Goal: Task Accomplishment & Management: Manage account settings

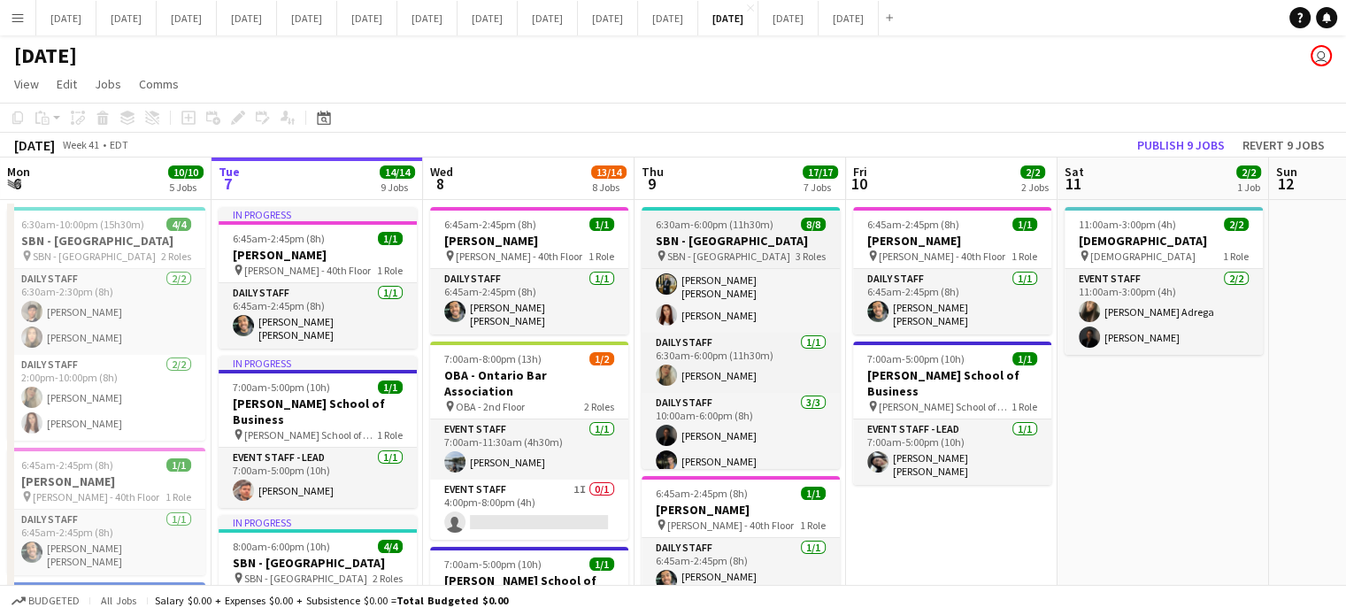
scroll to position [108, 0]
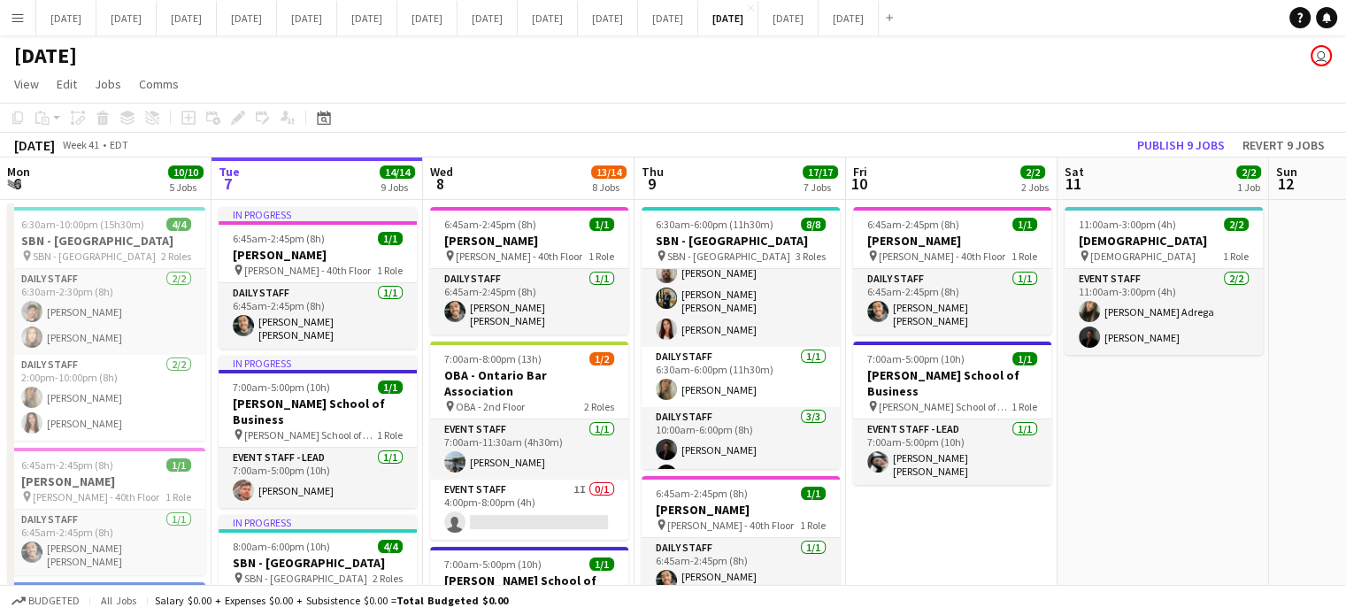
scroll to position [89, 0]
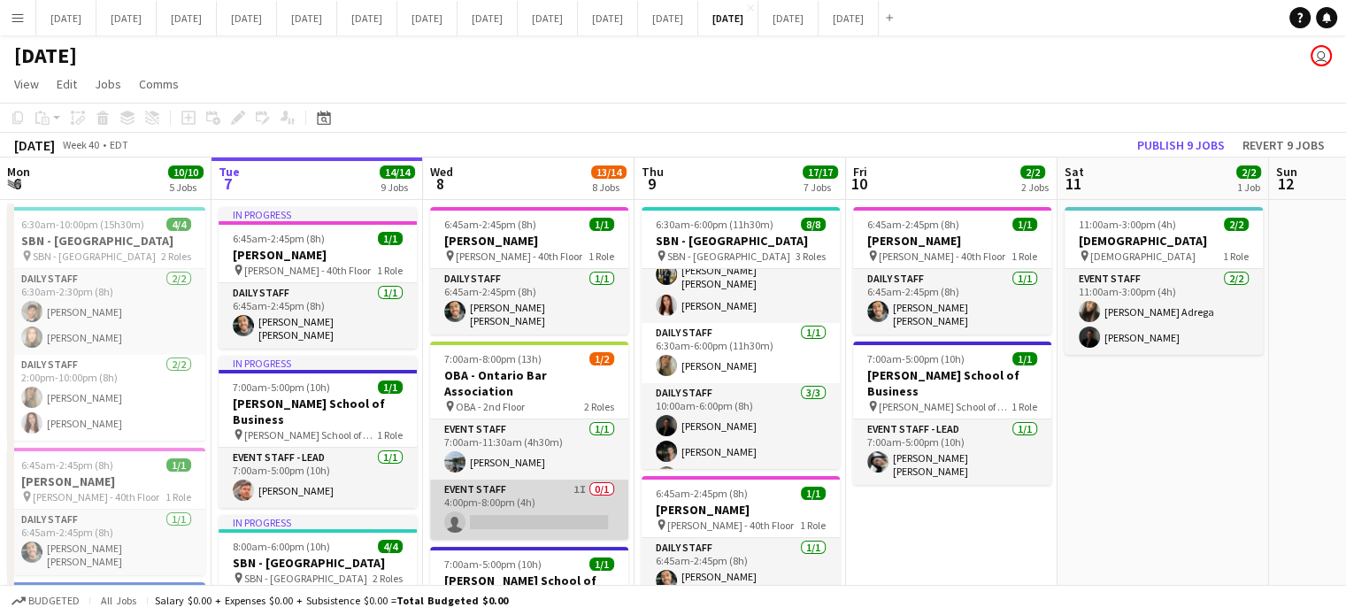
click at [544, 485] on app-card-role "Event Staff 1I 0/1 4:00pm-8:00pm (4h) single-neutral-actions" at bounding box center [529, 510] width 198 height 60
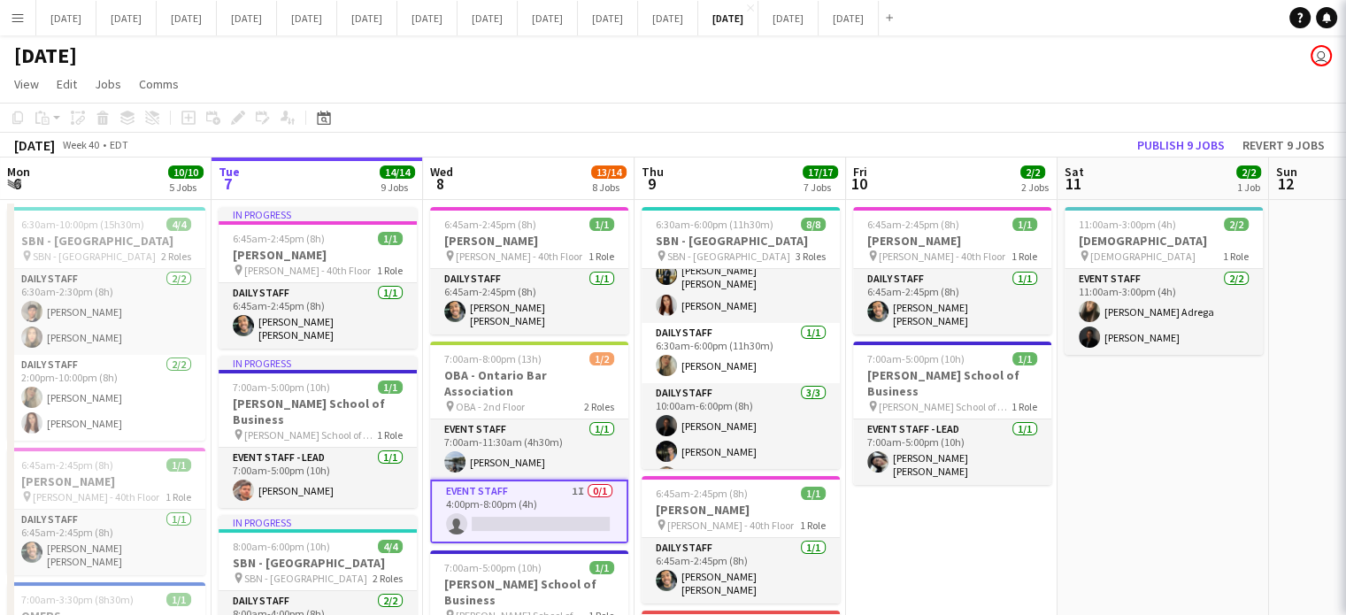
scroll to position [0, 422]
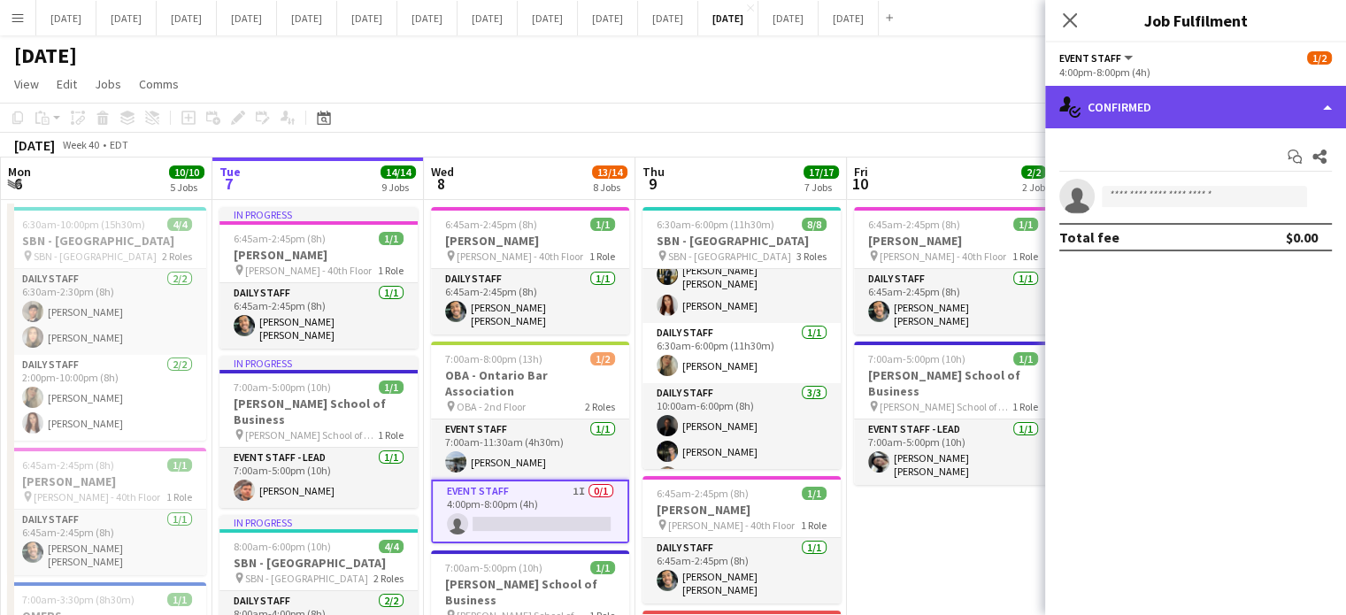
click at [1199, 109] on div "single-neutral-actions-check-2 Confirmed" at bounding box center [1195, 107] width 301 height 42
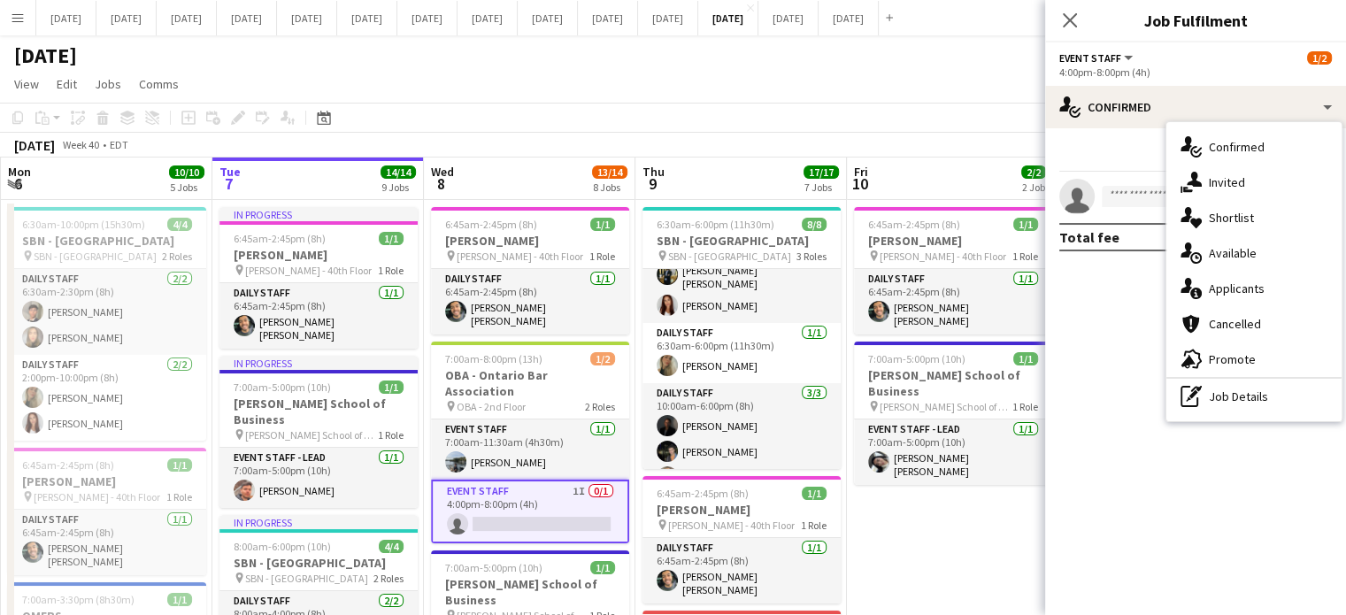
click at [1207, 191] on div "single-neutral-actions-share-1 Invited" at bounding box center [1254, 182] width 175 height 35
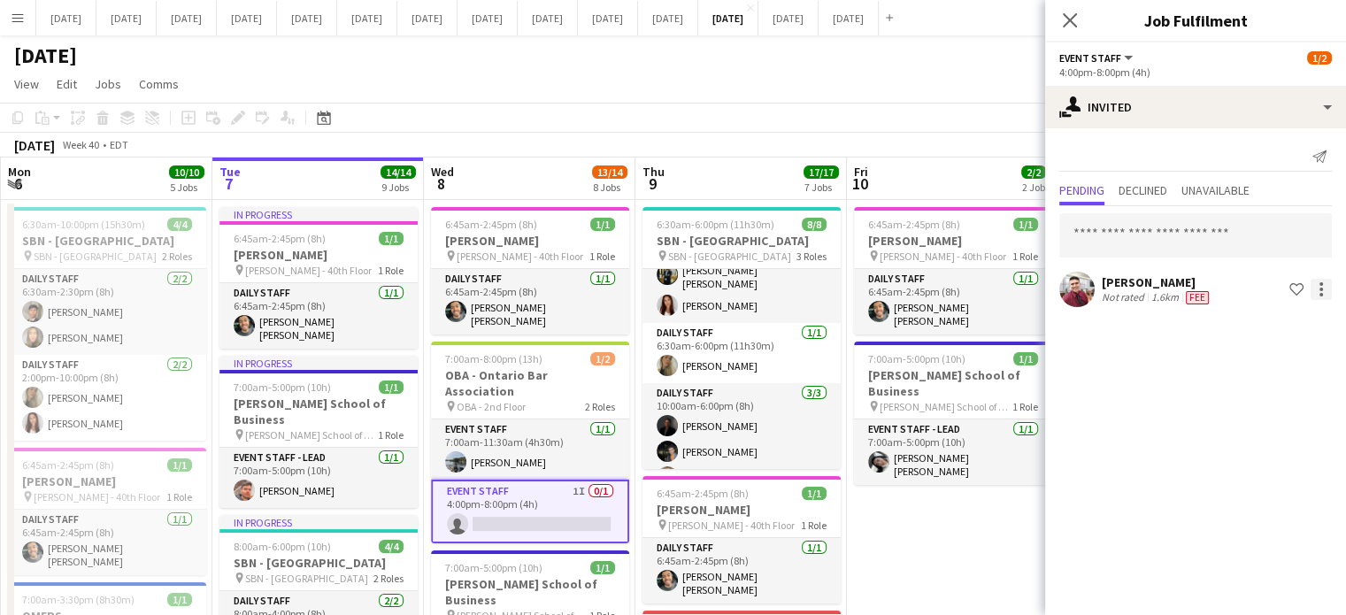
click at [1327, 285] on div at bounding box center [1321, 289] width 21 height 21
click at [1289, 442] on span "Cancel invitation" at bounding box center [1266, 448] width 104 height 15
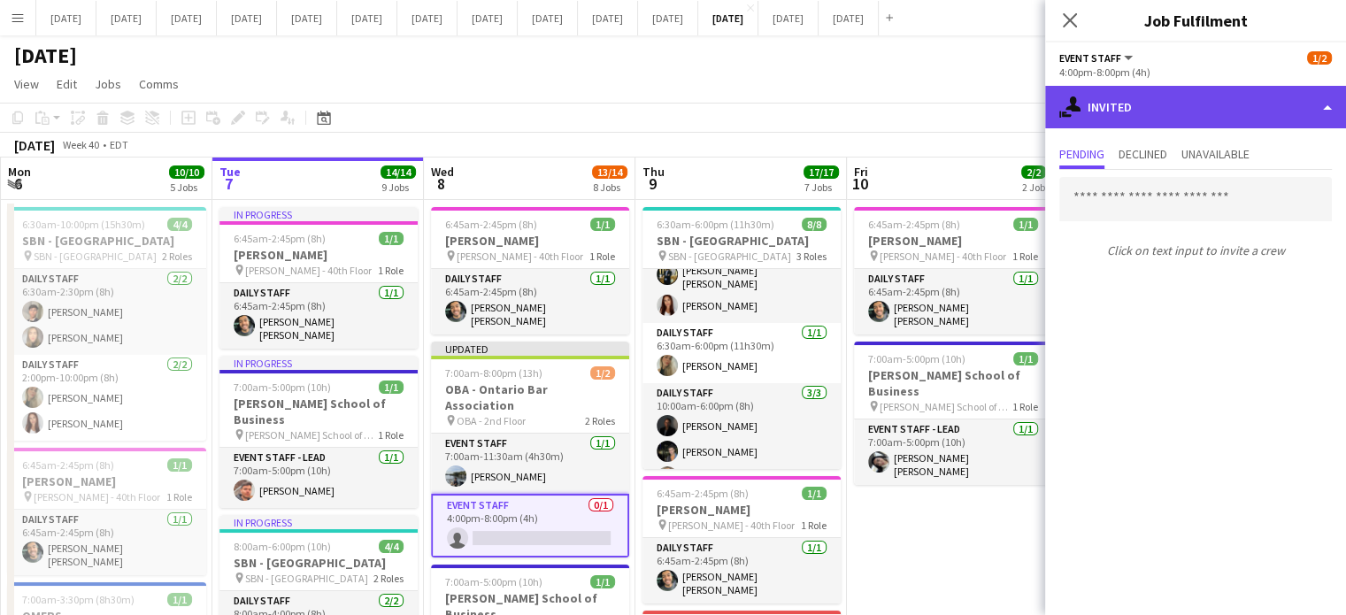
click at [1161, 120] on div "single-neutral-actions-share-1 Invited" at bounding box center [1195, 107] width 301 height 42
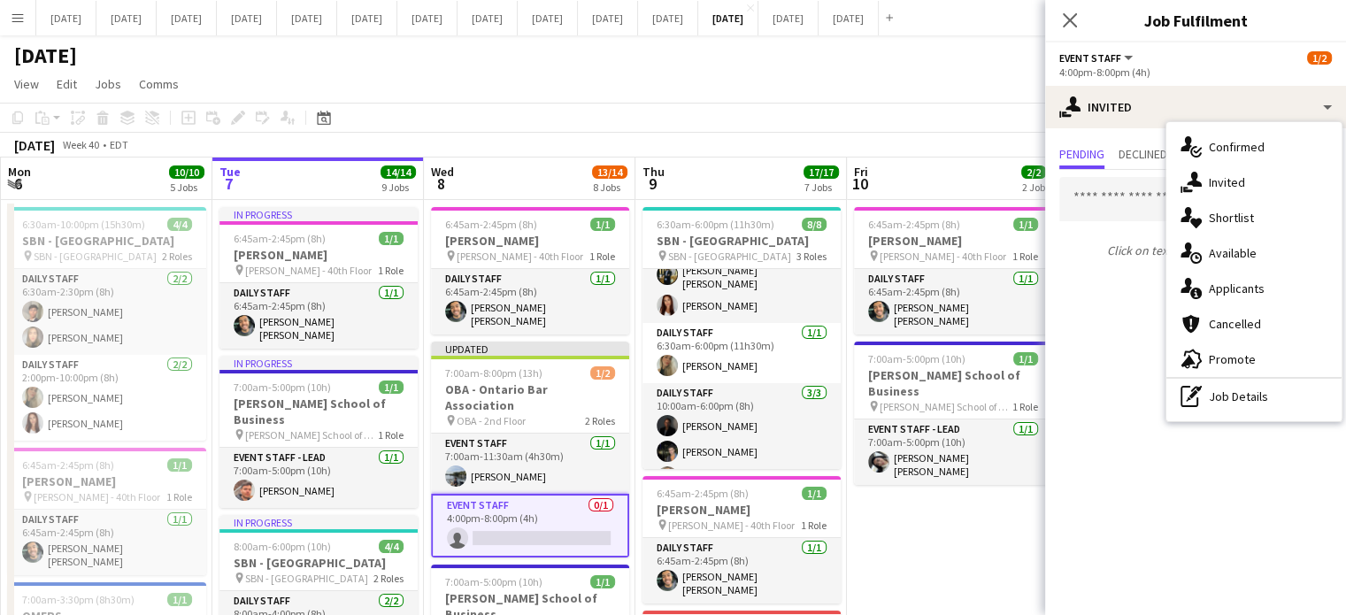
click at [1067, 6] on div "Close pop-in" at bounding box center [1070, 20] width 50 height 41
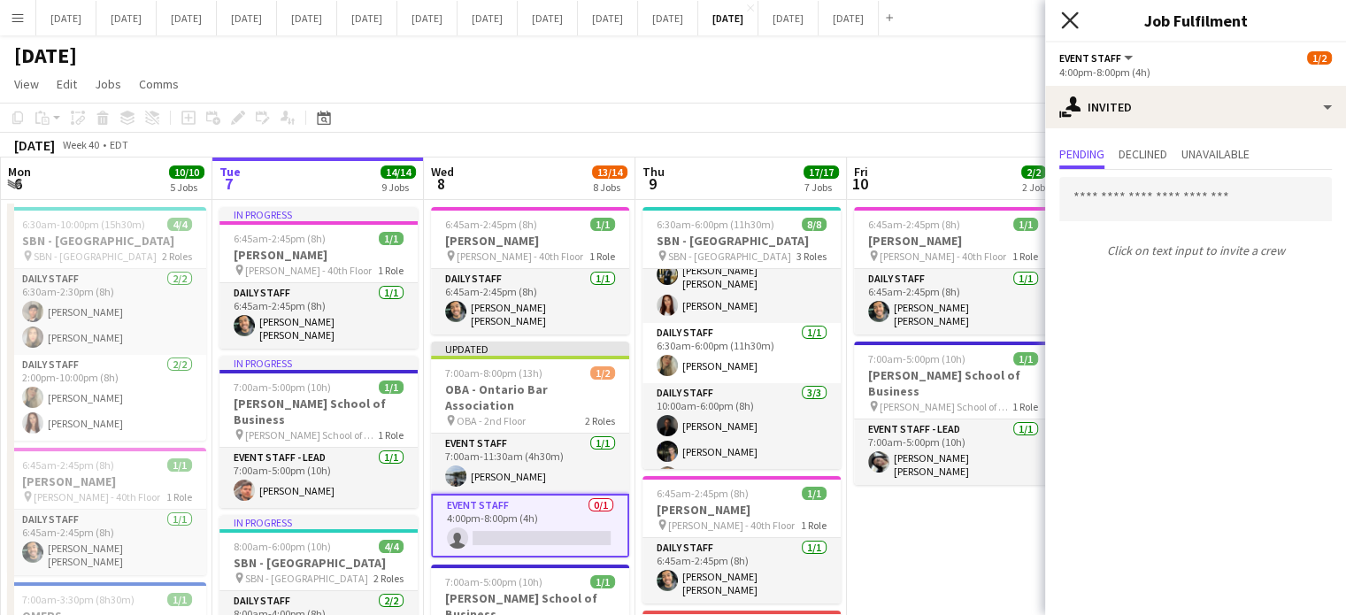
click at [1065, 15] on icon at bounding box center [1069, 20] width 17 height 17
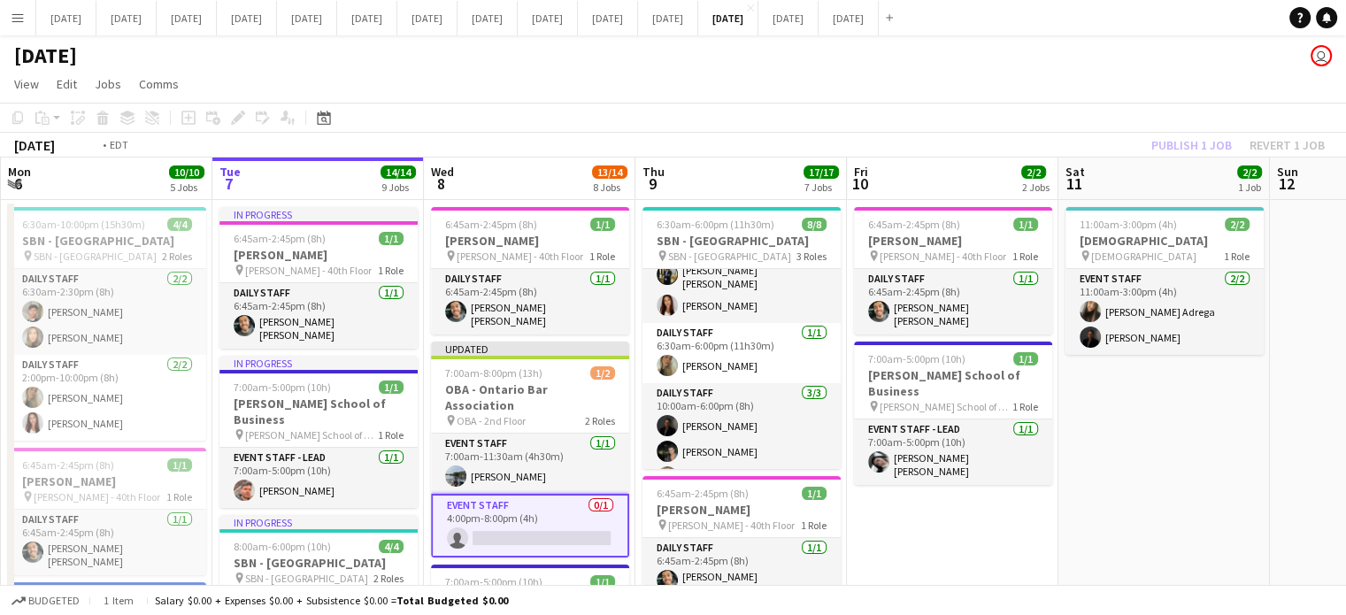
scroll to position [0, 425]
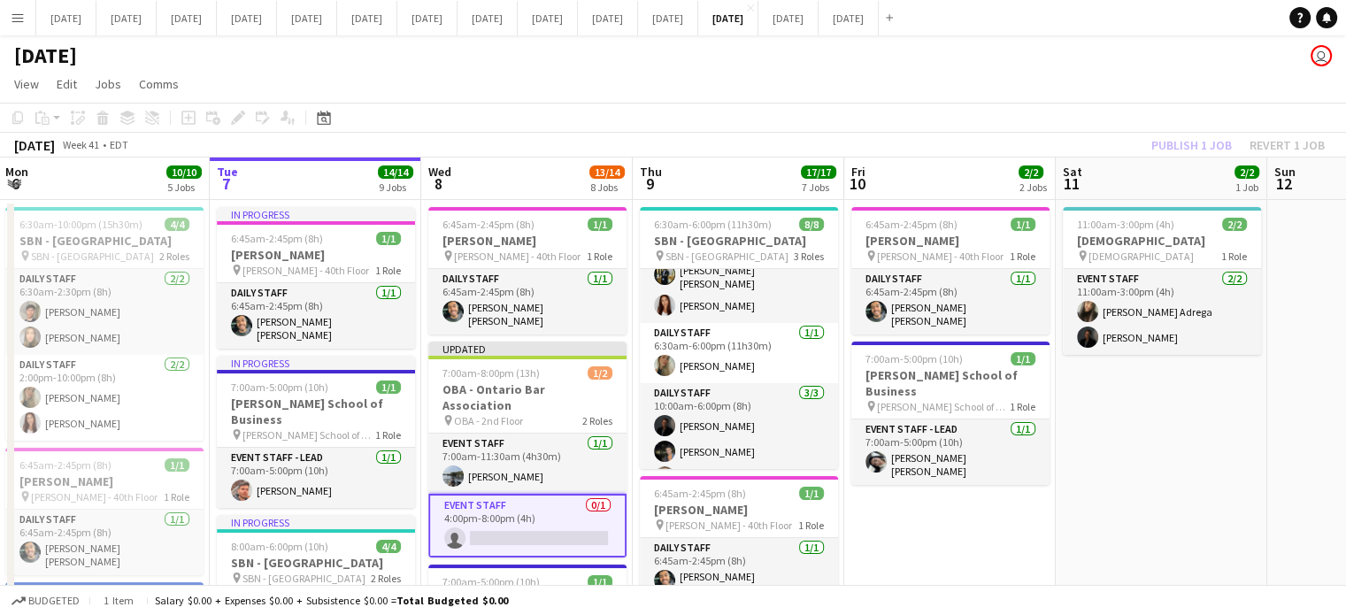
drag, startPoint x: 880, startPoint y: 644, endPoint x: 861, endPoint y: 559, distance: 87.9
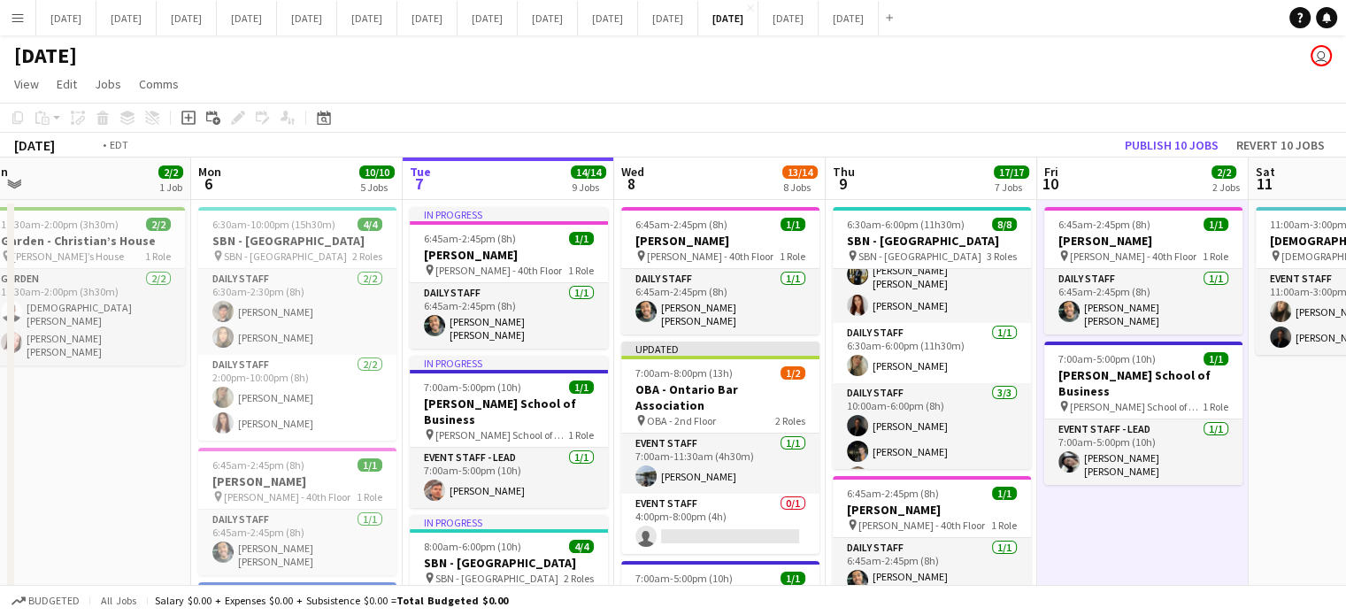
drag, startPoint x: 313, startPoint y: 346, endPoint x: 1173, endPoint y: 339, distance: 859.6
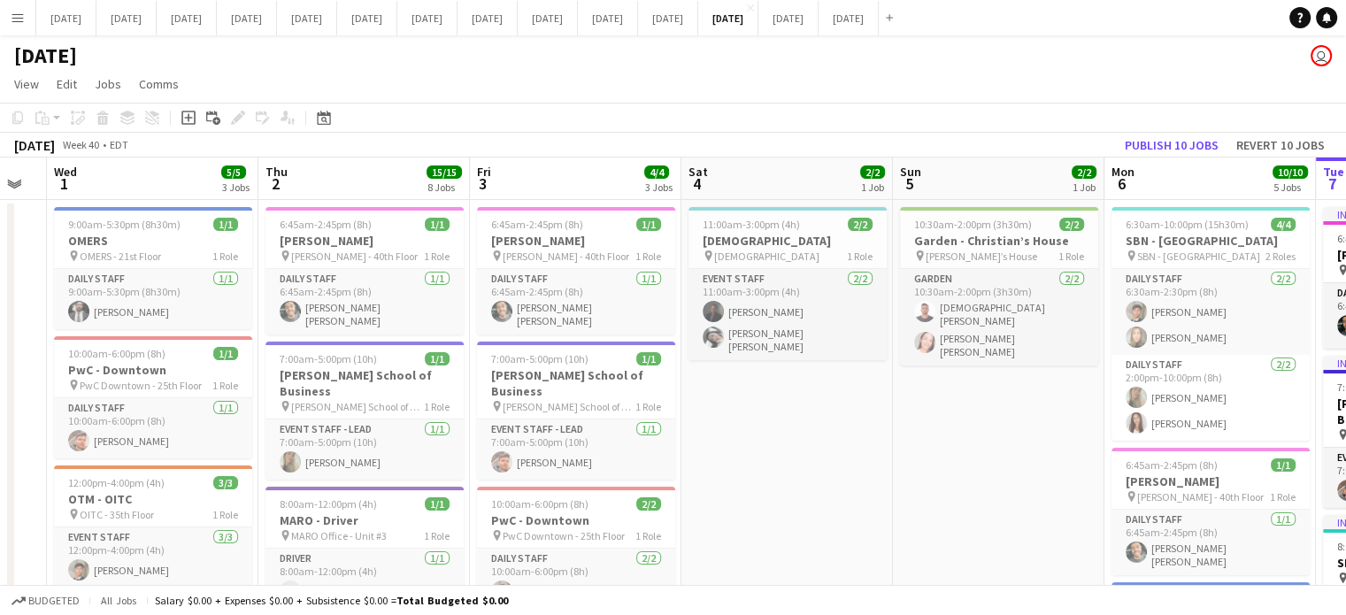
scroll to position [0, 364]
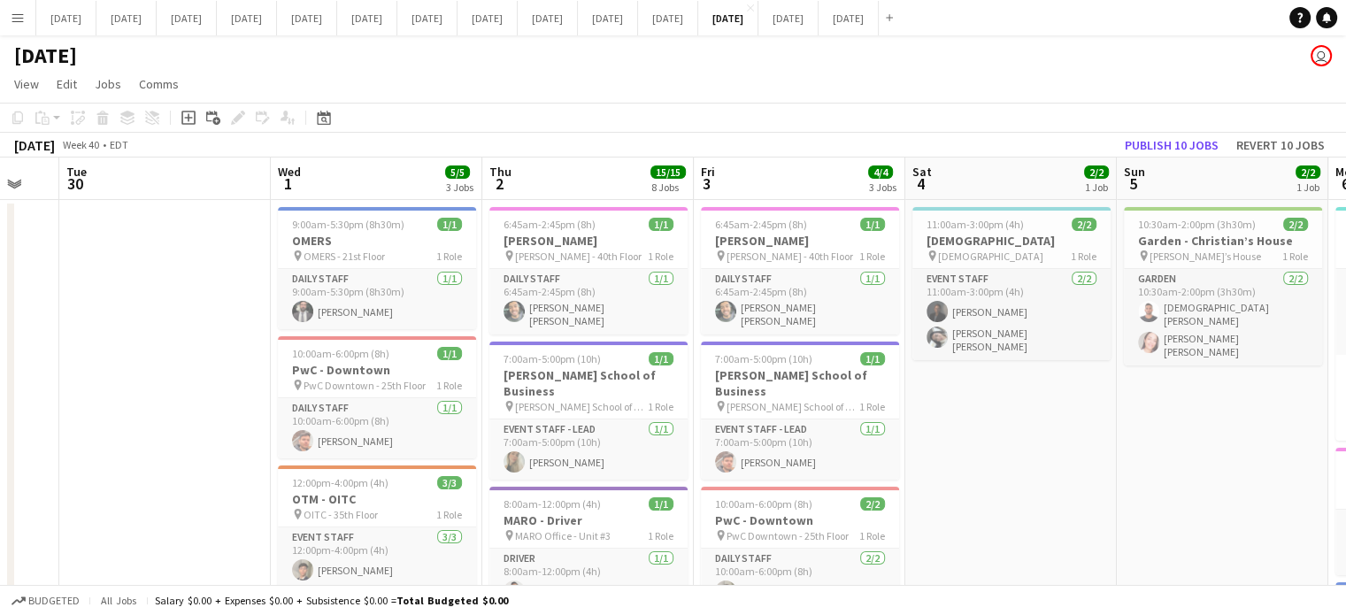
drag, startPoint x: 630, startPoint y: 449, endPoint x: 1053, endPoint y: 436, distance: 422.4
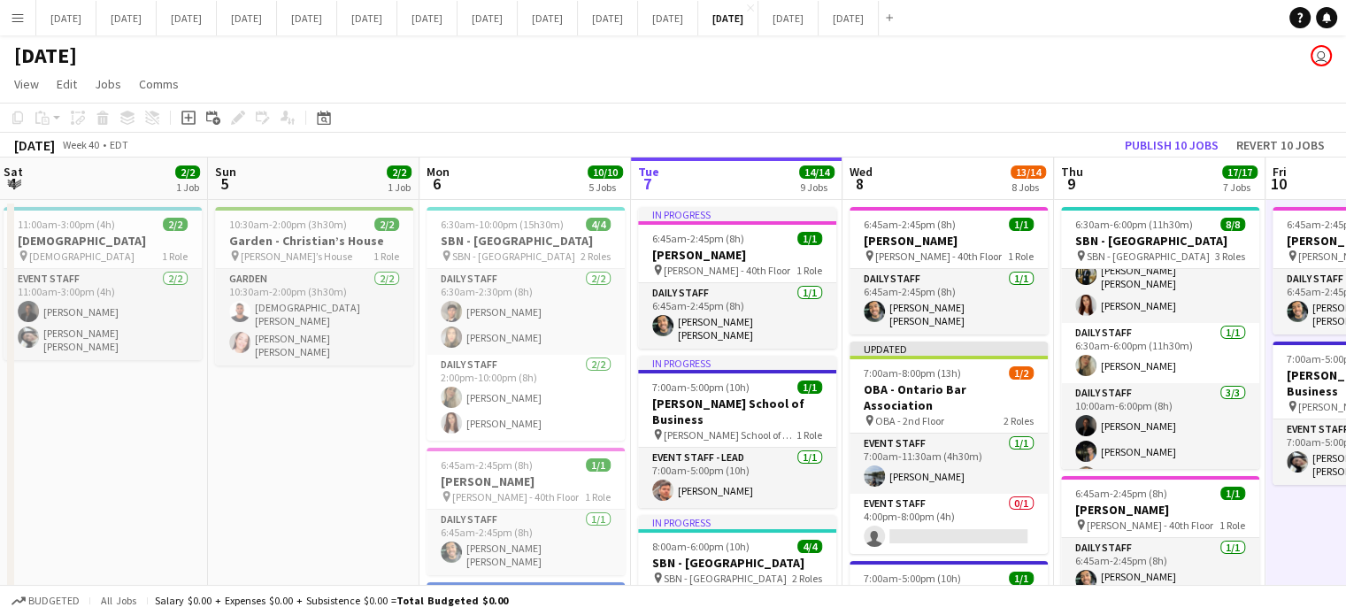
scroll to position [0, 661]
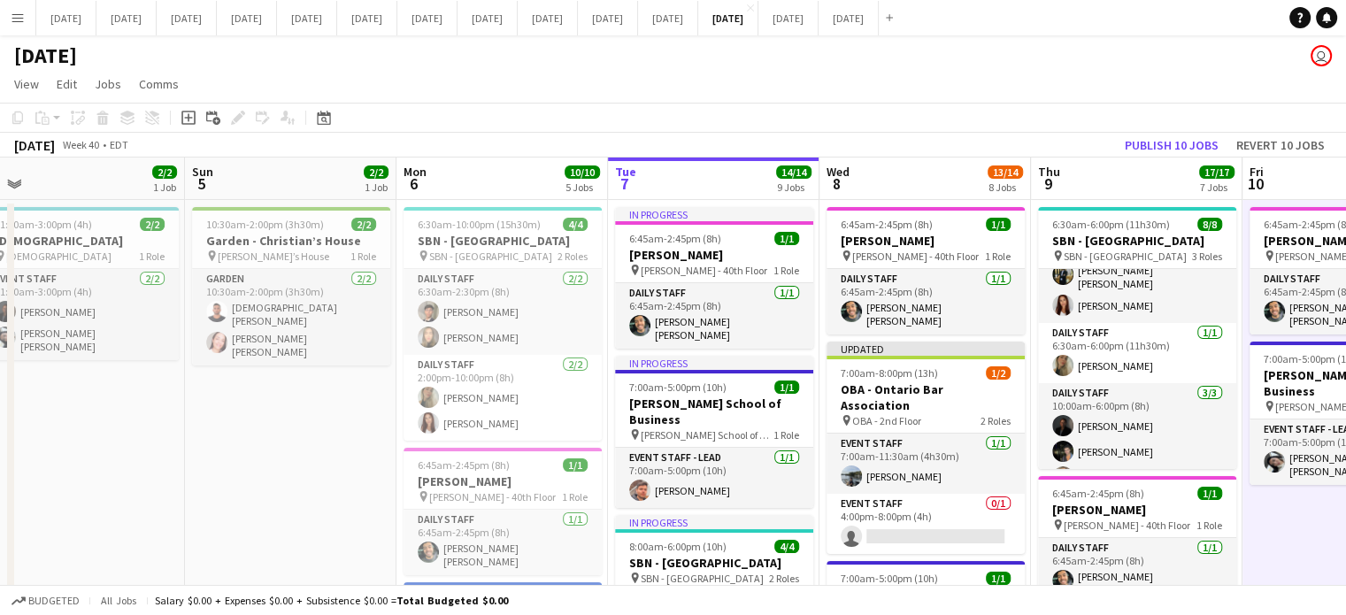
drag, startPoint x: 1113, startPoint y: 465, endPoint x: 181, endPoint y: 410, distance: 933.7
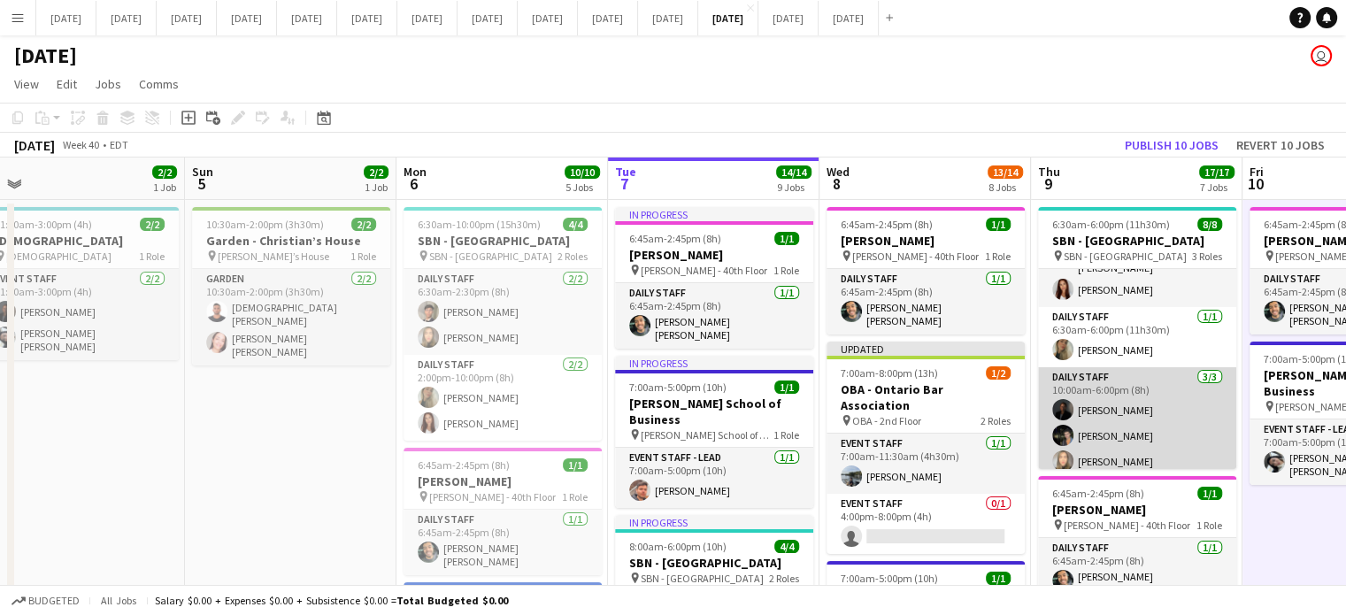
scroll to position [108, 0]
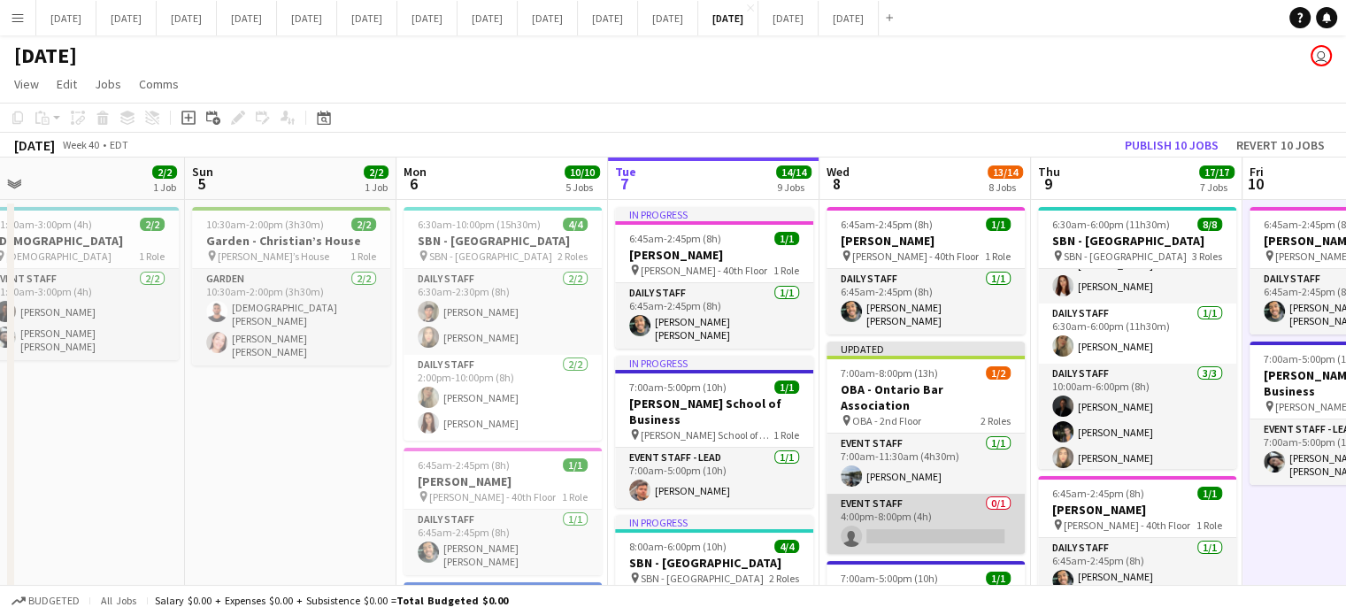
click at [963, 497] on app-card-role "Event Staff 0/1 4:00pm-8:00pm (4h) single-neutral-actions" at bounding box center [926, 524] width 198 height 60
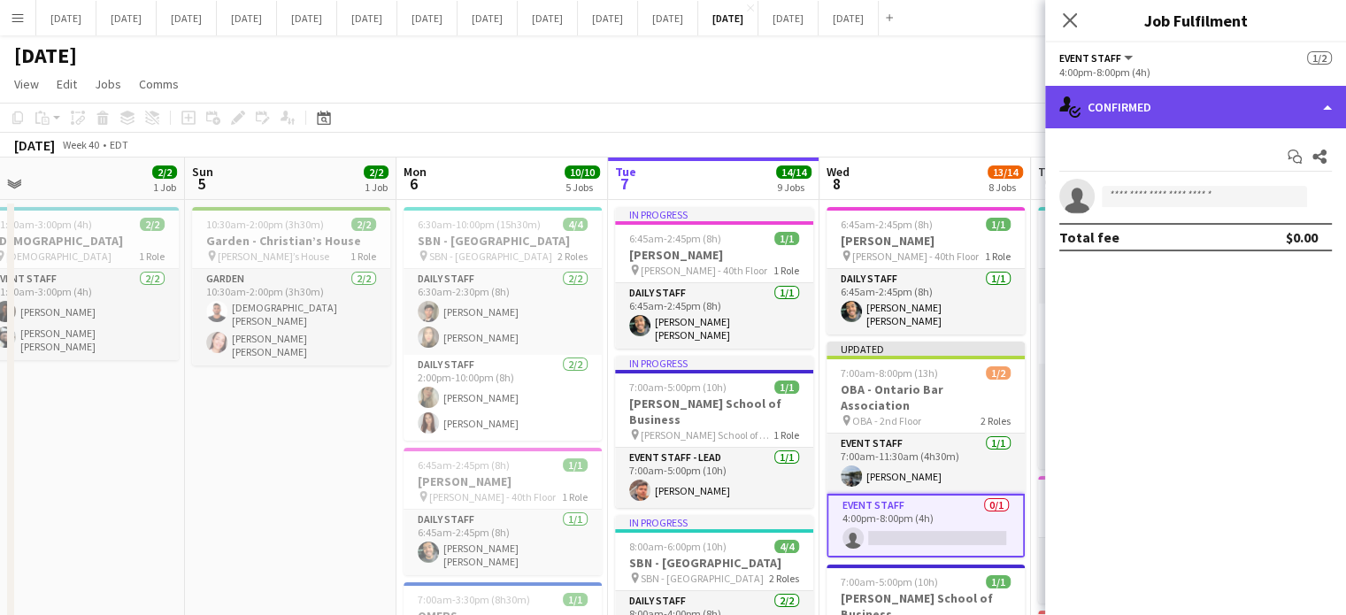
click at [1154, 104] on div "single-neutral-actions-check-2 Confirmed" at bounding box center [1195, 107] width 301 height 42
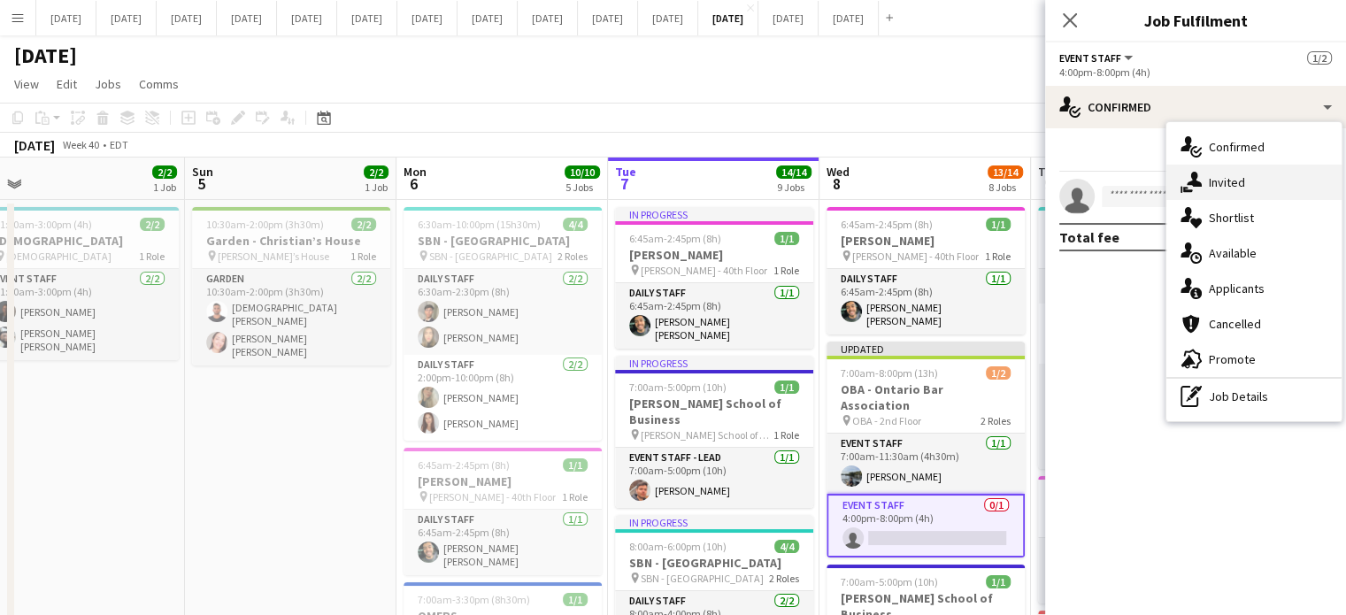
click at [1225, 189] on span "Invited" at bounding box center [1227, 182] width 36 height 16
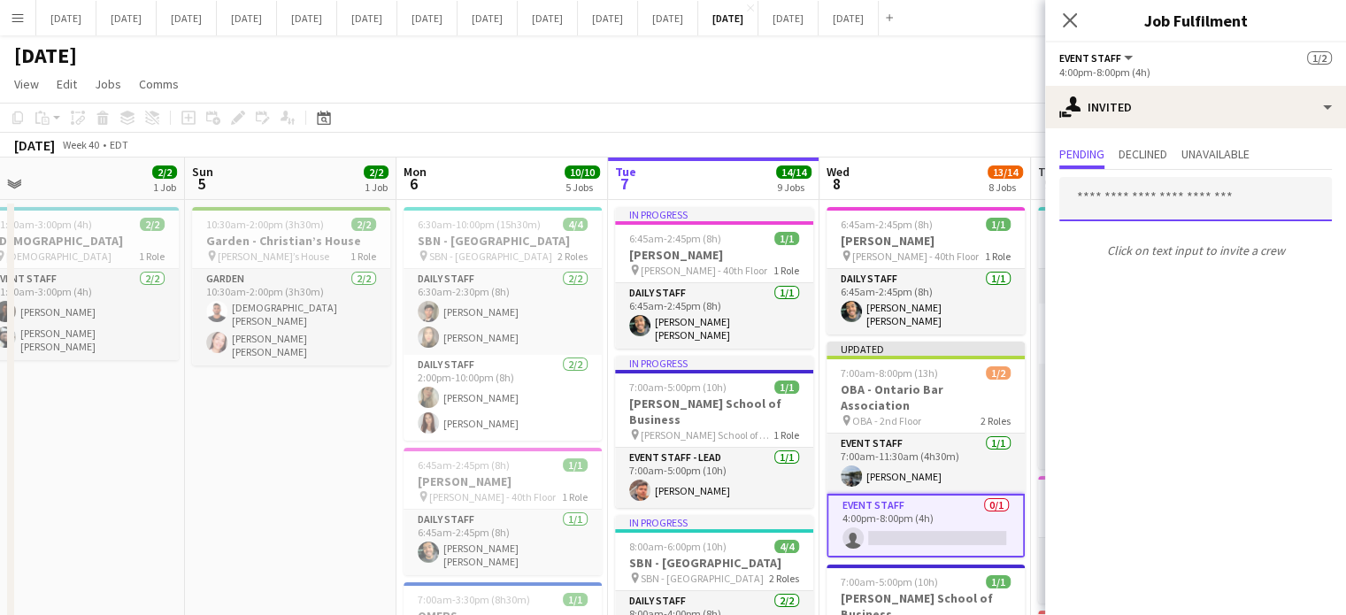
click at [1145, 194] on input "text" at bounding box center [1196, 199] width 273 height 44
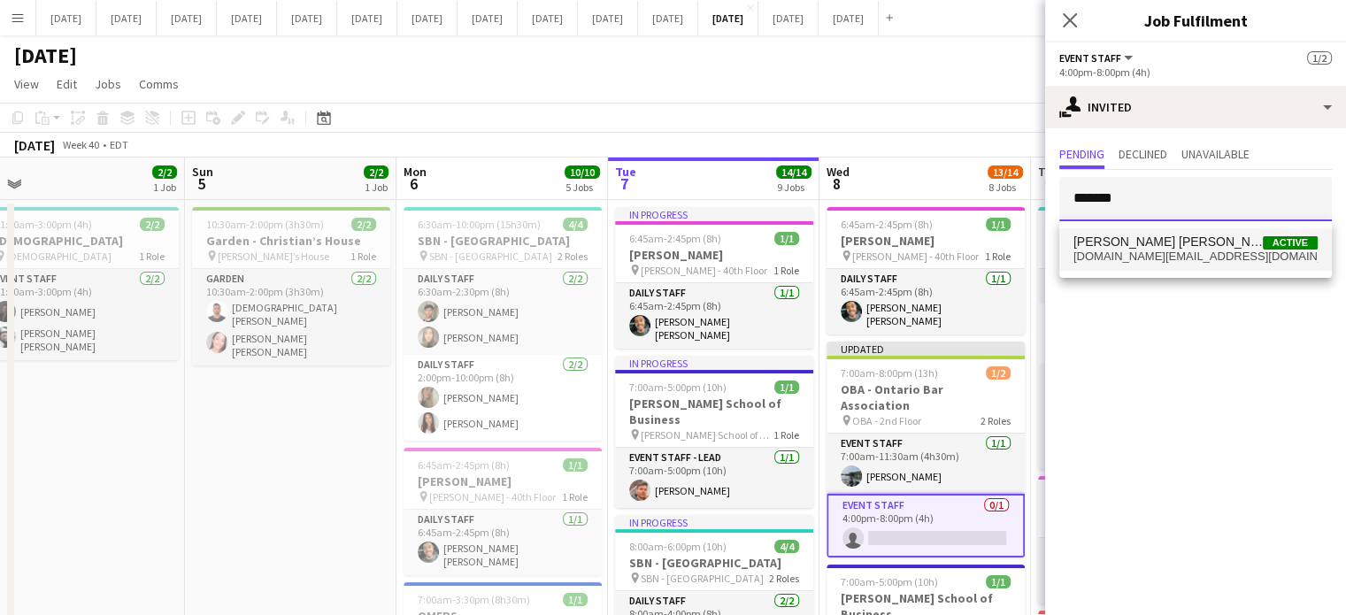
type input "*******"
click at [1133, 244] on span "[PERSON_NAME] [PERSON_NAME]" at bounding box center [1168, 242] width 189 height 15
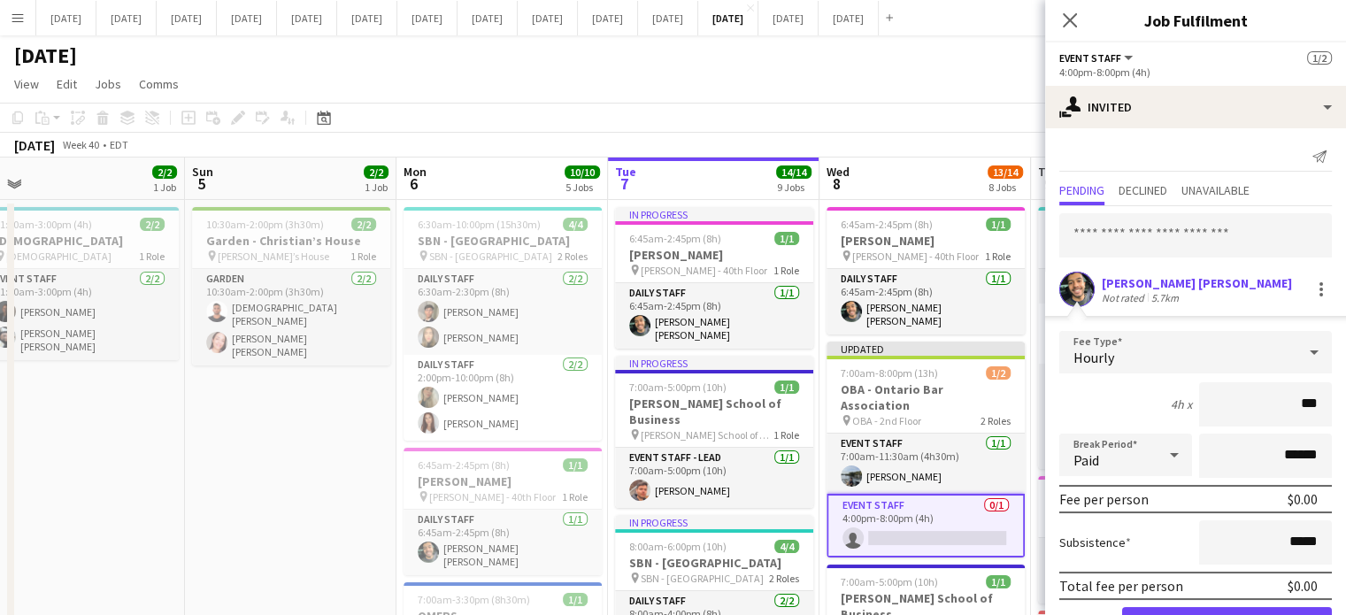
type input "**"
type input "******"
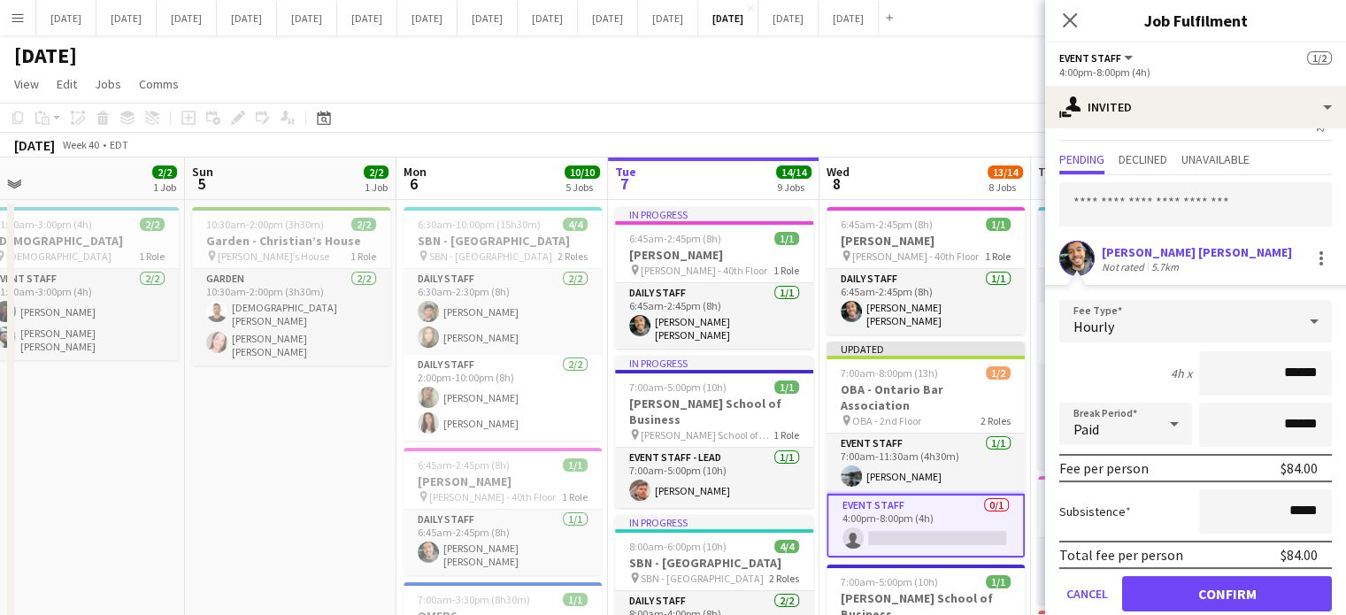
scroll to position [57, 0]
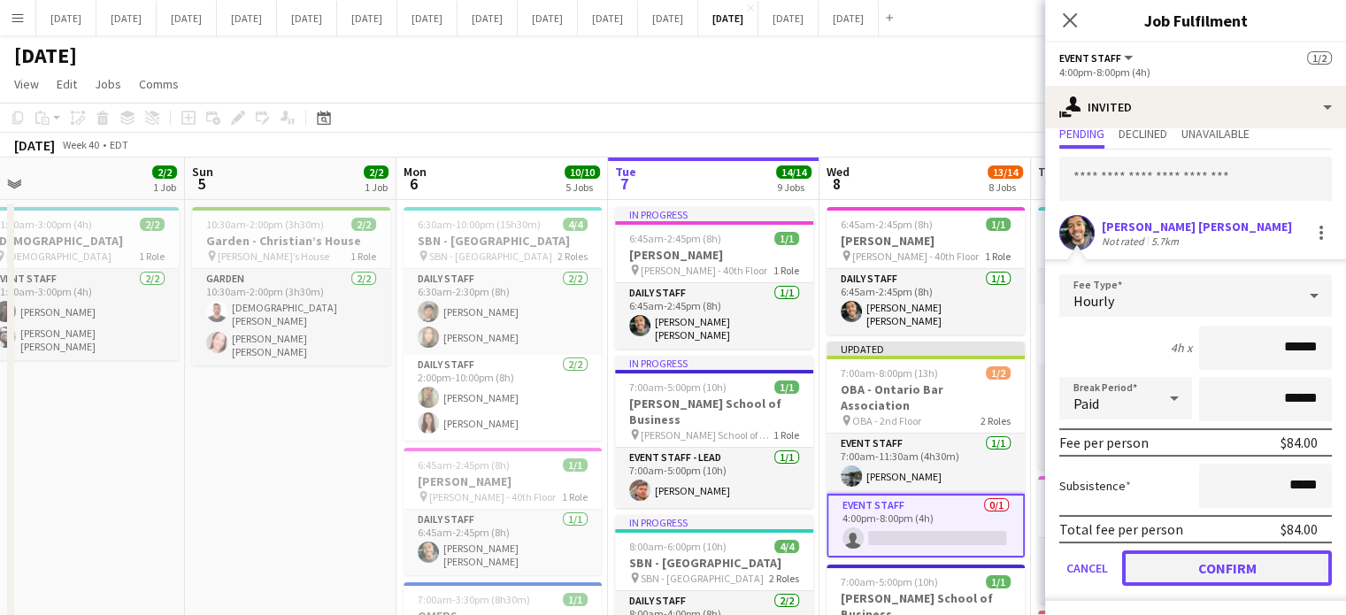
click at [1238, 566] on button "Confirm" at bounding box center [1227, 568] width 210 height 35
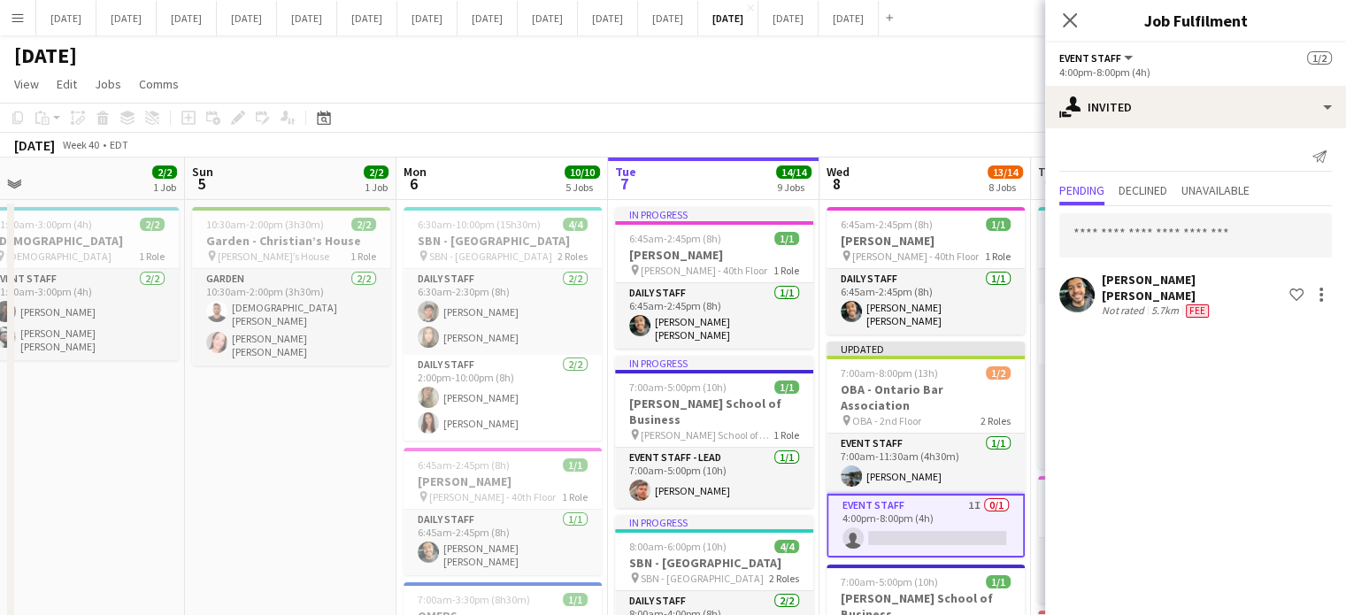
scroll to position [0, 0]
drag, startPoint x: 1068, startPoint y: 17, endPoint x: 1016, endPoint y: 92, distance: 91.1
click at [1068, 17] on icon "Close pop-in" at bounding box center [1070, 20] width 14 height 14
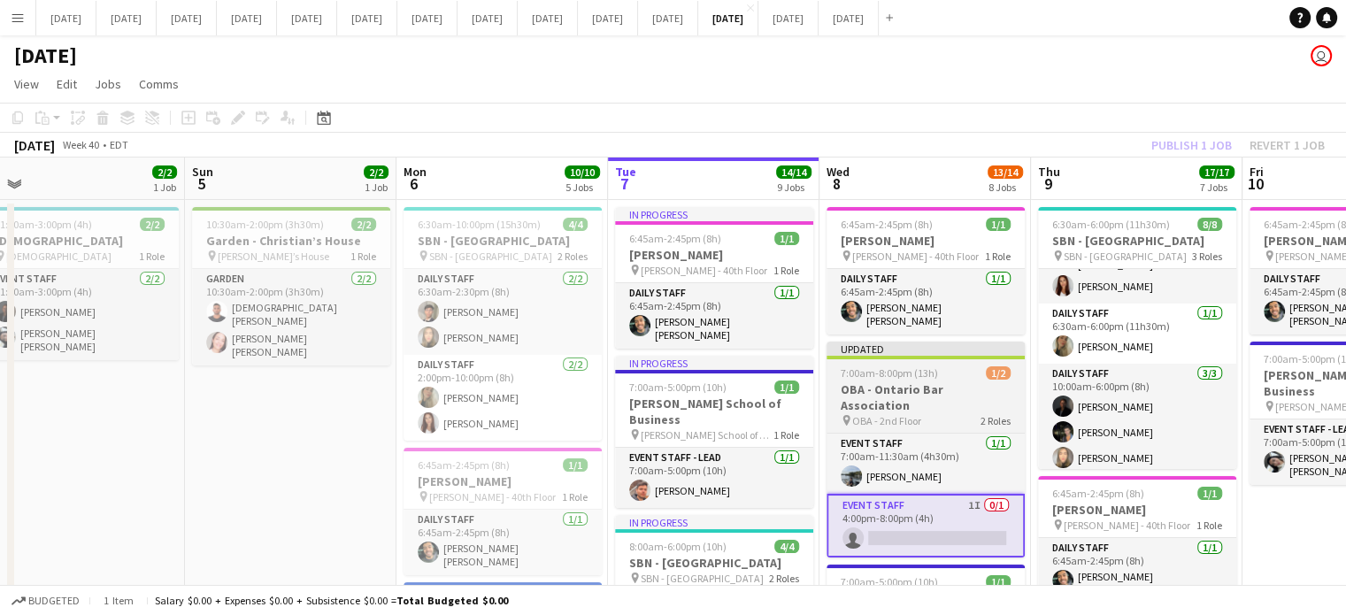
click at [933, 354] on app-job-card "Updated 7:00am-8:00pm (13h) 1/2 OBA - Ontario Bar Association pin OBA - 2nd Flo…" at bounding box center [926, 450] width 198 height 216
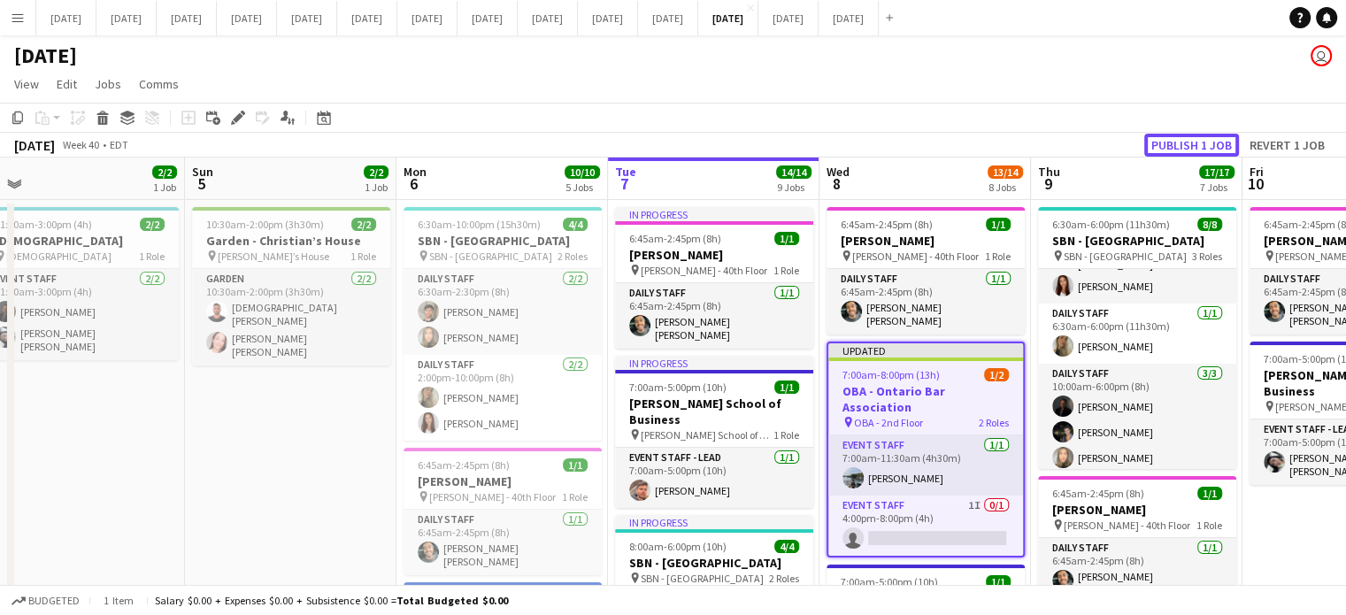
click at [1229, 137] on button "Publish 1 job" at bounding box center [1192, 145] width 95 height 23
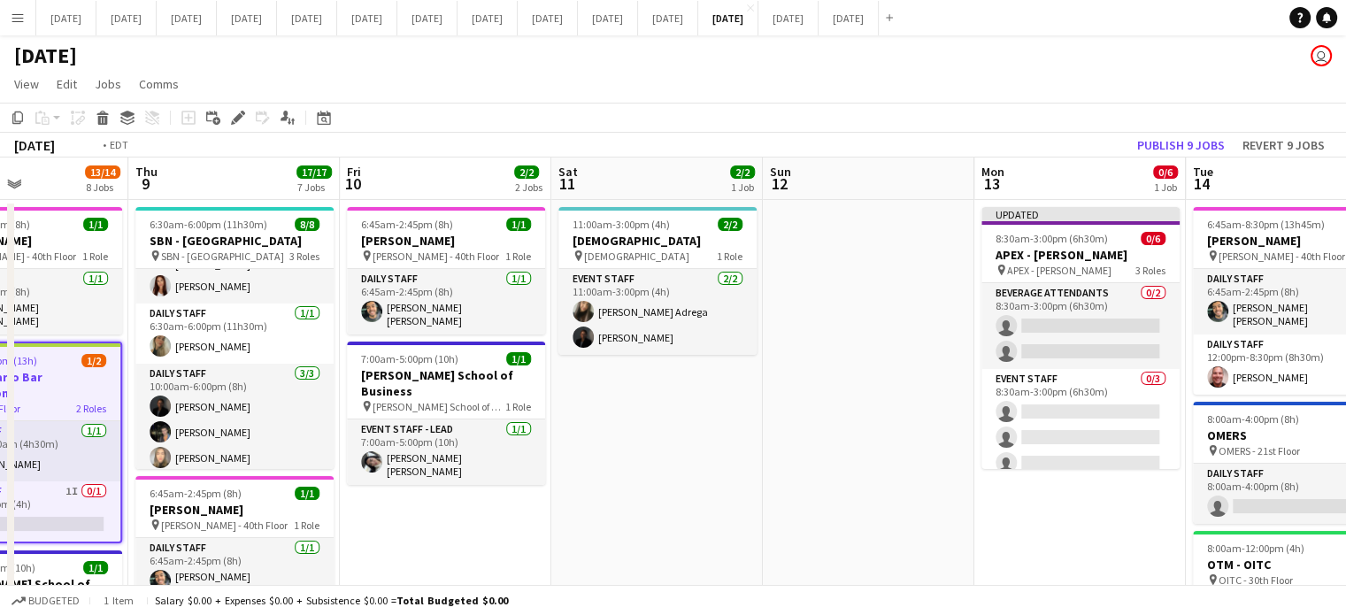
drag, startPoint x: 1085, startPoint y: 337, endPoint x: 34, endPoint y: 428, distance: 1055.6
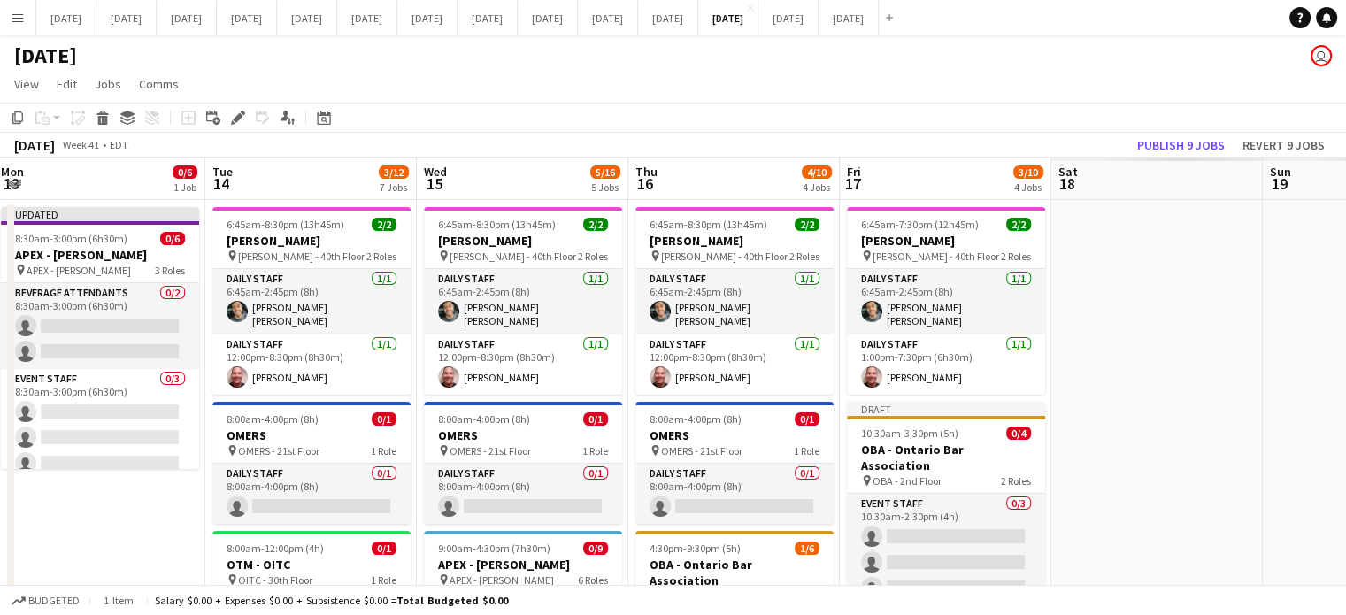
scroll to position [0, 559]
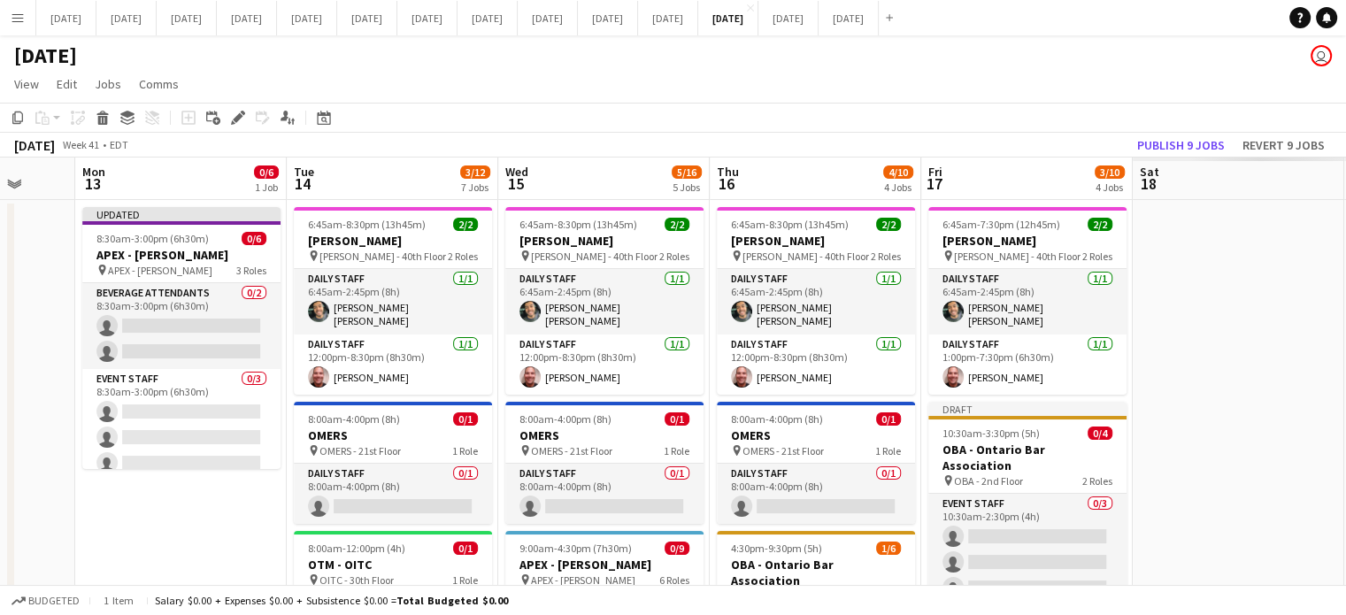
drag, startPoint x: 765, startPoint y: 498, endPoint x: 92, endPoint y: 551, distance: 674.9
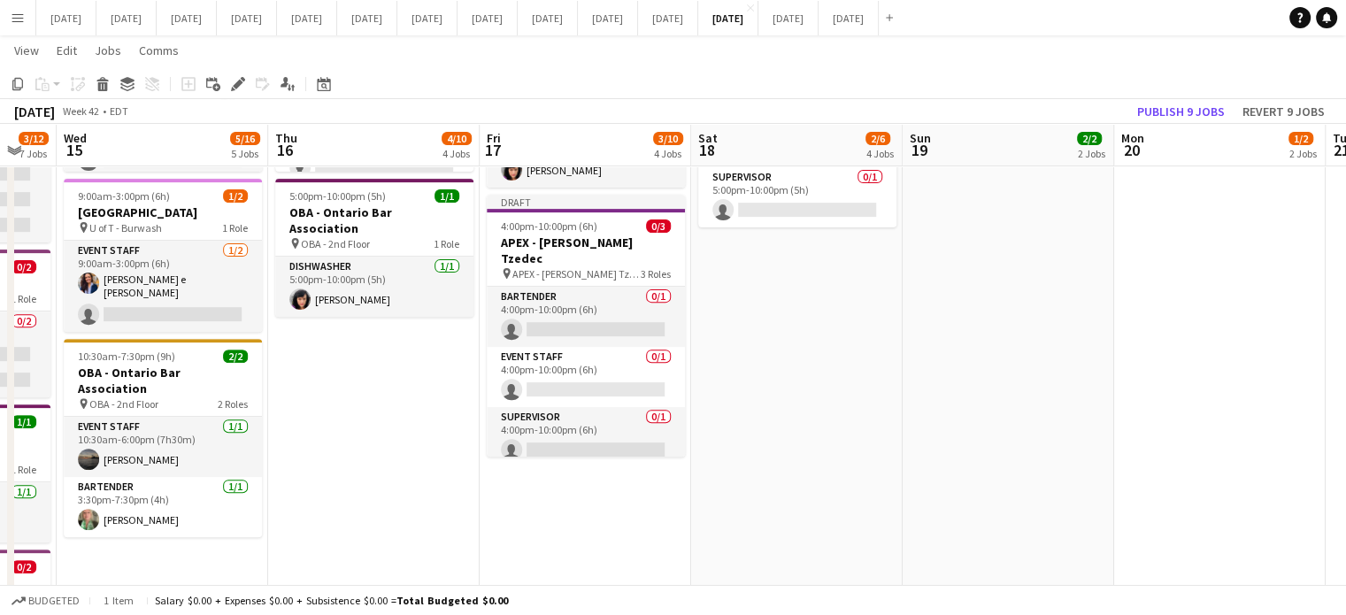
scroll to position [0, 753]
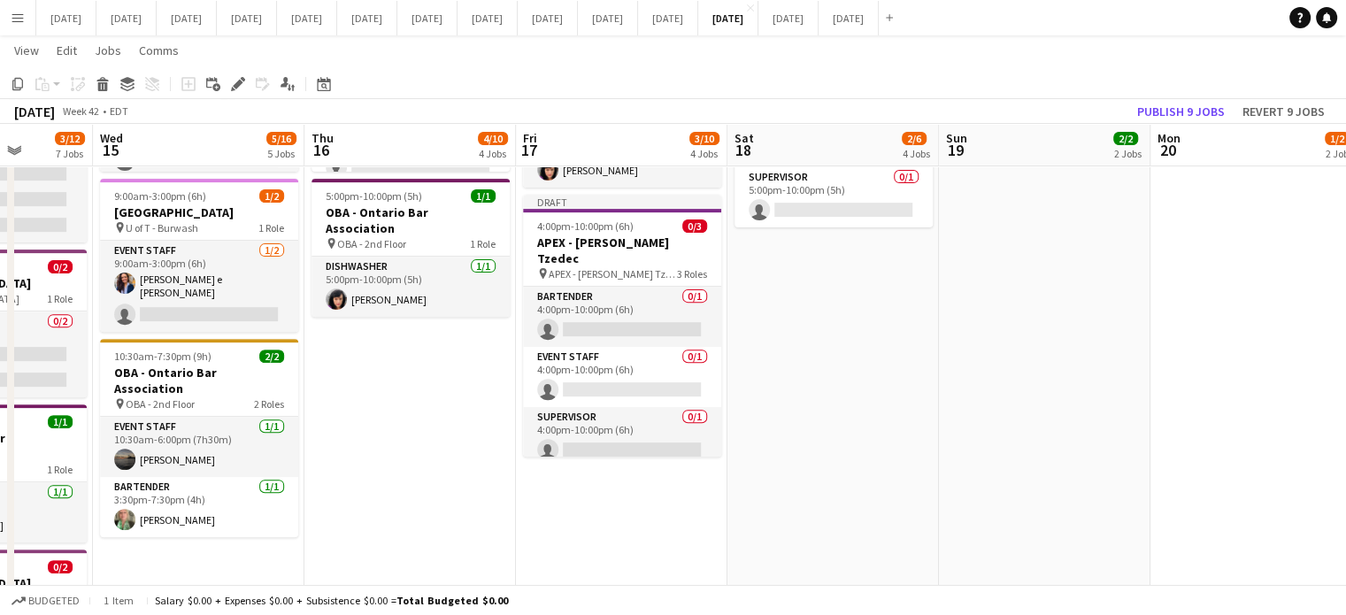
drag, startPoint x: 846, startPoint y: 486, endPoint x: 442, endPoint y: 544, distance: 408.7
click at [442, 544] on app-calendar-viewport "Sat 11 2/2 1 Job Sun 12 Mon 13 0/6 1 Job Tue 14 3/12 7 Jobs Wed 15 5/16 5 Jobs …" at bounding box center [673, 276] width 1346 height 1654
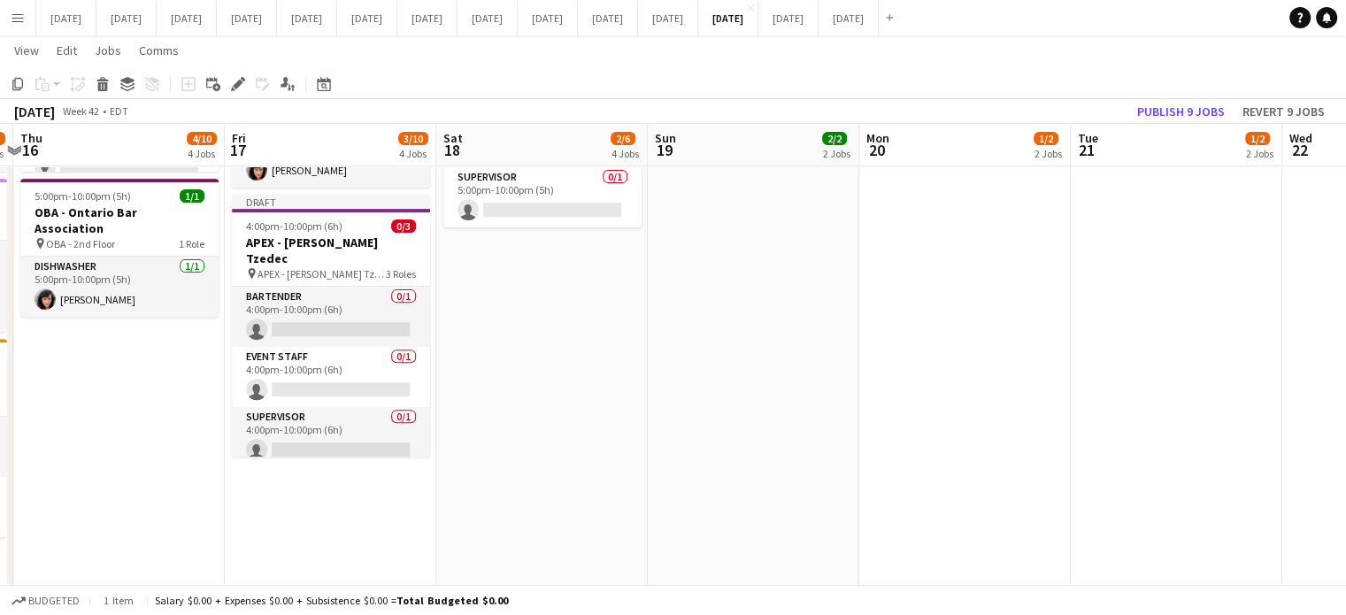
scroll to position [0, 509]
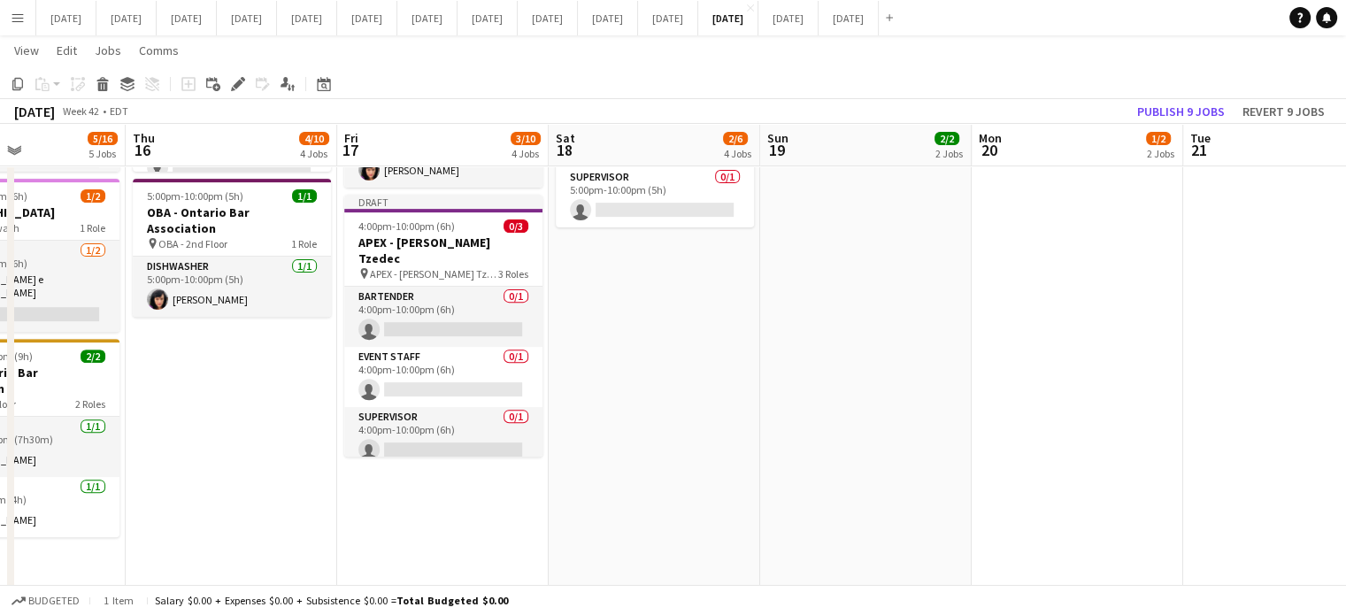
drag, startPoint x: 926, startPoint y: 413, endPoint x: 340, endPoint y: 530, distance: 597.6
click at [340, 530] on app-calendar-viewport "Mon 13 0/6 1 Job Tue 14 3/12 7 Jobs Wed 15 5/16 5 Jobs Thu 16 4/10 4 Jobs Fri 1…" at bounding box center [673, 276] width 1346 height 1654
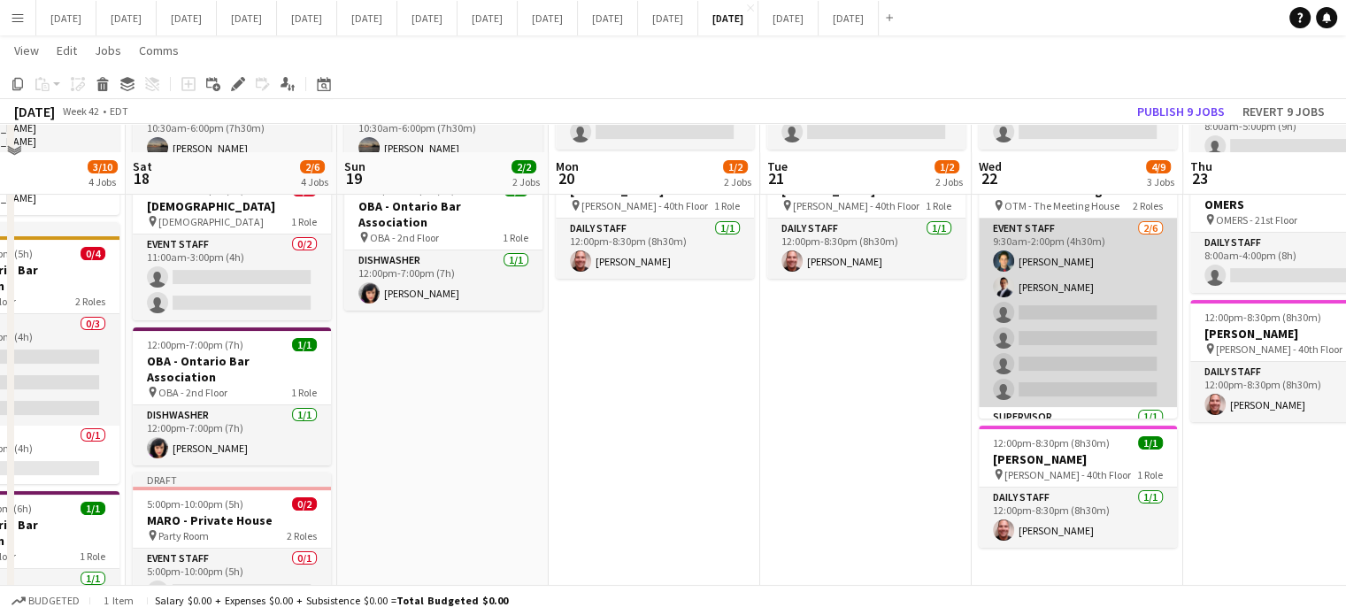
scroll to position [89, 0]
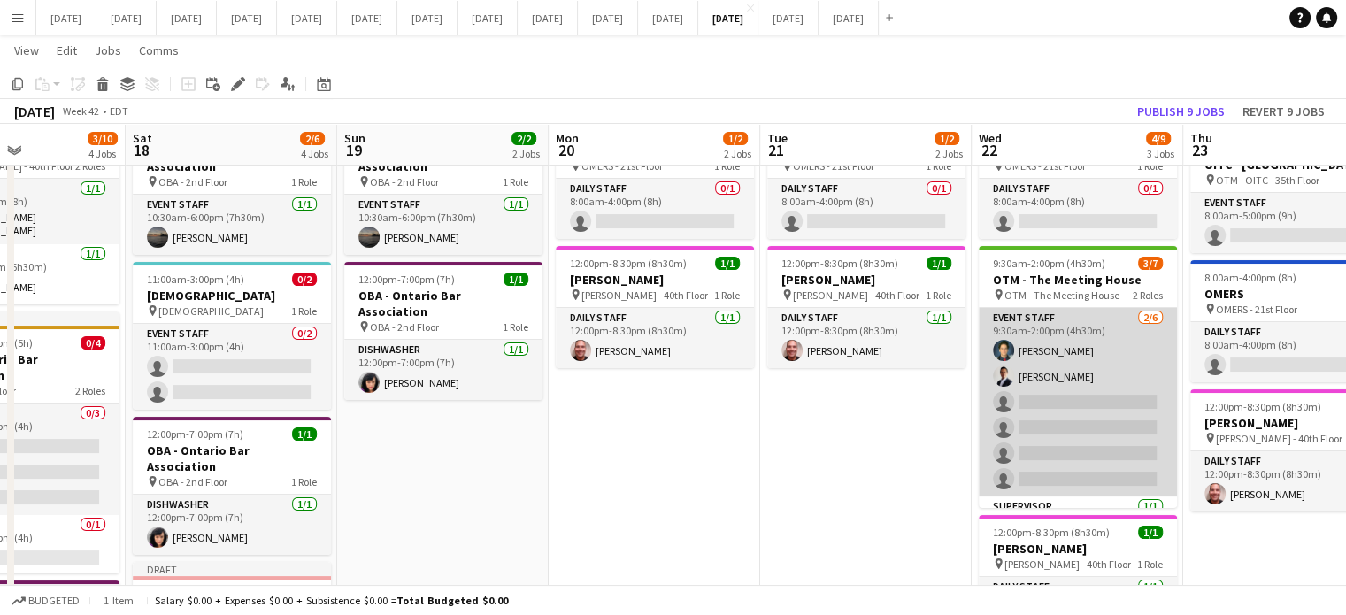
click at [1076, 325] on app-card-role "Event Staff [DATE] 9:30am-2:00pm (4h30m) [PERSON_NAME] [PERSON_NAME] single-neu…" at bounding box center [1078, 402] width 198 height 189
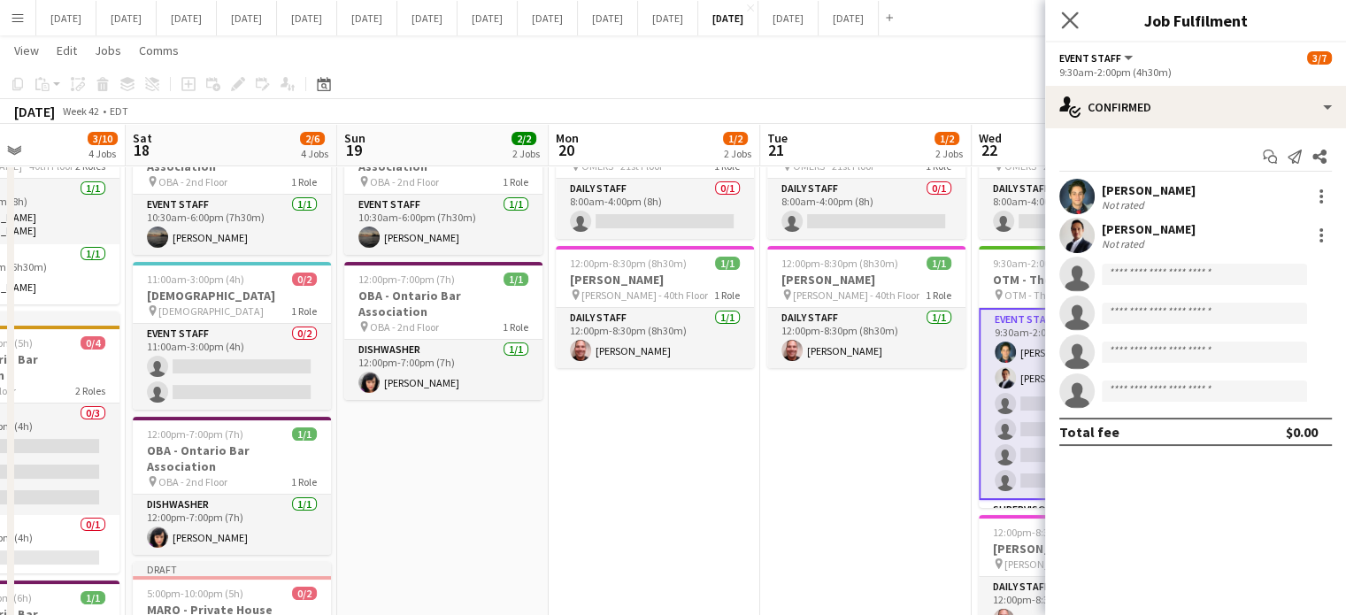
click at [1063, 10] on app-icon "Close pop-in" at bounding box center [1071, 21] width 26 height 26
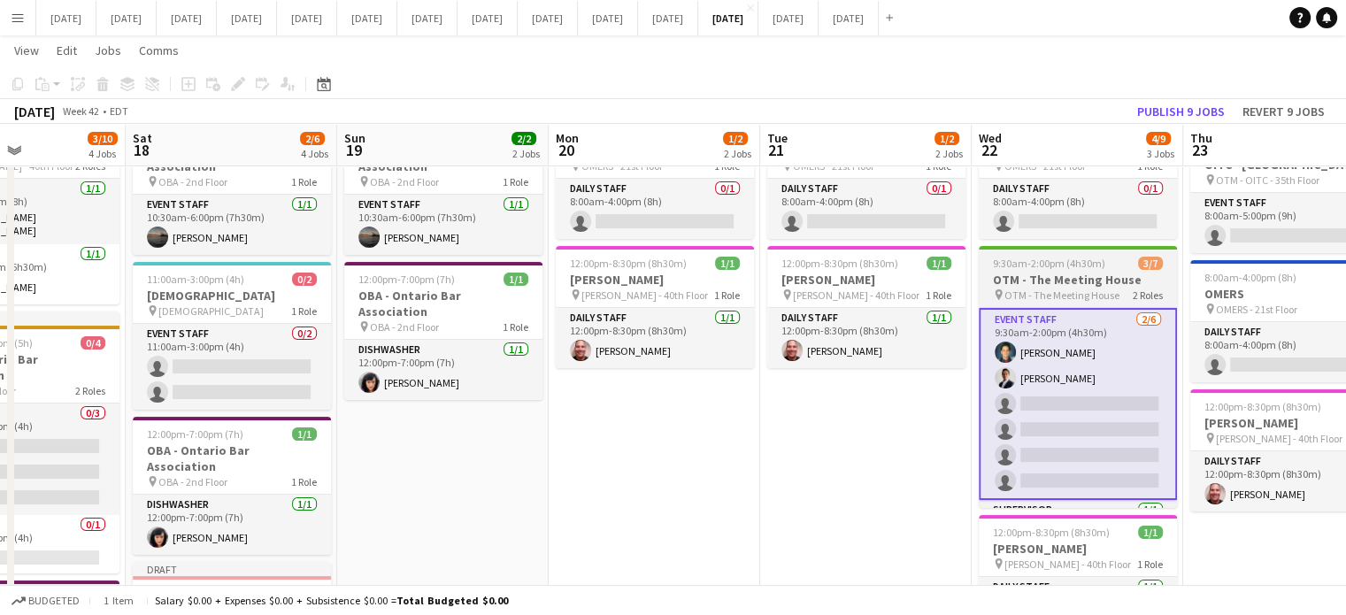
click at [1089, 268] on span "9:30am-2:00pm (4h30m)" at bounding box center [1049, 263] width 112 height 13
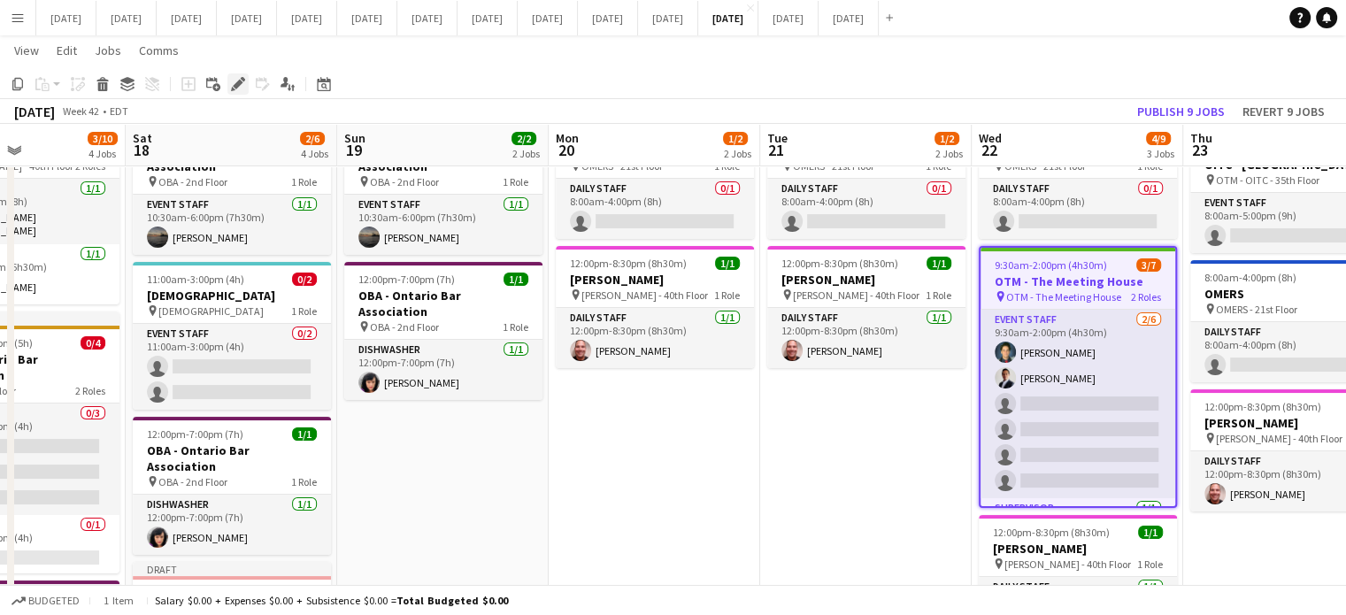
click at [241, 81] on icon at bounding box center [238, 85] width 10 height 10
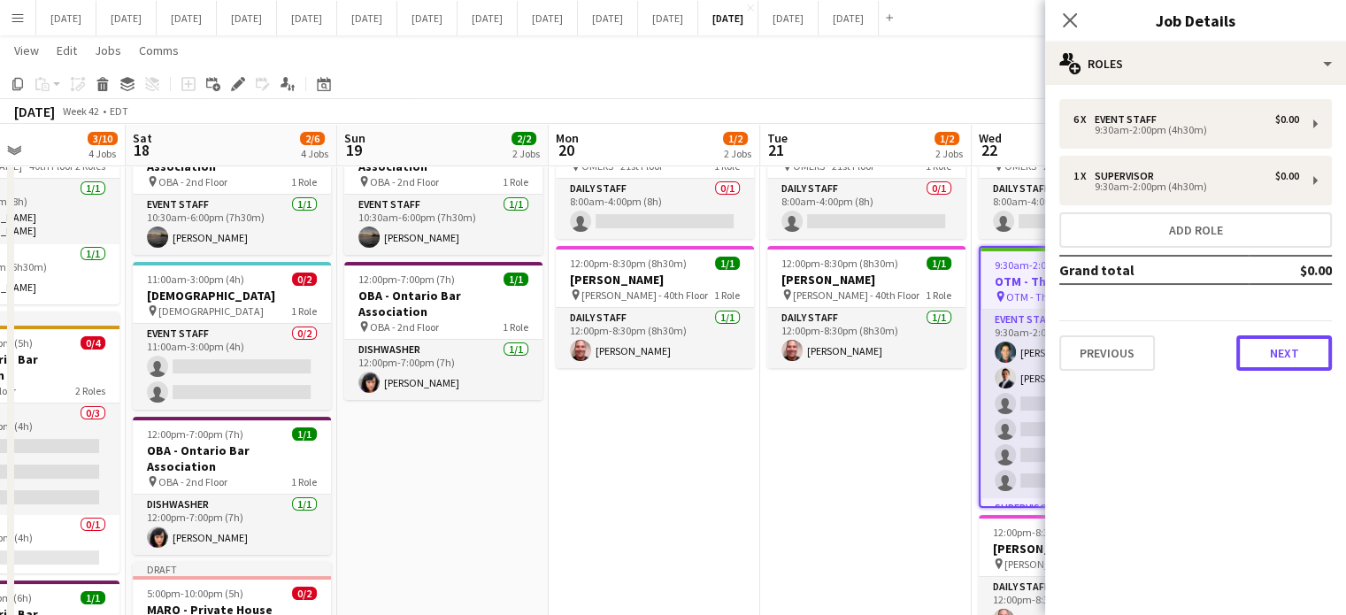
click at [1320, 350] on button "Next" at bounding box center [1285, 352] width 96 height 35
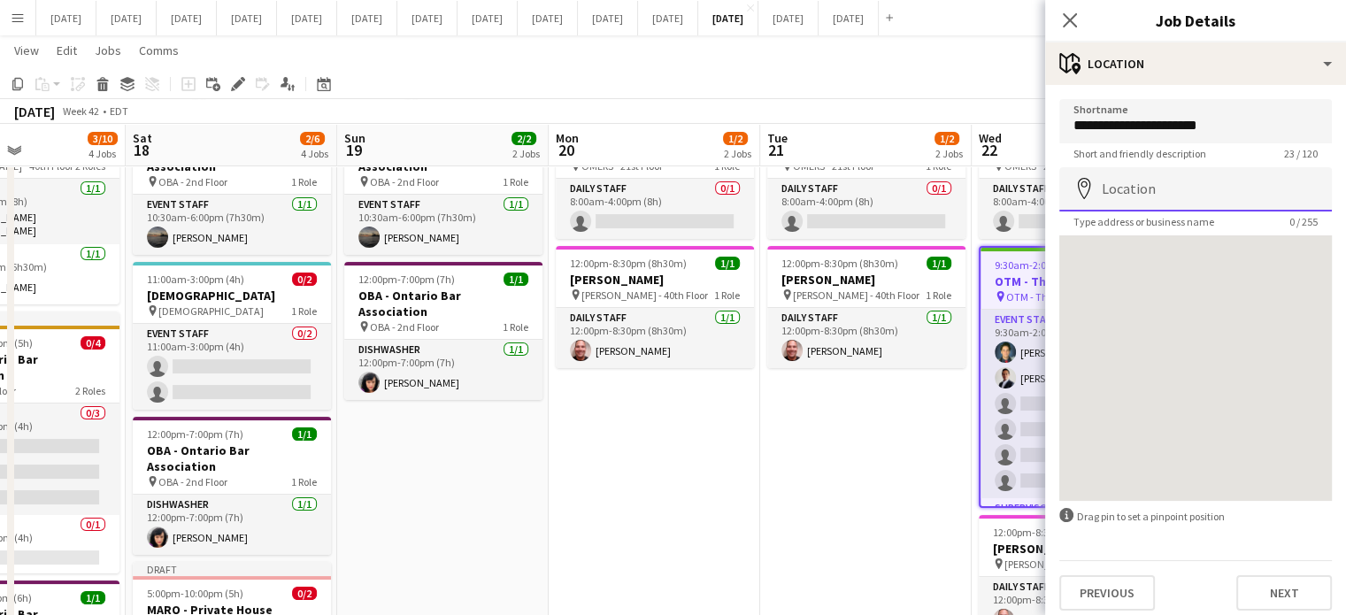
click at [1182, 193] on input "Location" at bounding box center [1196, 189] width 273 height 44
paste input "**********"
type input "**********"
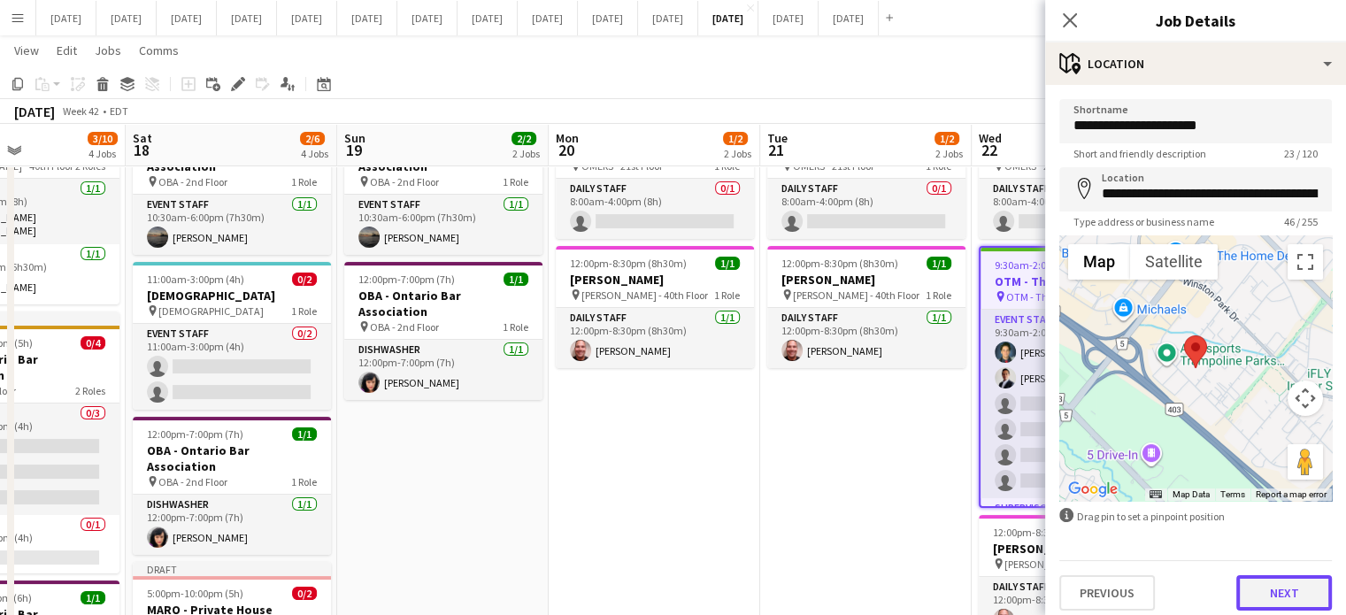
click at [1272, 598] on button "Next" at bounding box center [1285, 592] width 96 height 35
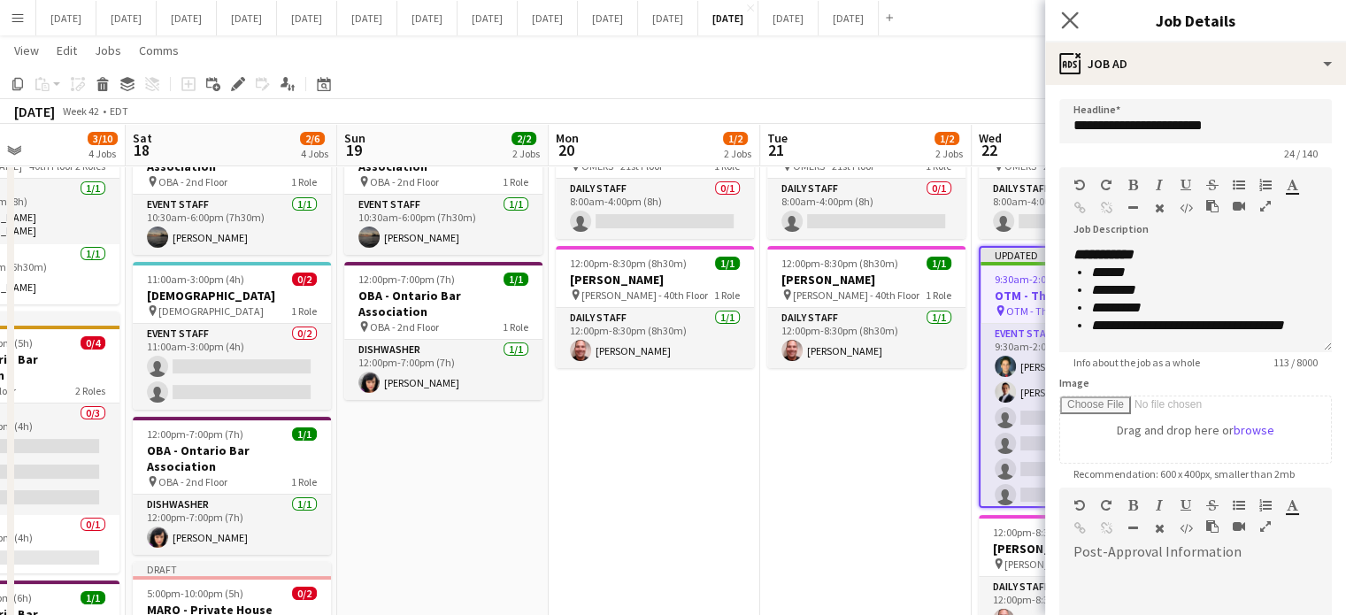
click at [1073, 12] on icon "Close pop-in" at bounding box center [1069, 20] width 17 height 17
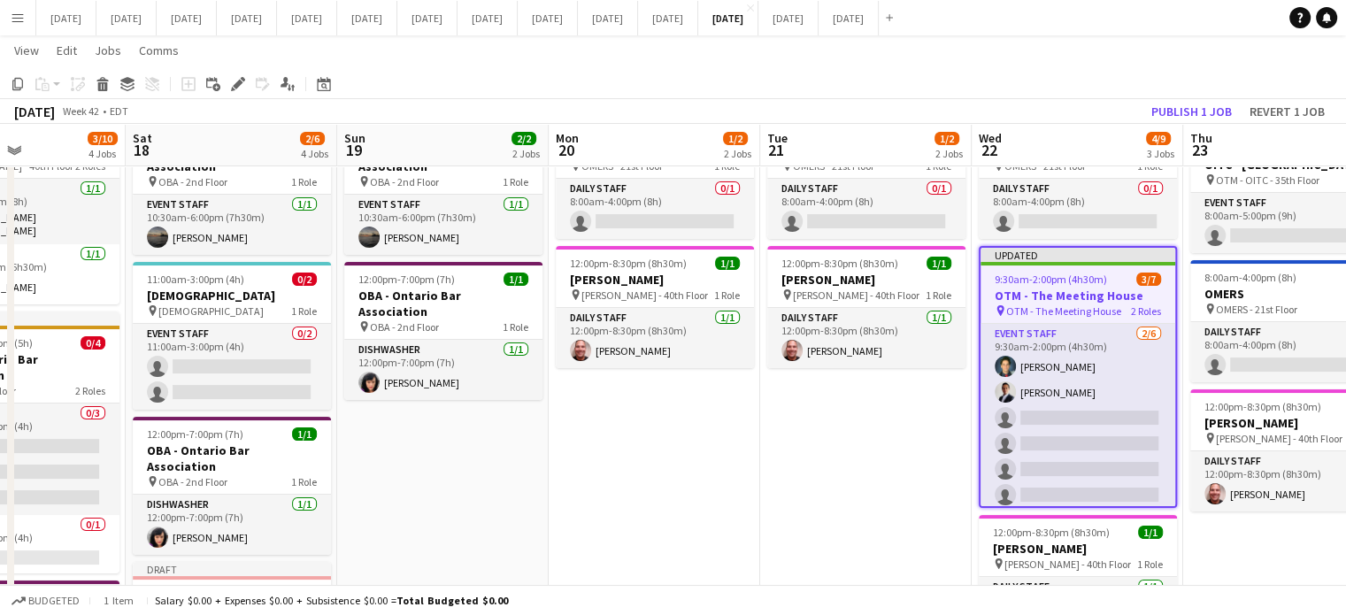
click at [1114, 304] on div "pin OTM - The Meeting House 2 Roles" at bounding box center [1078, 311] width 195 height 14
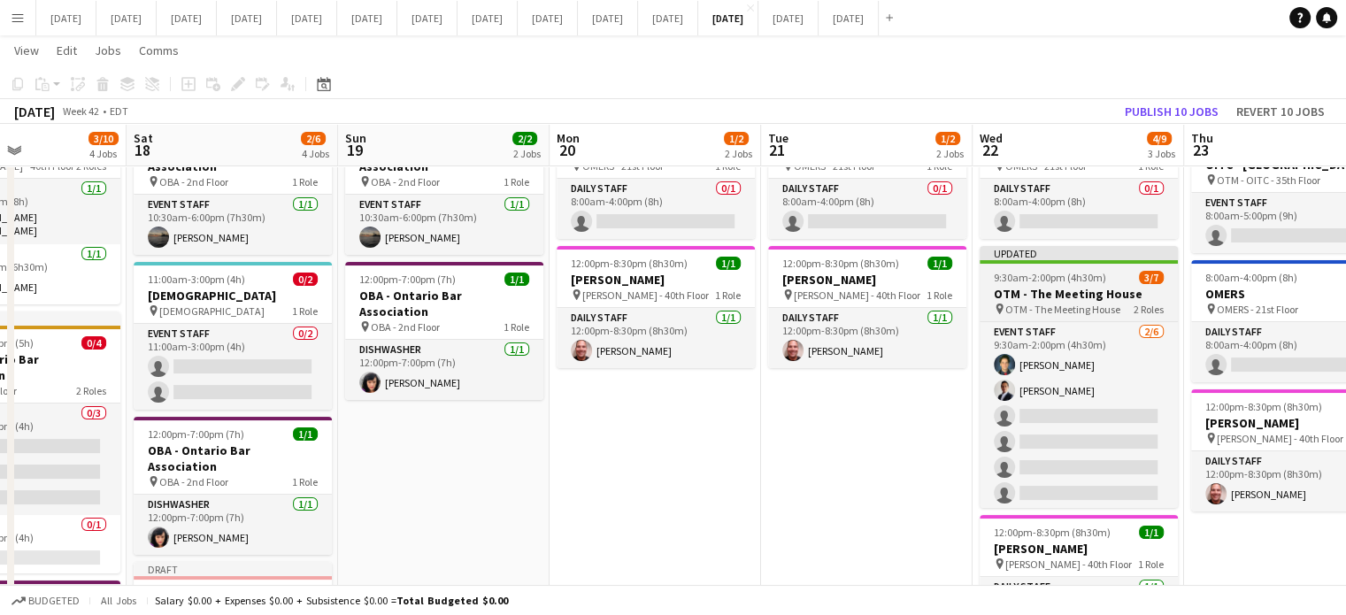
click at [1113, 278] on div "9:30am-2:00pm (4h30m) 3/7" at bounding box center [1079, 277] width 198 height 13
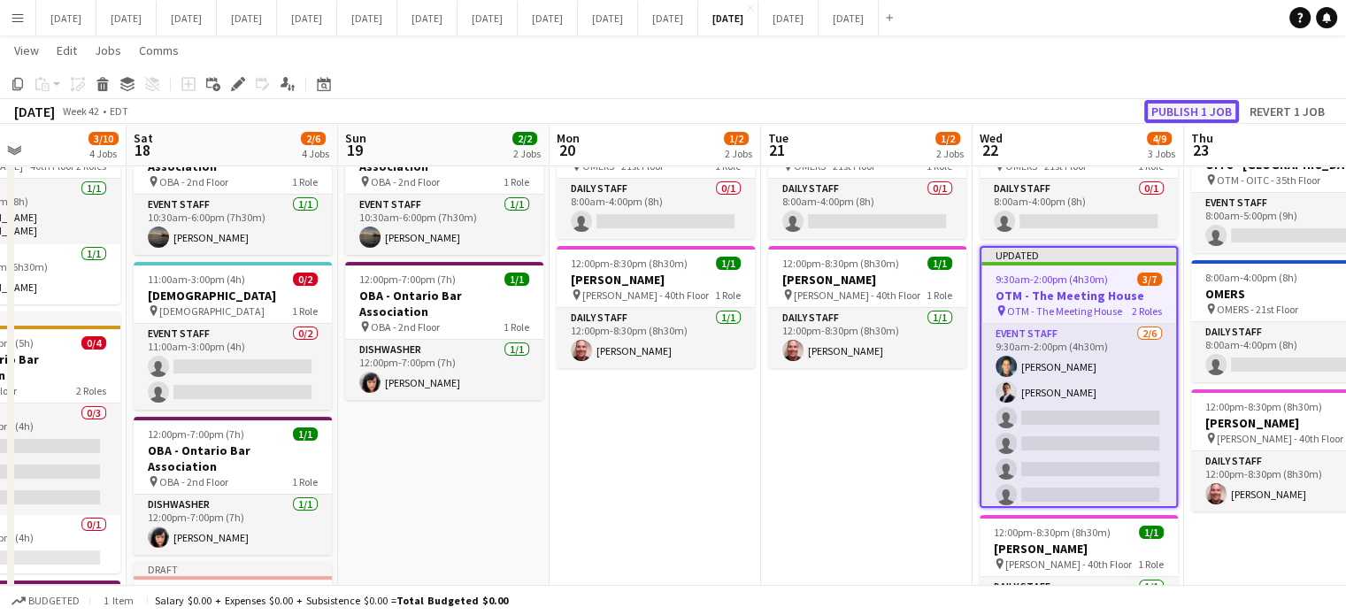
click at [1179, 120] on button "Publish 1 job" at bounding box center [1192, 111] width 95 height 23
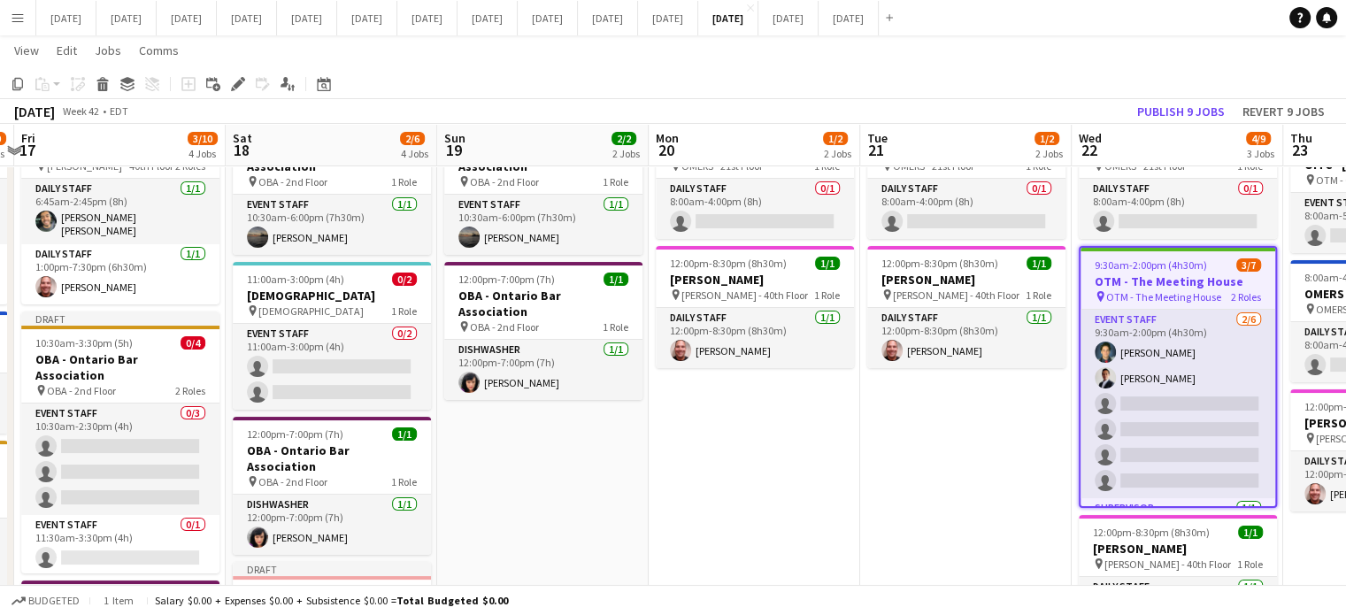
drag, startPoint x: 737, startPoint y: 431, endPoint x: 1250, endPoint y: 384, distance: 515.6
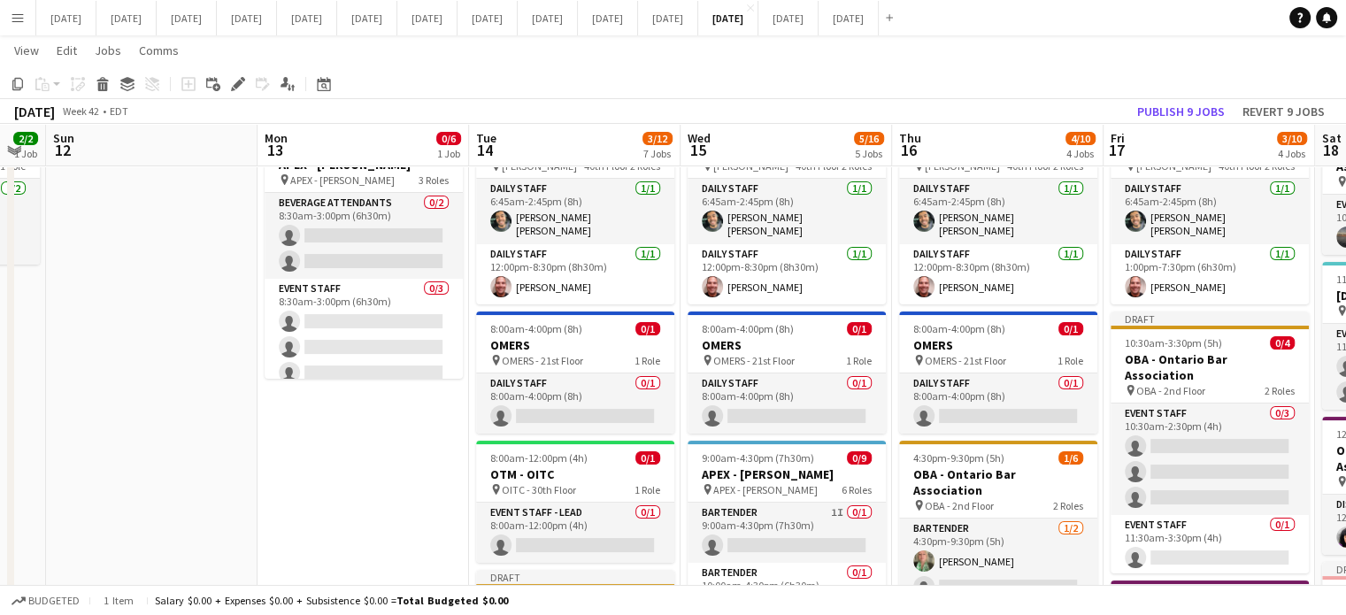
drag, startPoint x: 506, startPoint y: 424, endPoint x: 1359, endPoint y: 367, distance: 854.3
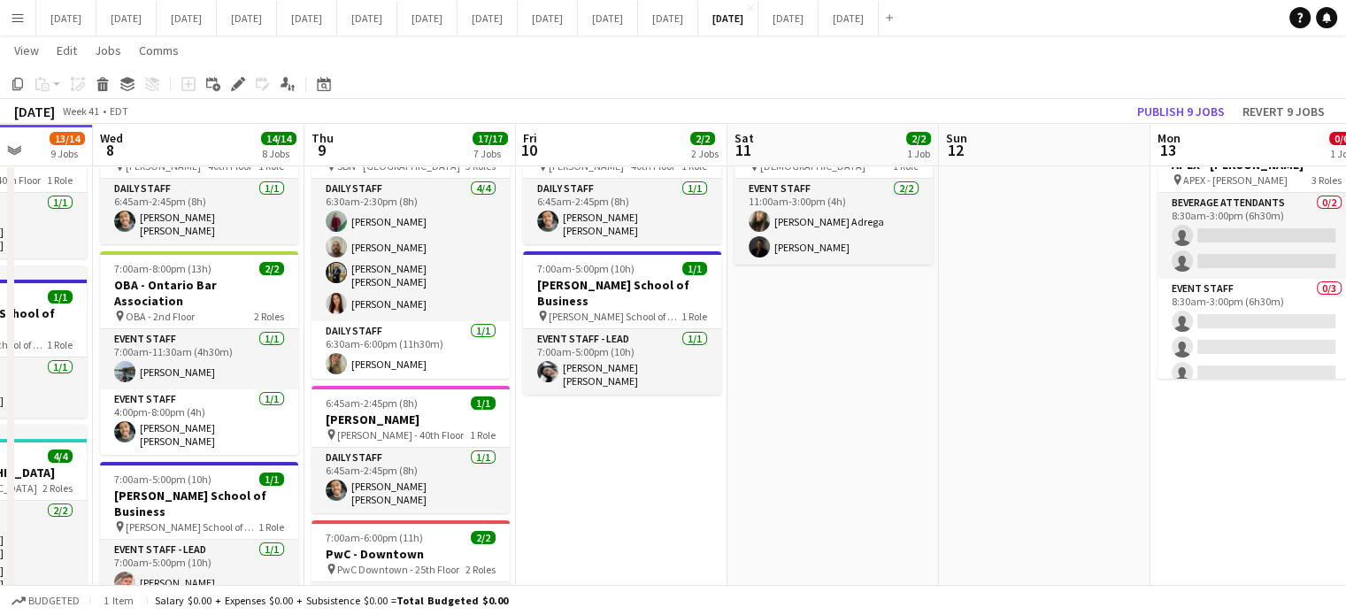
scroll to position [0, 382]
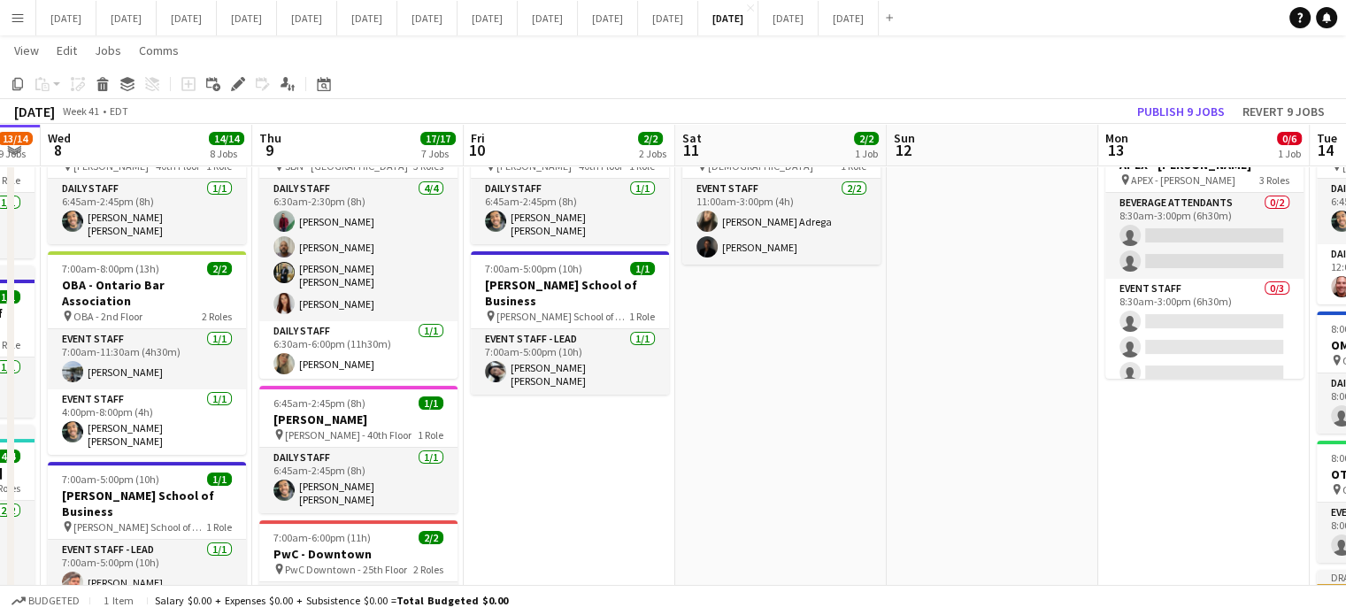
drag, startPoint x: 464, startPoint y: 467, endPoint x: 1178, endPoint y: 436, distance: 715.0
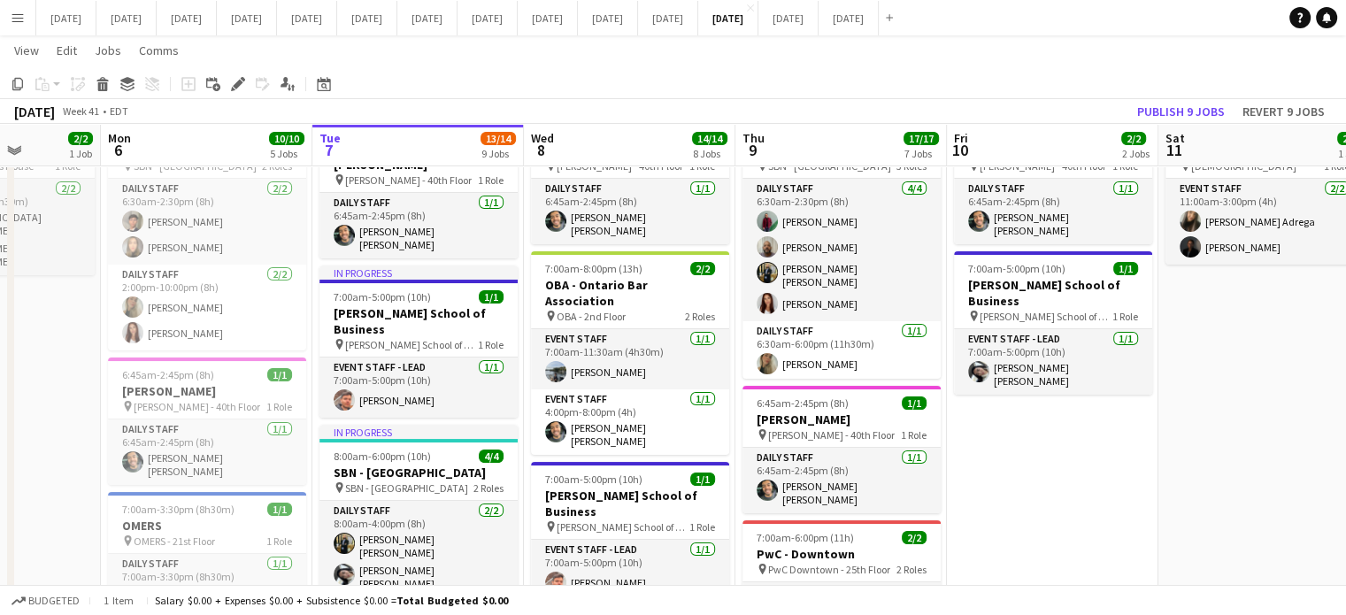
scroll to position [0, 424]
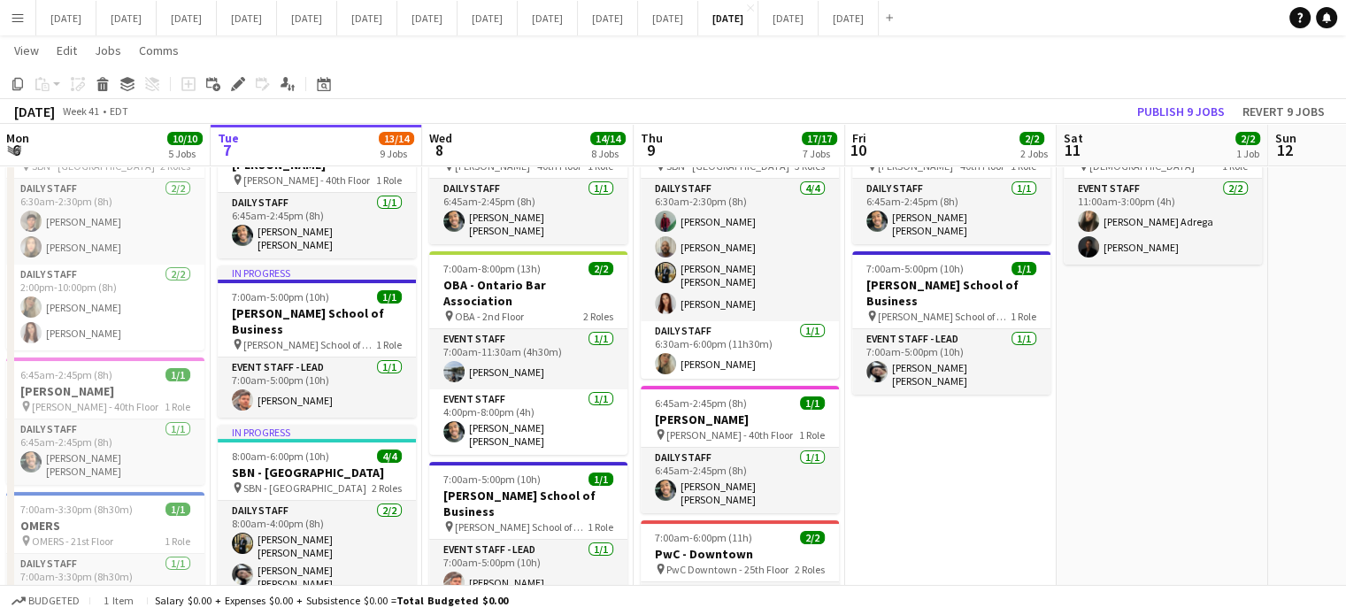
drag, startPoint x: 853, startPoint y: 442, endPoint x: 1236, endPoint y: 430, distance: 382.6
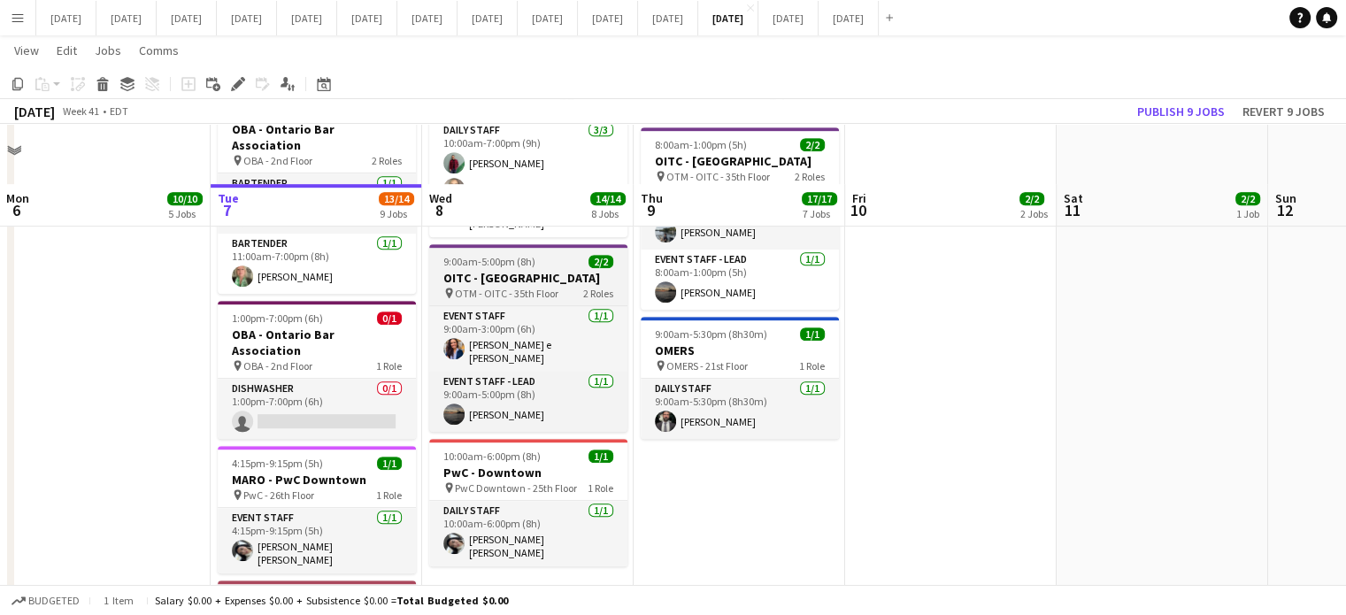
scroll to position [872, 0]
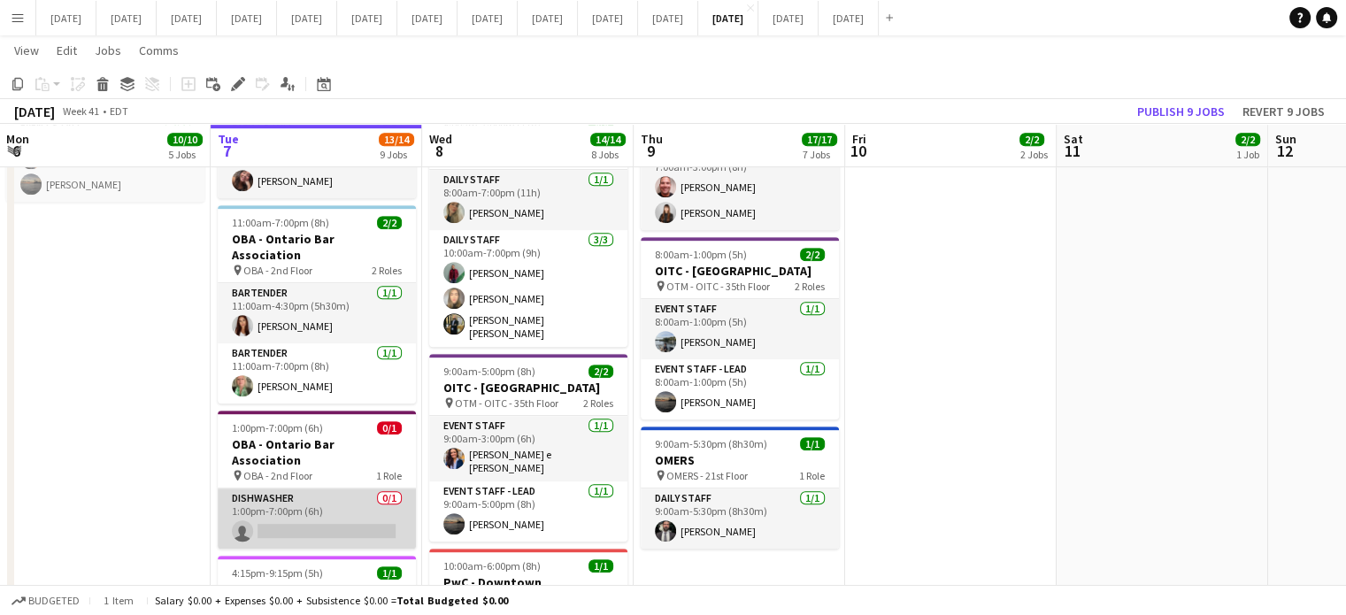
click at [350, 489] on app-card-role "Dishwasher 0/1 1:00pm-7:00pm (6h) single-neutral-actions" at bounding box center [317, 519] width 198 height 60
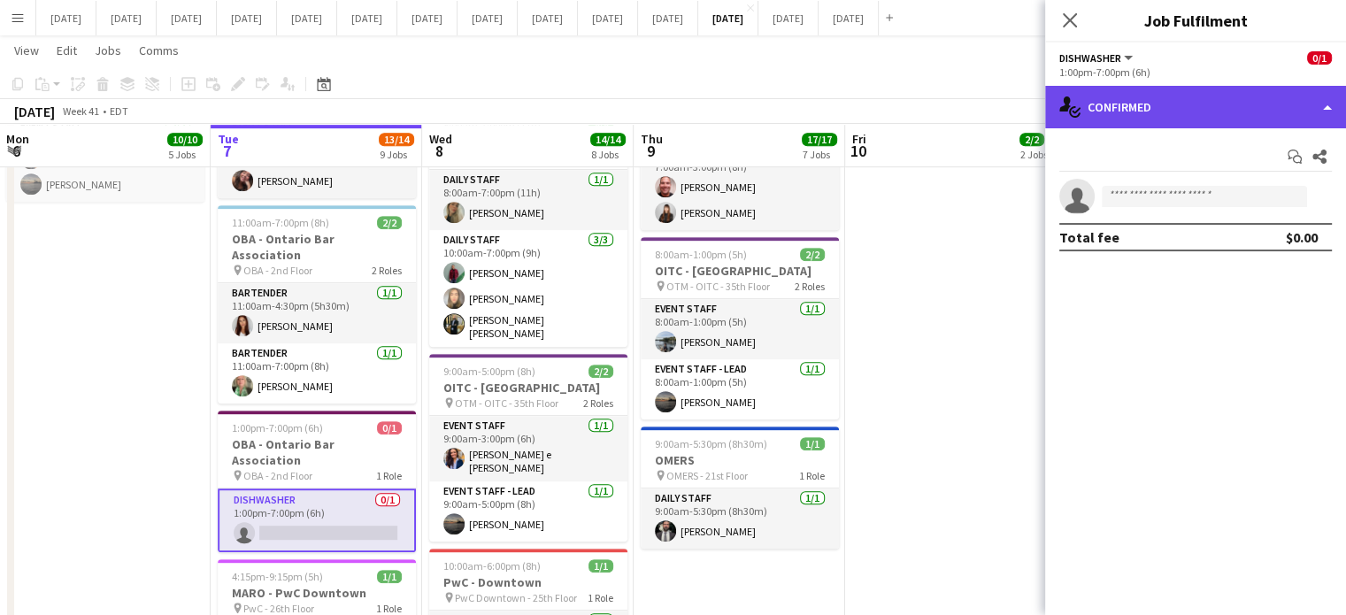
click at [1122, 126] on div "single-neutral-actions-check-2 Confirmed" at bounding box center [1195, 107] width 301 height 42
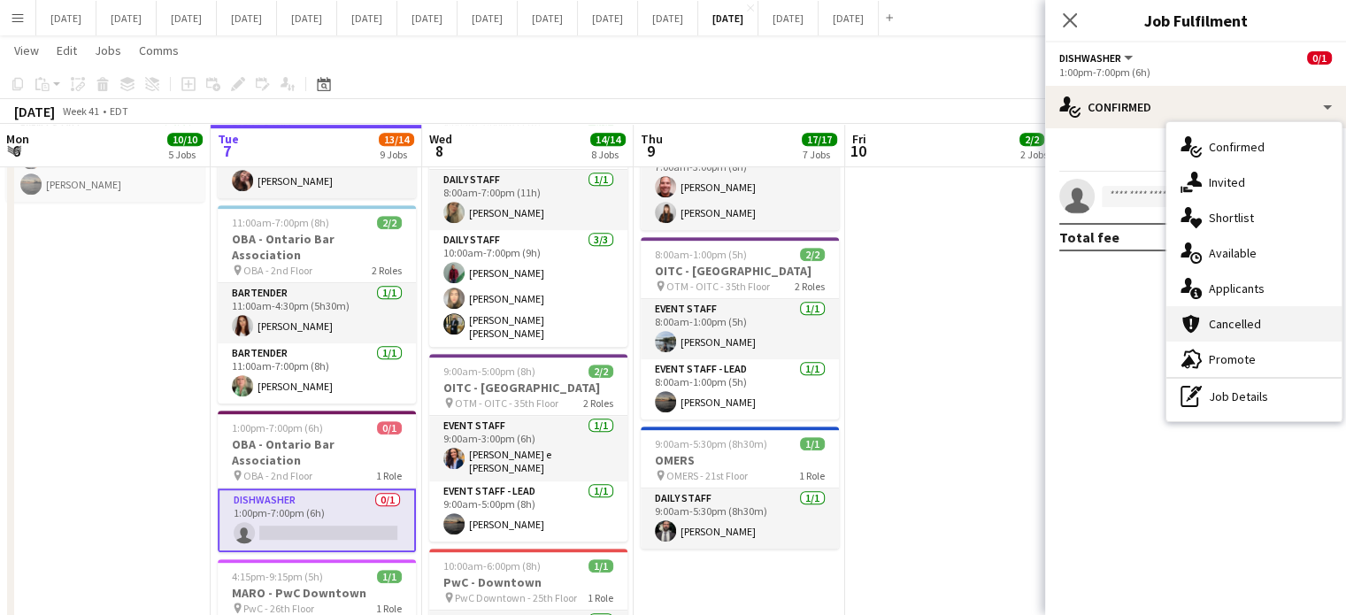
click at [1243, 325] on span "Cancelled" at bounding box center [1235, 324] width 52 height 16
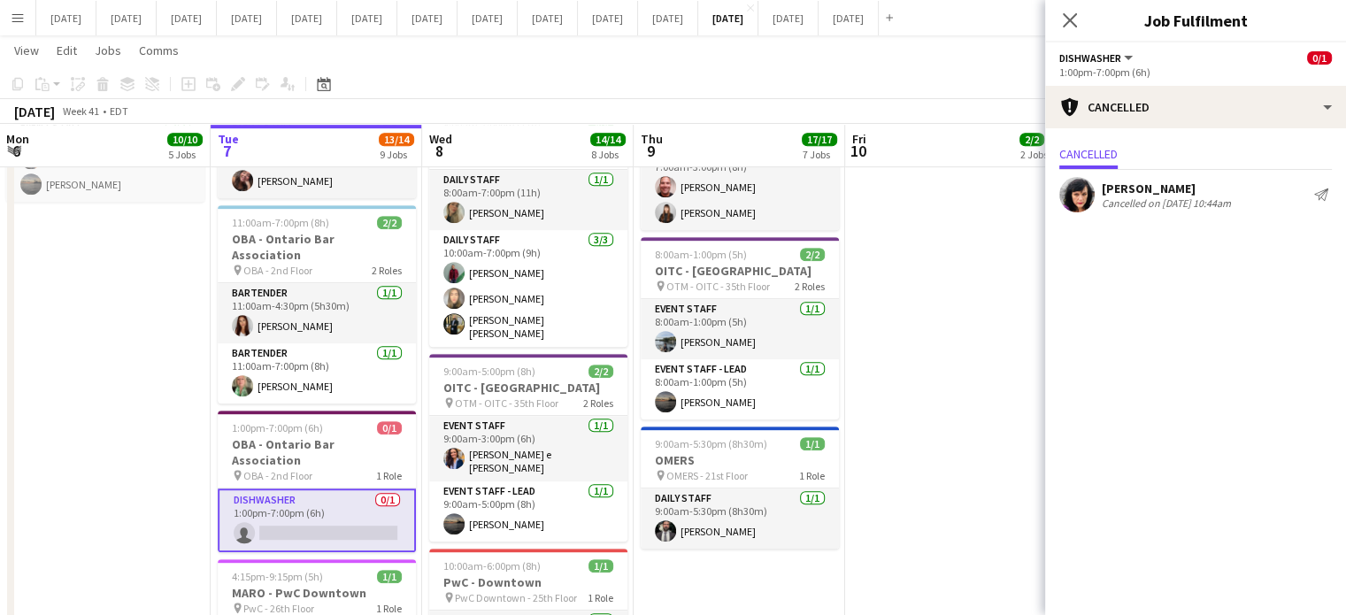
click at [1077, 189] on app-user-avatar at bounding box center [1077, 194] width 35 height 35
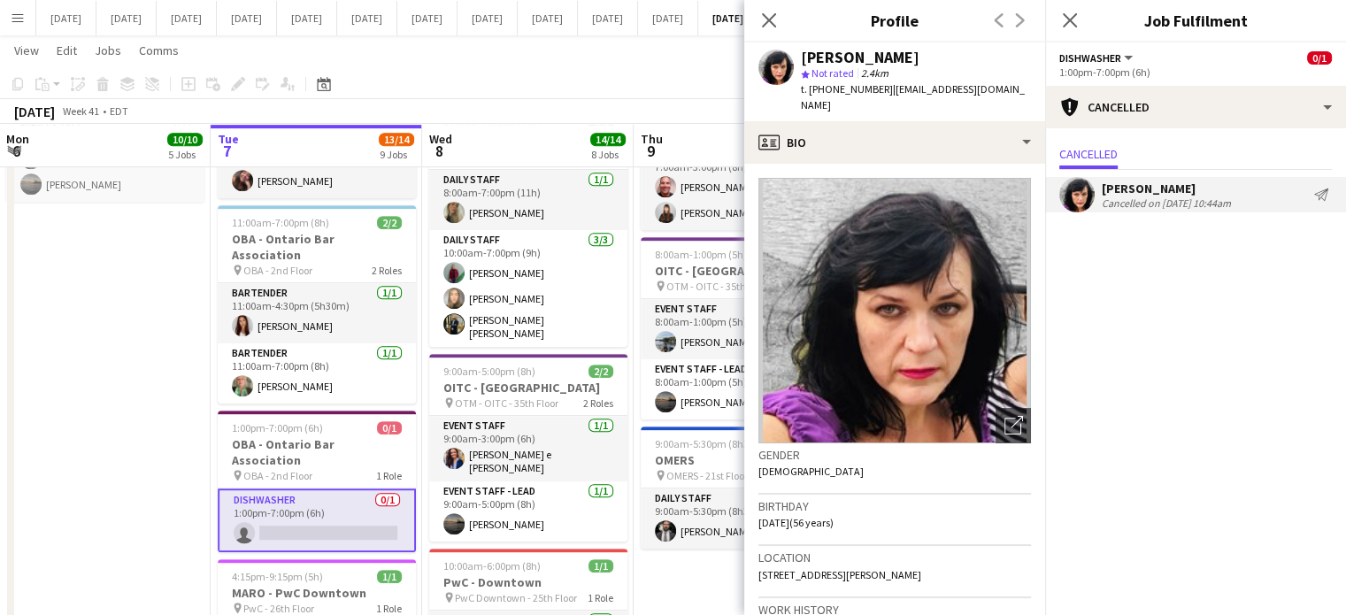
drag, startPoint x: 770, startPoint y: 20, endPoint x: 875, endPoint y: 24, distance: 104.5
click at [771, 19] on icon at bounding box center [769, 20] width 14 height 14
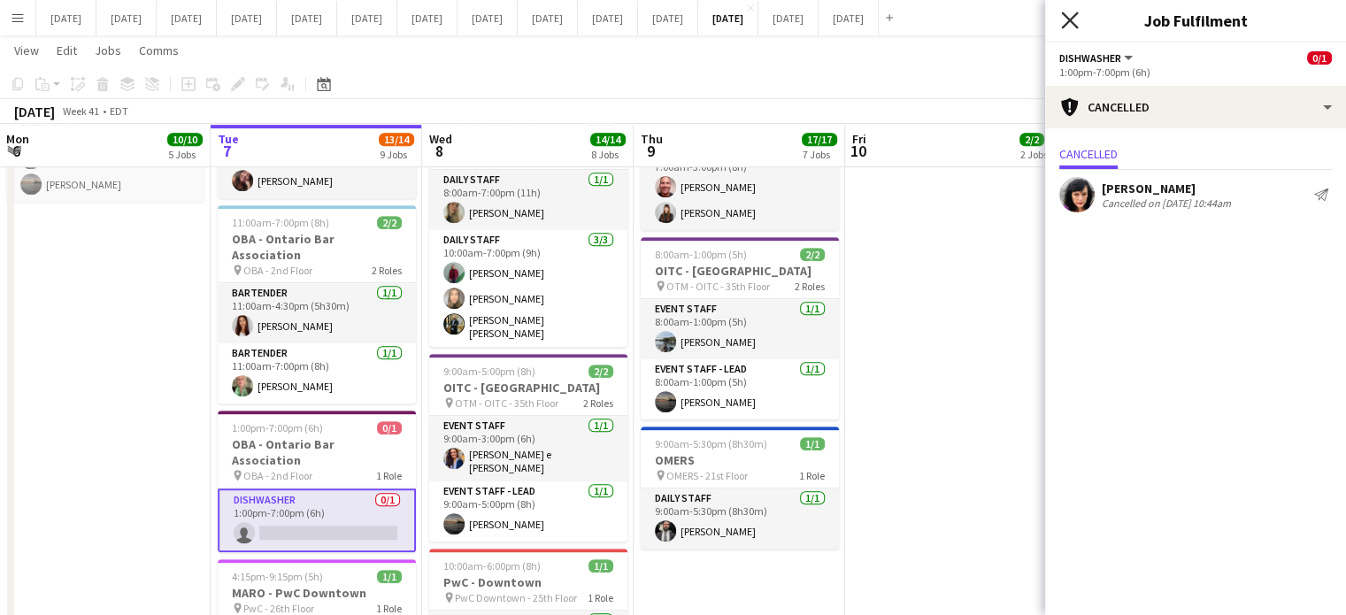
click at [1068, 19] on icon at bounding box center [1069, 20] width 17 height 17
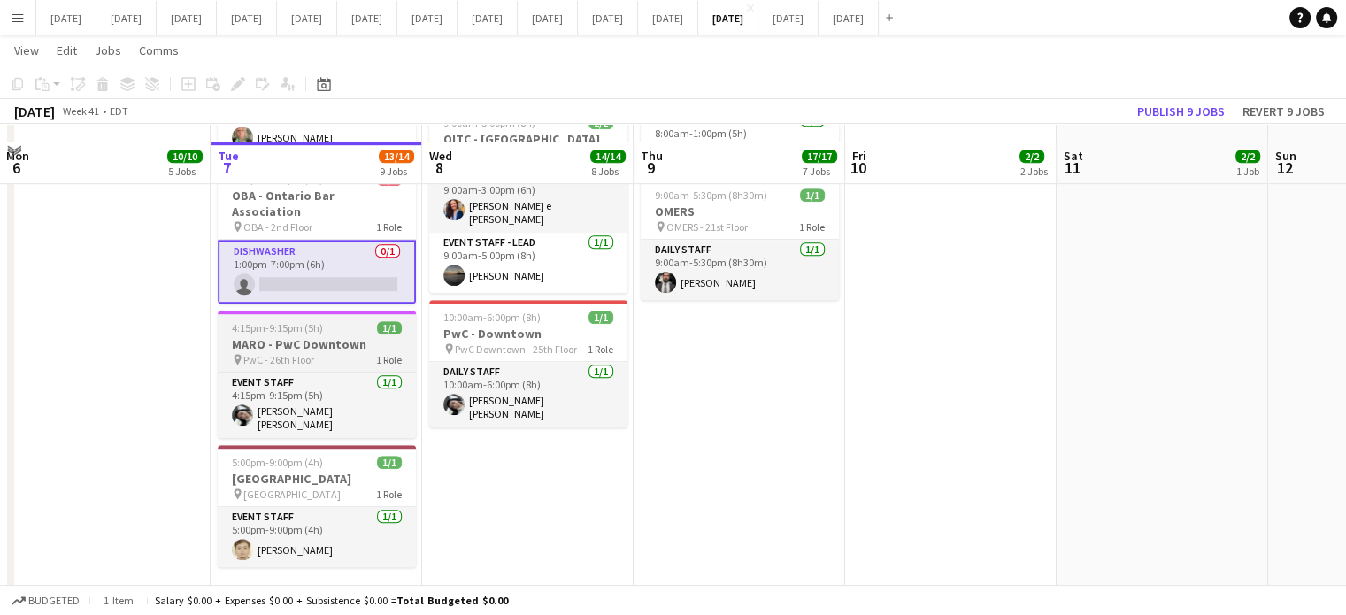
scroll to position [1138, 0]
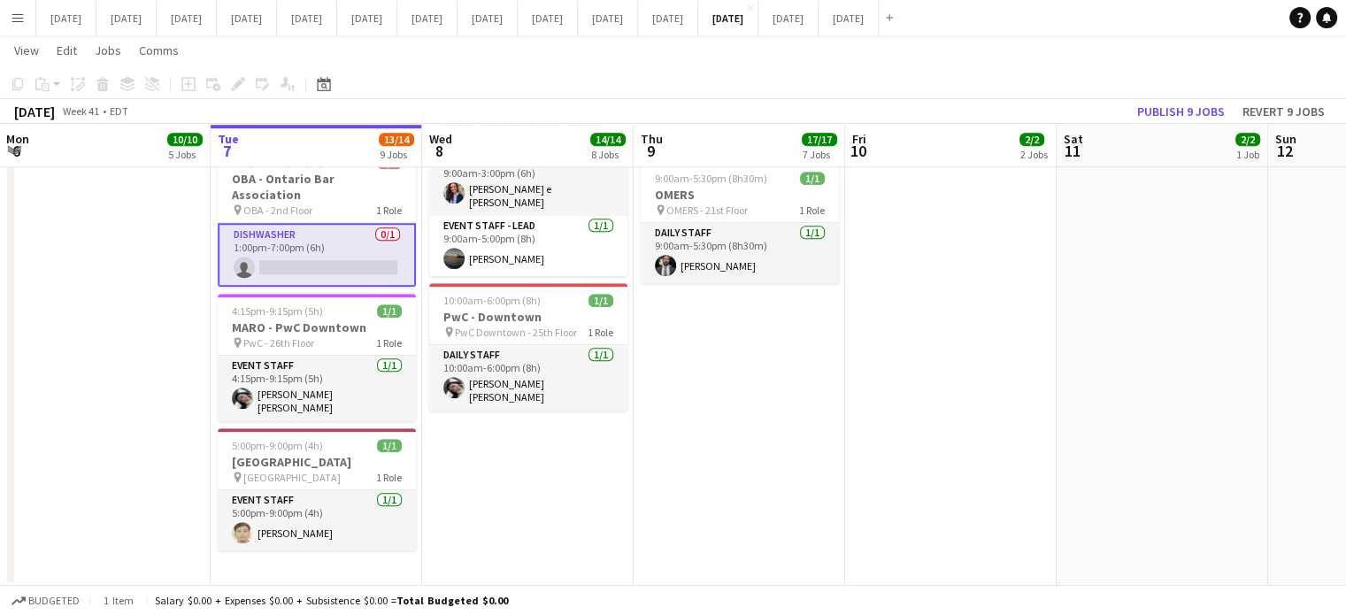
click at [337, 223] on app-card-role "Dishwasher 0/1 1:00pm-7:00pm (6h) single-neutral-actions" at bounding box center [317, 255] width 198 height 64
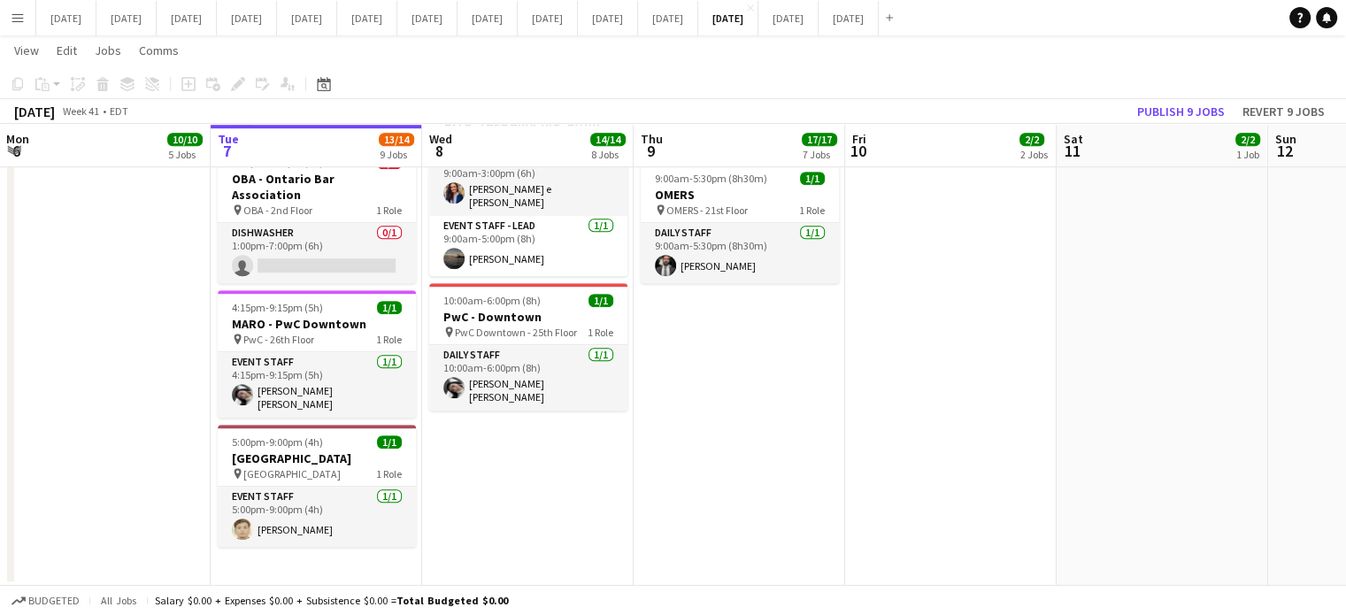
drag, startPoint x: 365, startPoint y: 182, endPoint x: 626, endPoint y: 148, distance: 263.4
click at [366, 223] on app-card-role "Dishwasher 0/1 1:00pm-7:00pm (6h) single-neutral-actions" at bounding box center [317, 253] width 198 height 60
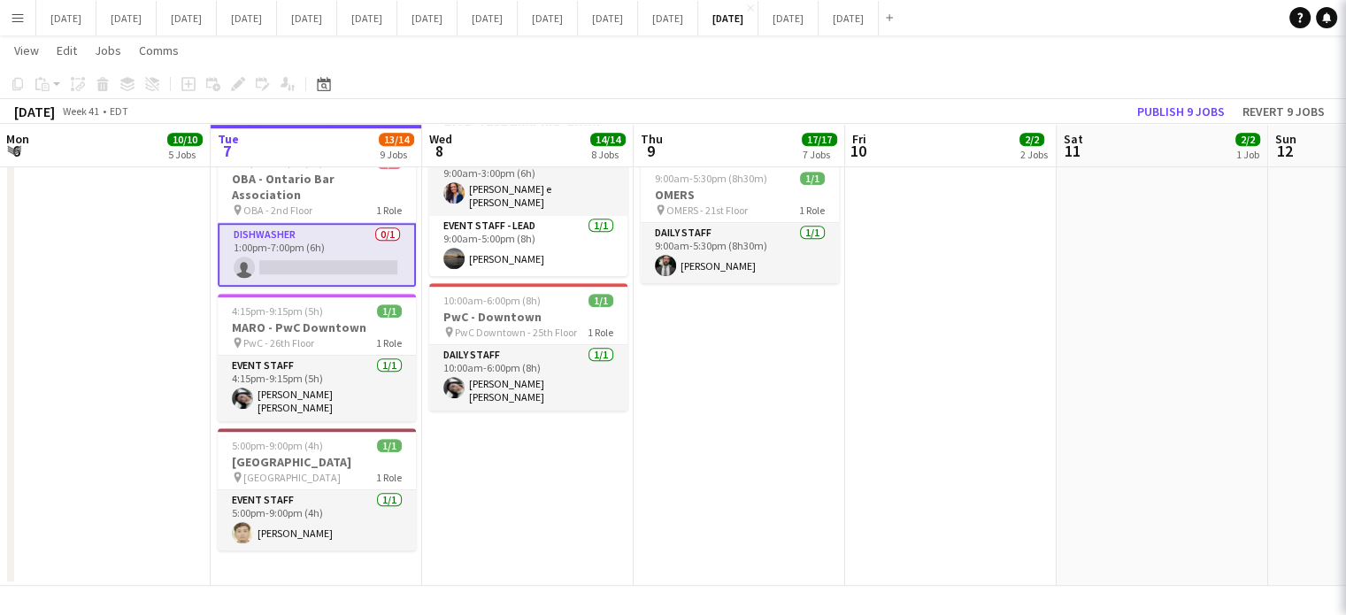
scroll to position [0, 422]
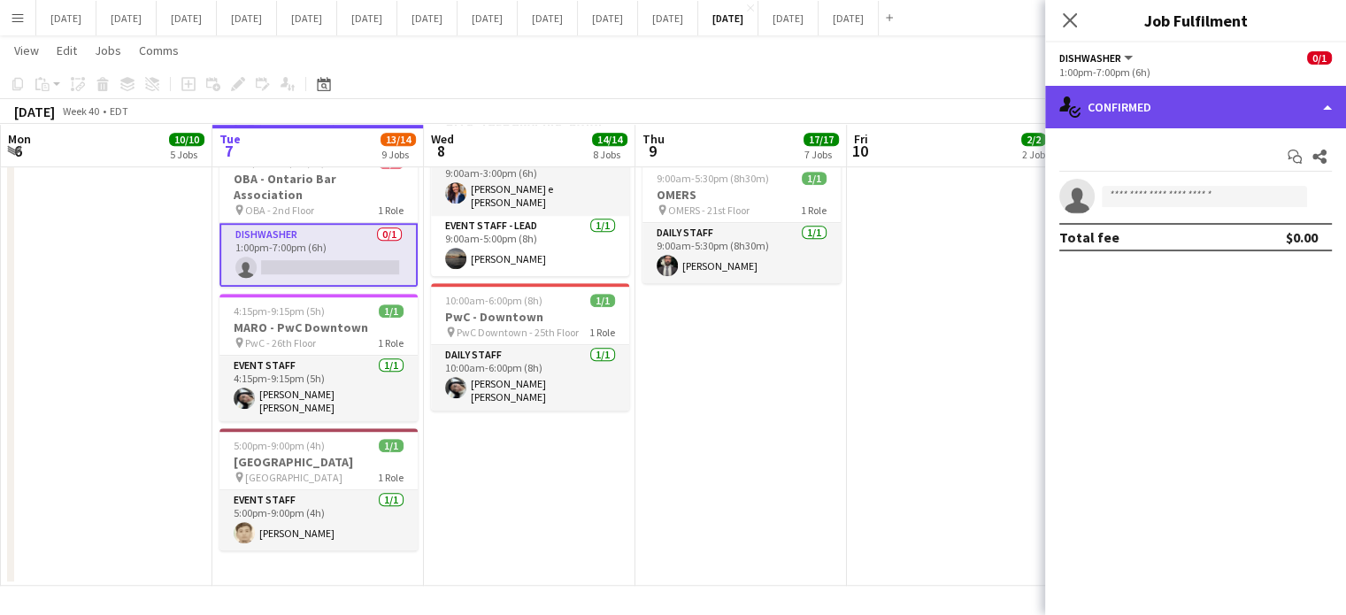
click at [1147, 118] on div "single-neutral-actions-check-2 Confirmed" at bounding box center [1195, 107] width 301 height 42
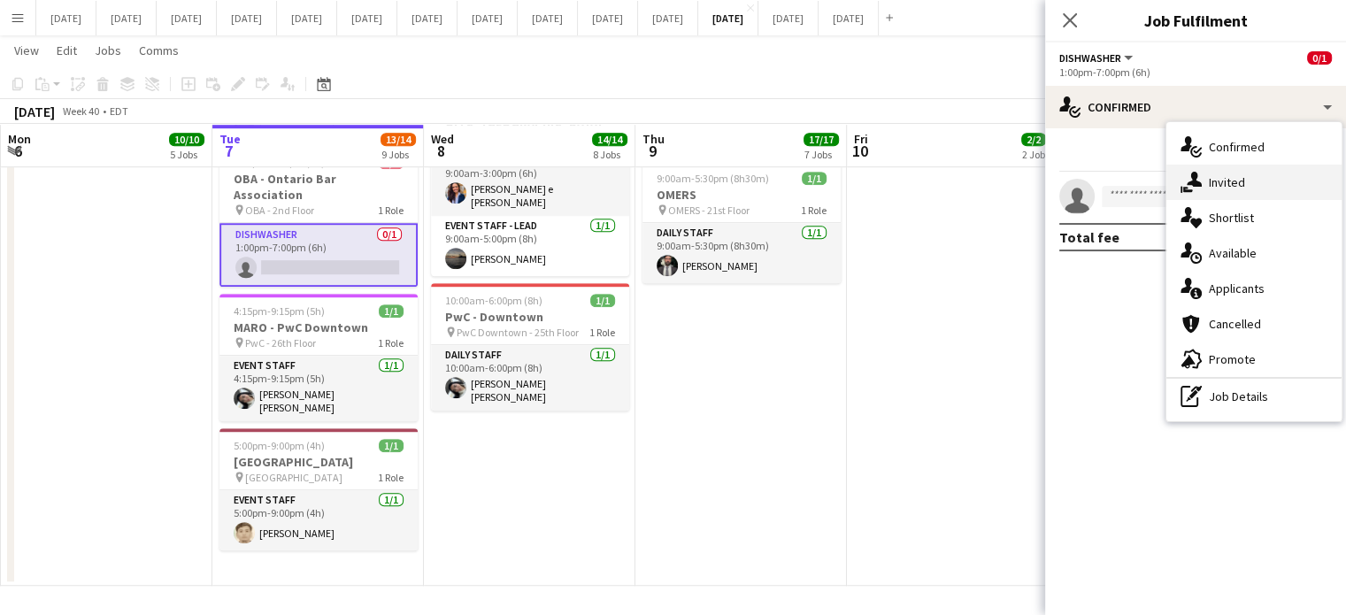
click at [1202, 187] on div "single-neutral-actions-share-1 Invited" at bounding box center [1254, 182] width 175 height 35
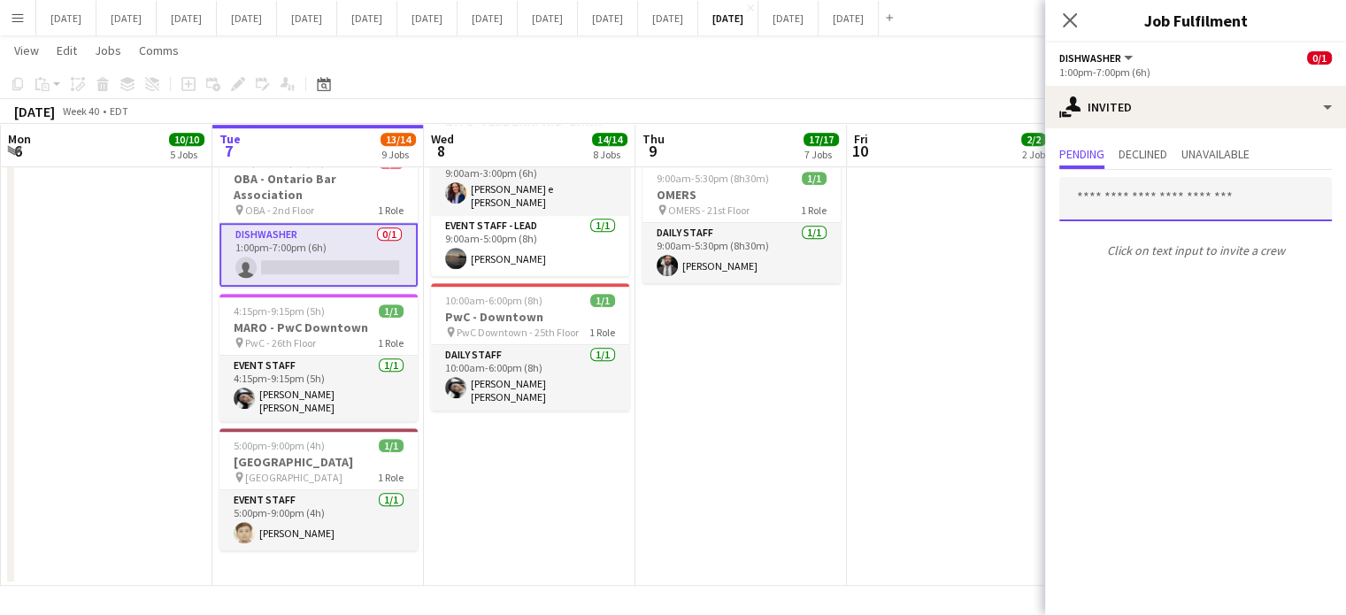
click at [1119, 199] on input "text" at bounding box center [1196, 199] width 273 height 44
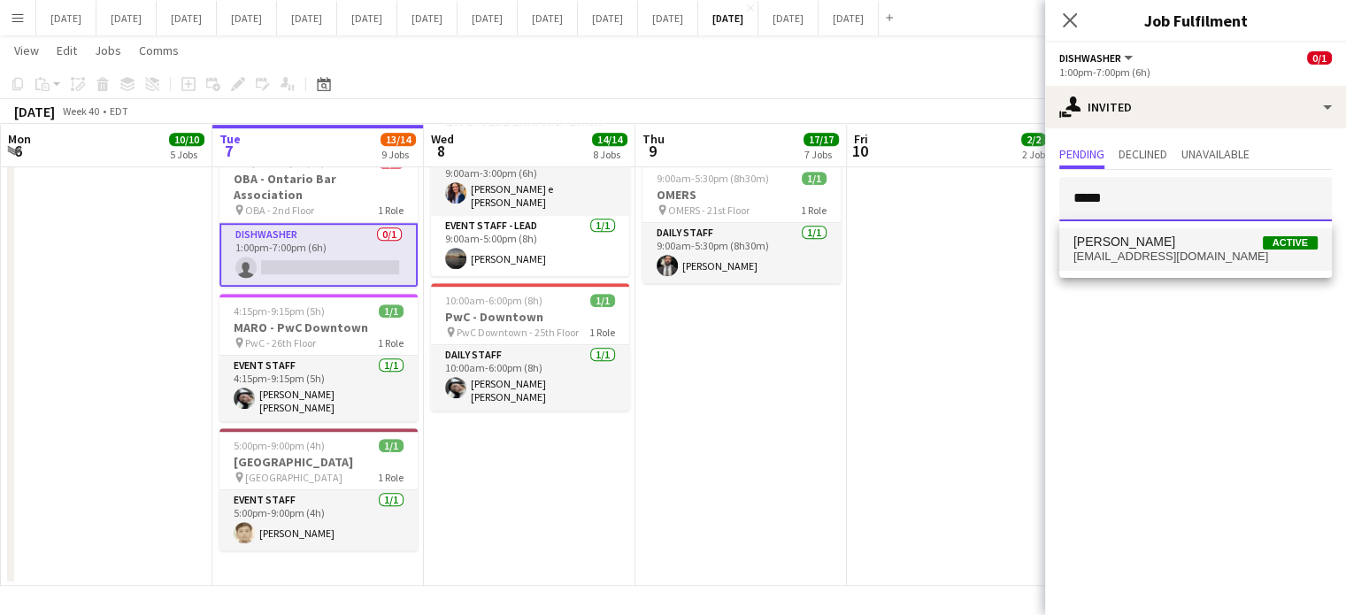
type input "*****"
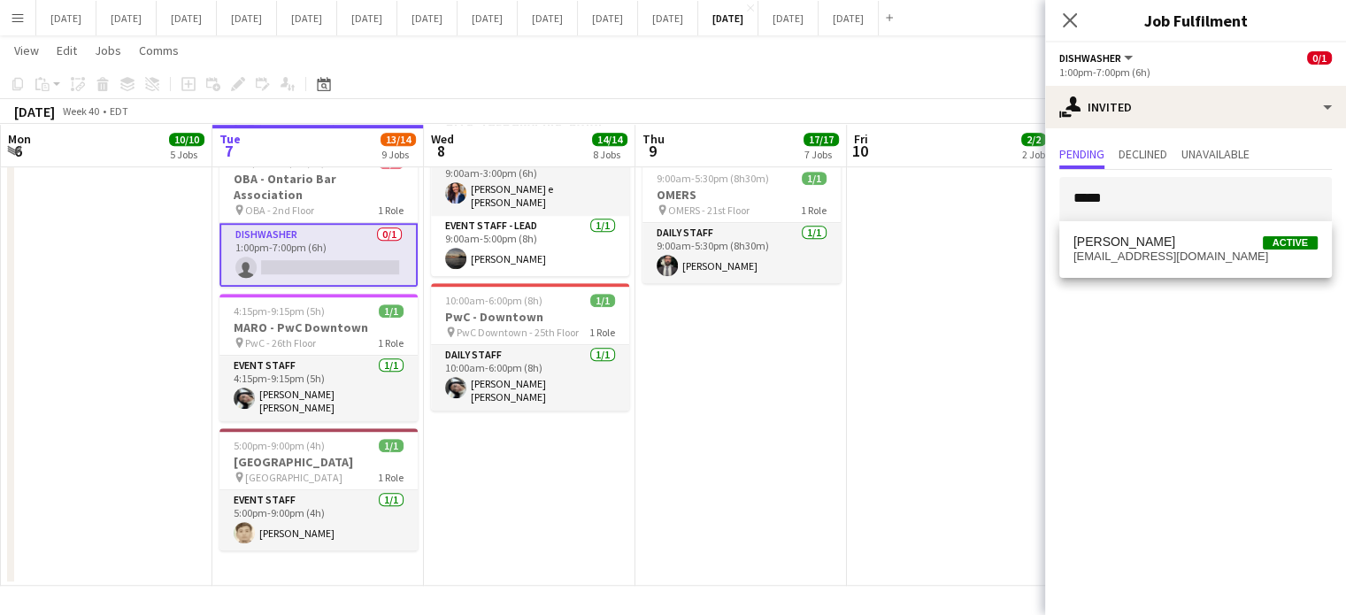
click at [1105, 263] on span "[EMAIL_ADDRESS][DOMAIN_NAME]" at bounding box center [1196, 257] width 244 height 14
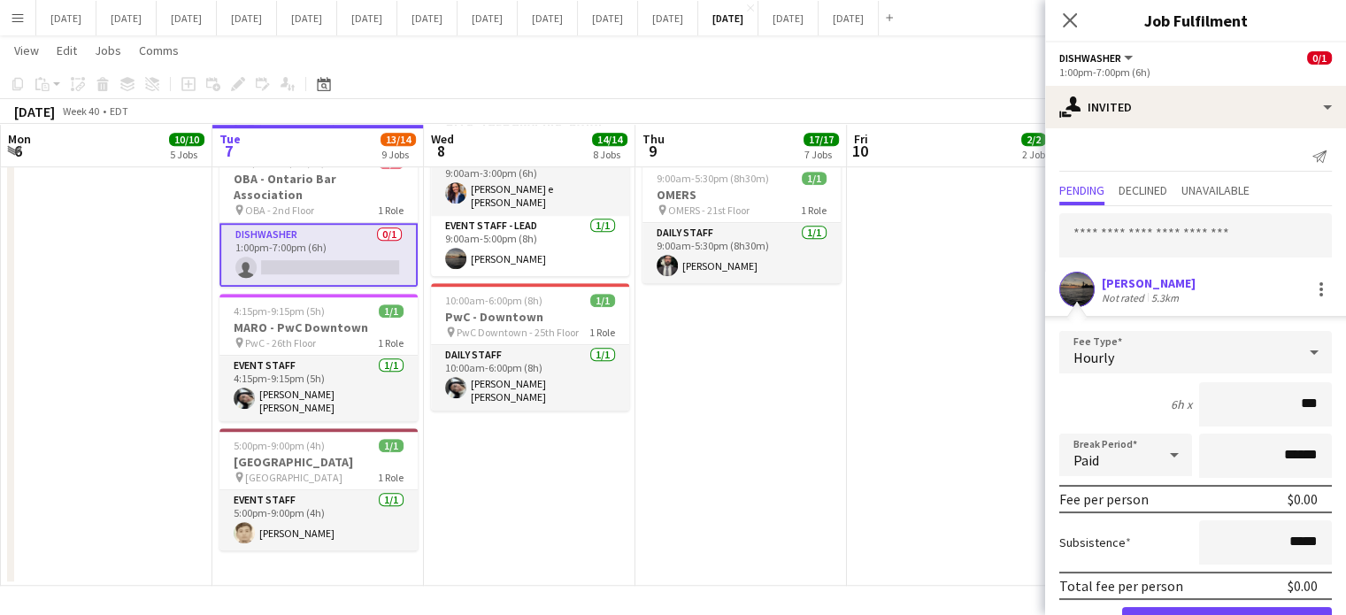
type input "**"
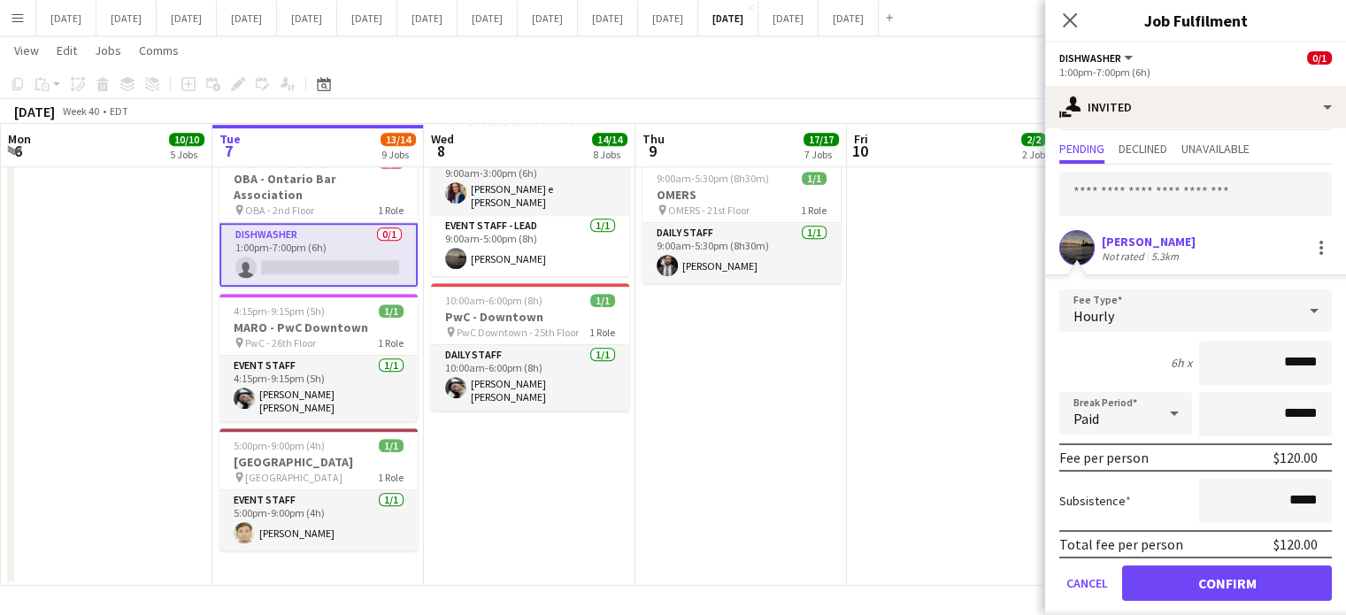
scroll to position [57, 0]
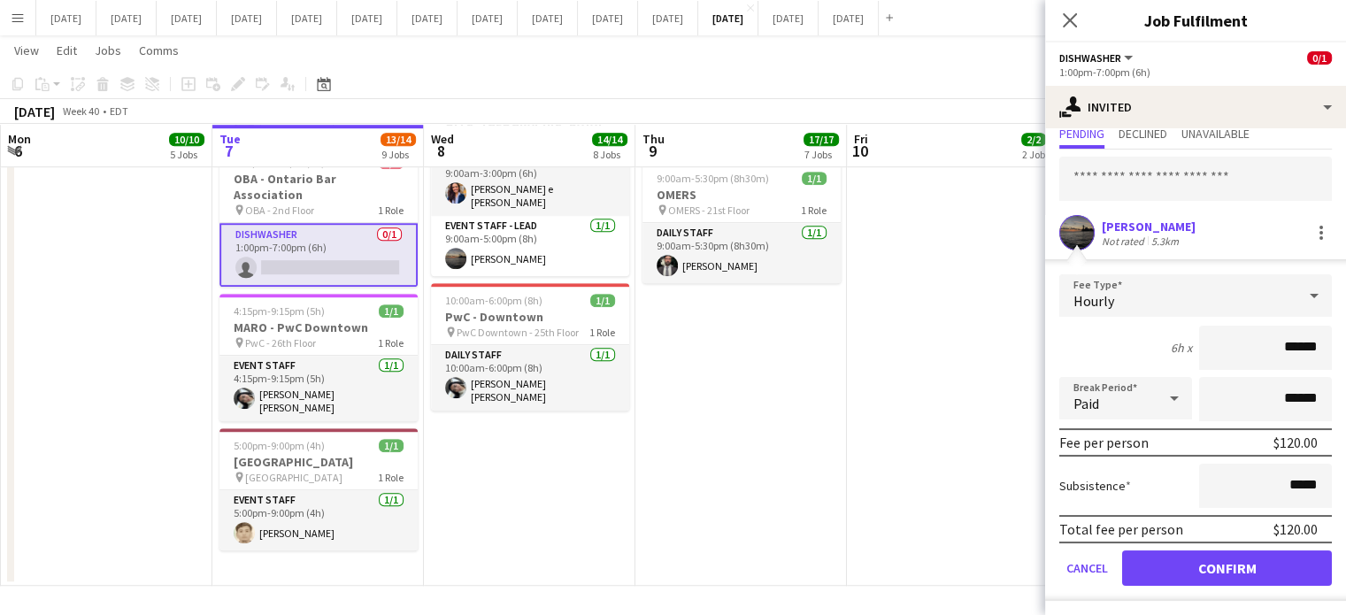
type input "******"
click at [1239, 569] on button "Confirm" at bounding box center [1227, 568] width 210 height 35
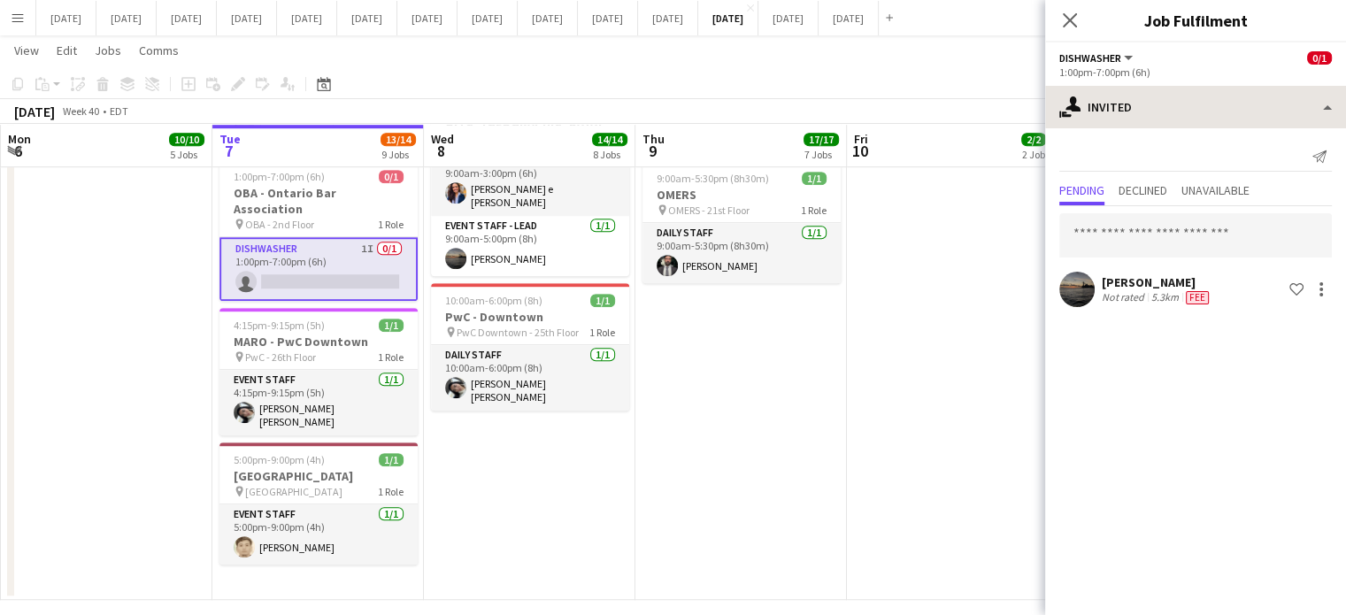
scroll to position [0, 0]
click at [1074, 19] on icon "Close pop-in" at bounding box center [1069, 20] width 17 height 17
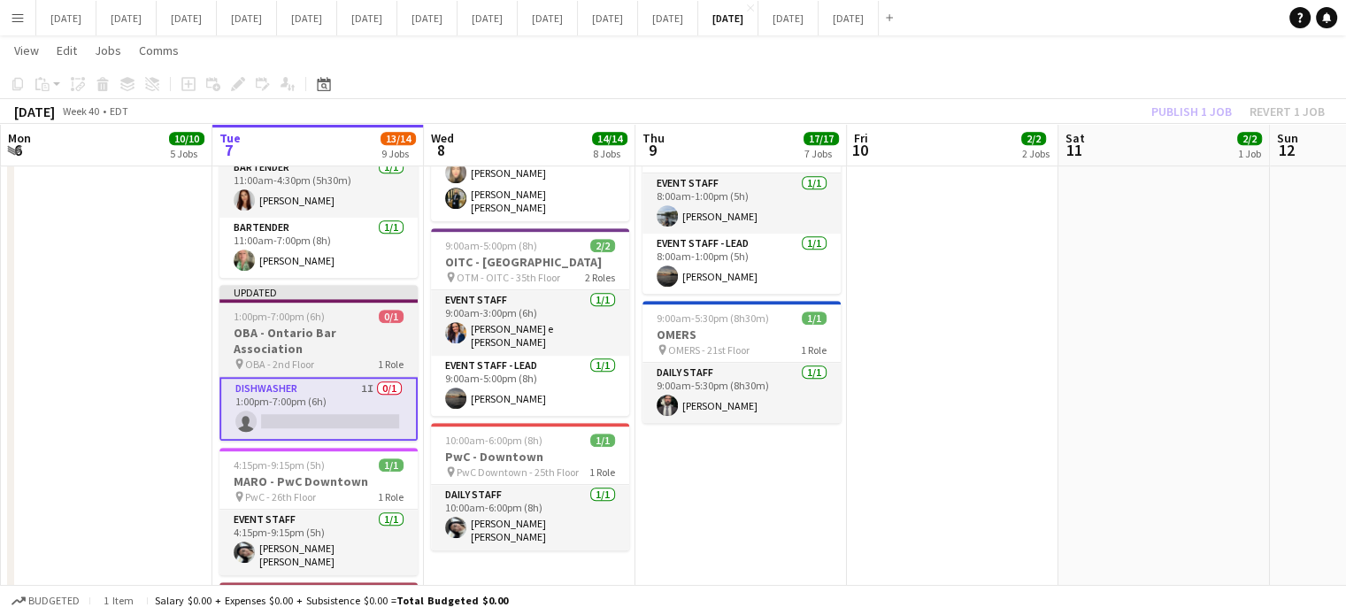
scroll to position [960, 0]
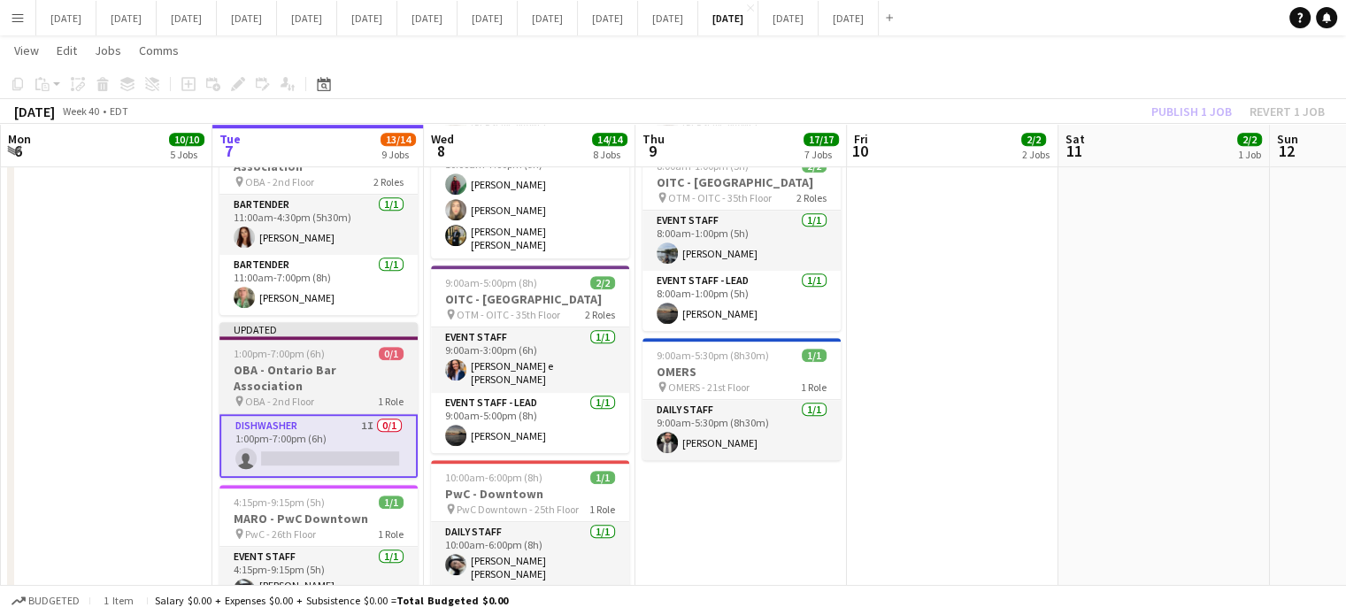
click at [382, 322] on app-job-card "Updated 1:00pm-7:00pm (6h) 0/1 OBA - Ontario Bar Association pin OBA - 2nd Floo…" at bounding box center [319, 400] width 198 height 156
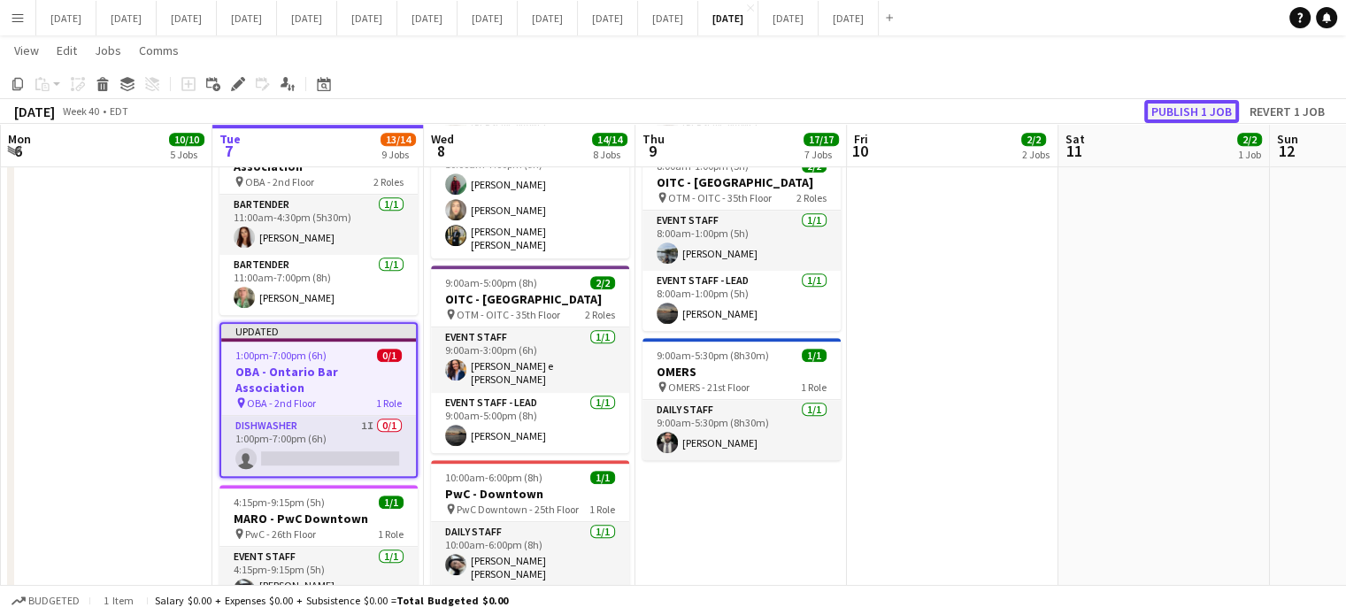
click at [1206, 107] on button "Publish 1 job" at bounding box center [1192, 111] width 95 height 23
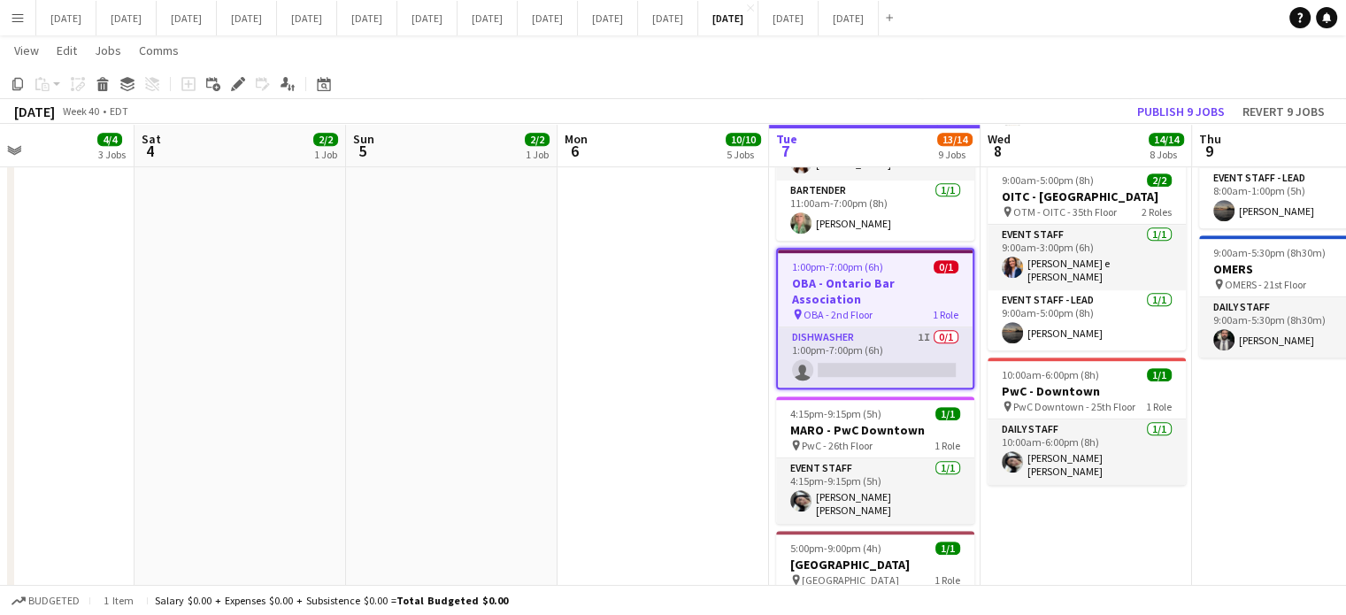
scroll to position [0, 467]
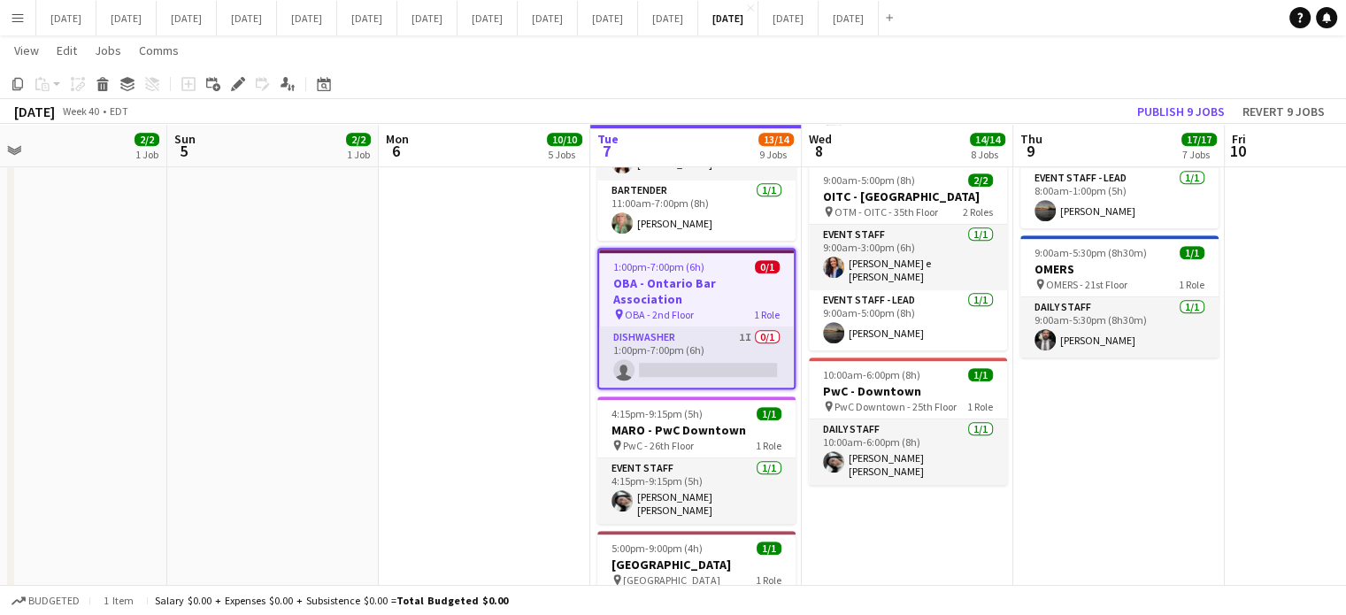
drag, startPoint x: 266, startPoint y: 425, endPoint x: 856, endPoint y: 431, distance: 590.5
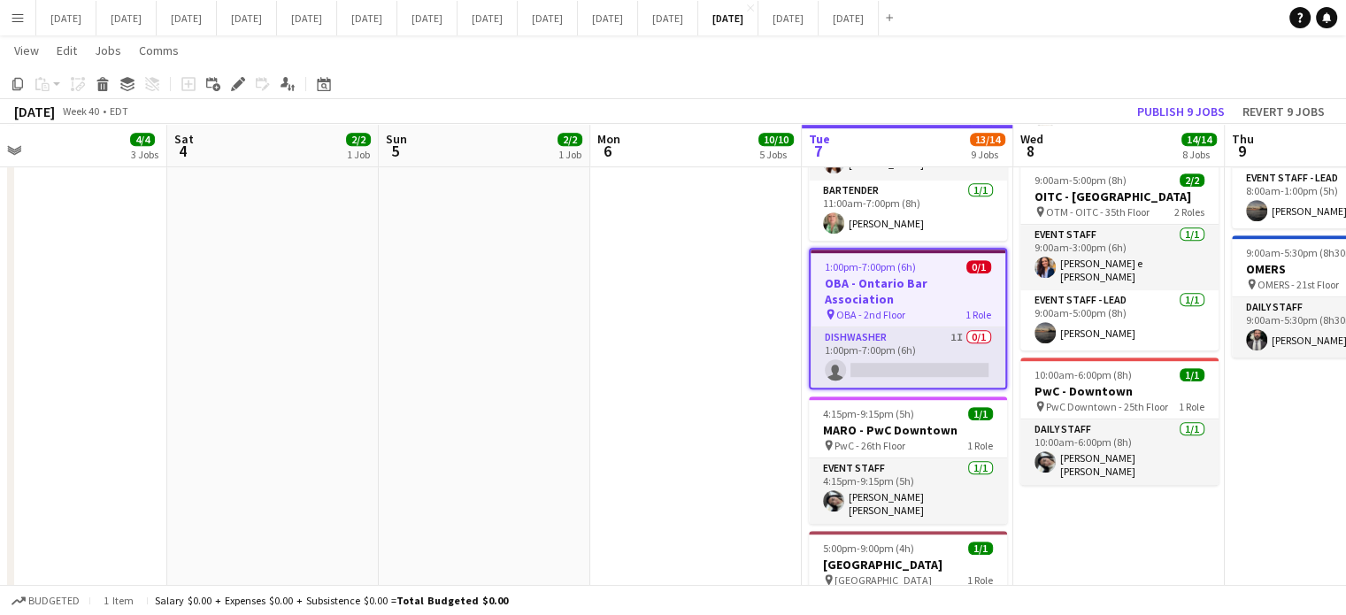
click at [0, 20] on button "Menu" at bounding box center [17, 17] width 35 height 35
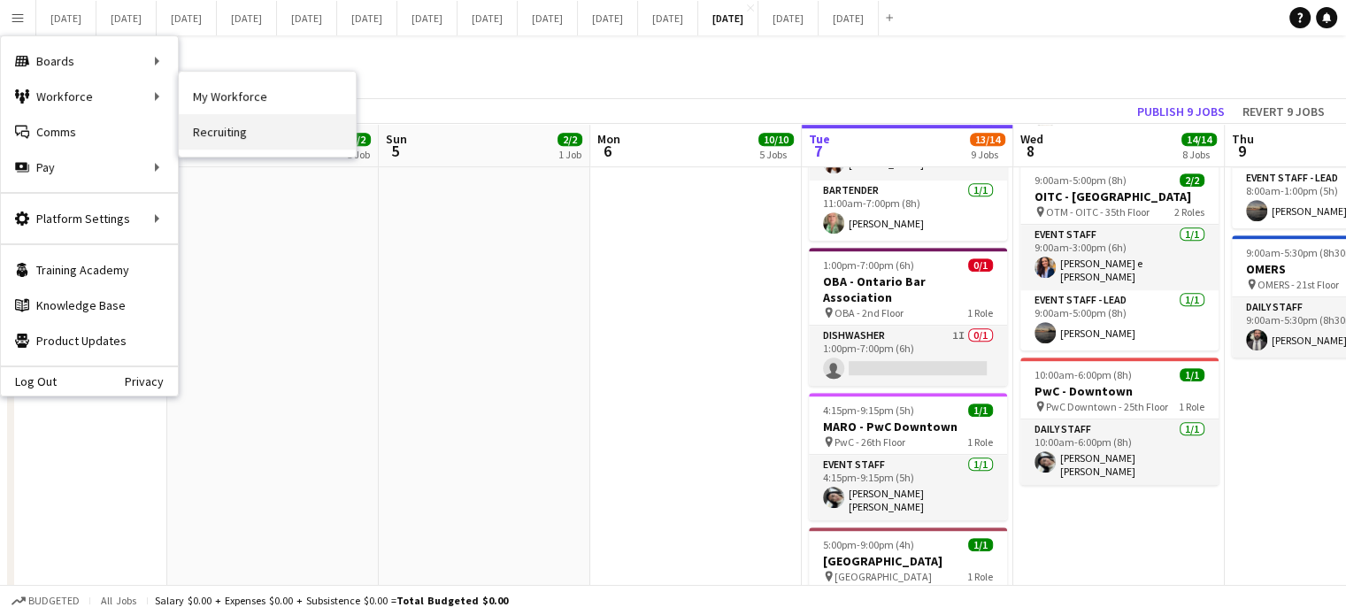
click at [251, 127] on link "Recruiting" at bounding box center [267, 131] width 177 height 35
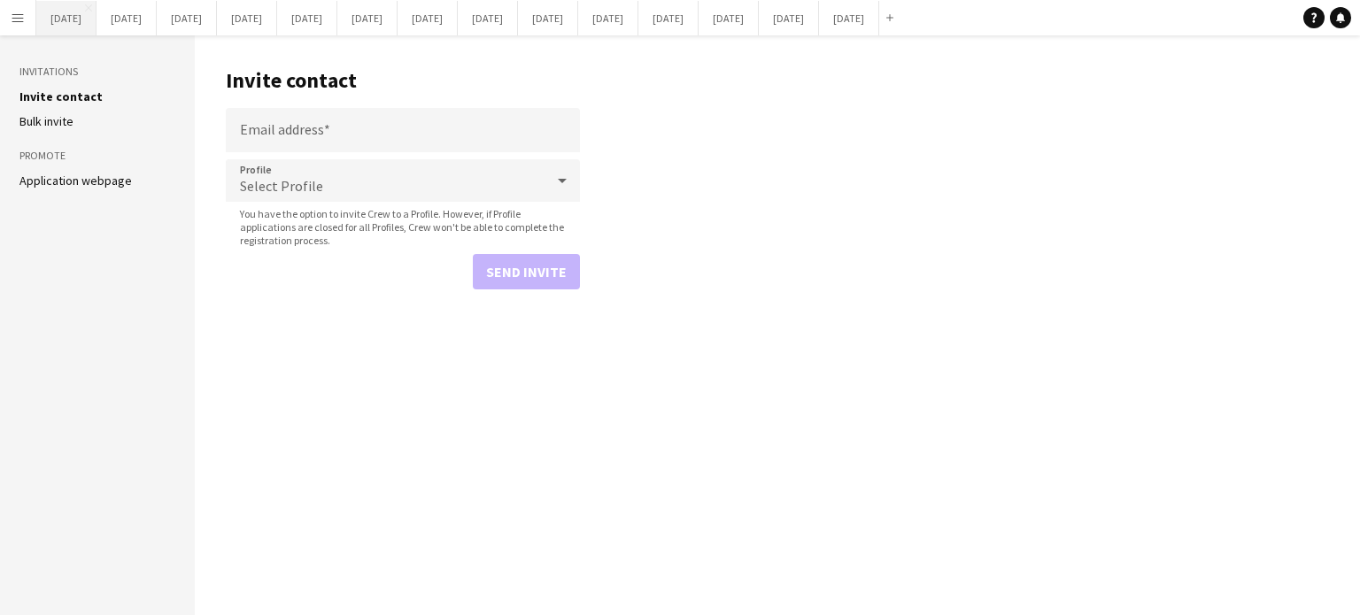
click at [36, 13] on button "[DATE] Close" at bounding box center [66, 18] width 60 height 35
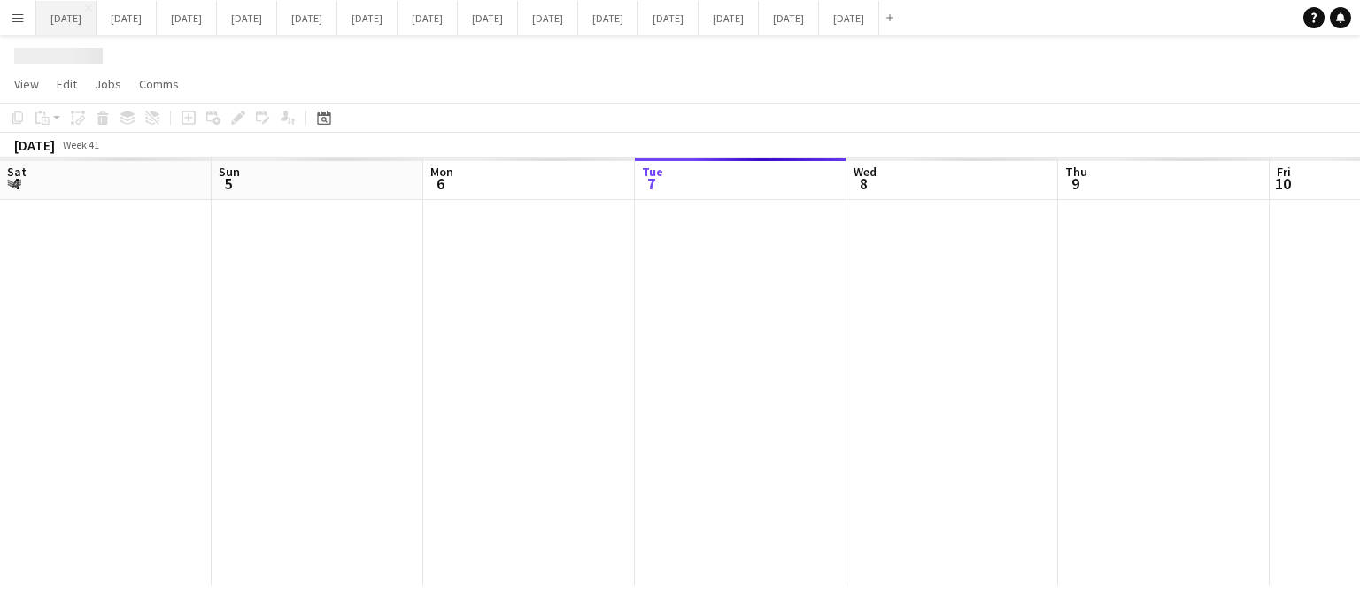
scroll to position [0, 423]
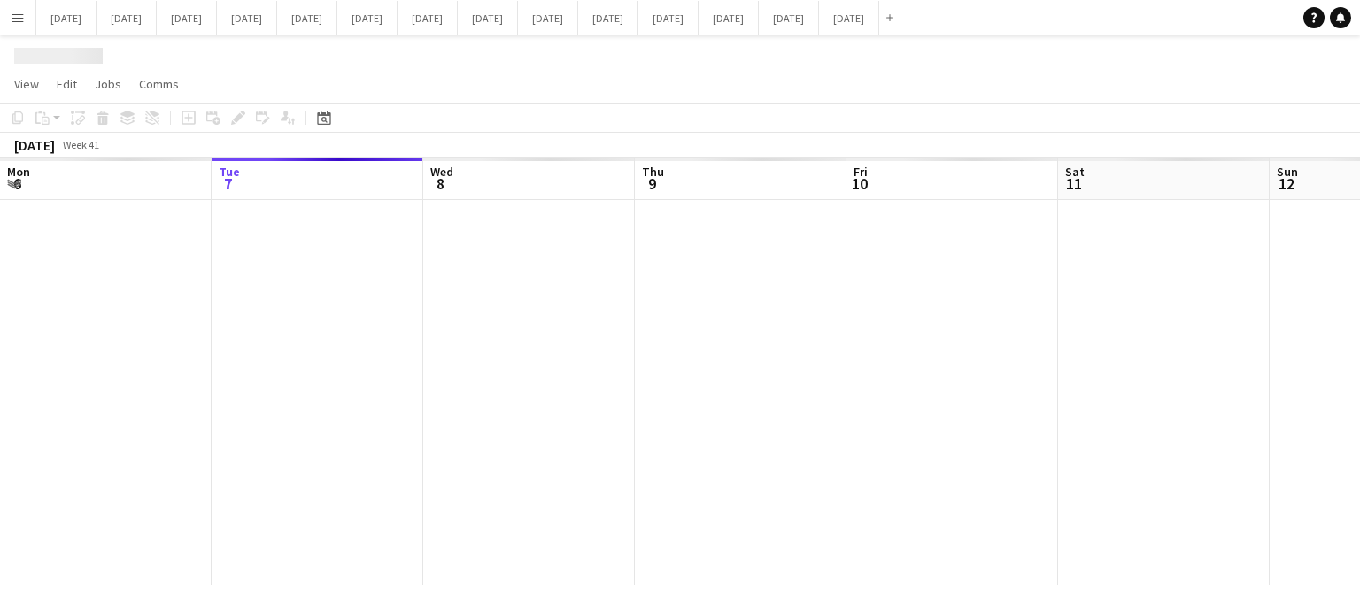
click at [21, 12] on app-icon "Menu" at bounding box center [18, 18] width 14 height 14
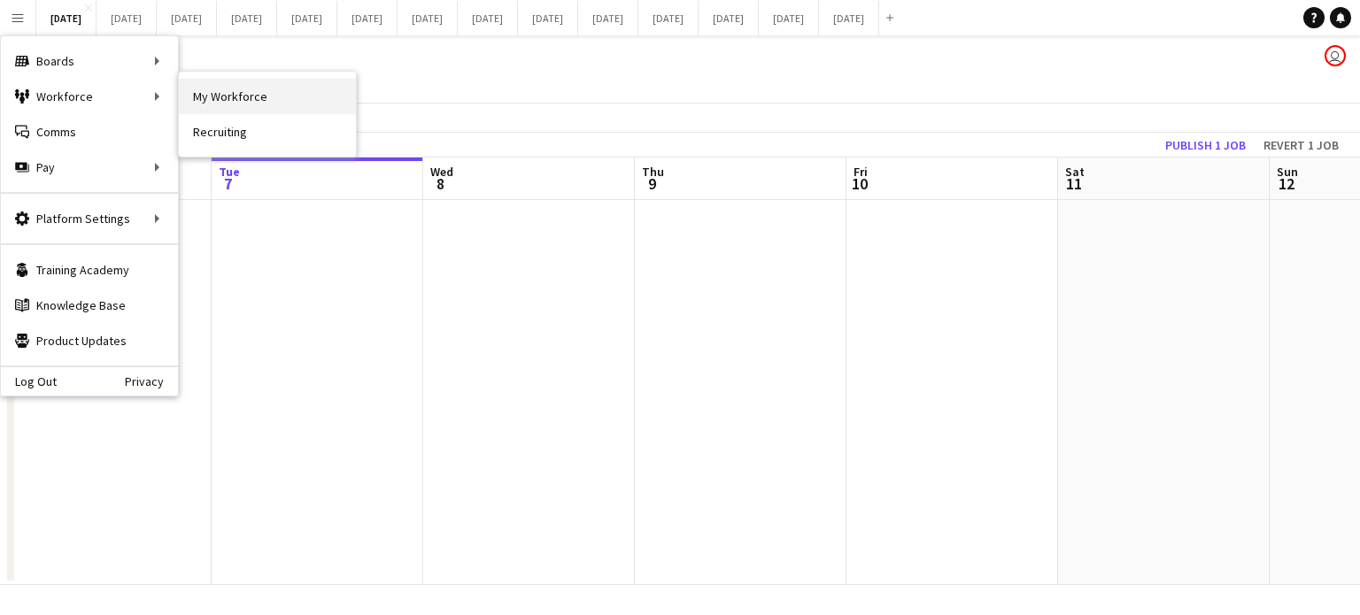
click at [230, 88] on link "My Workforce" at bounding box center [267, 96] width 177 height 35
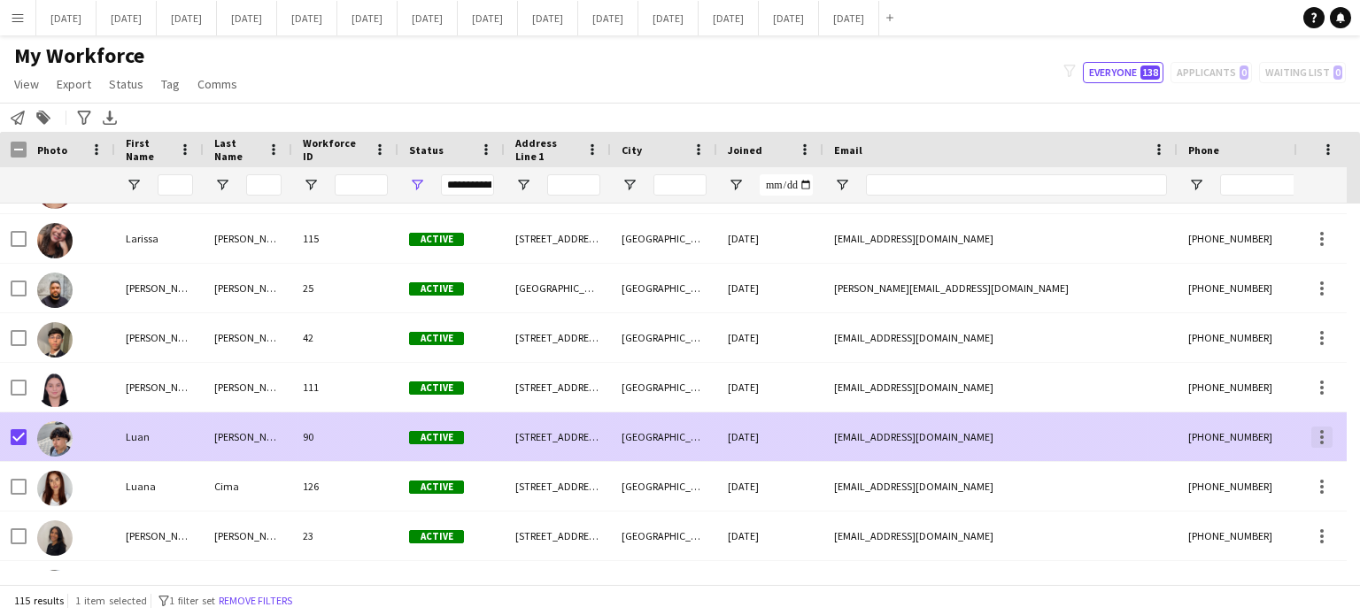
click at [1314, 442] on div at bounding box center [1321, 437] width 21 height 21
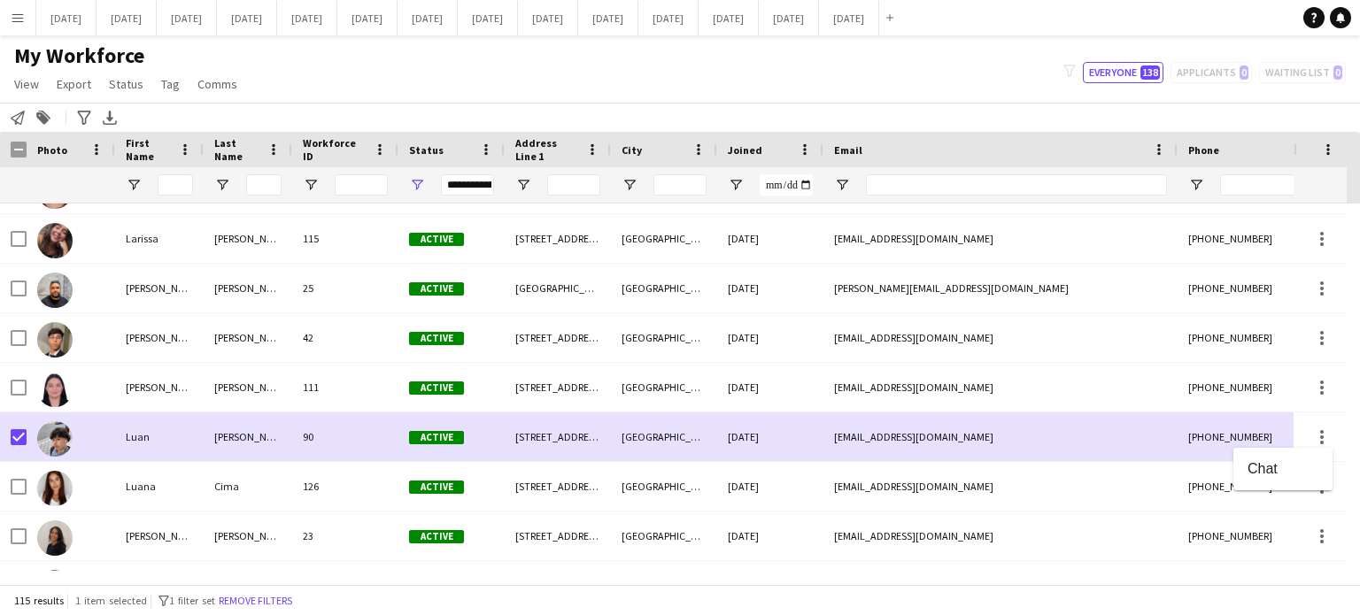
click at [16, 433] on div at bounding box center [680, 307] width 1360 height 615
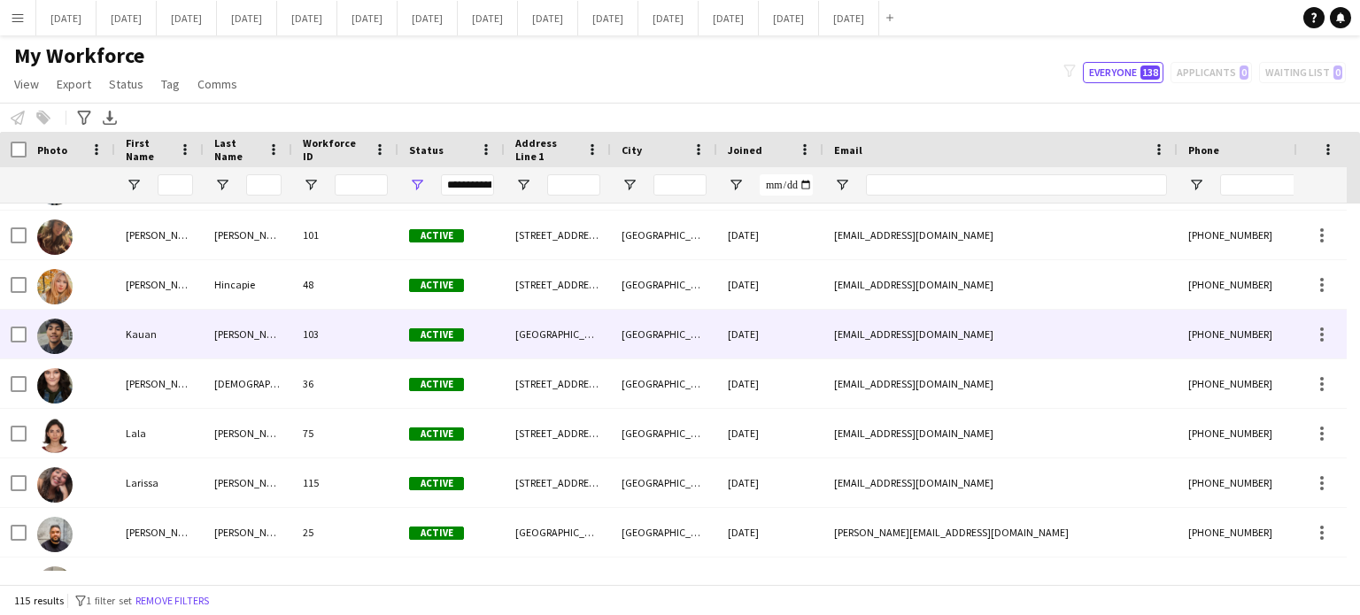
click at [191, 339] on div "Kauan" at bounding box center [159, 334] width 89 height 49
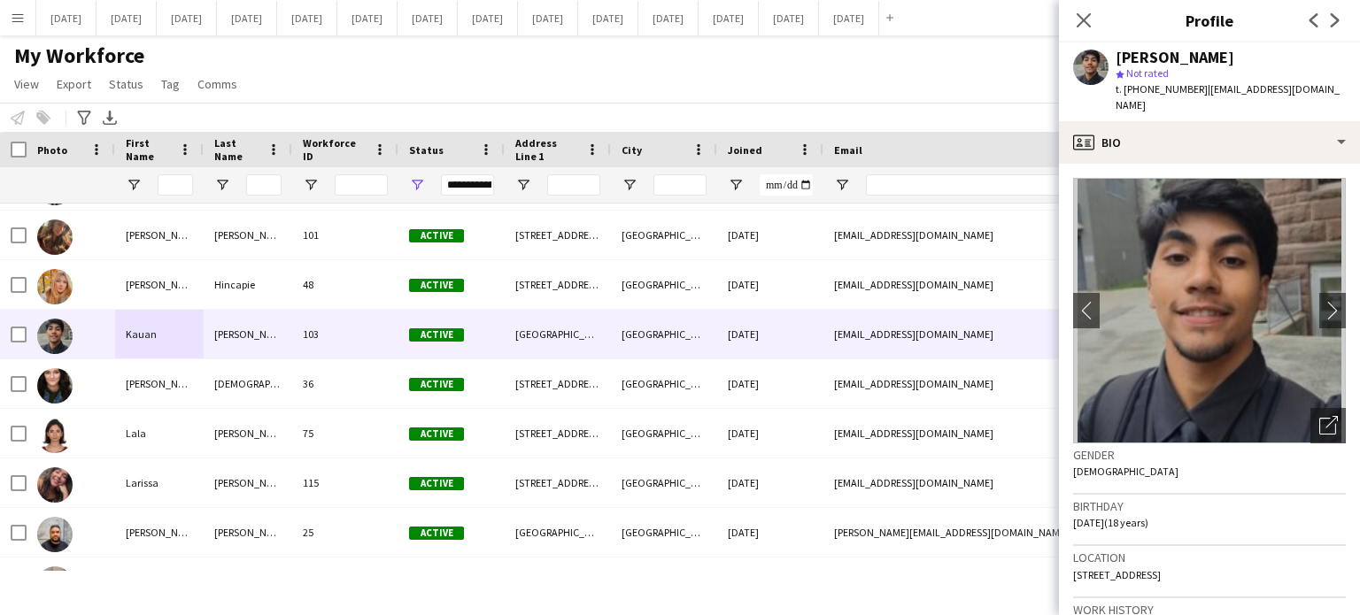
drag, startPoint x: 1186, startPoint y: 88, endPoint x: 1116, endPoint y: 89, distance: 69.9
click at [1116, 89] on span "t. [PHONE_NUMBER]" at bounding box center [1161, 88] width 92 height 13
click at [759, 20] on button "[DATE] Close" at bounding box center [728, 18] width 60 height 35
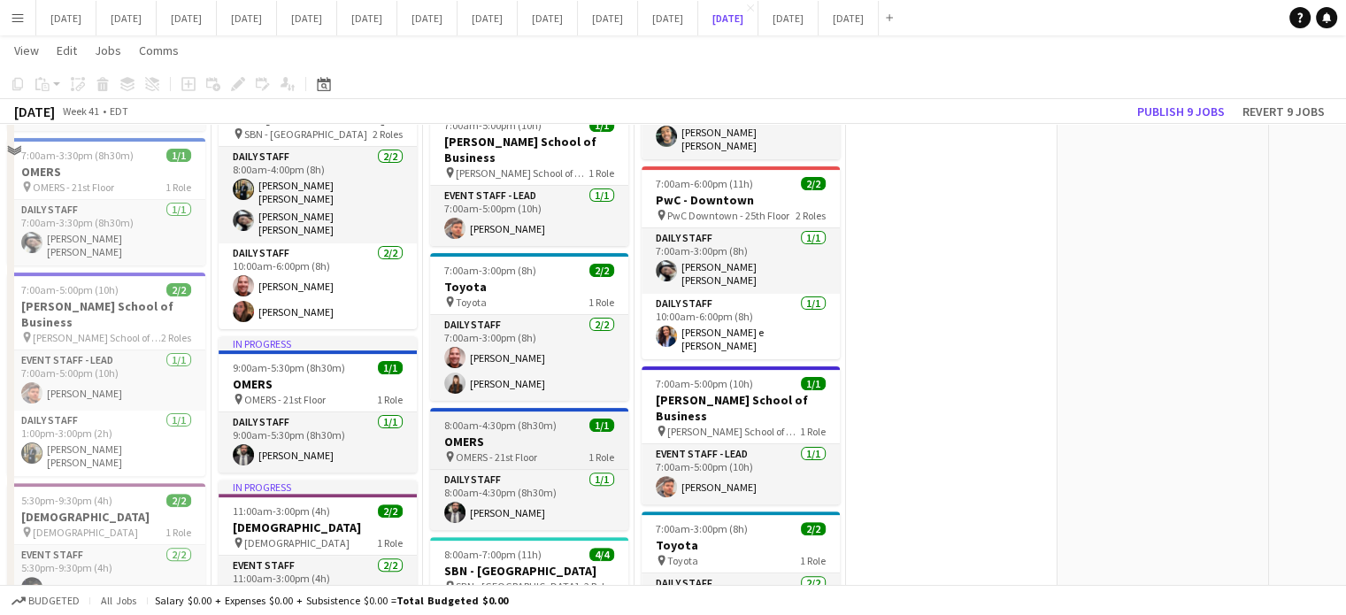
scroll to position [266, 0]
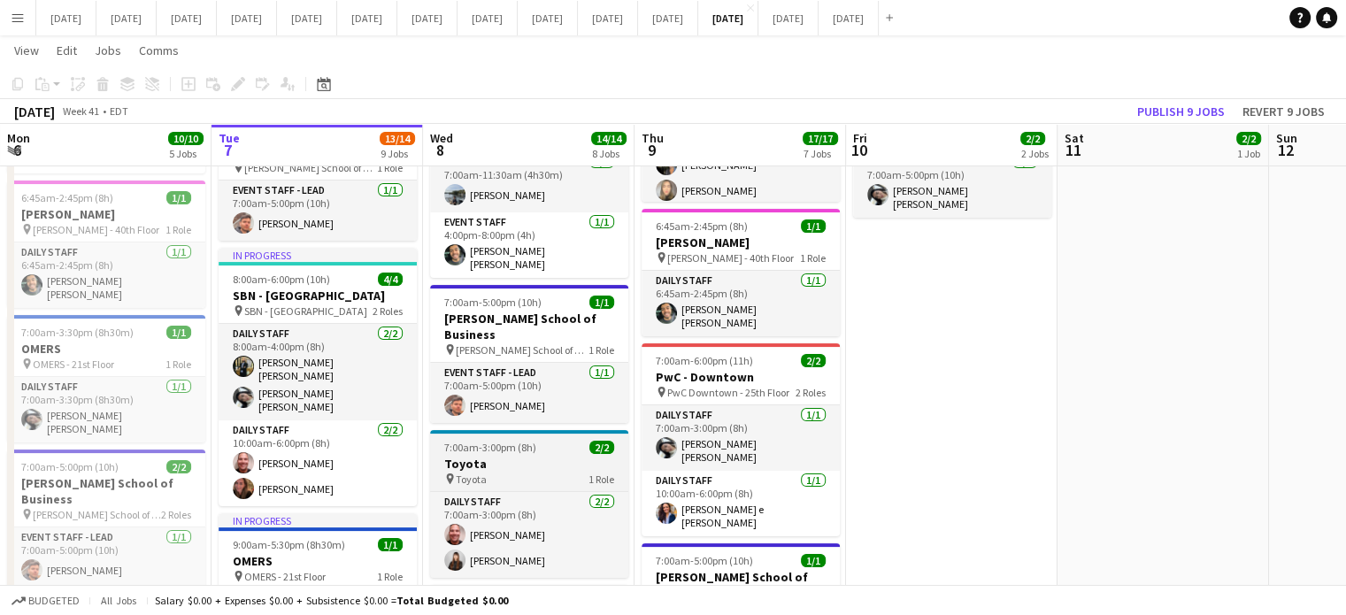
click at [559, 430] on app-job-card "7:00am-3:00pm (8h) 2/2 Toyota pin Toyota 1 Role Daily Staff [DATE] 7:00am-3:00p…" at bounding box center [529, 504] width 198 height 148
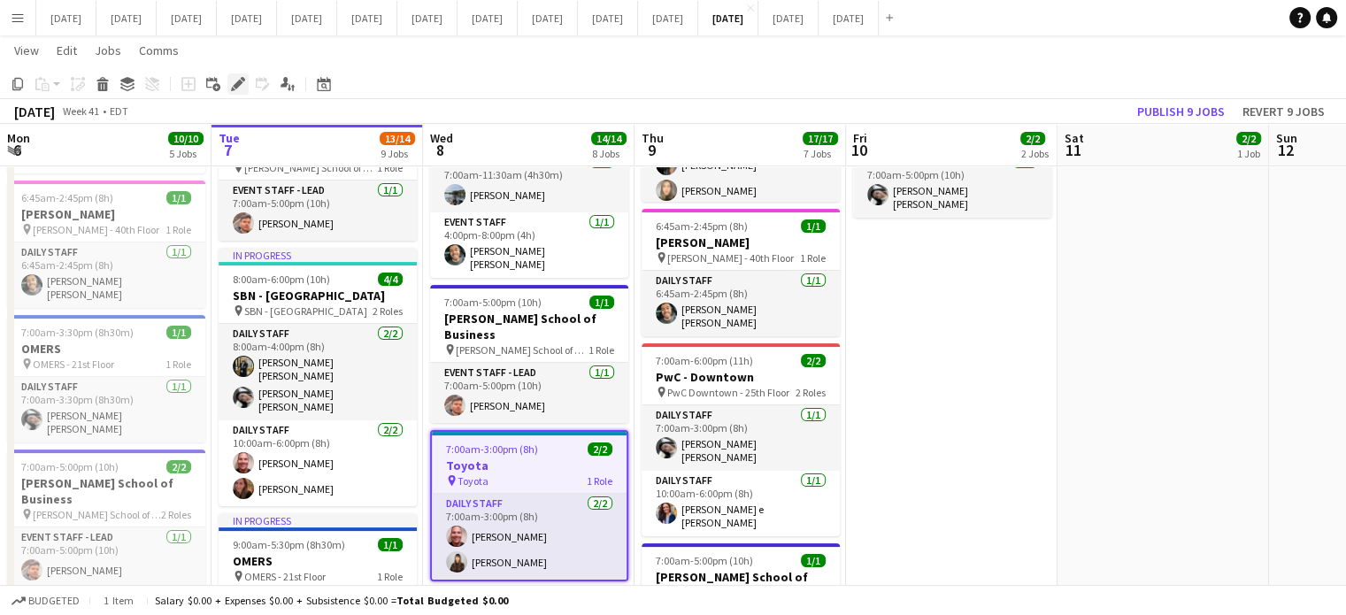
click at [238, 90] on icon "Edit" at bounding box center [238, 84] width 14 height 14
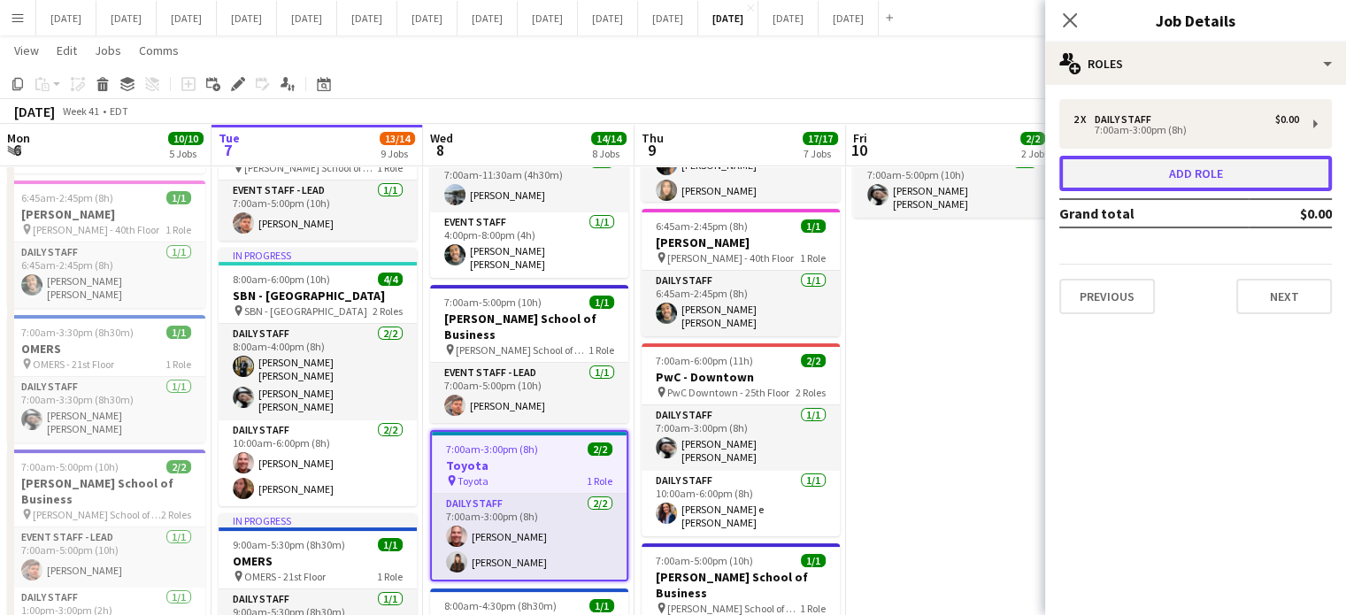
click at [1185, 169] on button "Add role" at bounding box center [1196, 173] width 273 height 35
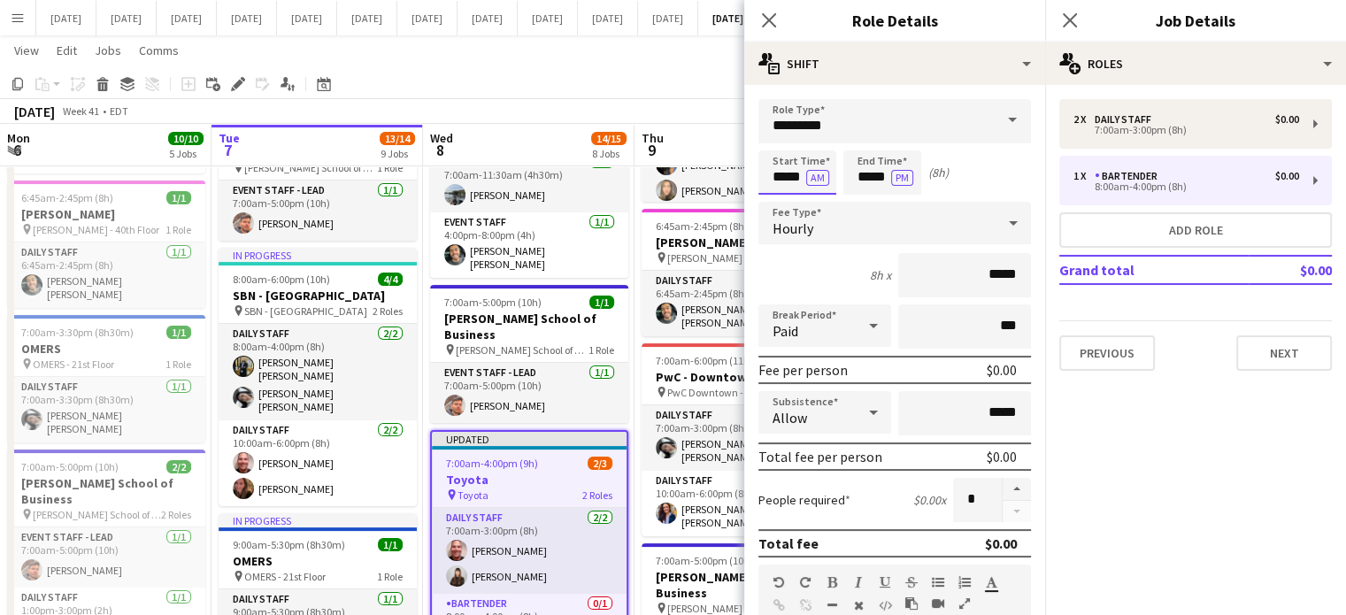
click at [783, 166] on input "*****" at bounding box center [798, 172] width 78 height 44
click at [767, 19] on icon "Close pop-in" at bounding box center [768, 20] width 17 height 17
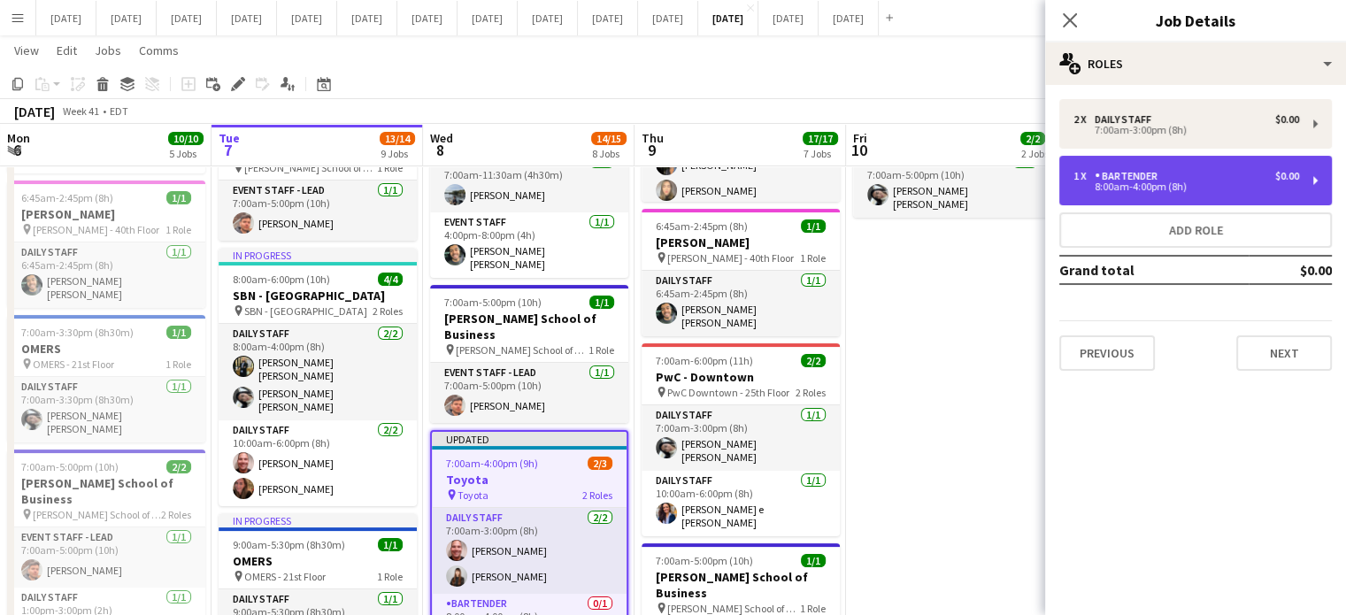
click at [1154, 175] on div "Bartender" at bounding box center [1130, 176] width 70 height 12
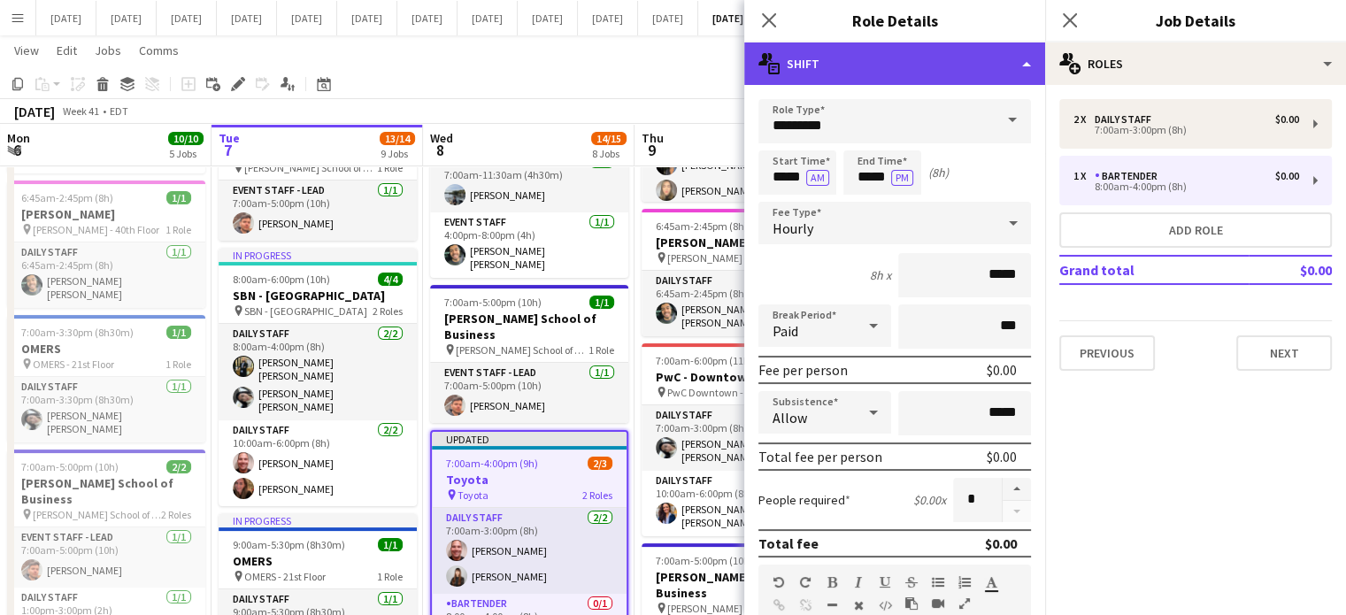
click at [928, 70] on div "multiple-actions-text Shift" at bounding box center [894, 63] width 301 height 42
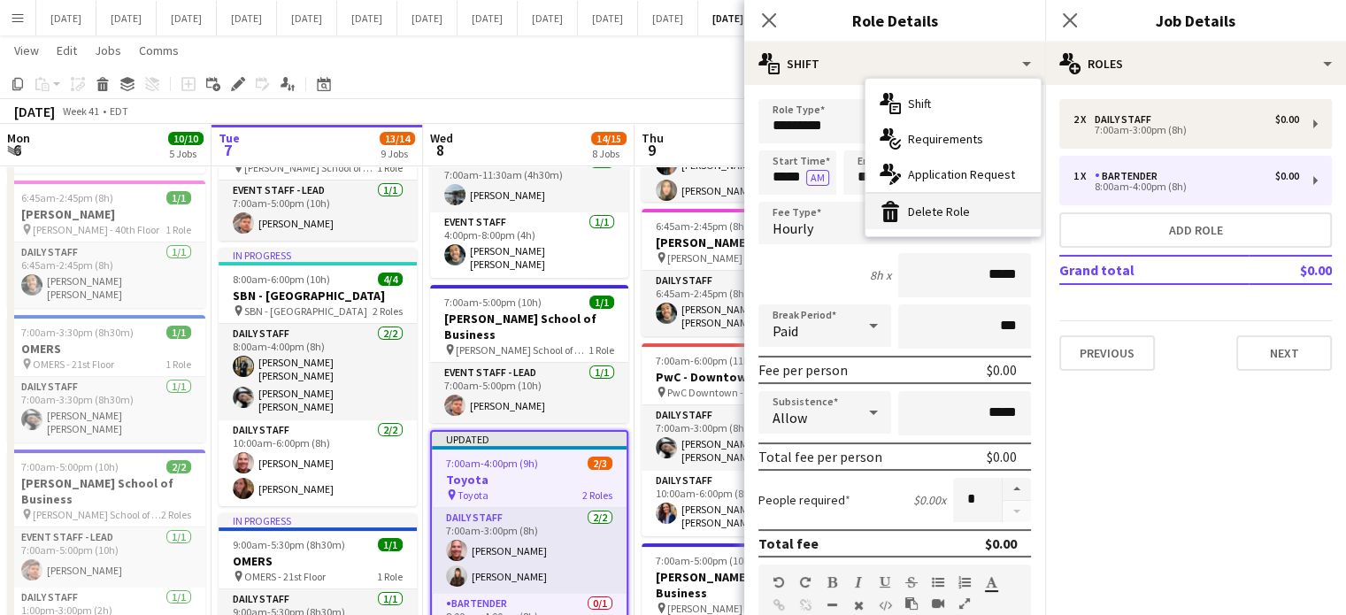
click at [956, 215] on div "bin-2 Delete Role" at bounding box center [953, 211] width 175 height 35
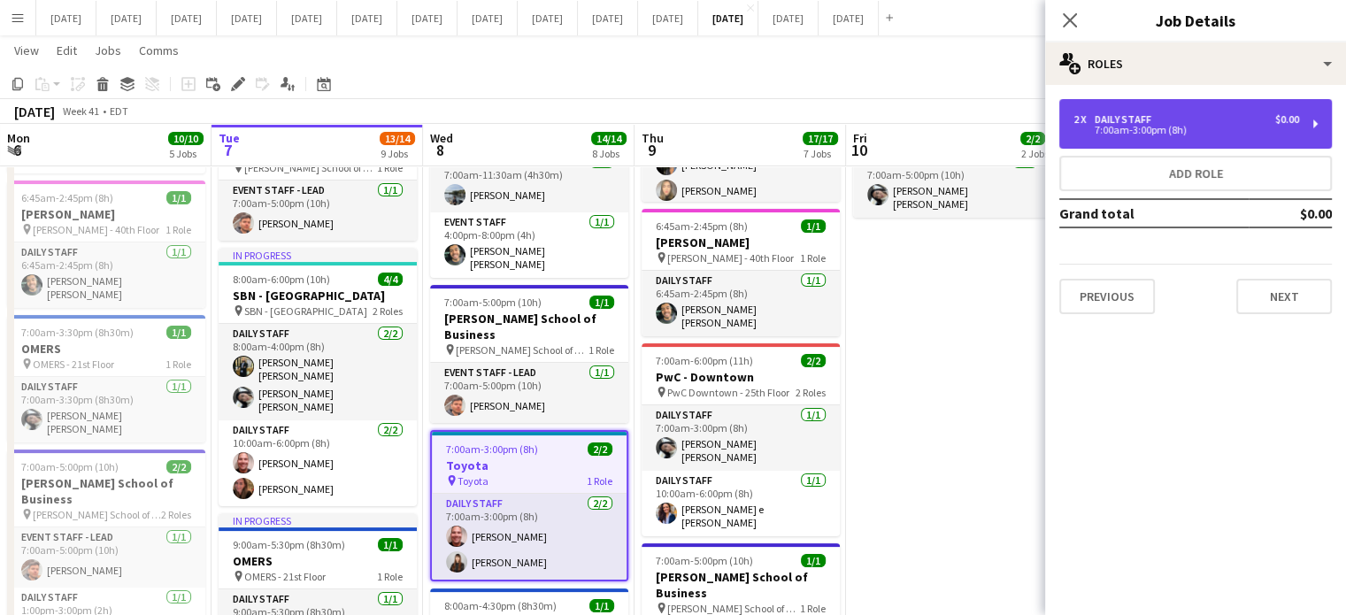
click at [1129, 133] on div "7:00am-3:00pm (8h)" at bounding box center [1187, 130] width 226 height 9
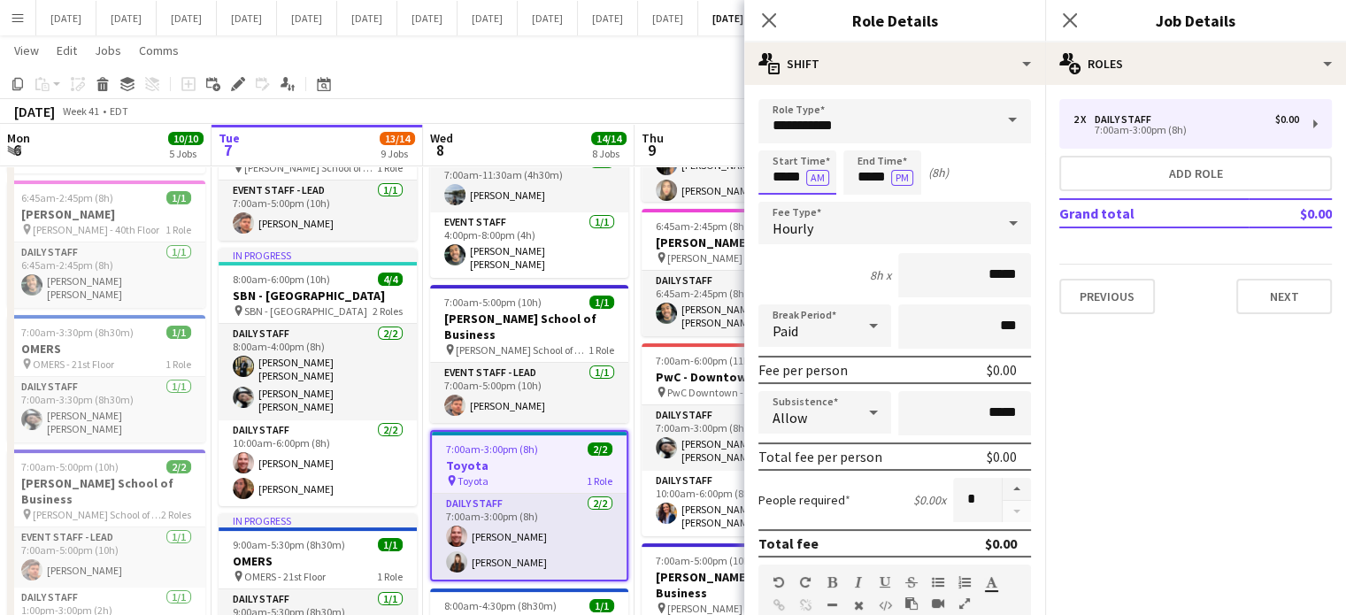
click at [790, 154] on input "*****" at bounding box center [798, 172] width 78 height 44
click at [810, 141] on div at bounding box center [815, 142] width 35 height 18
type input "*****"
click at [822, 136] on div at bounding box center [815, 142] width 35 height 18
click at [751, 2] on div "Close pop-in" at bounding box center [769, 20] width 50 height 41
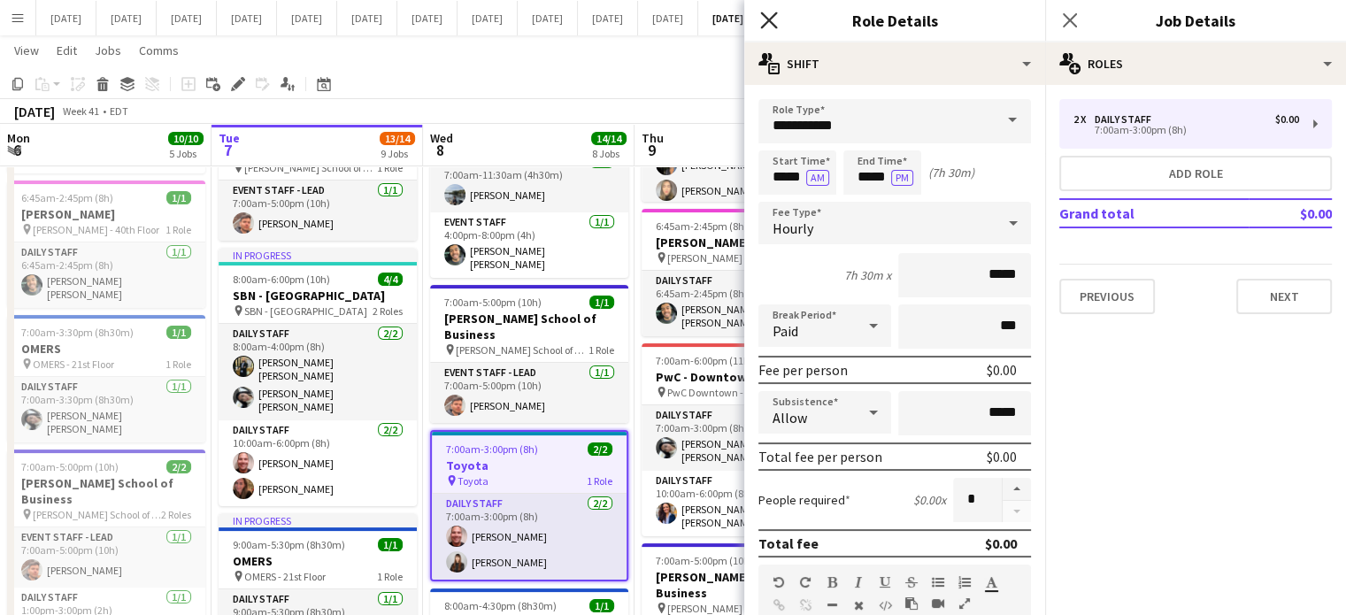
click at [767, 12] on icon "Close pop-in" at bounding box center [768, 20] width 17 height 17
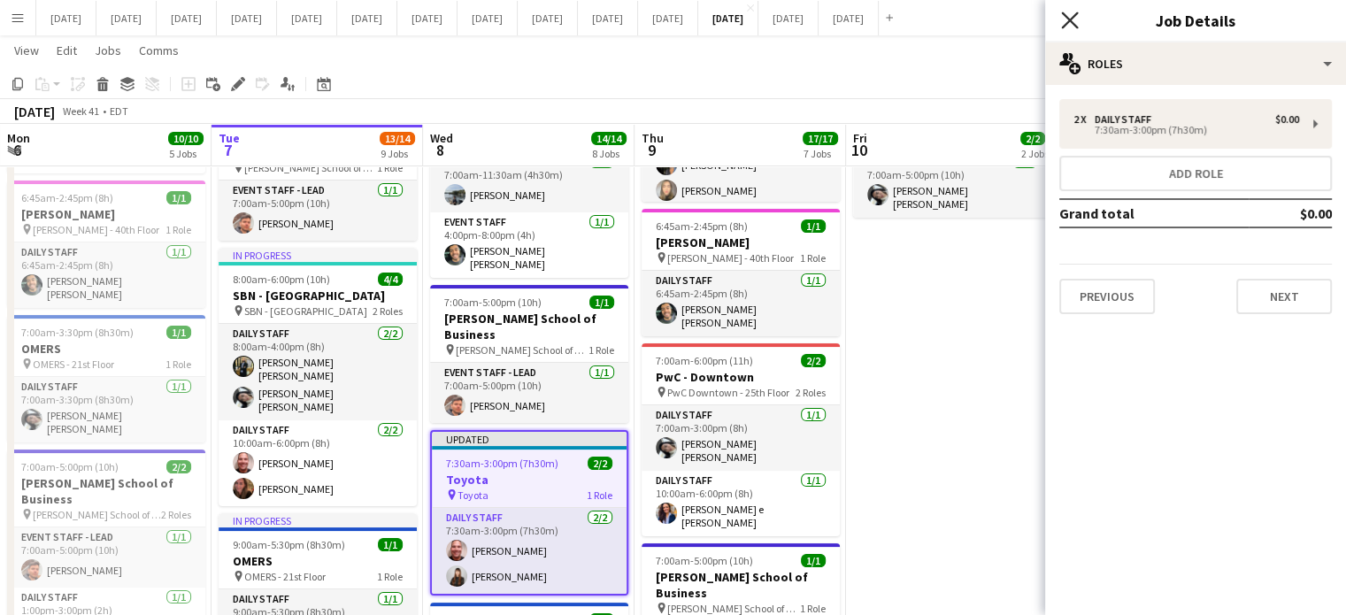
click at [1065, 18] on icon "Close pop-in" at bounding box center [1069, 20] width 17 height 17
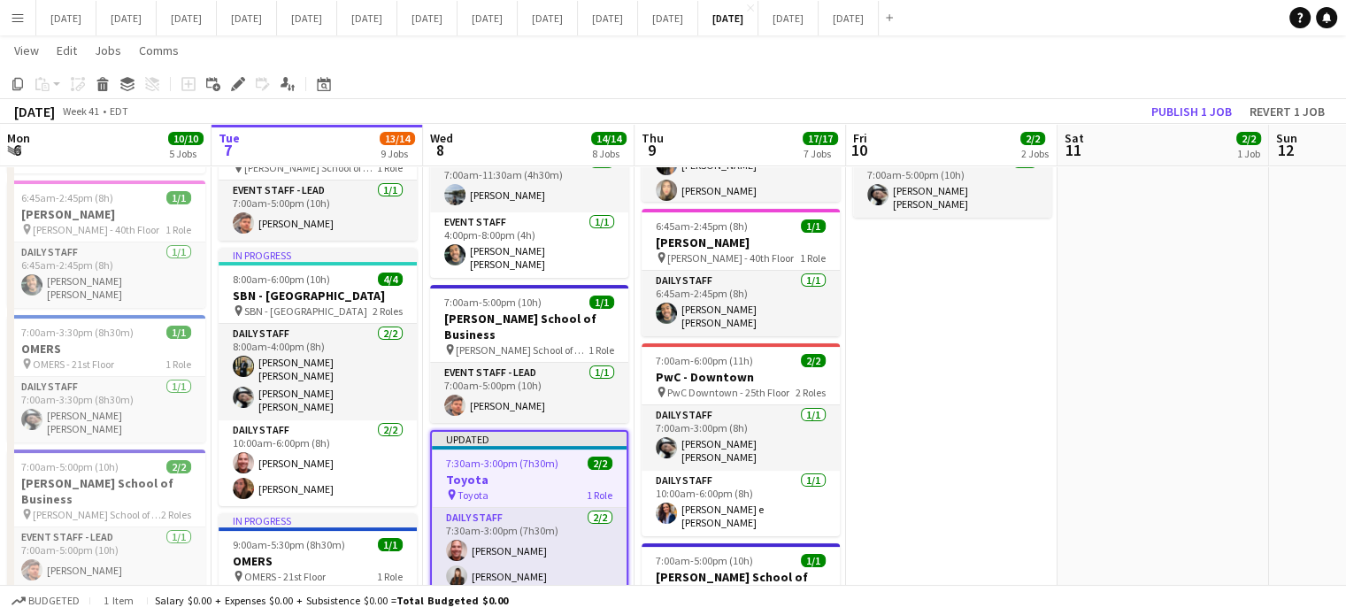
click at [586, 457] on div "7:30am-3:00pm (7h30m) 2/2" at bounding box center [529, 463] width 195 height 13
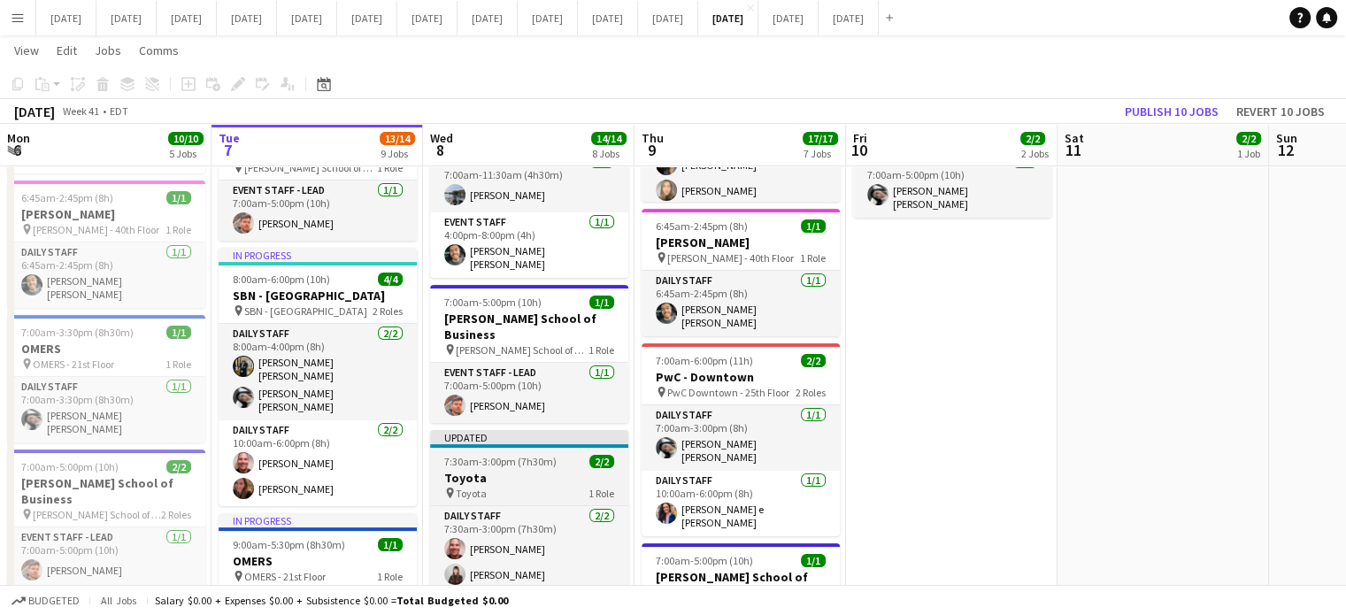
drag, startPoint x: 584, startPoint y: 413, endPoint x: 598, endPoint y: 412, distance: 13.4
click at [584, 455] on div "7:30am-3:00pm (7h30m) 2/2" at bounding box center [529, 461] width 198 height 13
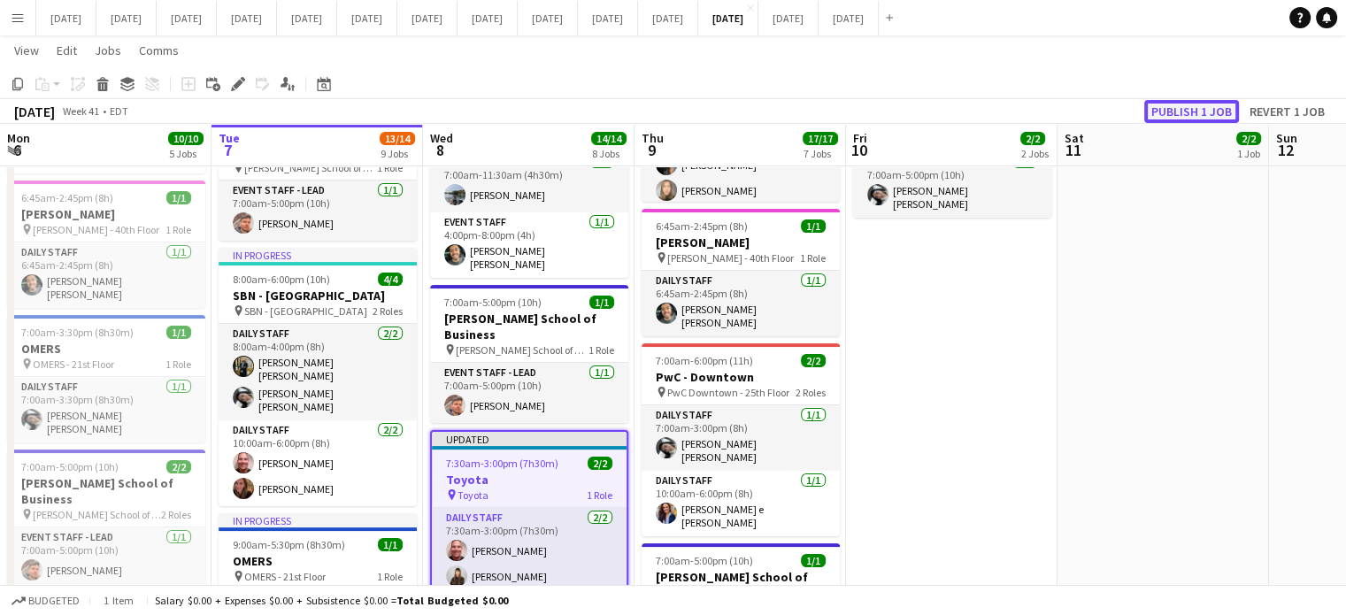
click at [1180, 100] on button "Publish 1 job" at bounding box center [1192, 111] width 95 height 23
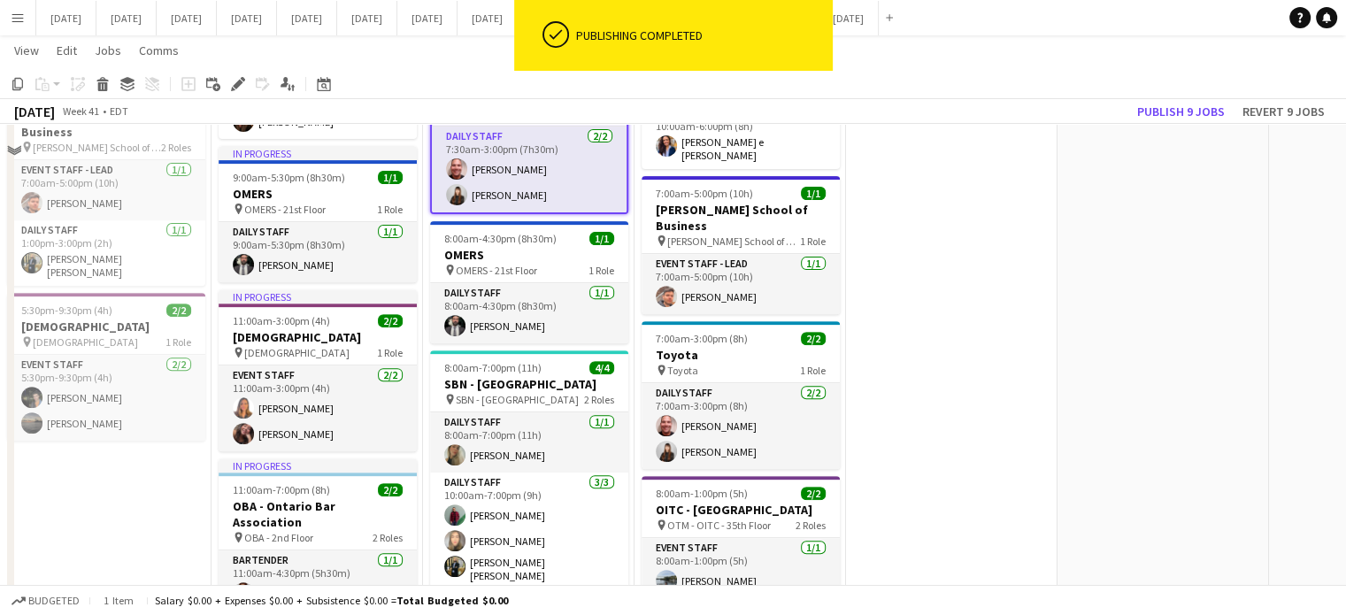
scroll to position [708, 0]
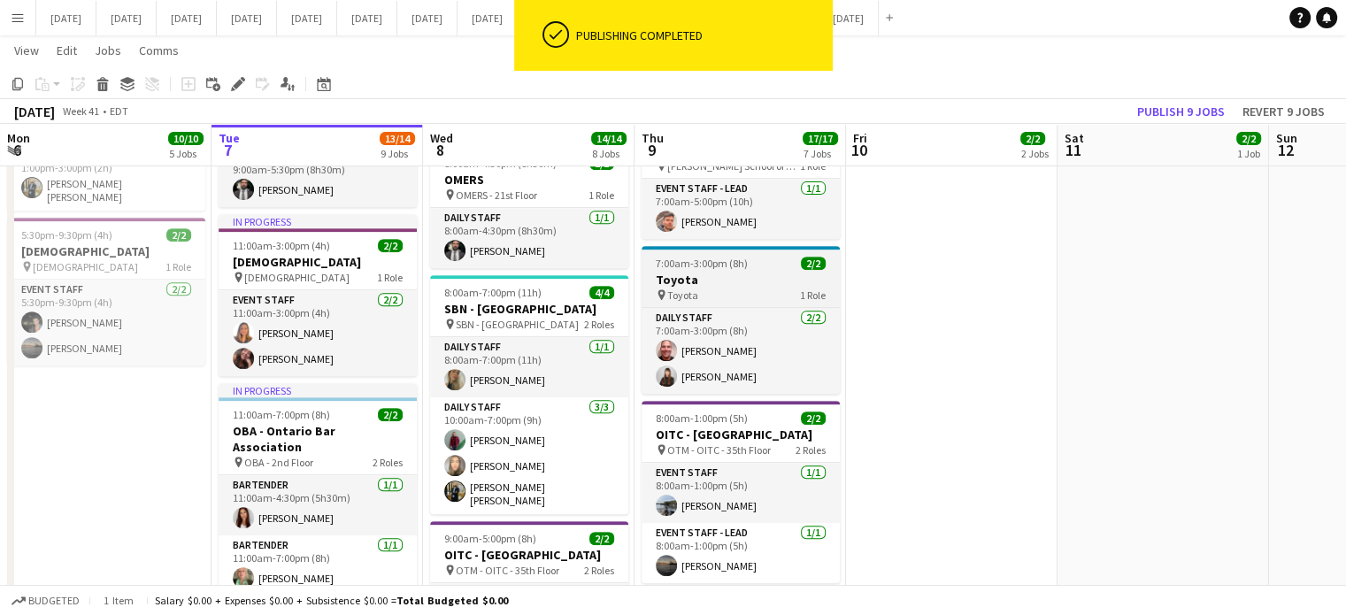
click at [769, 288] on div "pin Toyota 1 Role" at bounding box center [741, 295] width 198 height 14
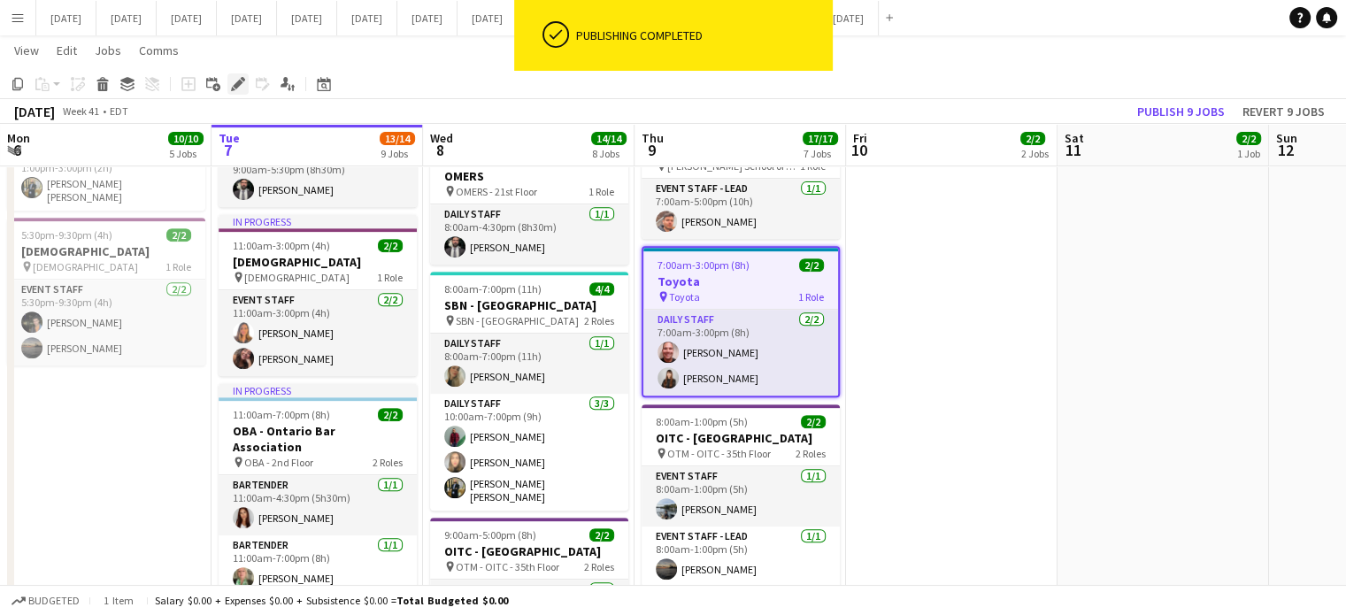
click at [237, 84] on icon at bounding box center [238, 85] width 10 height 10
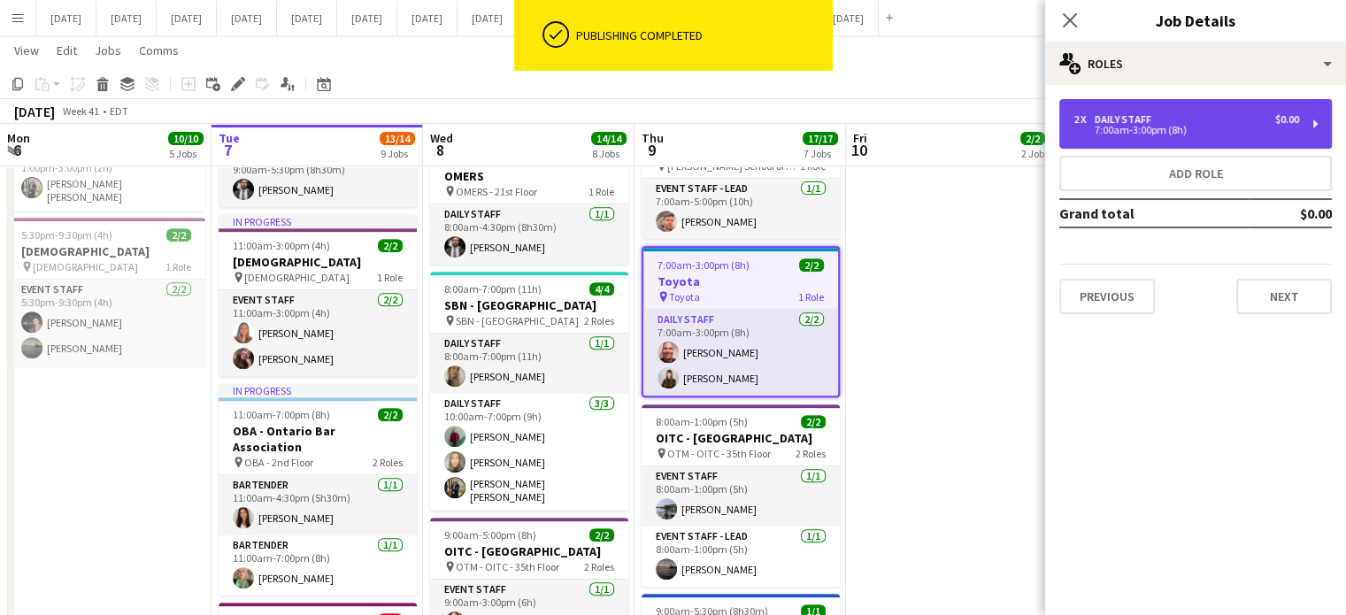
click at [1106, 117] on div "Daily Staff" at bounding box center [1127, 119] width 64 height 12
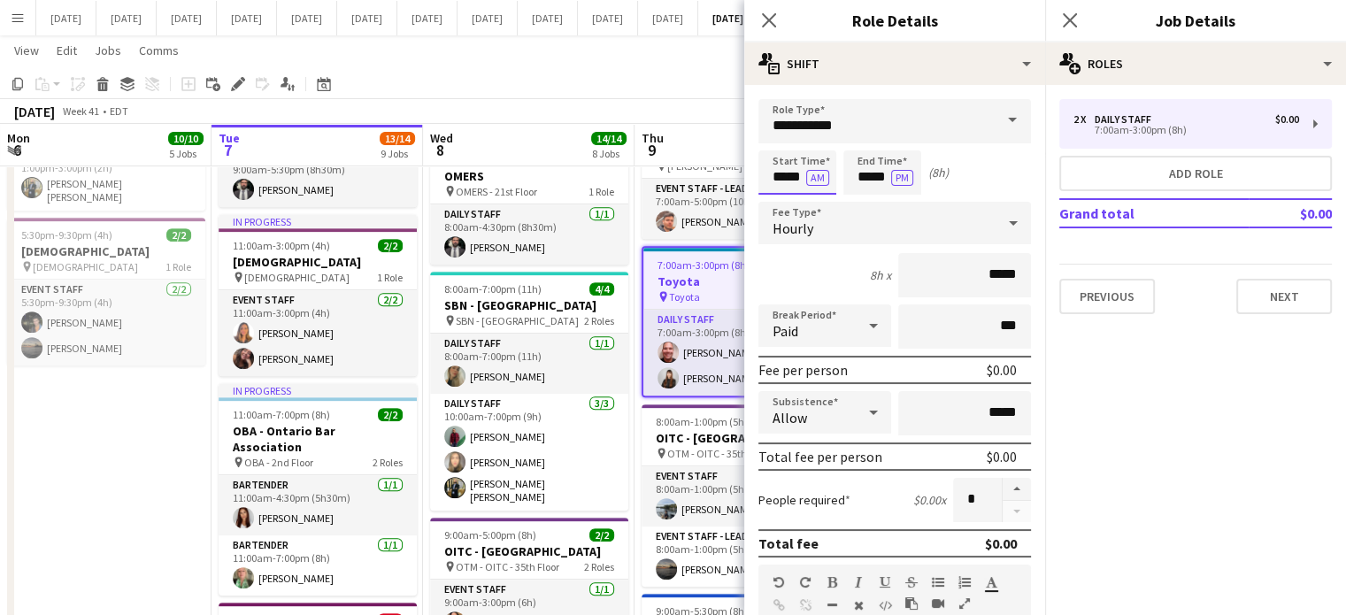
drag, startPoint x: 767, startPoint y: 176, endPoint x: 775, endPoint y: 164, distance: 14.3
click at [767, 176] on input "*****" at bounding box center [798, 172] width 78 height 44
click at [825, 140] on div at bounding box center [815, 142] width 35 height 18
type input "*****"
click at [825, 140] on div at bounding box center [815, 142] width 35 height 18
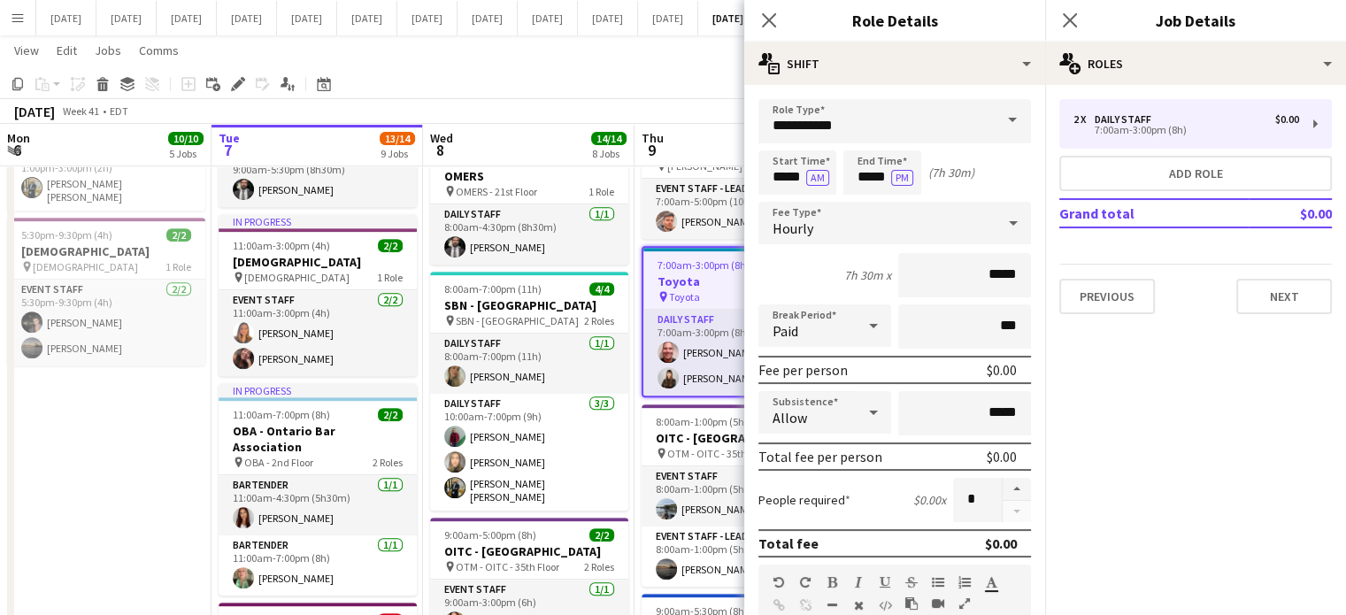
click at [784, 24] on div "Close pop-in" at bounding box center [769, 20] width 50 height 41
click at [775, 24] on icon "Close pop-in" at bounding box center [768, 20] width 17 height 17
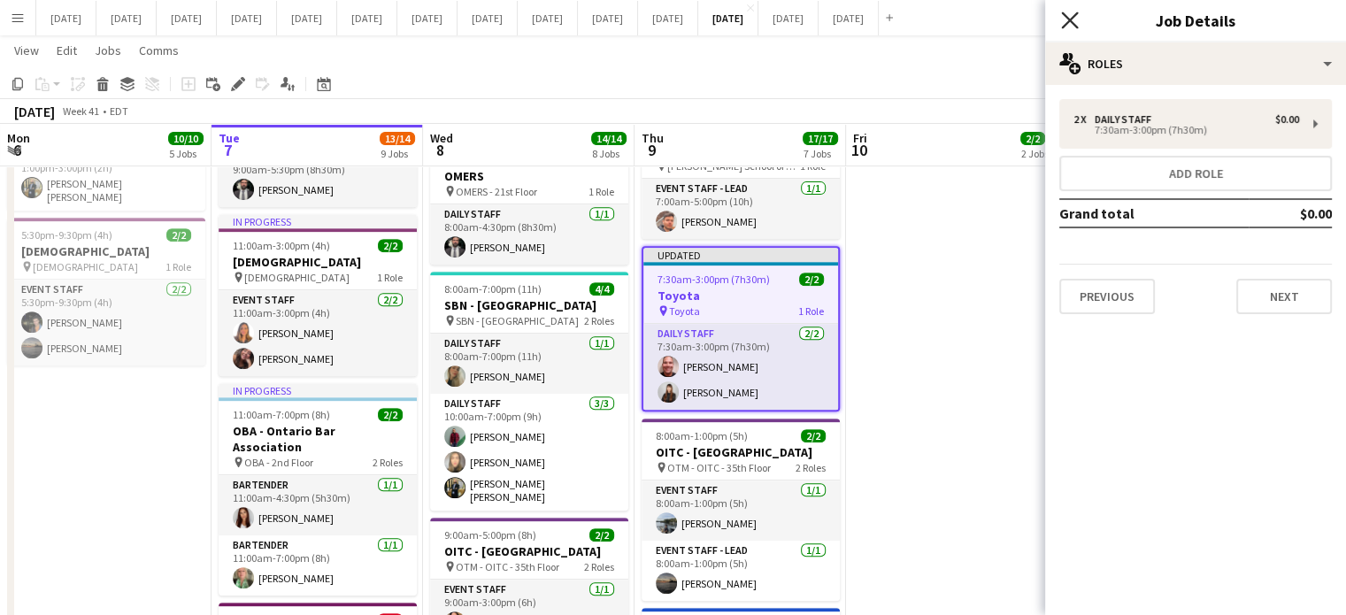
click at [1073, 24] on icon at bounding box center [1069, 20] width 17 height 17
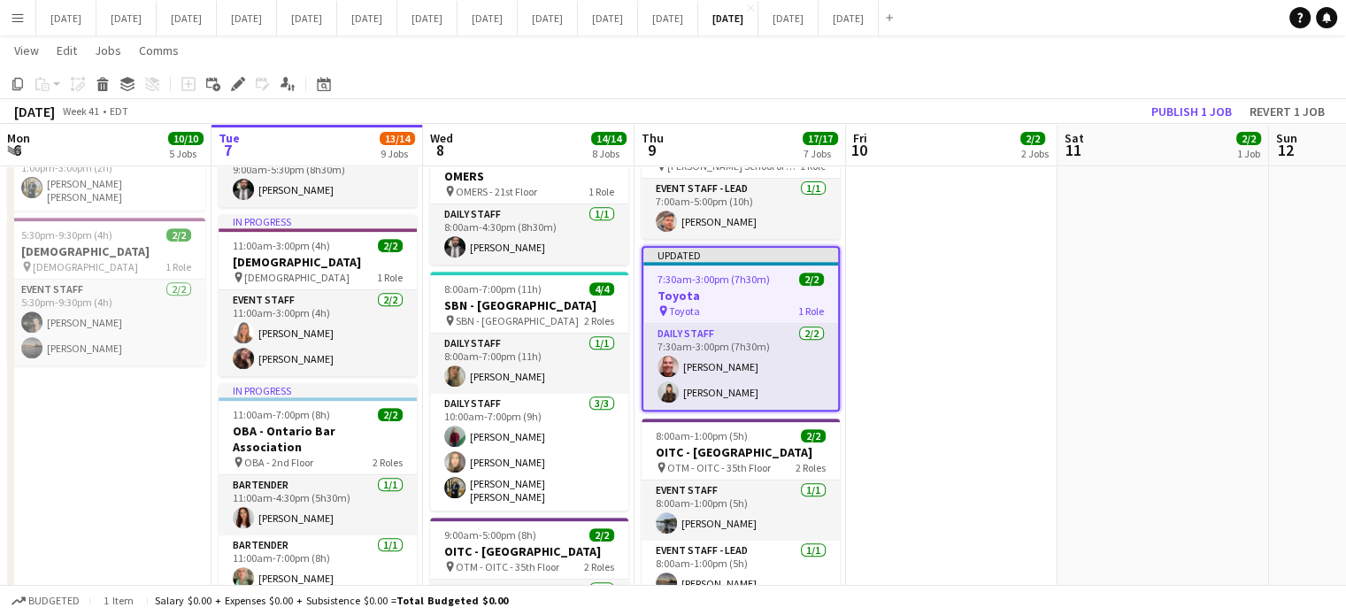
click at [797, 246] on app-job-card "Updated 7:30am-3:00pm (7h30m) 2/2 Toyota pin Toyota 1 Role Daily Staff [DATE] 7…" at bounding box center [741, 329] width 198 height 166
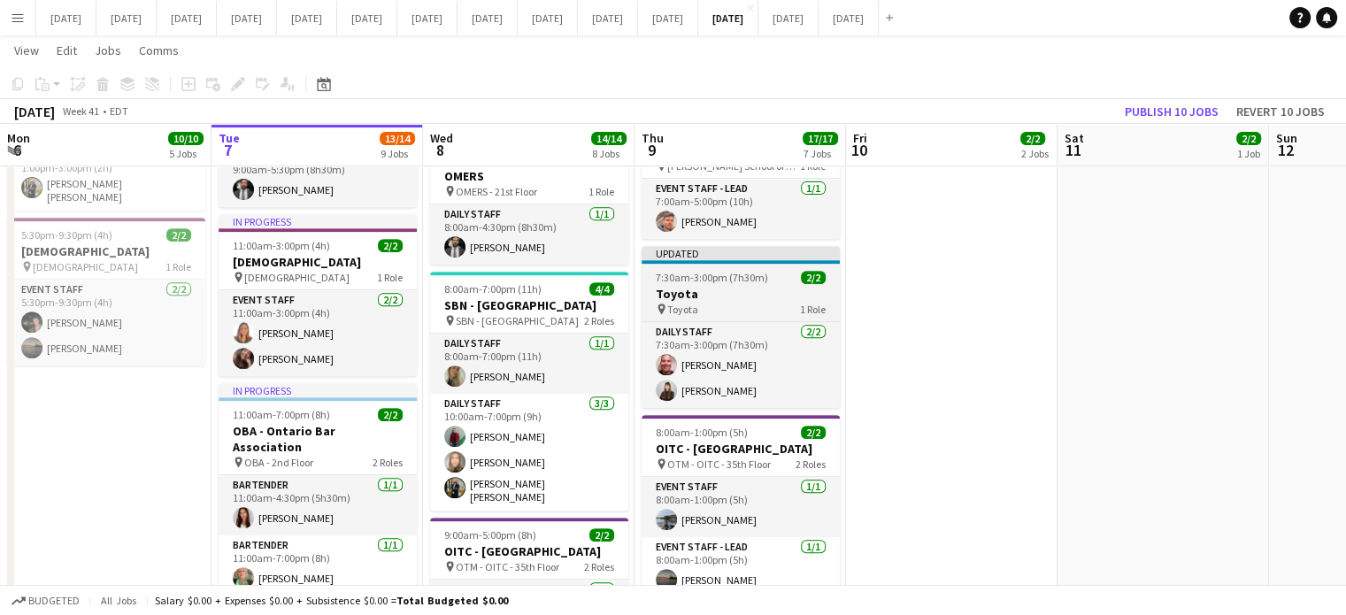
click at [798, 246] on app-job-card "Updated 7:30am-3:00pm (7h30m) 2/2 Toyota pin Toyota 1 Role Daily Staff [DATE] 7…" at bounding box center [741, 327] width 198 height 162
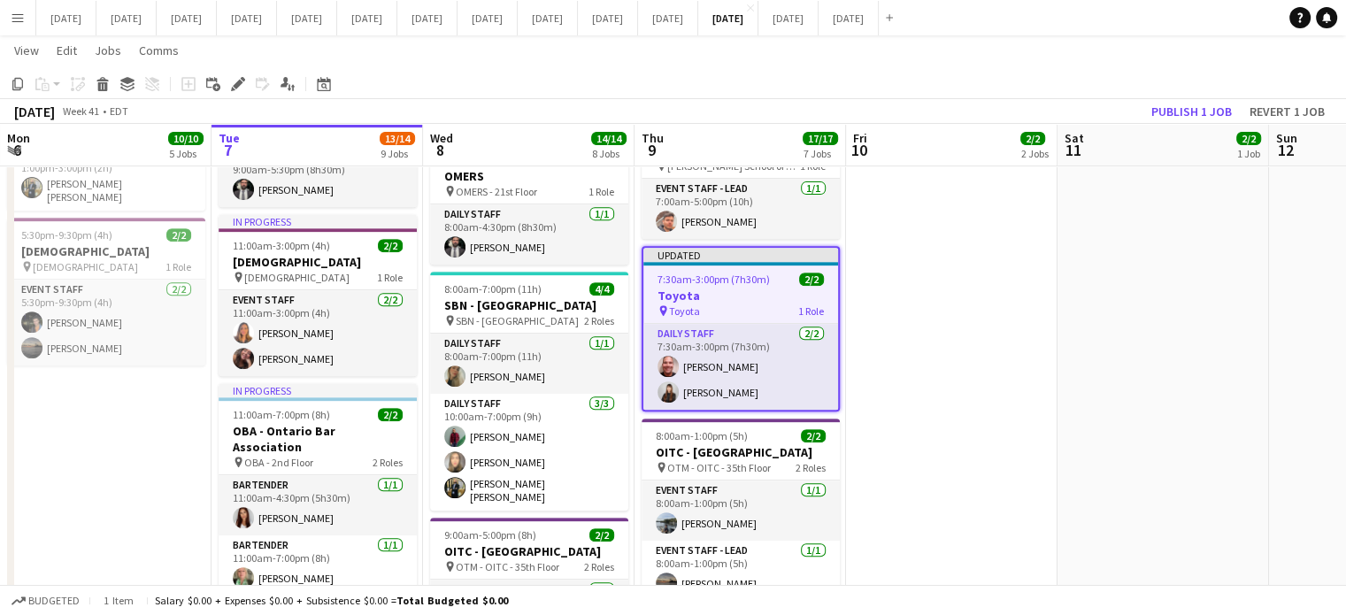
scroll to position [0, 422]
click at [1175, 103] on button "Publish 1 job" at bounding box center [1192, 111] width 95 height 23
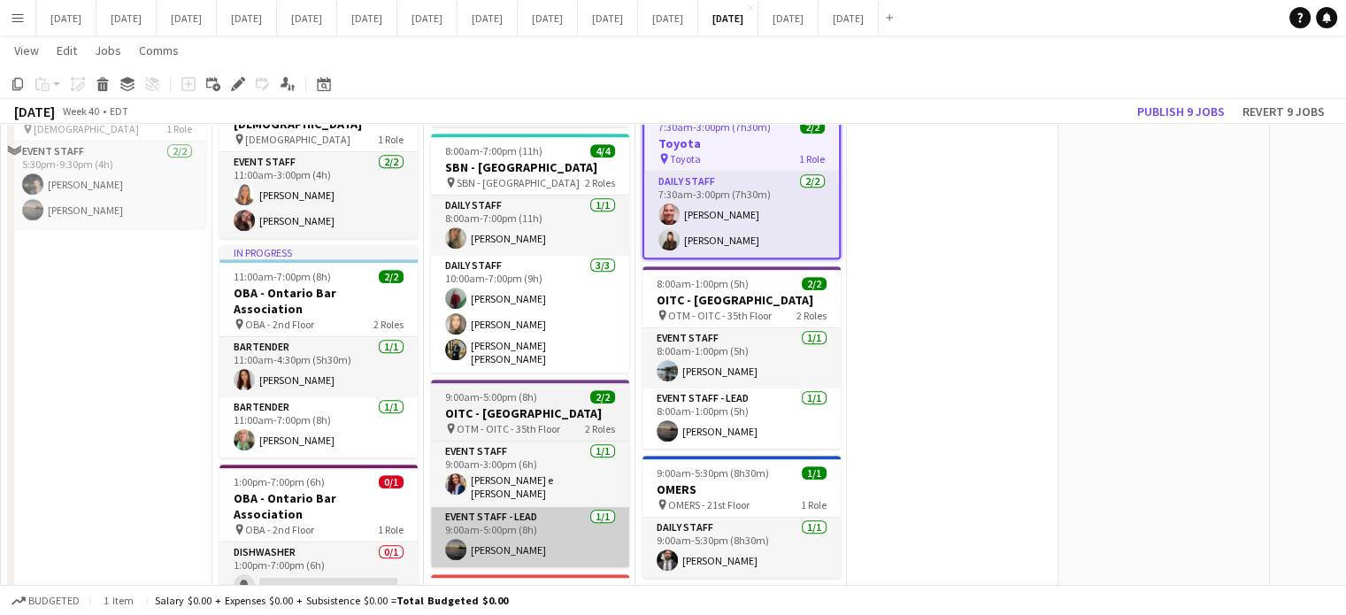
scroll to position [885, 0]
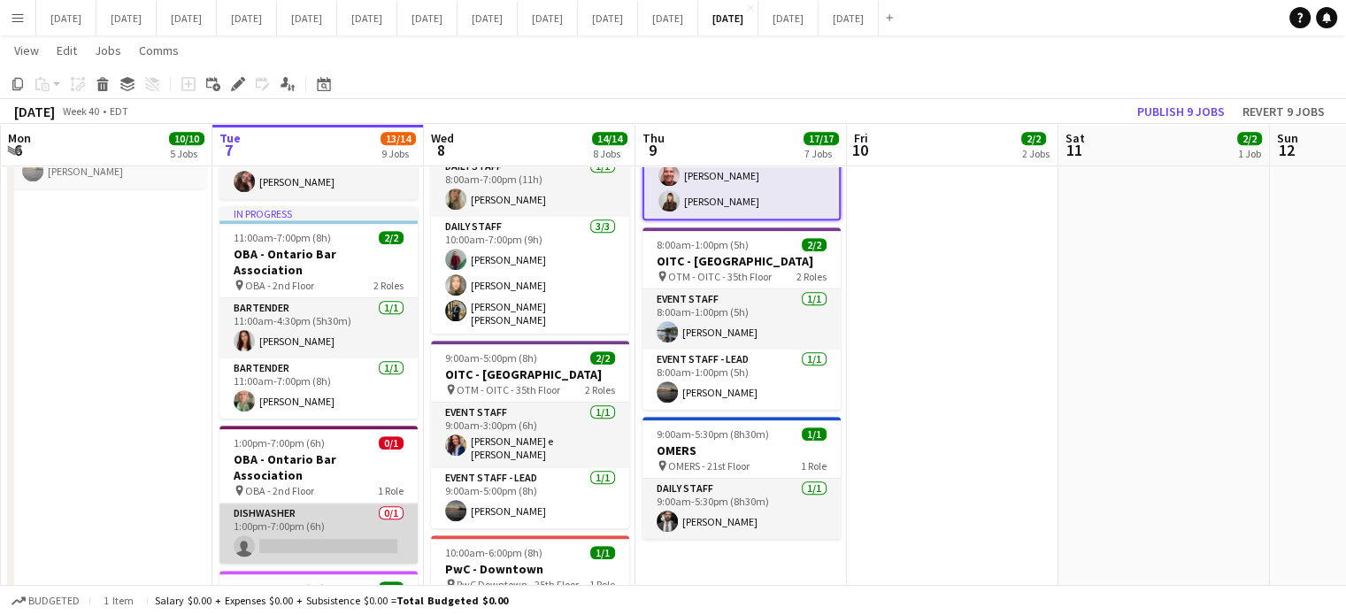
drag, startPoint x: 338, startPoint y: 474, endPoint x: 350, endPoint y: 468, distance: 12.7
click at [340, 504] on app-card-role "Dishwasher 0/1 1:00pm-7:00pm (6h) single-neutral-actions" at bounding box center [319, 534] width 198 height 60
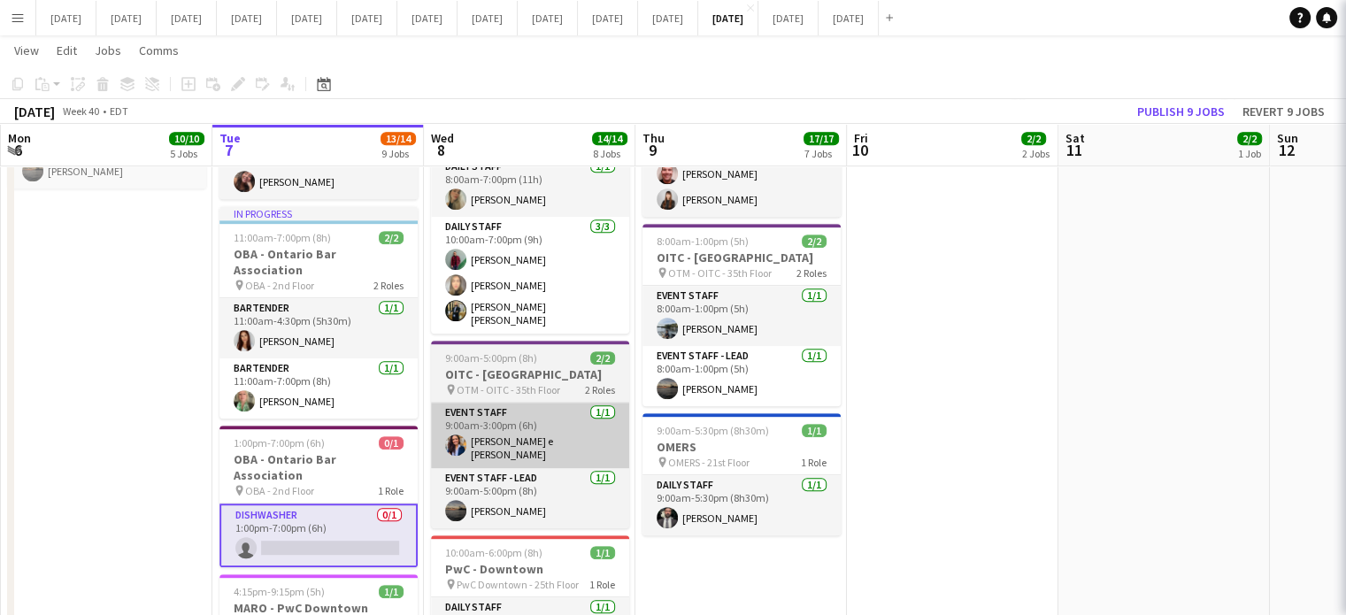
scroll to position [0, 421]
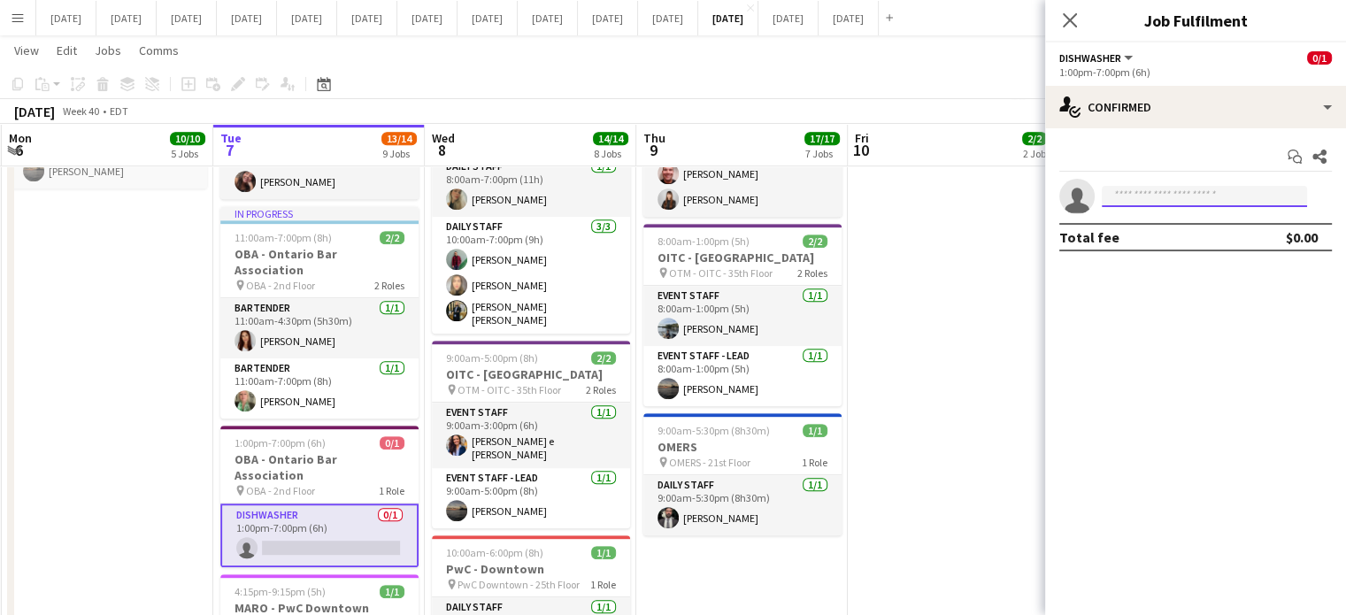
click at [1152, 193] on input at bounding box center [1204, 196] width 205 height 21
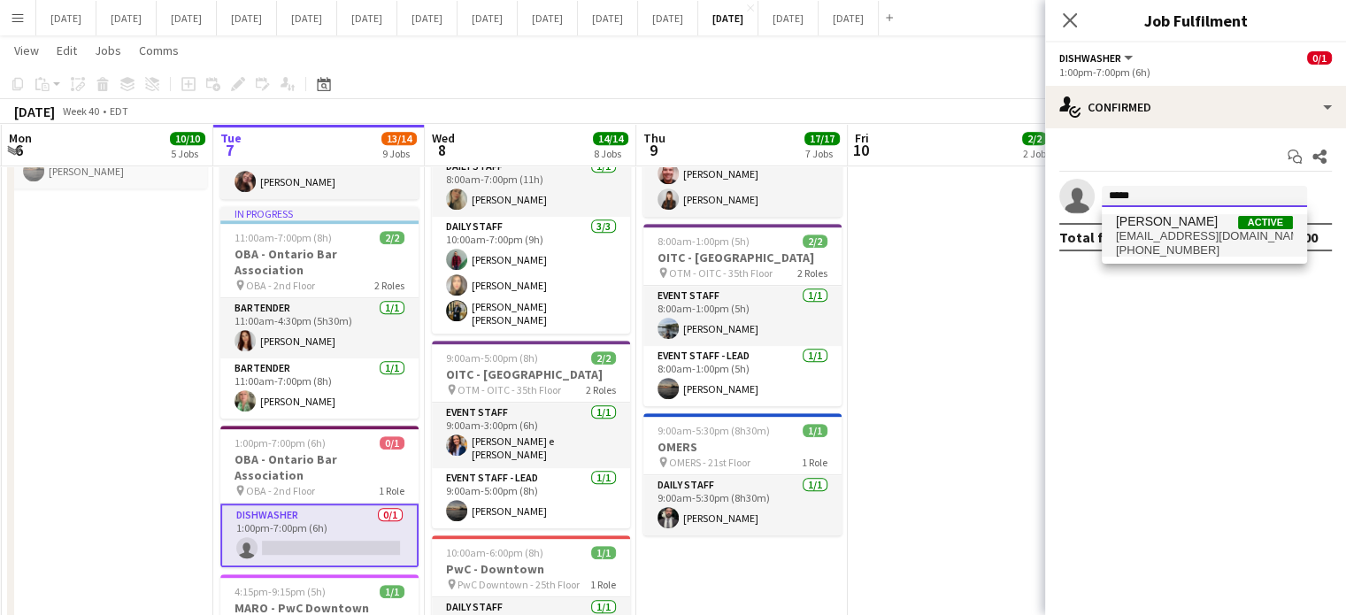
type input "*****"
click at [1165, 229] on span "[EMAIL_ADDRESS][DOMAIN_NAME]" at bounding box center [1204, 236] width 177 height 14
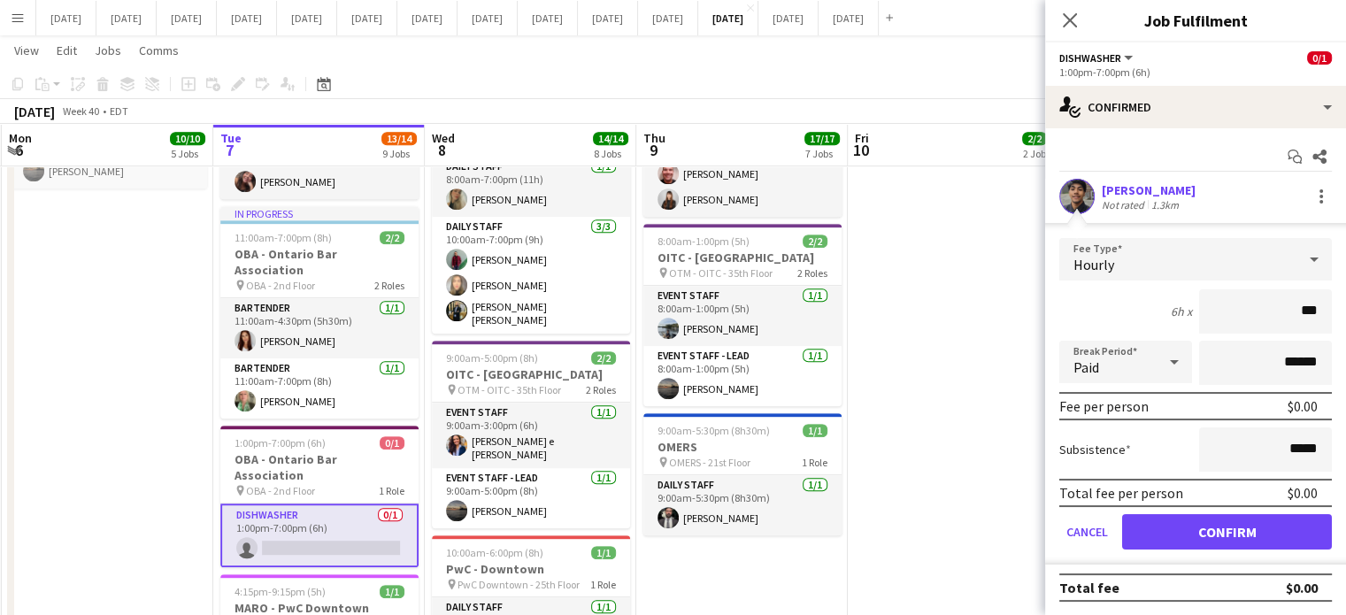
type input "**"
type input "******"
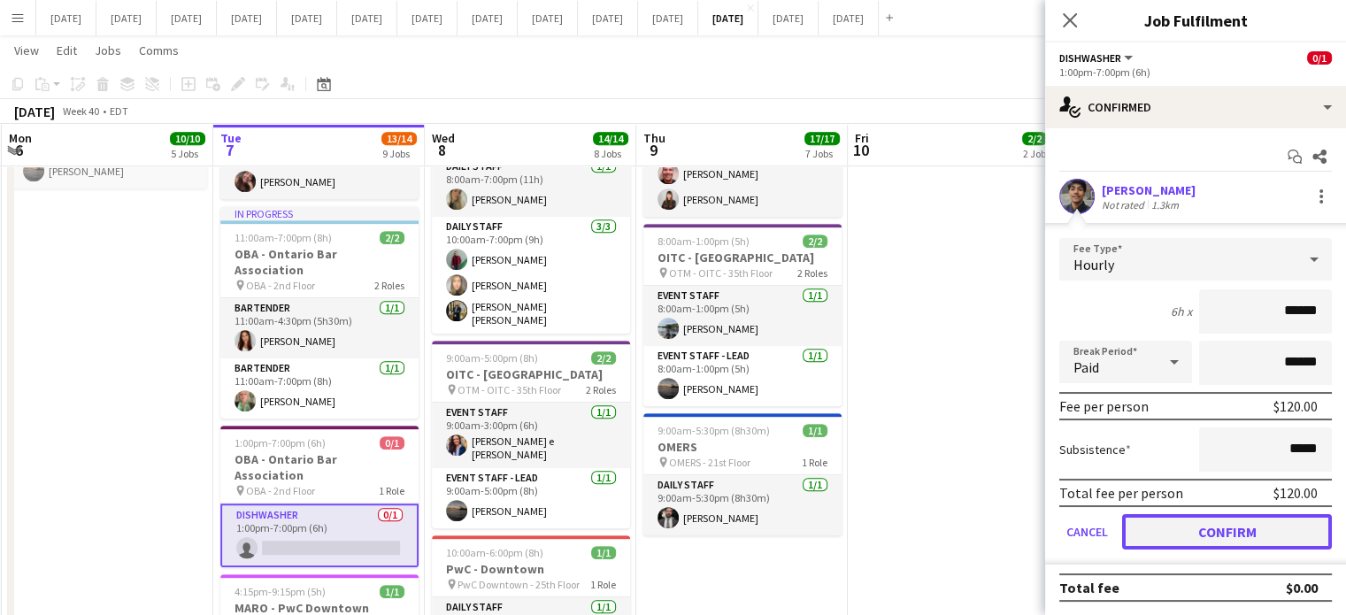
click at [1249, 532] on button "Confirm" at bounding box center [1227, 531] width 210 height 35
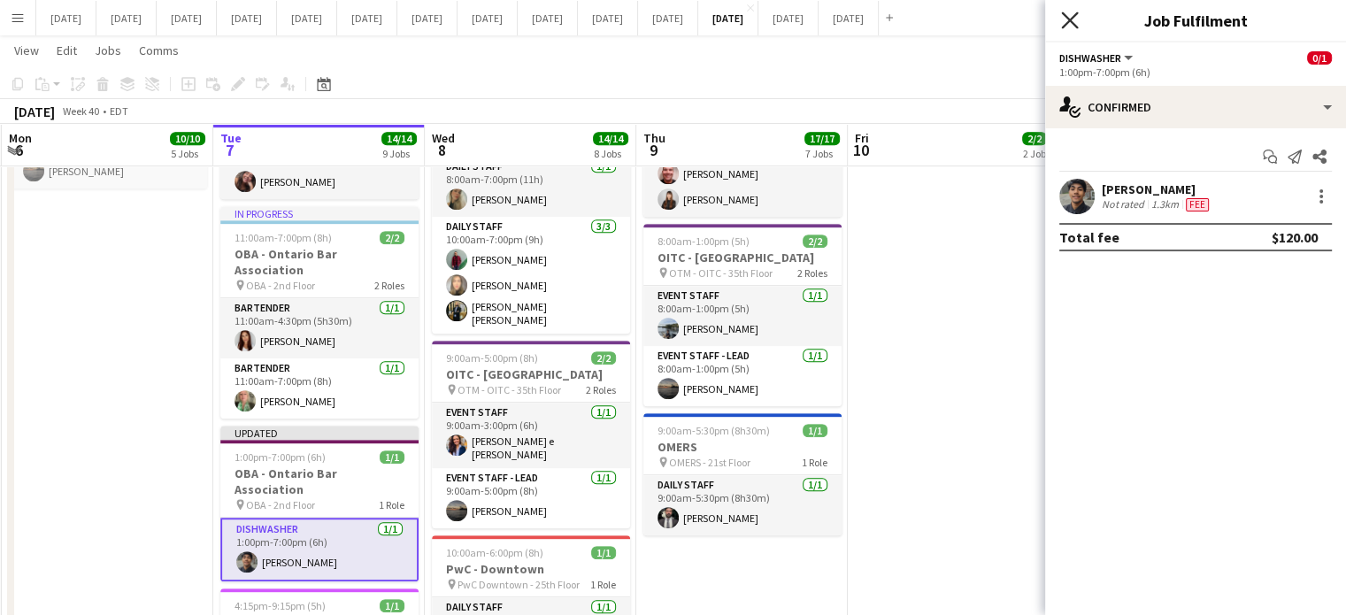
click at [1073, 24] on icon at bounding box center [1069, 20] width 17 height 17
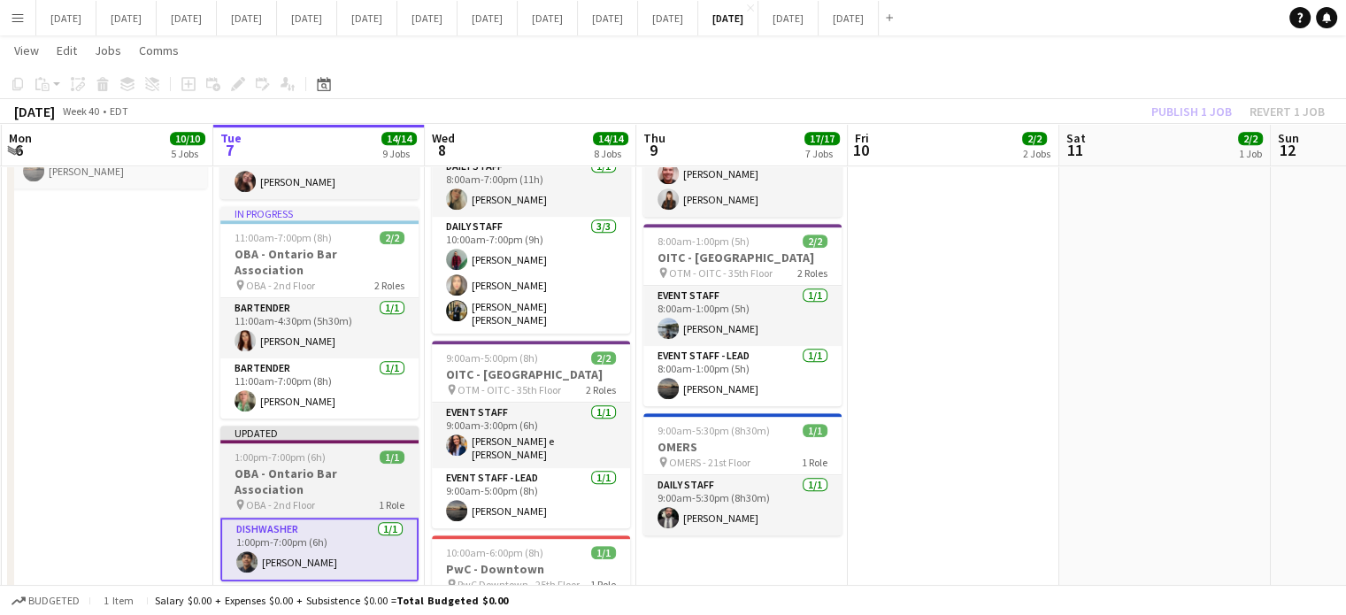
click at [361, 451] on div "1:00pm-7:00pm (6h) 1/1" at bounding box center [319, 457] width 198 height 13
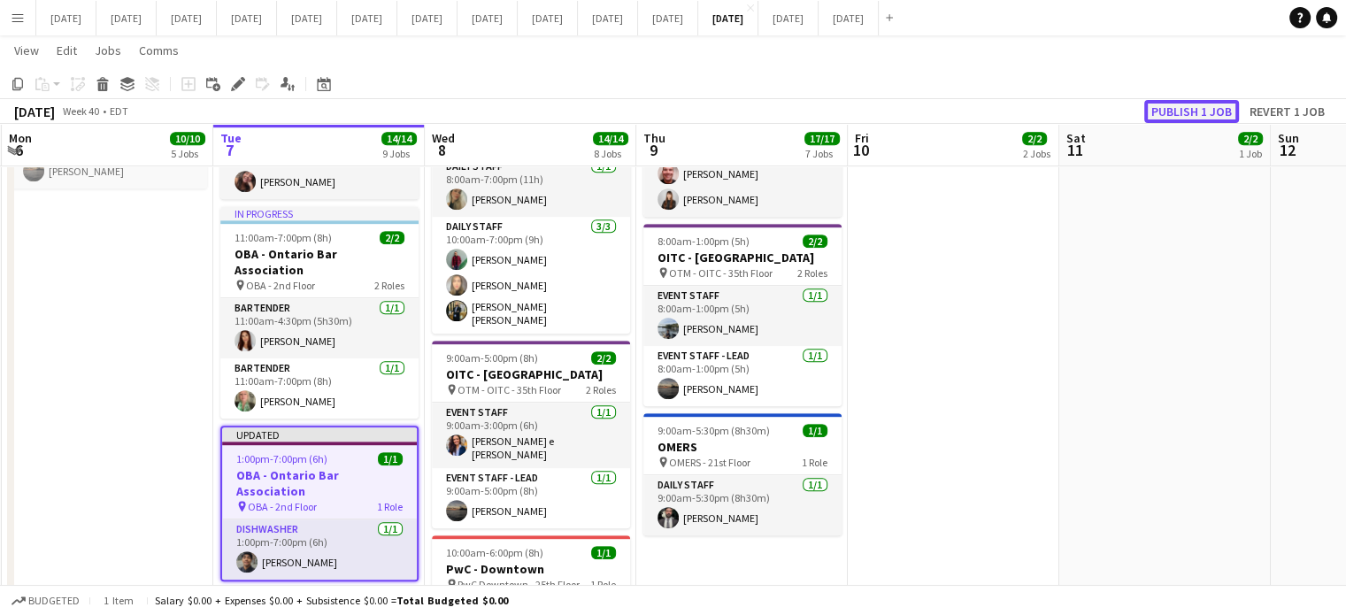
click at [1183, 105] on button "Publish 1 job" at bounding box center [1192, 111] width 95 height 23
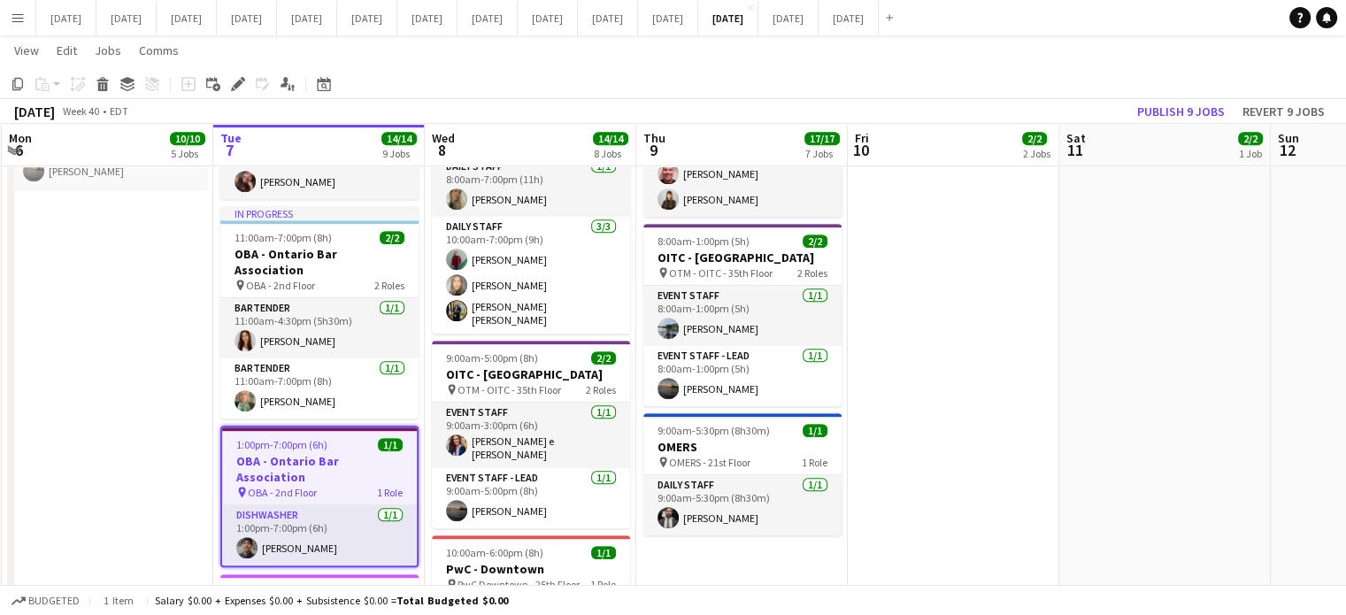
click at [7, 16] on button "Menu" at bounding box center [17, 17] width 35 height 35
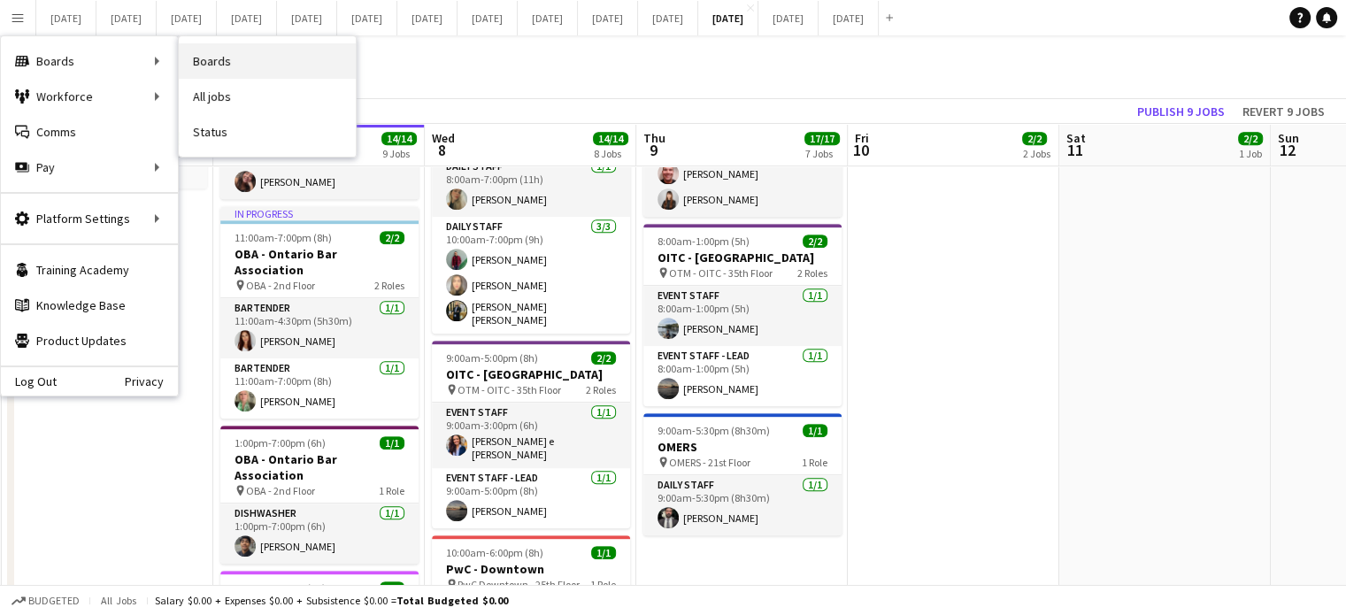
click at [234, 66] on link "Boards" at bounding box center [267, 60] width 177 height 35
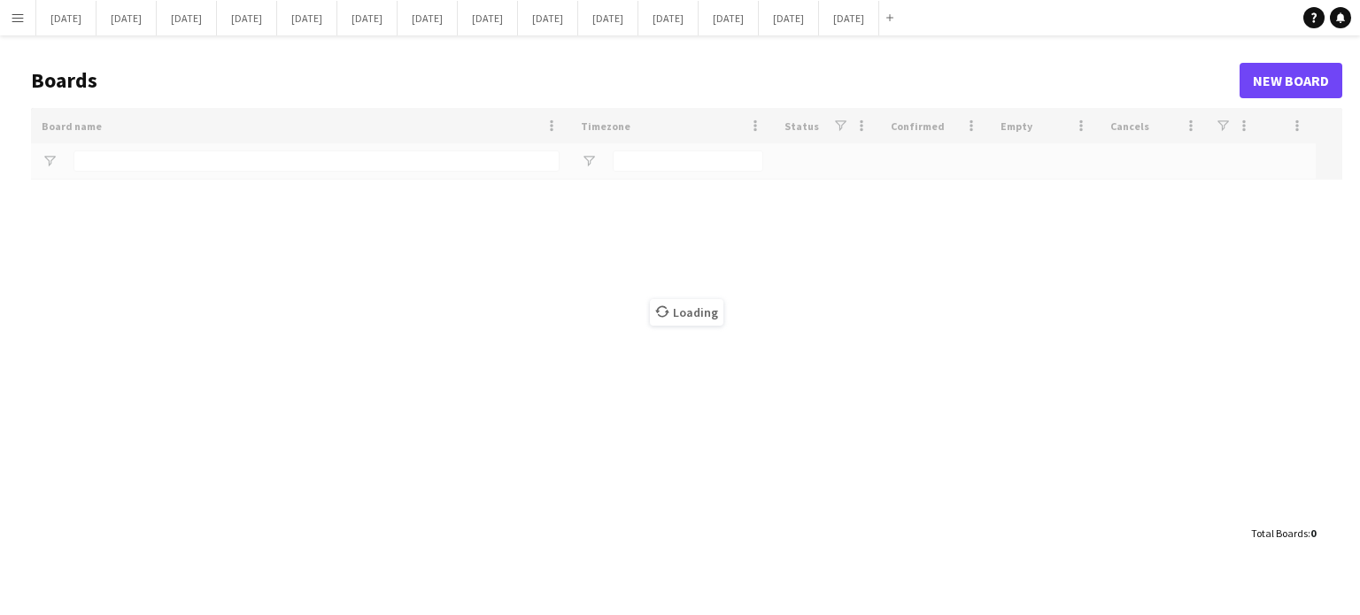
click at [19, 12] on app-icon "Menu" at bounding box center [18, 18] width 14 height 14
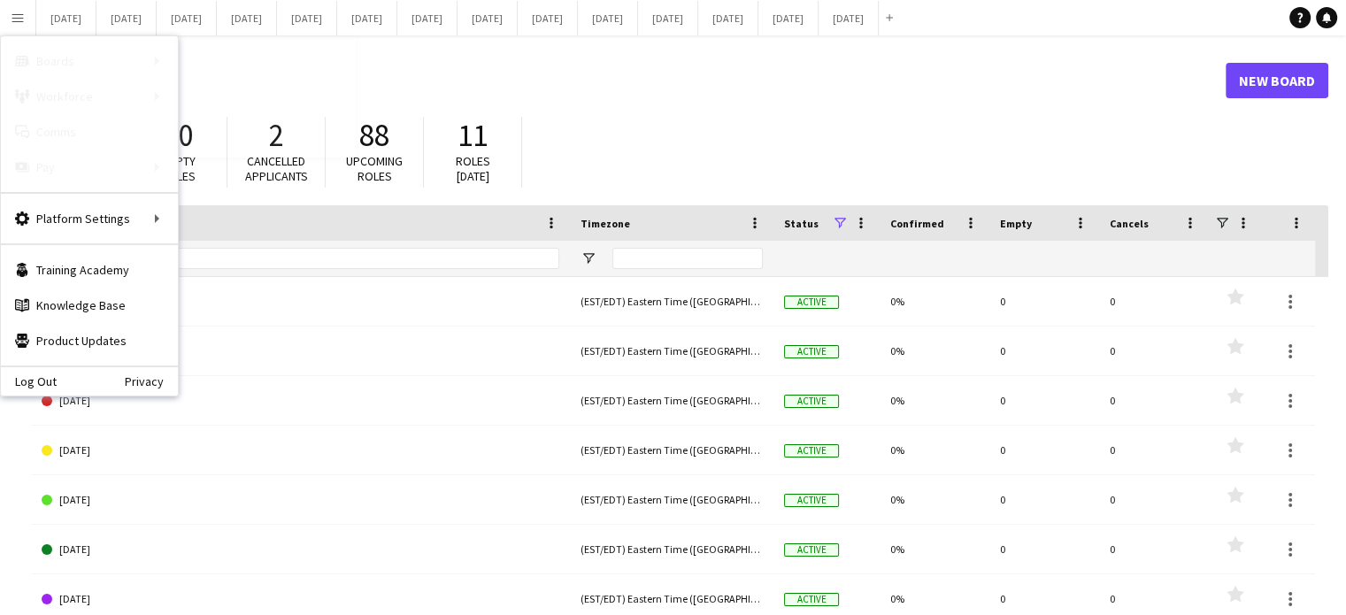
click at [209, 131] on link "Status" at bounding box center [267, 131] width 177 height 35
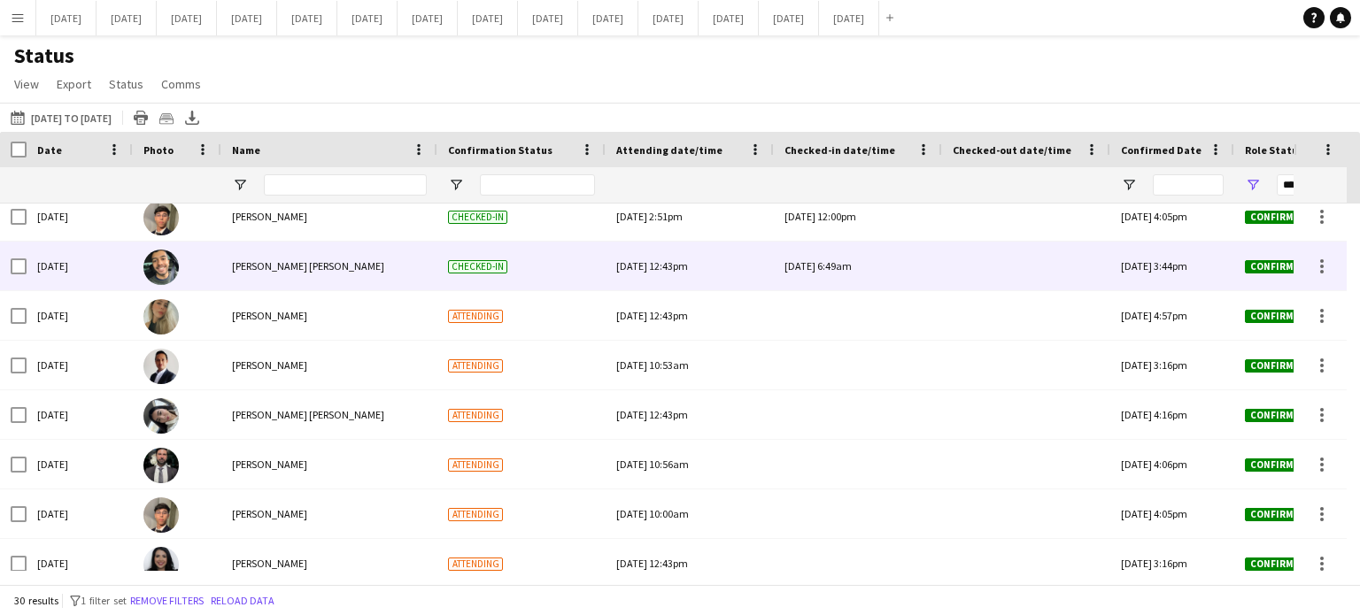
scroll to position [139, 0]
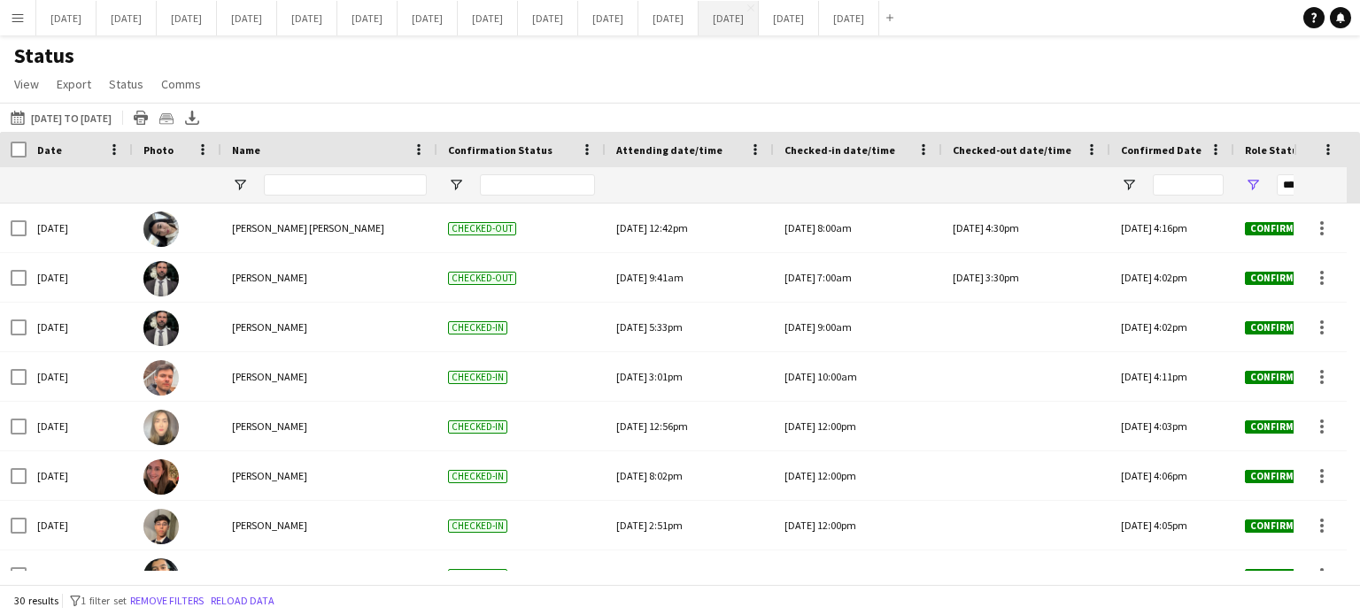
click at [759, 22] on button "[DATE] Close" at bounding box center [728, 18] width 60 height 35
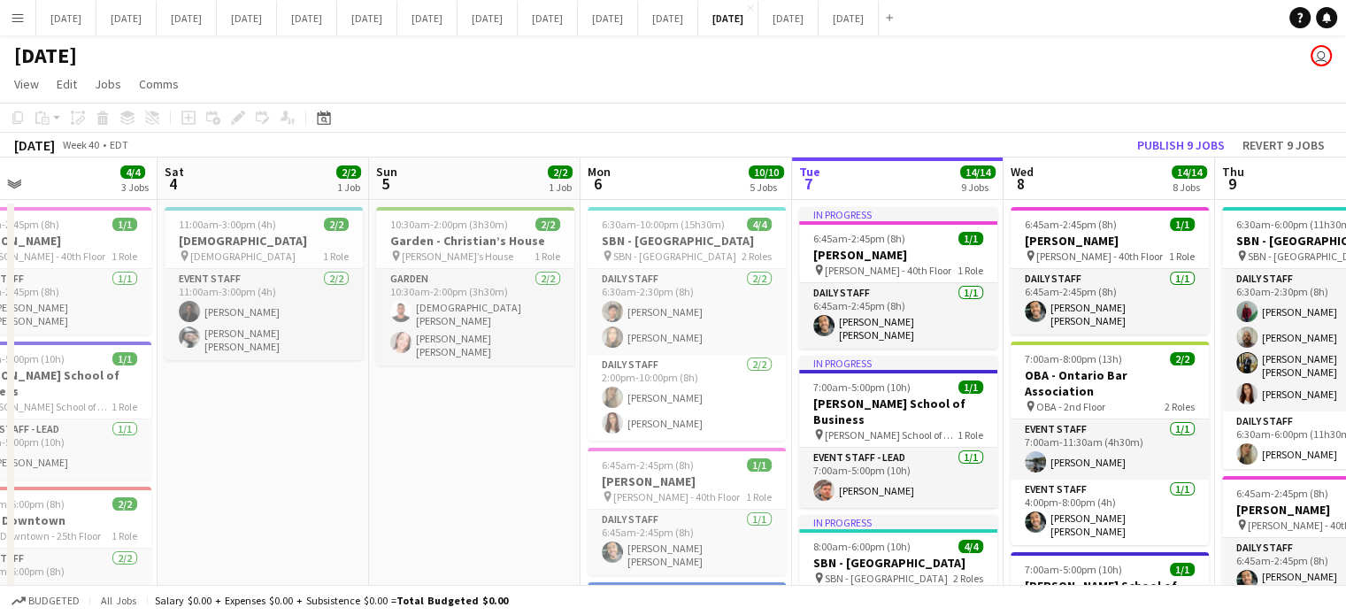
scroll to position [0, 474]
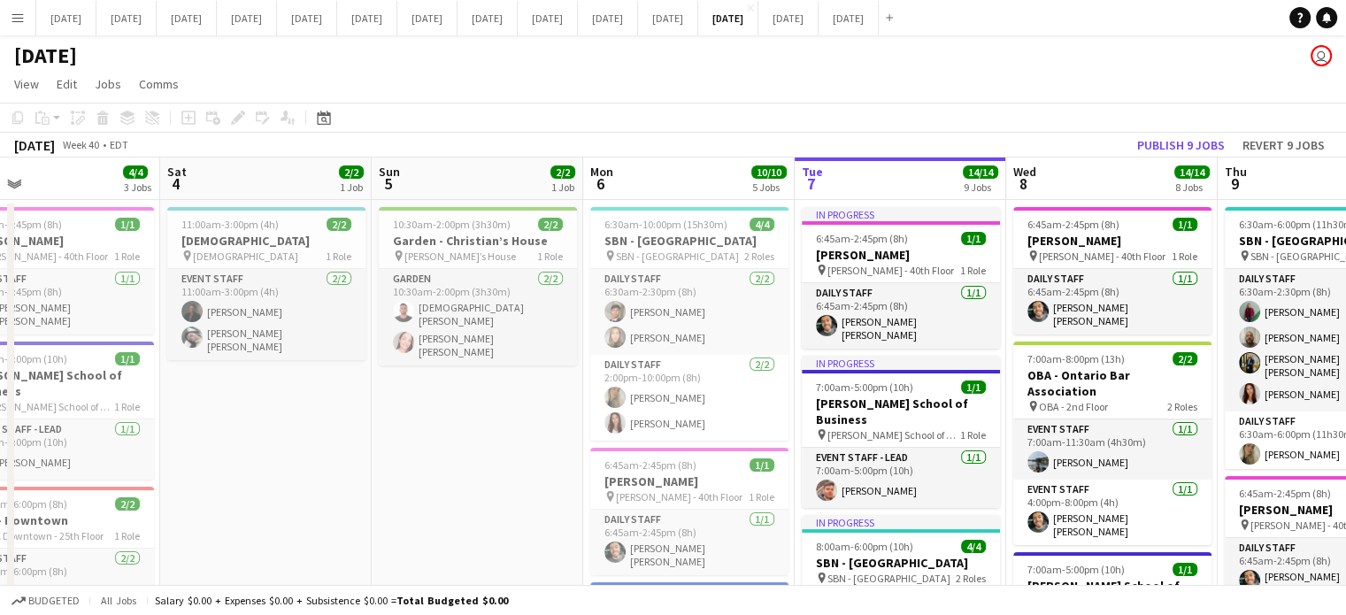
drag, startPoint x: 567, startPoint y: 356, endPoint x: 1051, endPoint y: 312, distance: 486.2
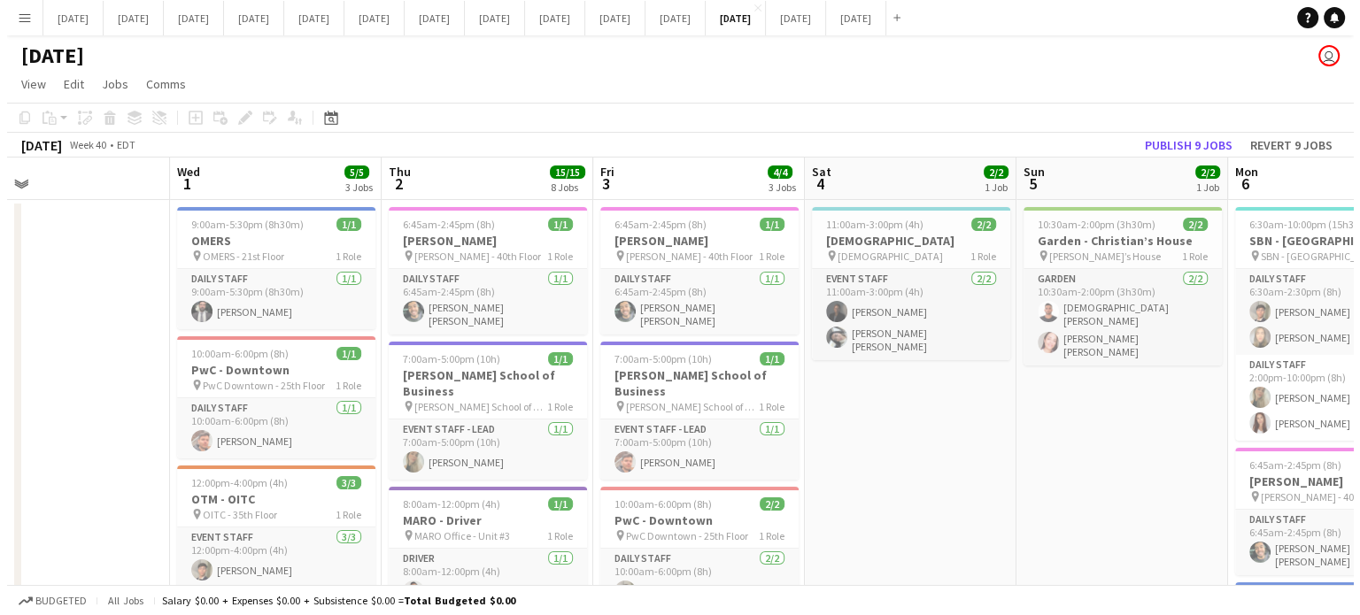
scroll to position [0, 471]
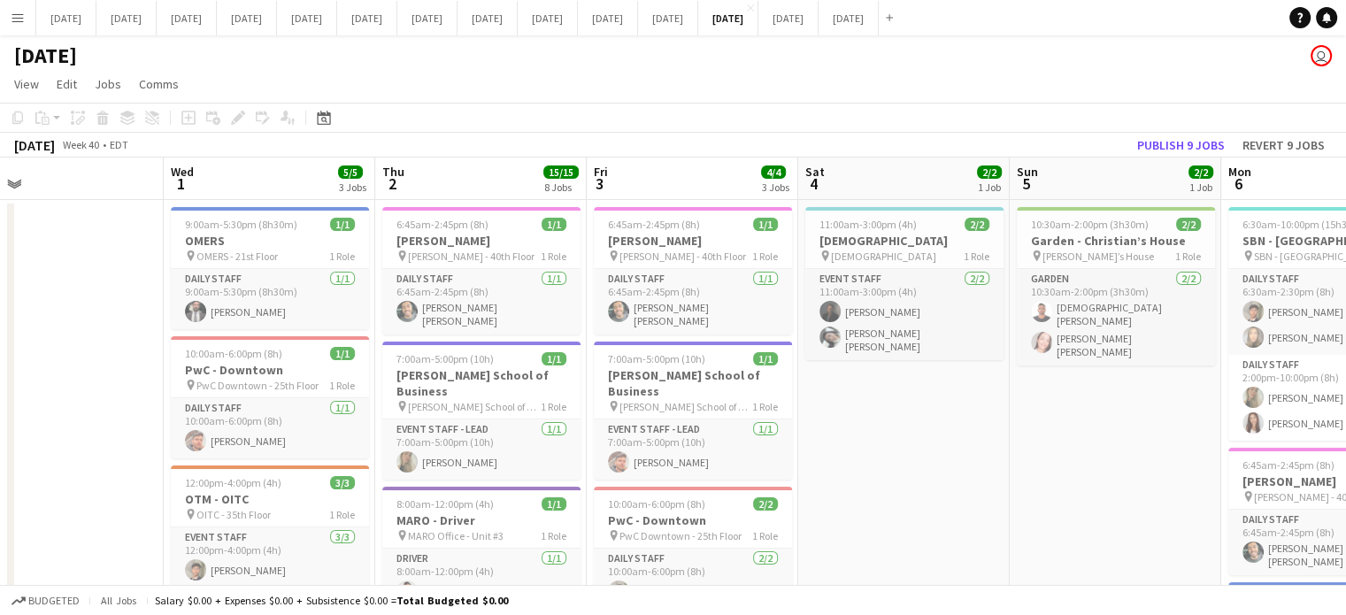
drag, startPoint x: 379, startPoint y: 442, endPoint x: 1015, endPoint y: 374, distance: 640.0
click at [698, 21] on button "[DATE] Close" at bounding box center [668, 18] width 60 height 35
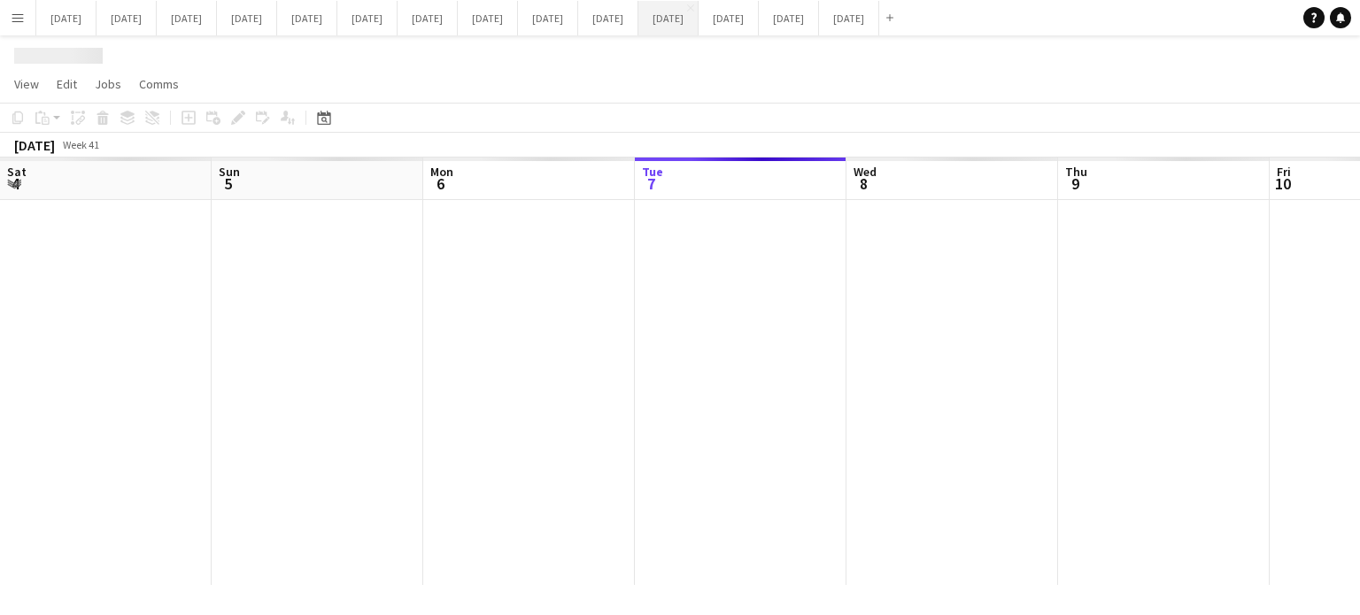
scroll to position [0, 423]
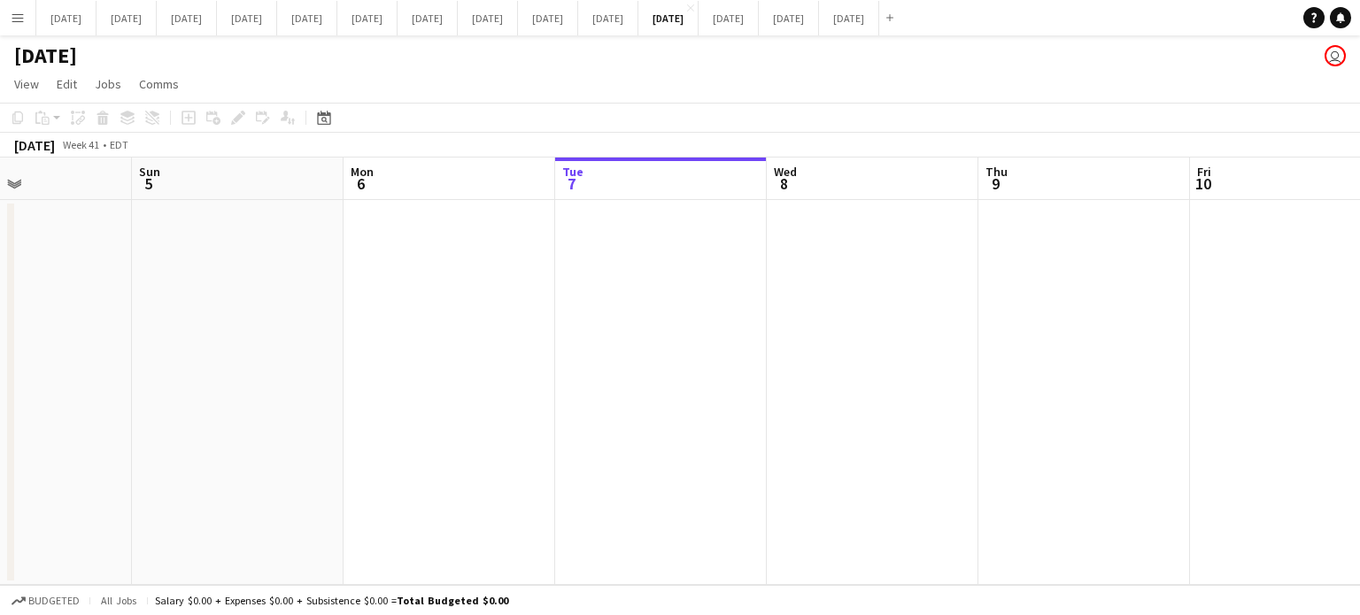
drag, startPoint x: 788, startPoint y: 326, endPoint x: 1260, endPoint y: 314, distance: 472.0
click at [1328, 298] on app-calendar-viewport "Thu 2 Fri 3 Sat 4 Sun 5 Mon 6 Tue 7 Wed 8 Thu 9 Fri 10 Sat 11 Sun 12 Mon 13" at bounding box center [680, 372] width 1360 height 428
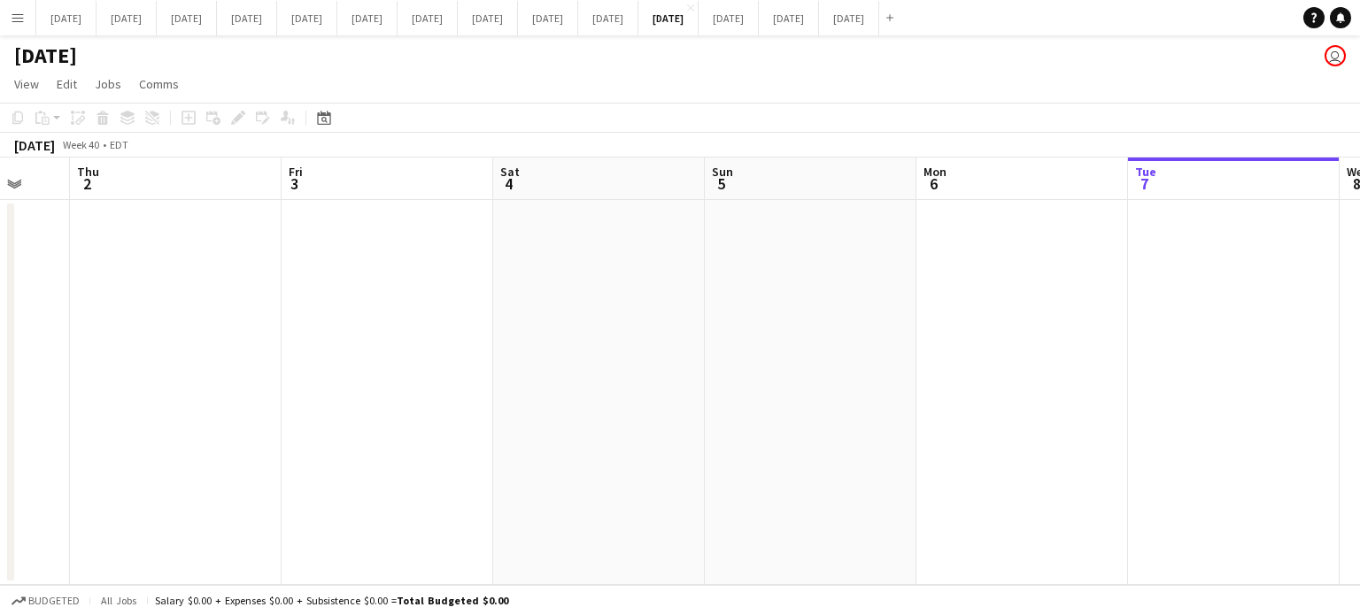
drag, startPoint x: 1006, startPoint y: 346, endPoint x: 1233, endPoint y: 323, distance: 227.8
click at [1245, 322] on app-calendar-viewport "Tue 30 Wed 1 Thu 2 Fri 3 Sat 4 Sun 5 Mon 6 Tue 7 Wed 8 Thu 9 Fri 10 Sat 11" at bounding box center [680, 372] width 1360 height 428
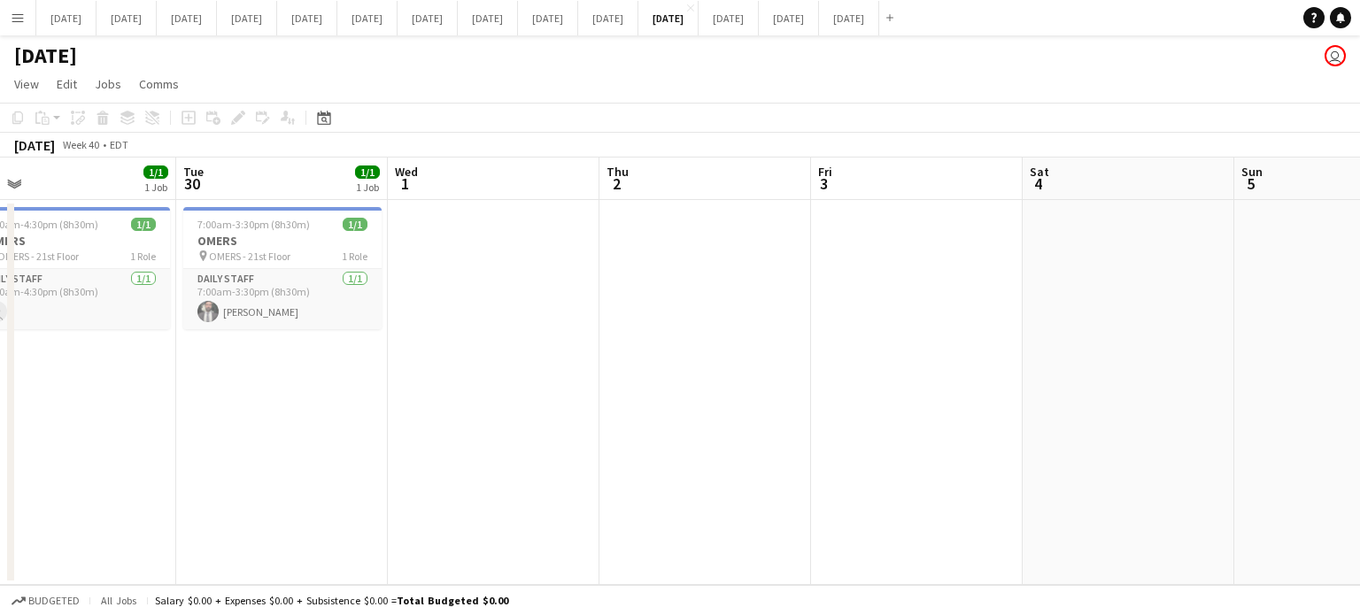
drag, startPoint x: 1030, startPoint y: 331, endPoint x: 1041, endPoint y: 337, distance: 13.1
click at [1066, 328] on app-calendar-viewport "Sun 28 Mon 29 1/1 1 Job Tue 30 1/1 1 Job Wed 1 Thu 2 Fri 3 Sat 4 Sun 5 Mon 6 Tu…" at bounding box center [680, 372] width 1360 height 428
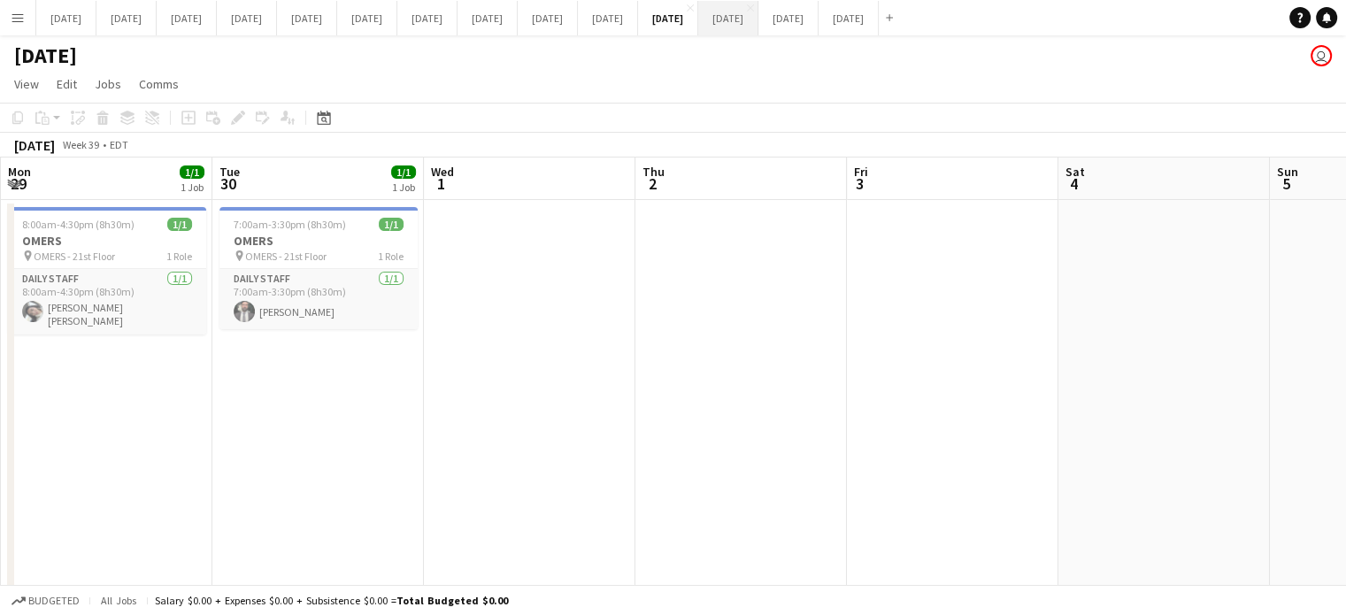
click at [759, 19] on button "[DATE] Close" at bounding box center [728, 18] width 60 height 35
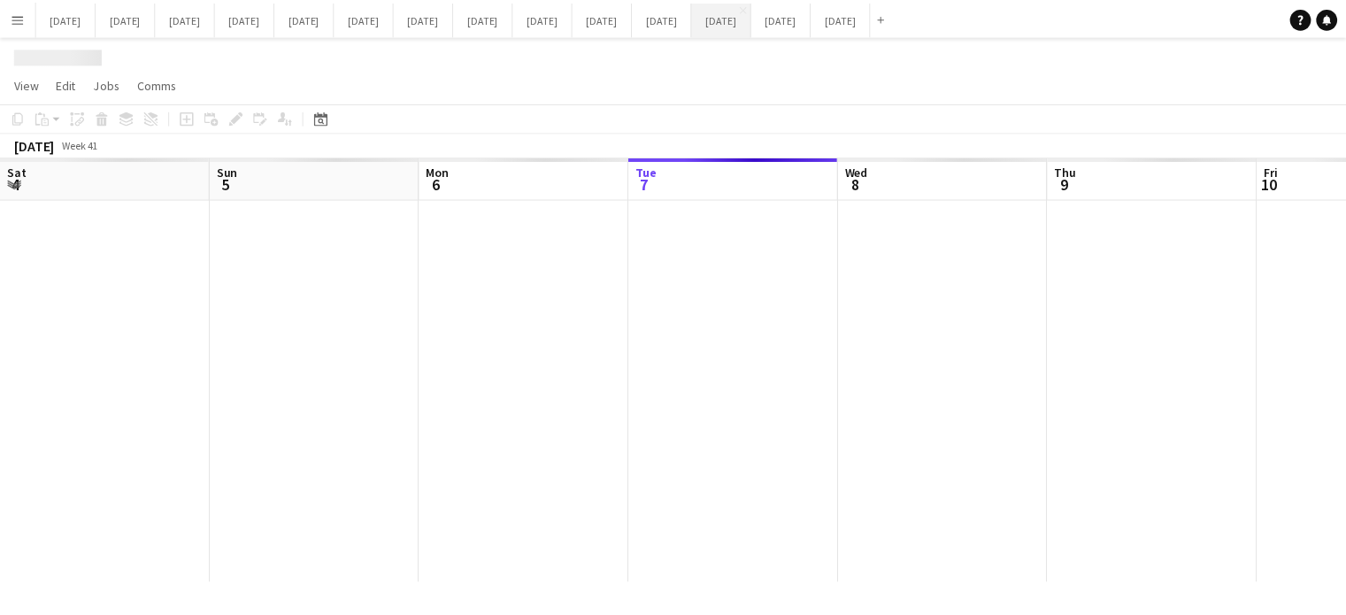
scroll to position [0, 423]
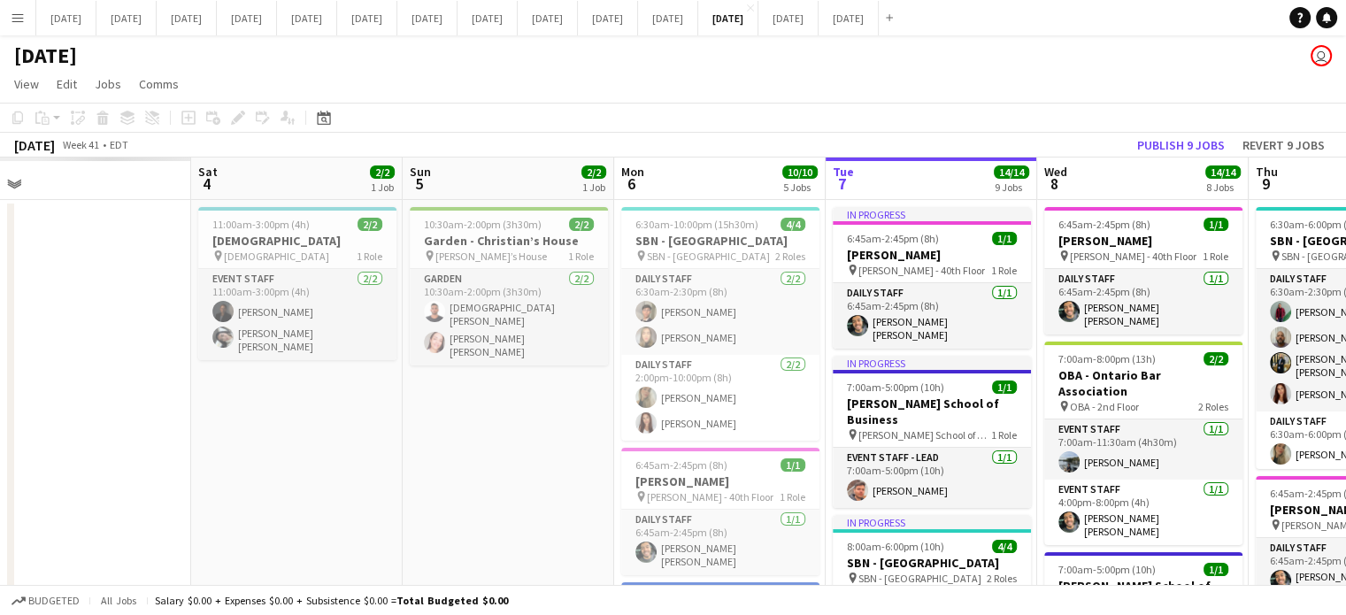
drag, startPoint x: 457, startPoint y: 360, endPoint x: 991, endPoint y: 346, distance: 534.9
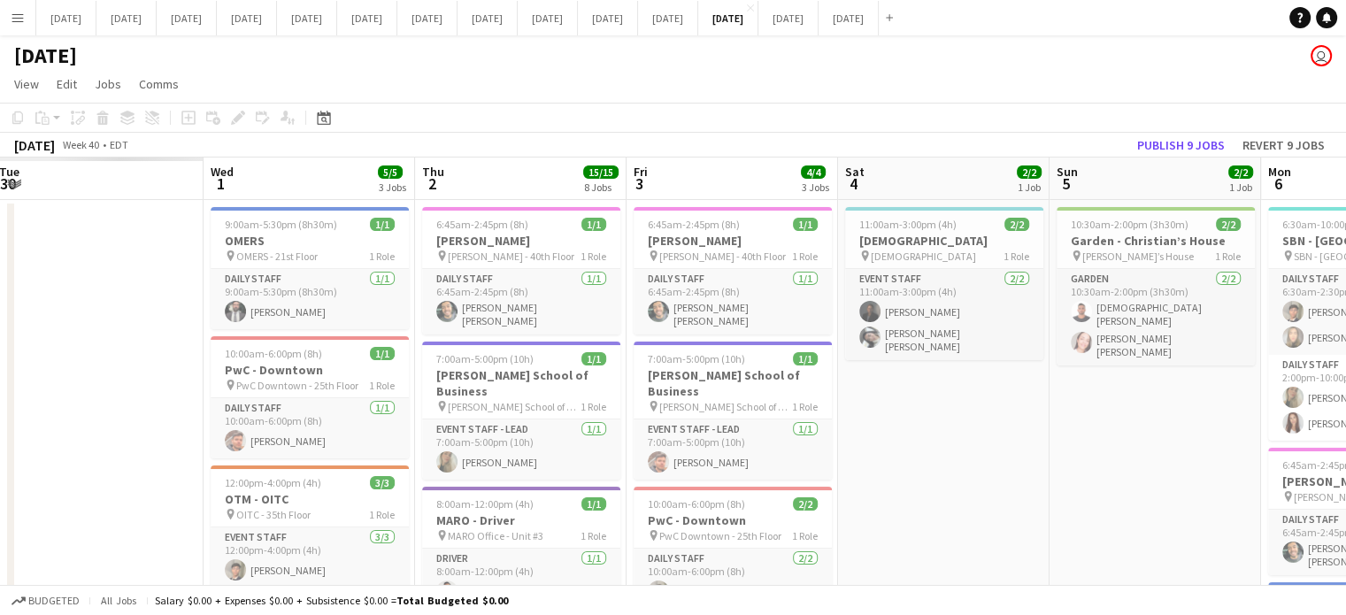
scroll to position [0, 504]
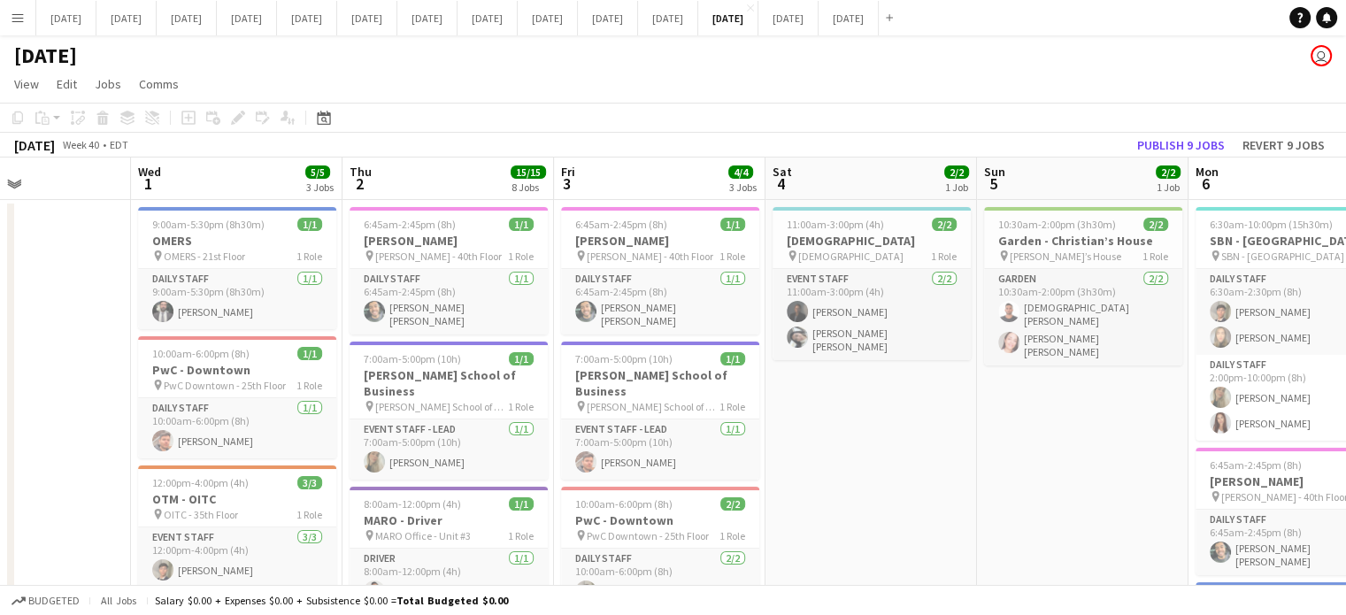
drag, startPoint x: 510, startPoint y: 390, endPoint x: 1066, endPoint y: 324, distance: 559.9
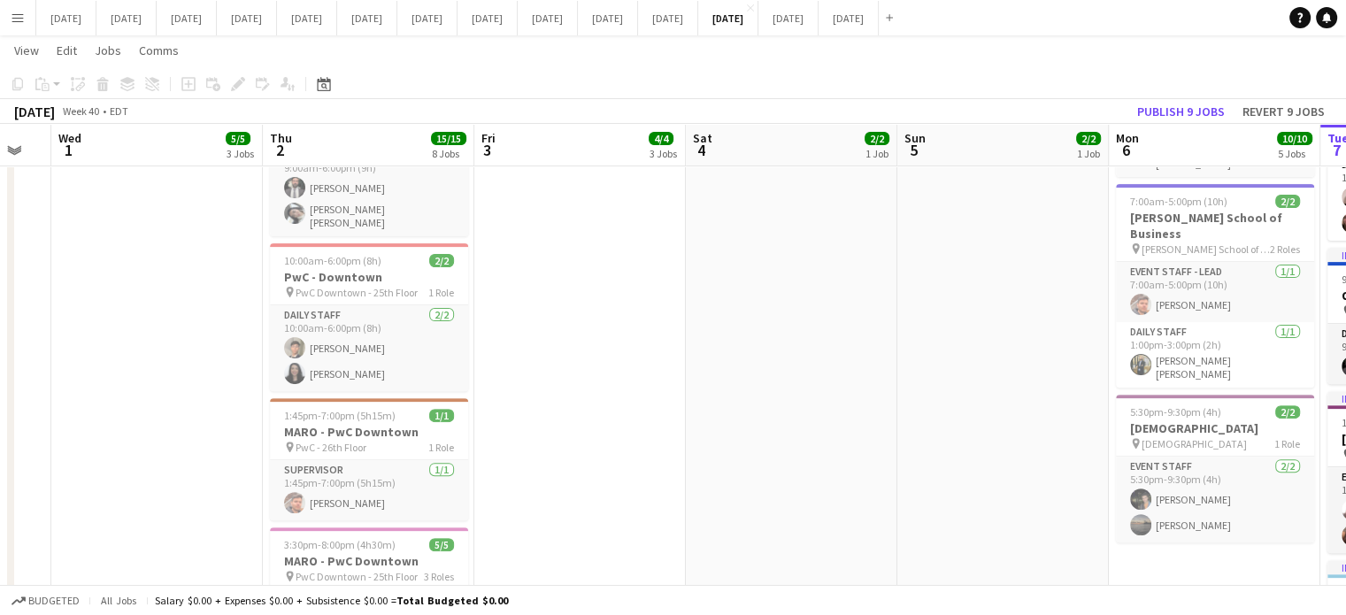
scroll to position [0, 408]
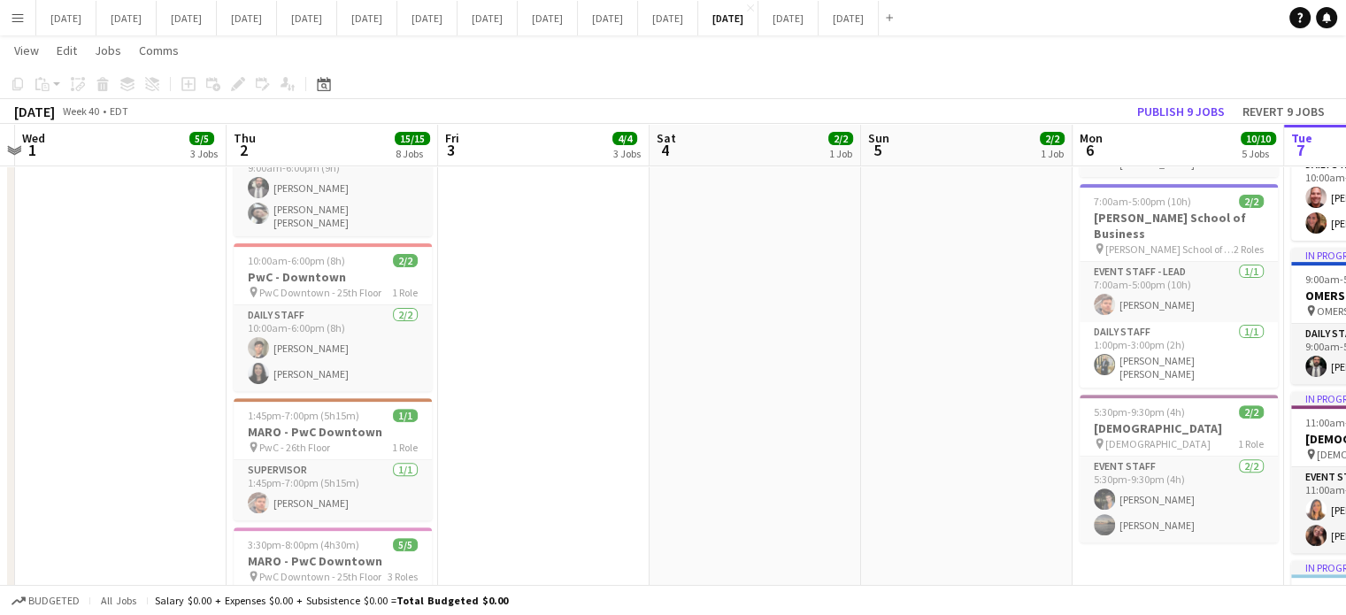
drag, startPoint x: 806, startPoint y: 347, endPoint x: 690, endPoint y: 343, distance: 116.0
click at [690, 343] on app-calendar-viewport "Mon 29 Tue 30 Wed 1 5/5 3 Jobs Thu 2 15/15 8 Jobs Fri 3 4/4 3 Jobs Sat 4 2/2 1 …" at bounding box center [673, 379] width 1346 height 1683
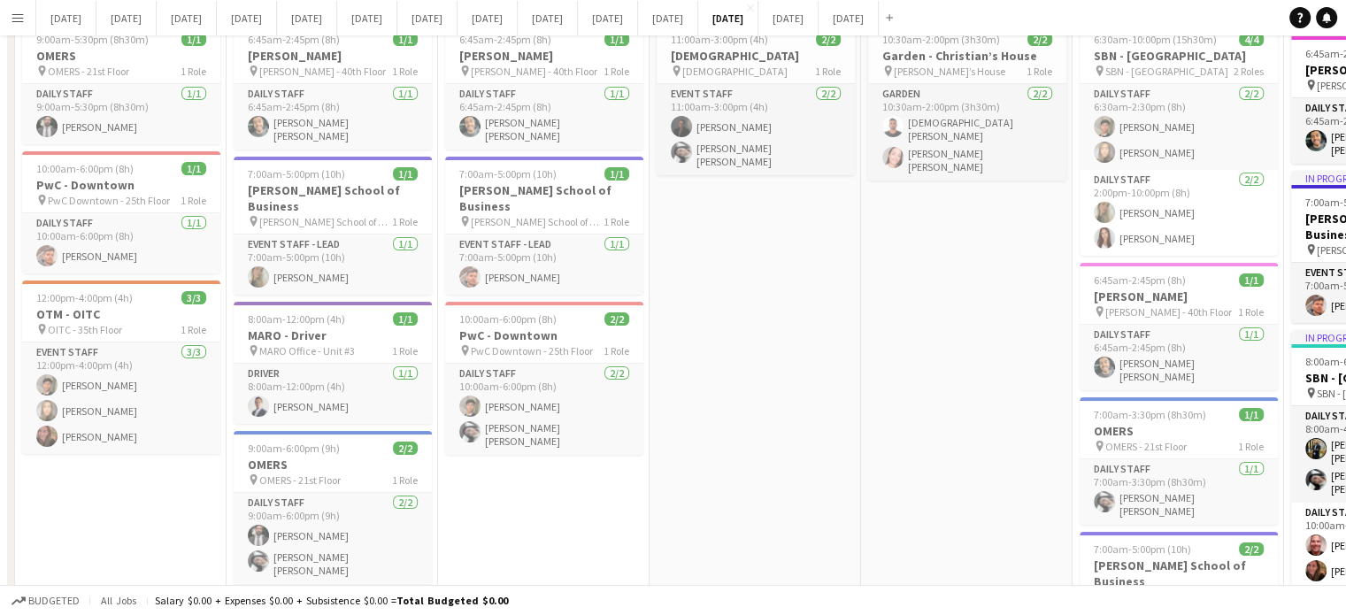
scroll to position [0, 0]
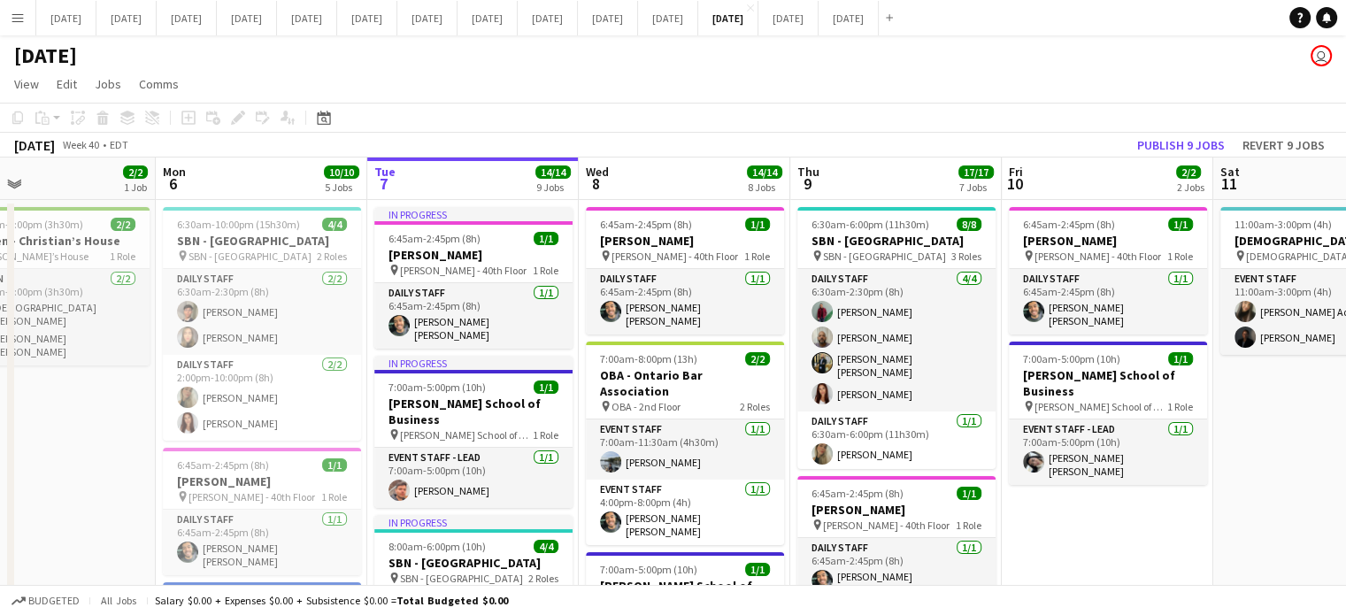
drag, startPoint x: 855, startPoint y: 505, endPoint x: 91, endPoint y: 502, distance: 764.0
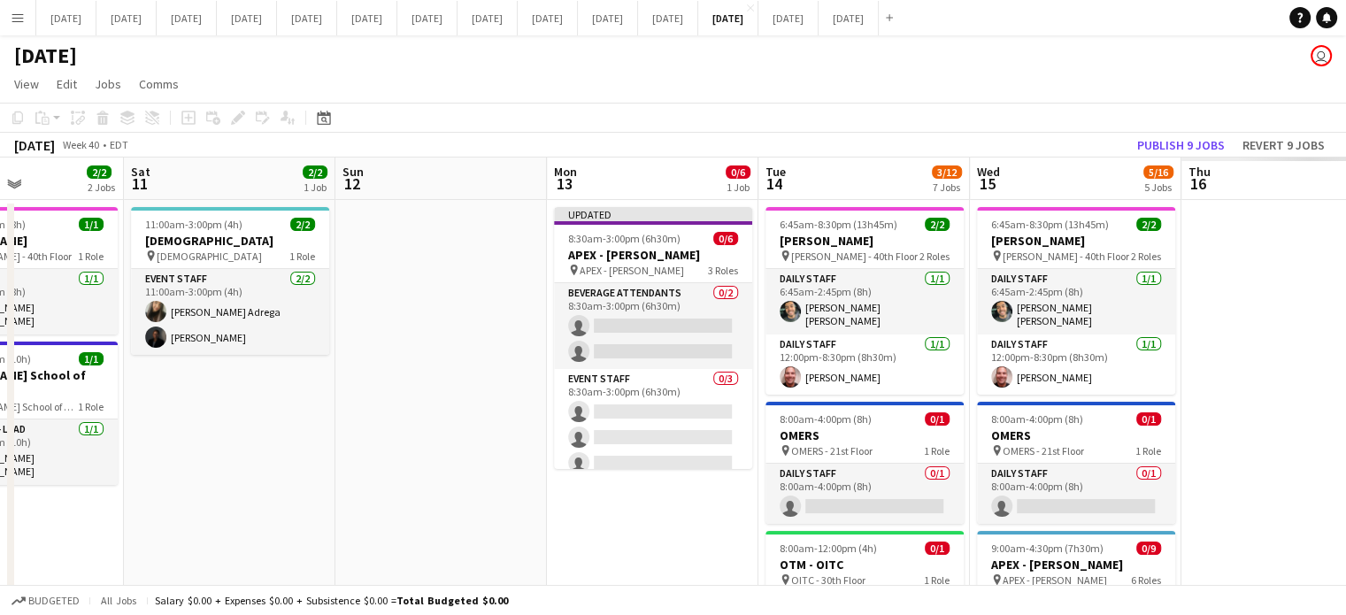
scroll to position [0, 673]
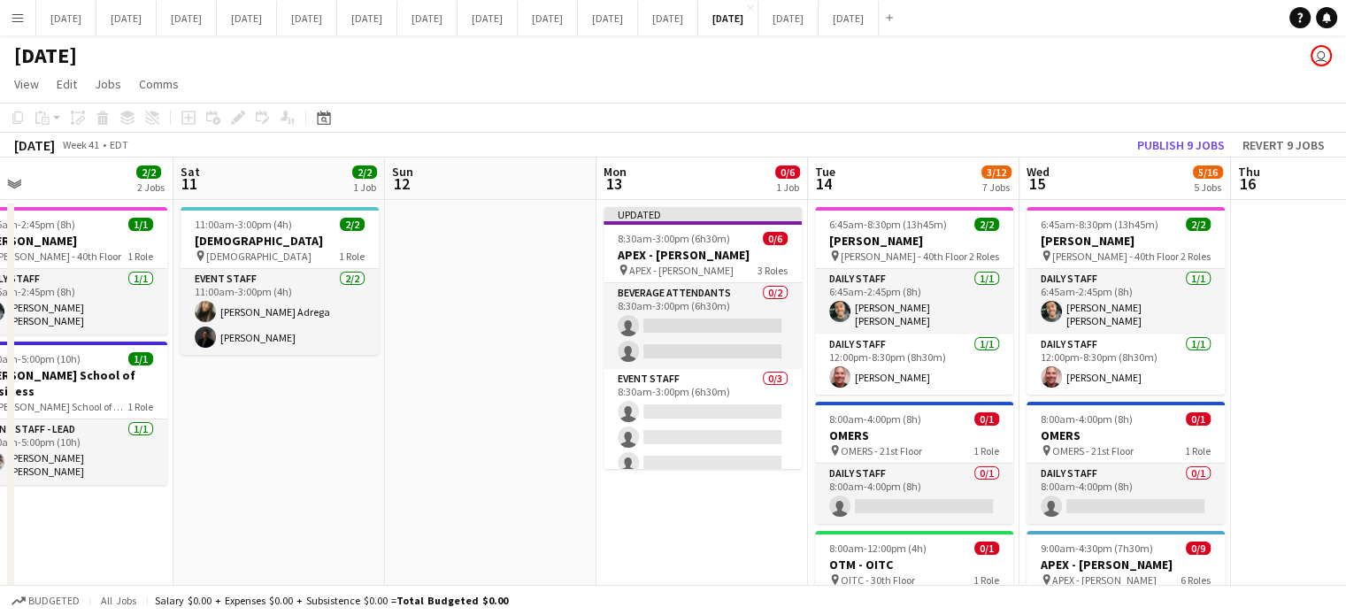
drag, startPoint x: 1052, startPoint y: 520, endPoint x: 39, endPoint y: 499, distance: 1012.9
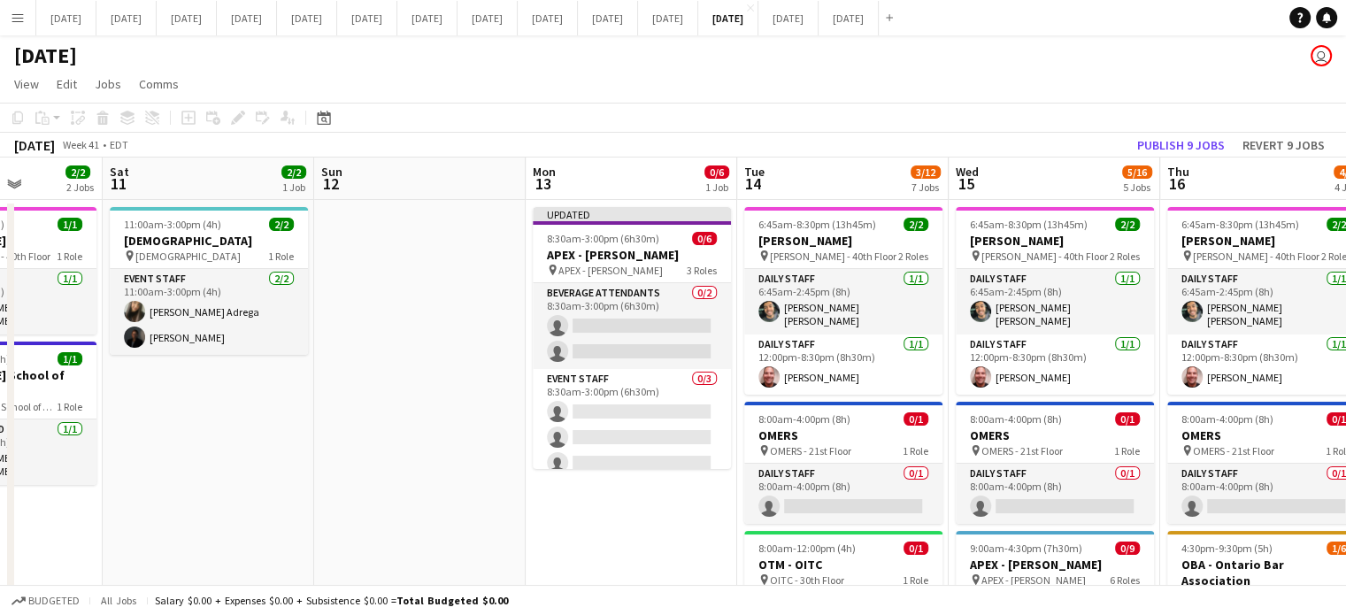
scroll to position [0, 804]
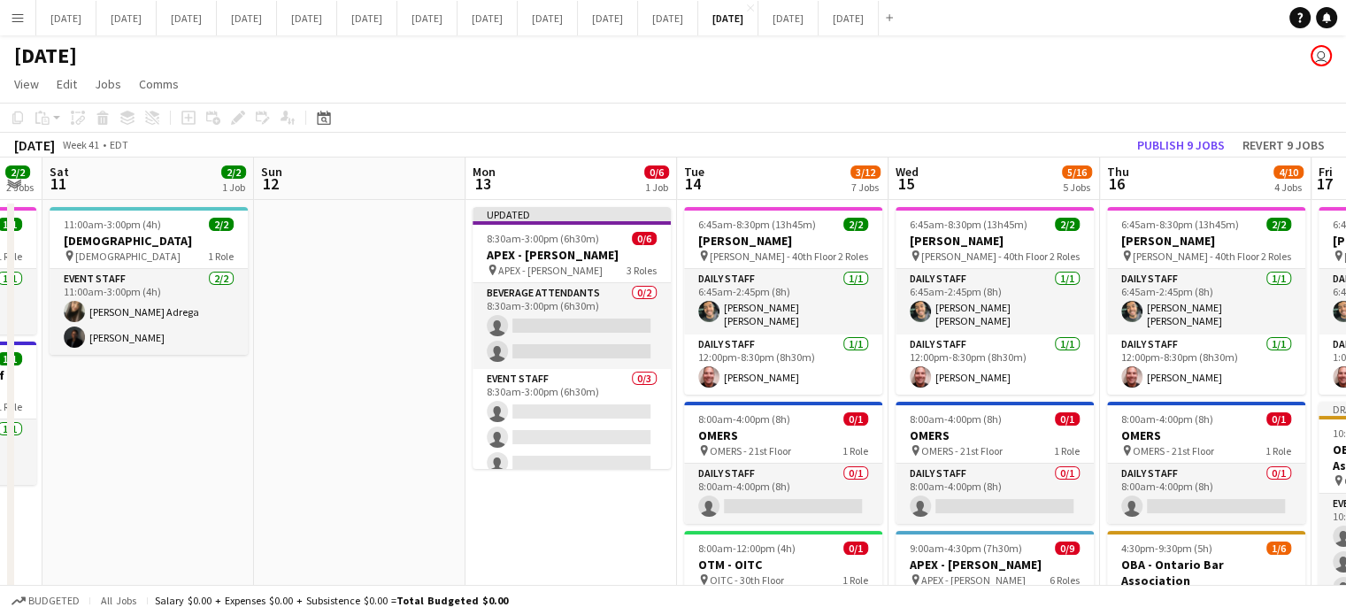
drag, startPoint x: 467, startPoint y: 500, endPoint x: 336, endPoint y: 499, distance: 130.1
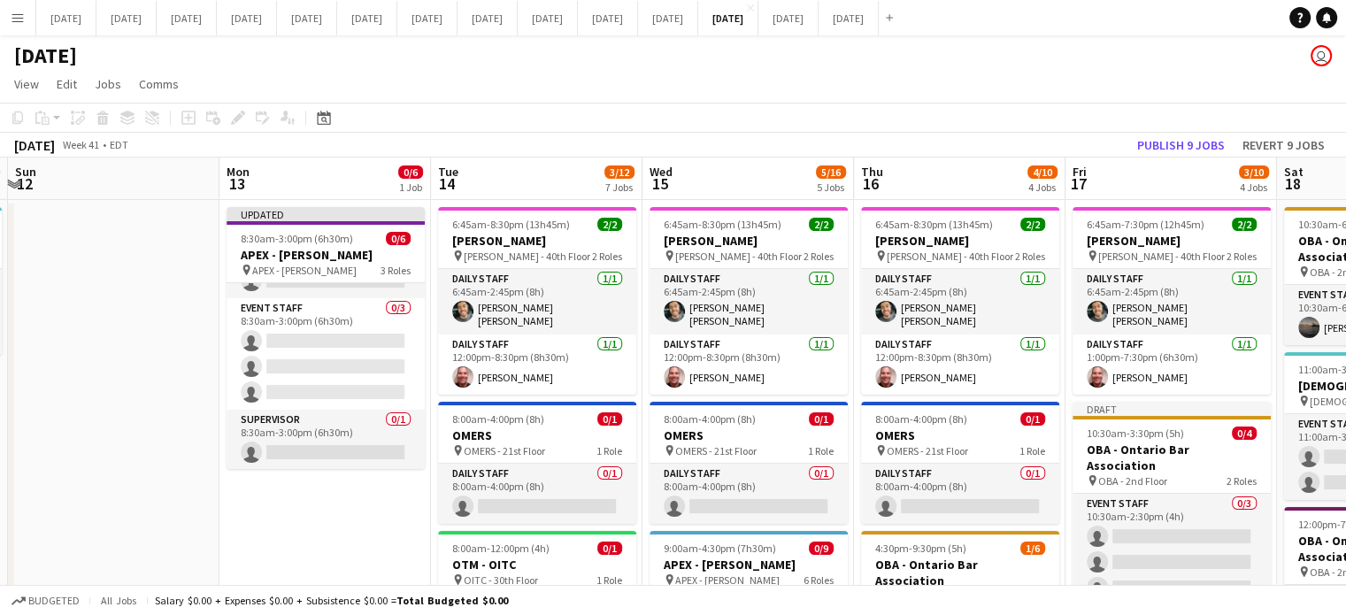
scroll to position [0, 630]
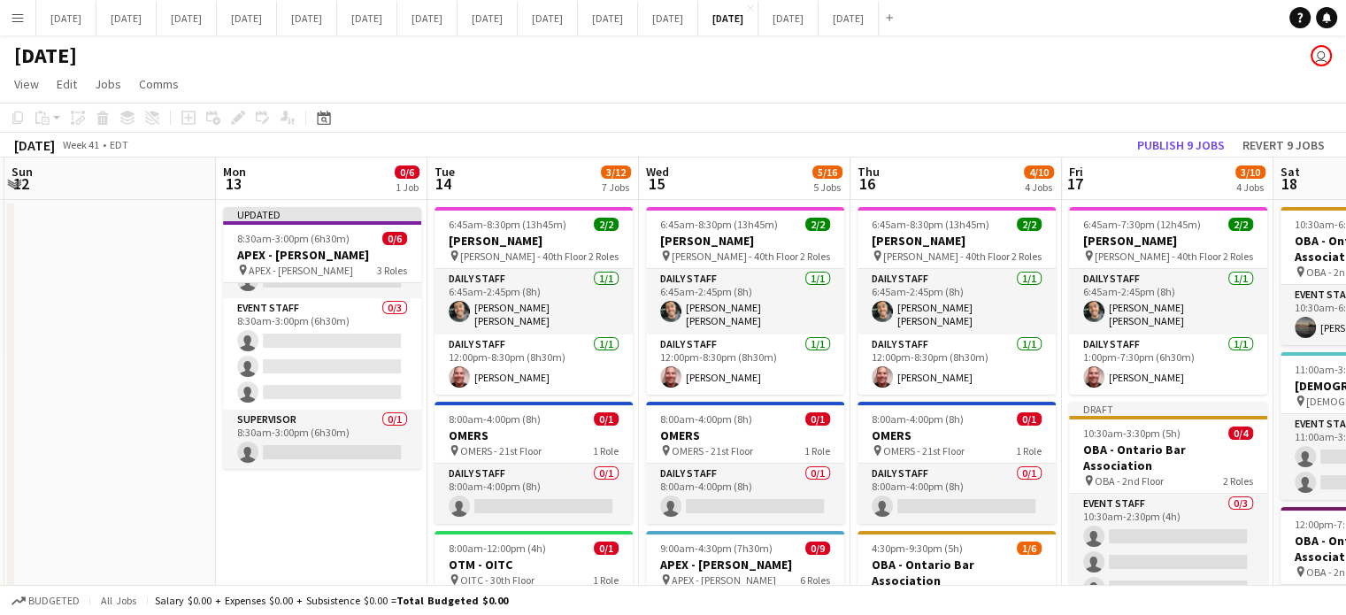
drag, startPoint x: 584, startPoint y: 516, endPoint x: 335, endPoint y: 529, distance: 250.0
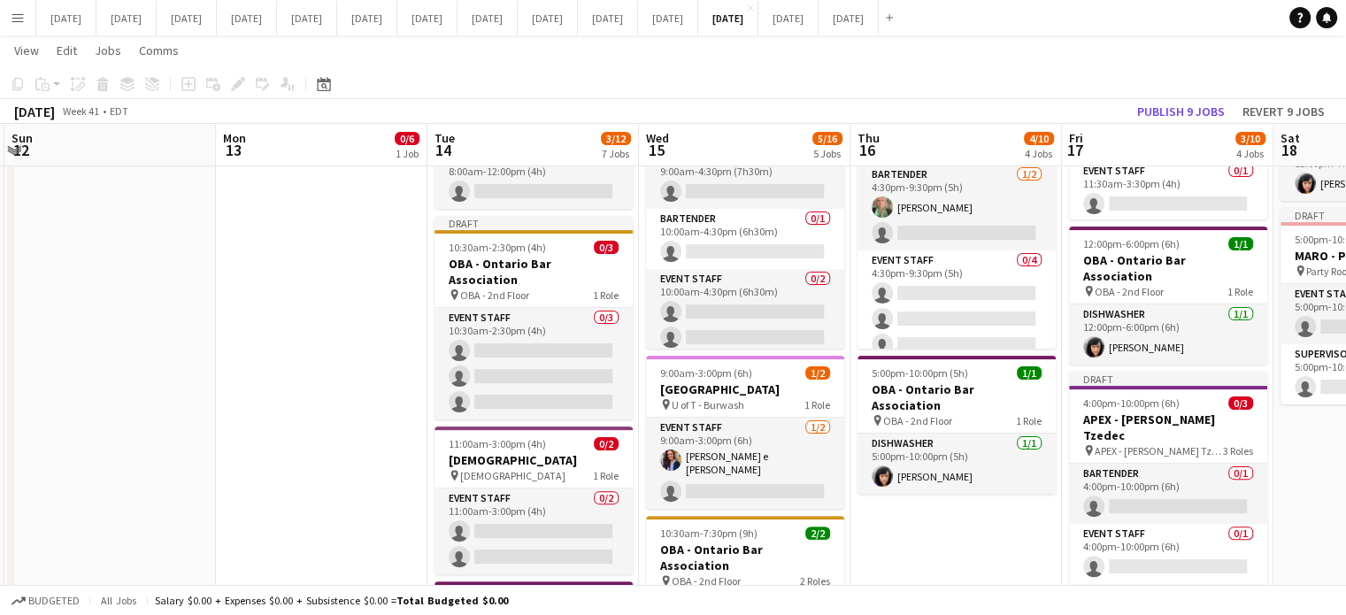
scroll to position [0, 758]
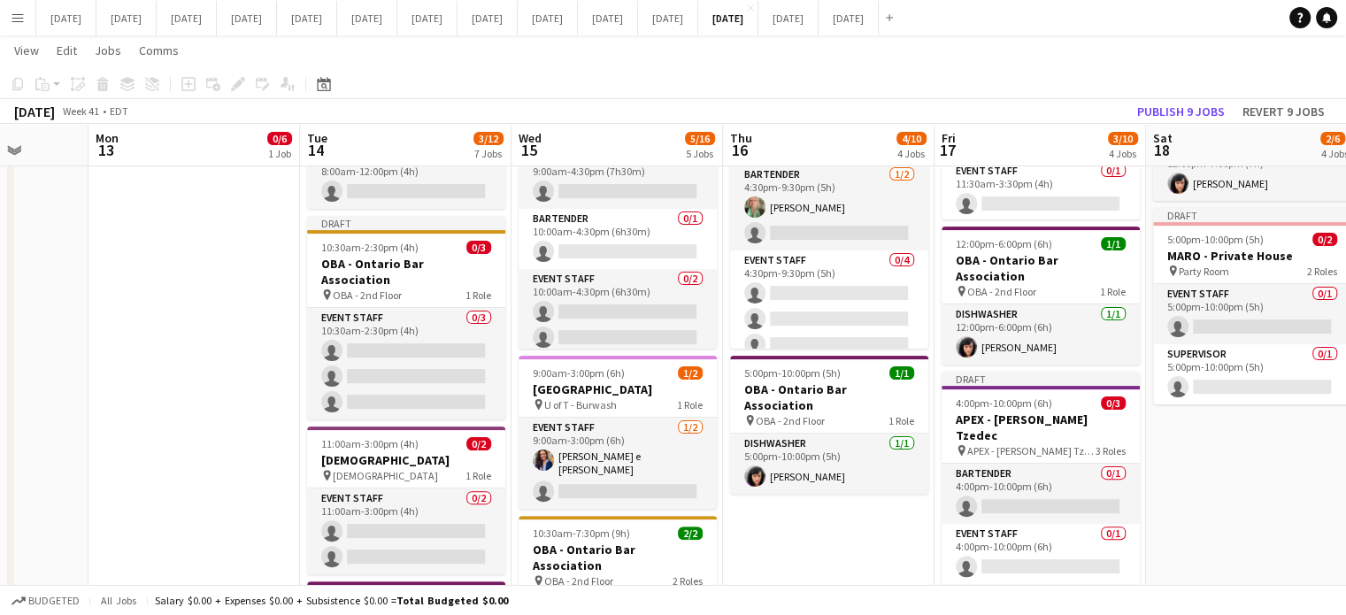
drag, startPoint x: 946, startPoint y: 520, endPoint x: 818, endPoint y: 530, distance: 128.8
click at [818, 530] on app-calendar-viewport "Thu 9 17/17 7 Jobs Fri 10 2/2 2 Jobs Sat 11 2/2 1 Job Sun 12 Mon 13 0/6 1 Job T…" at bounding box center [673, 467] width 1346 height 1683
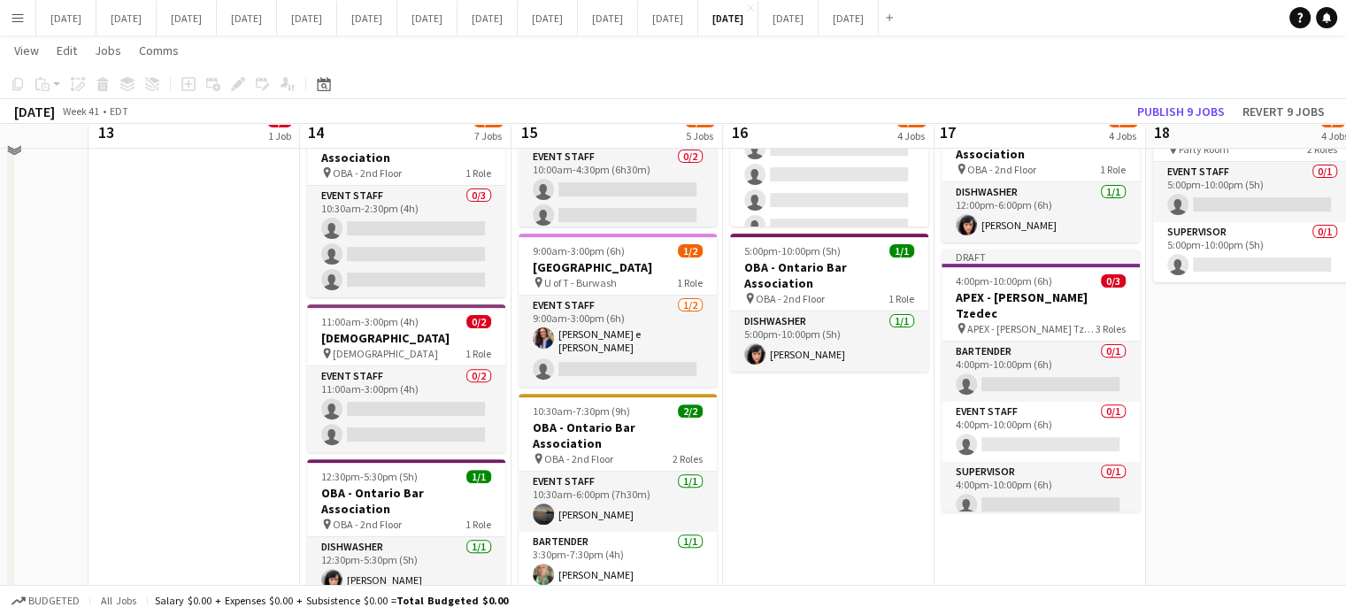
scroll to position [531, 0]
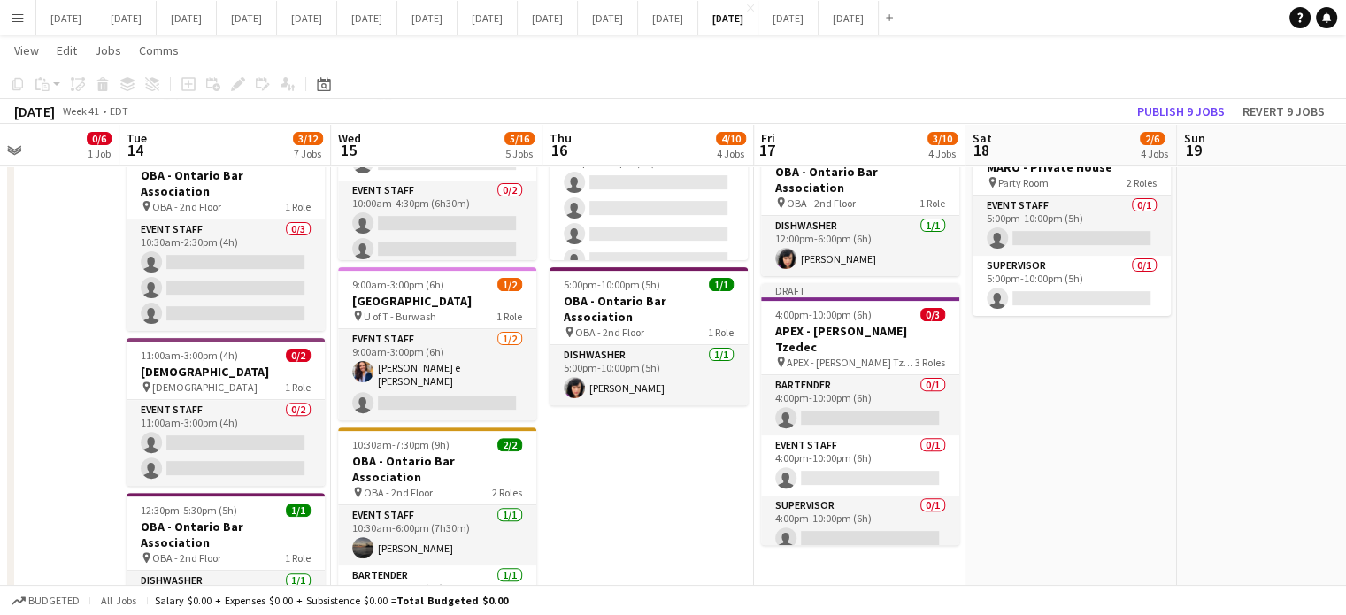
drag, startPoint x: 872, startPoint y: 512, endPoint x: 721, endPoint y: 505, distance: 150.7
click at [690, 510] on app-calendar-viewport "Fri 10 2/2 2 Jobs Sat 11 2/2 1 Job Sun 12 Mon 13 0/6 1 Job Tue 14 3/12 7 Jobs W…" at bounding box center [673, 379] width 1346 height 1683
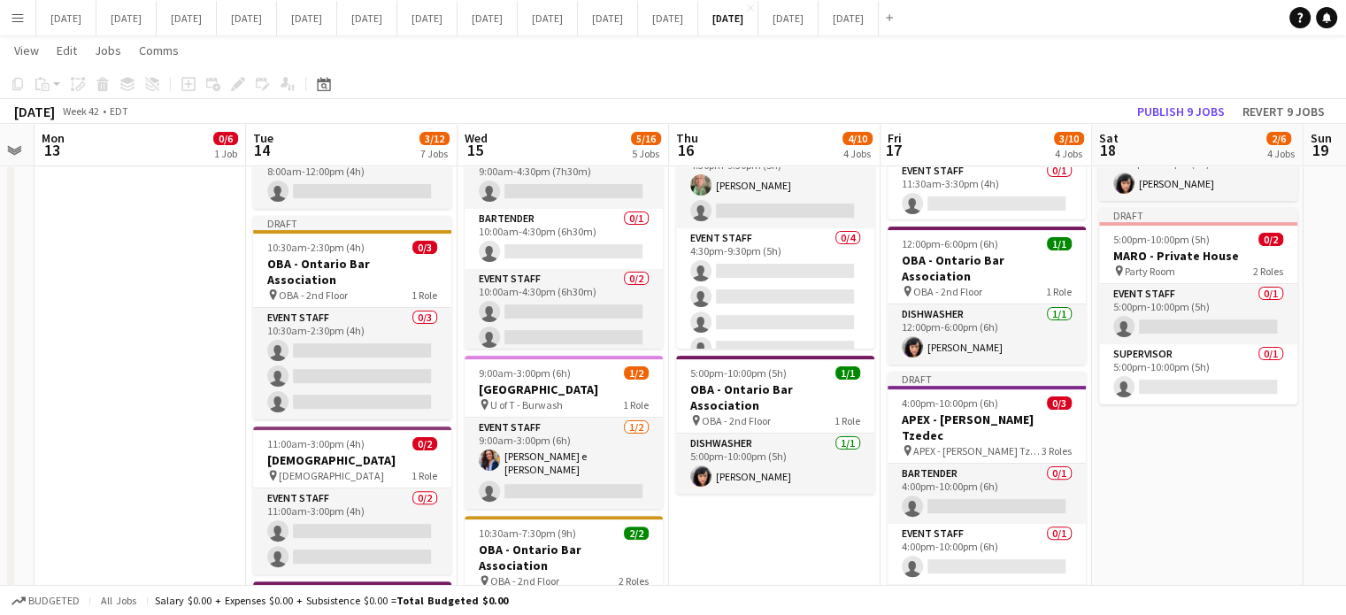
scroll to position [0, 558]
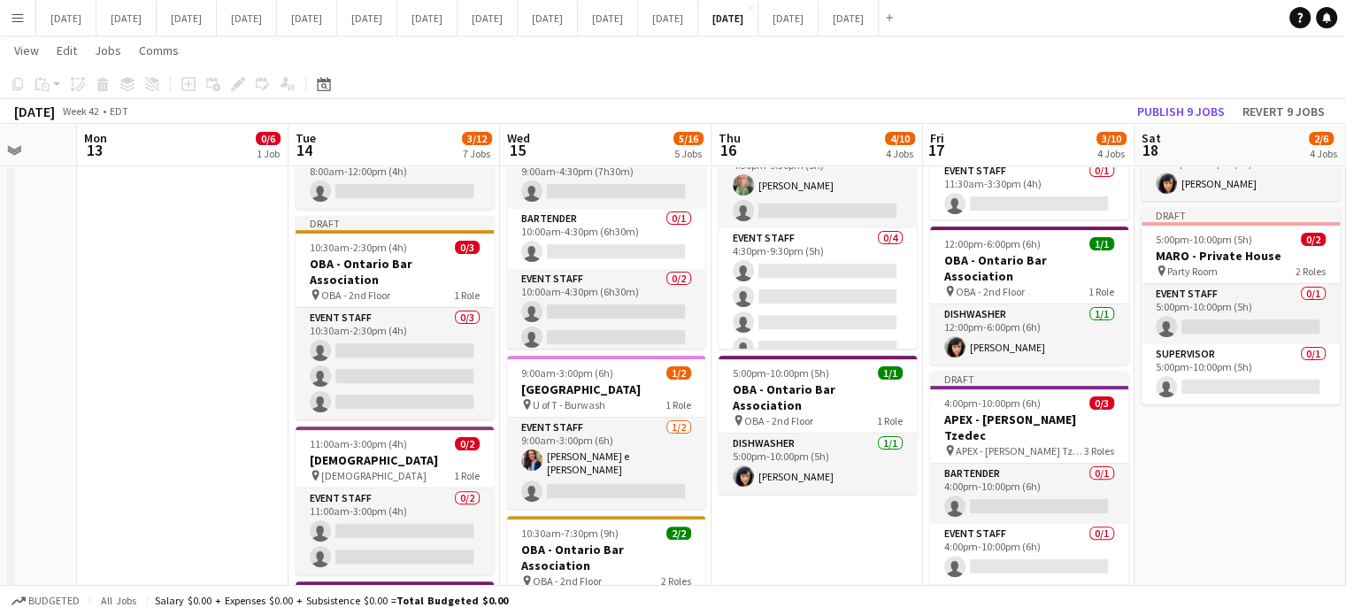
drag, startPoint x: 678, startPoint y: 520, endPoint x: 849, endPoint y: 512, distance: 171.0
click at [849, 512] on app-calendar-viewport "Fri 10 2/2 2 Jobs Sat 11 2/2 1 Job Sun 12 Mon 13 0/6 1 Job Tue 14 3/12 7 Jobs W…" at bounding box center [673, 467] width 1346 height 1683
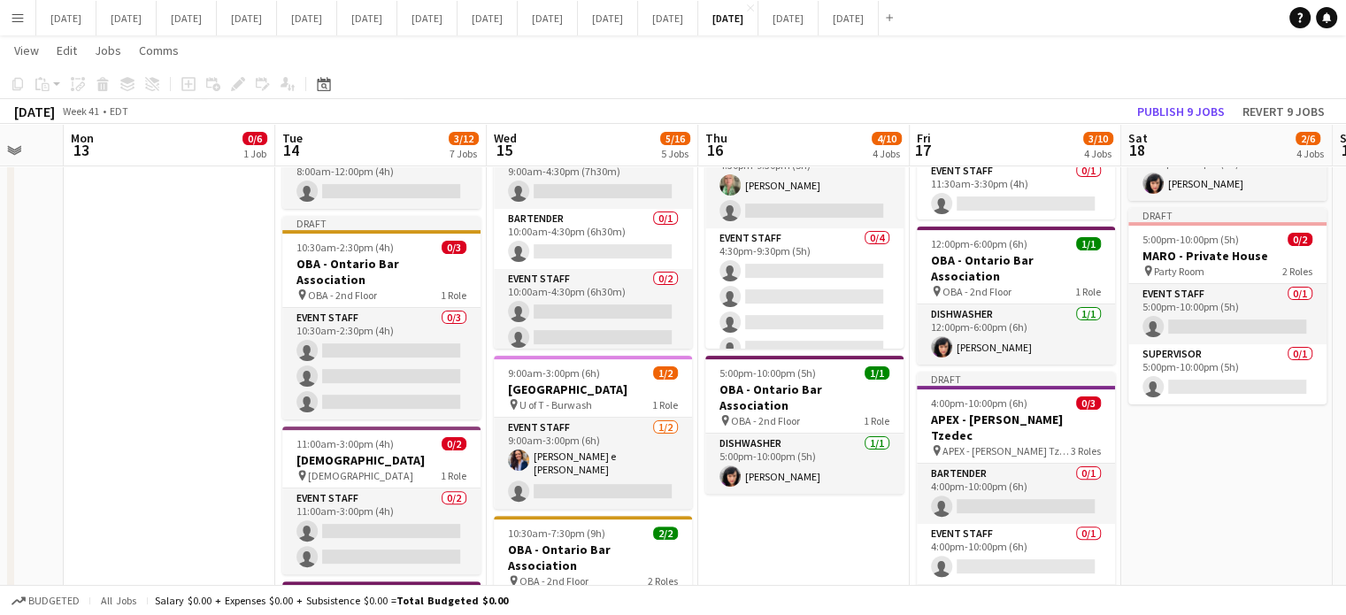
scroll to position [0, 575]
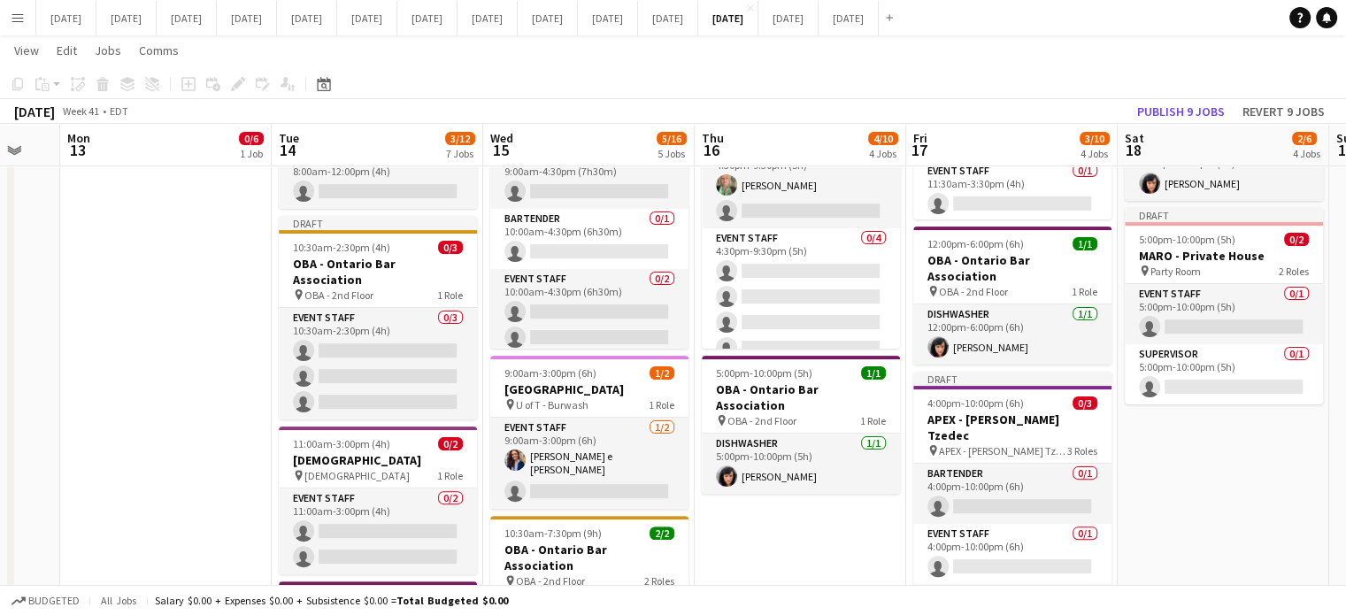
drag, startPoint x: 1168, startPoint y: 458, endPoint x: 1158, endPoint y: 458, distance: 9.7
click at [1158, 458] on app-calendar-viewport "Fri 10 2/2 2 Jobs Sat 11 2/2 1 Job Sun 12 Mon 13 0/6 1 Job Tue 14 3/12 7 Jobs W…" at bounding box center [673, 467] width 1346 height 1683
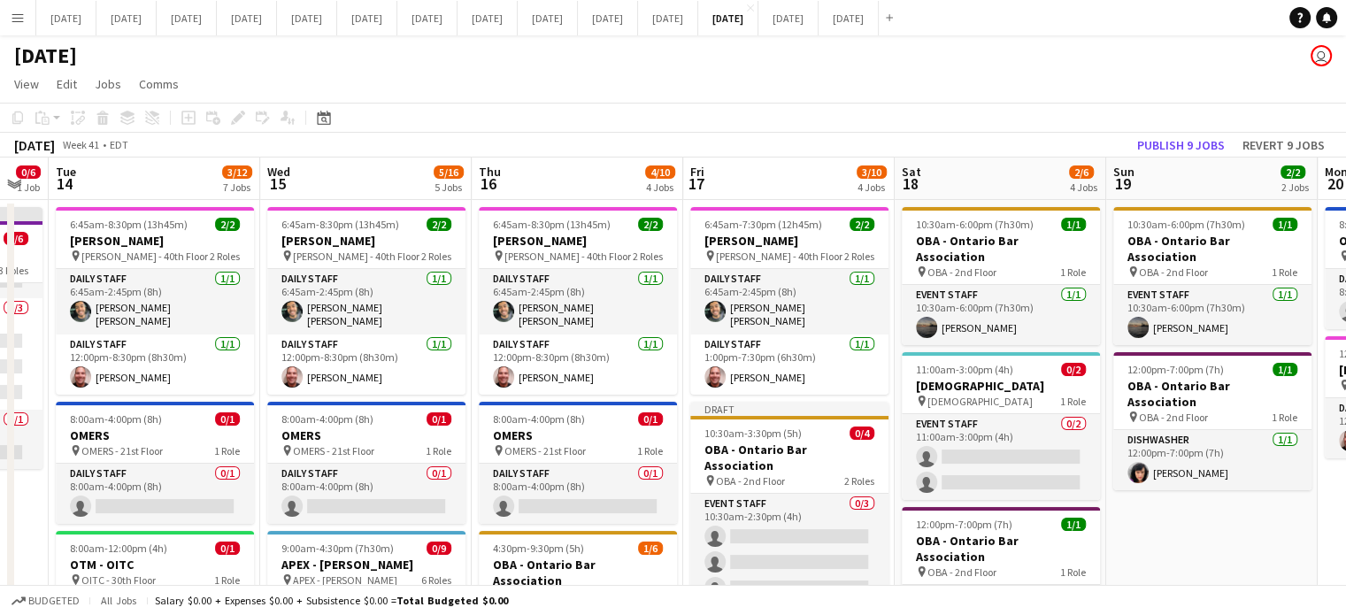
scroll to position [0, 800]
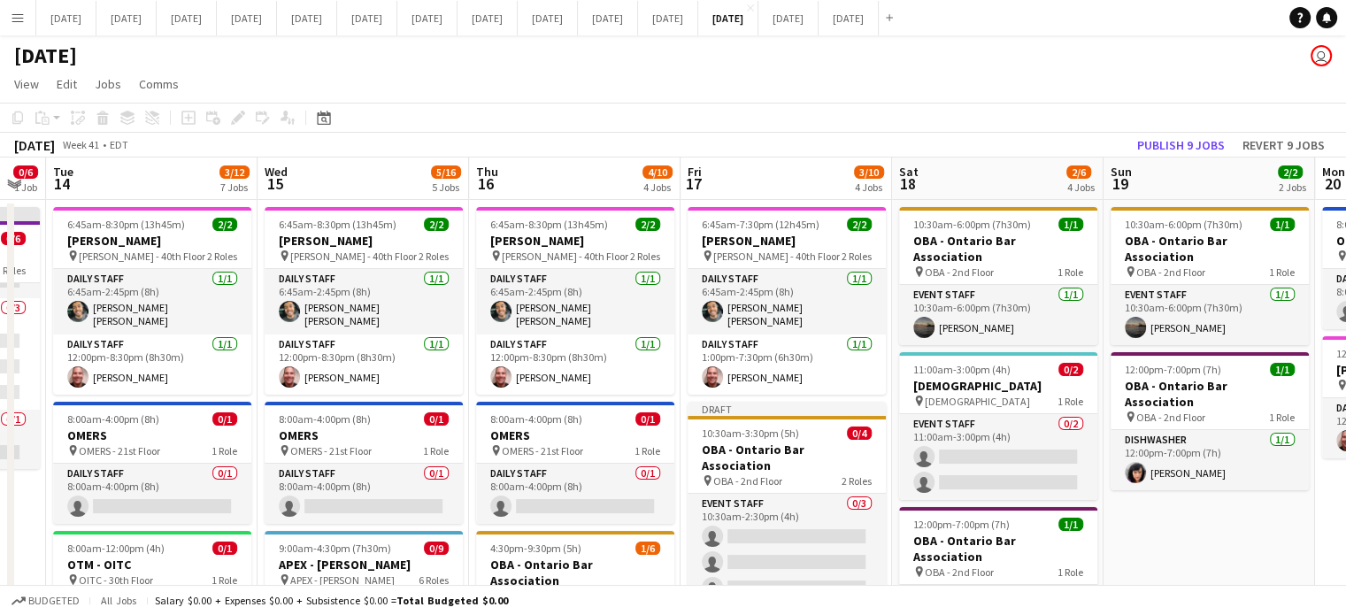
drag, startPoint x: 1342, startPoint y: 410, endPoint x: 1117, endPoint y: 423, distance: 225.2
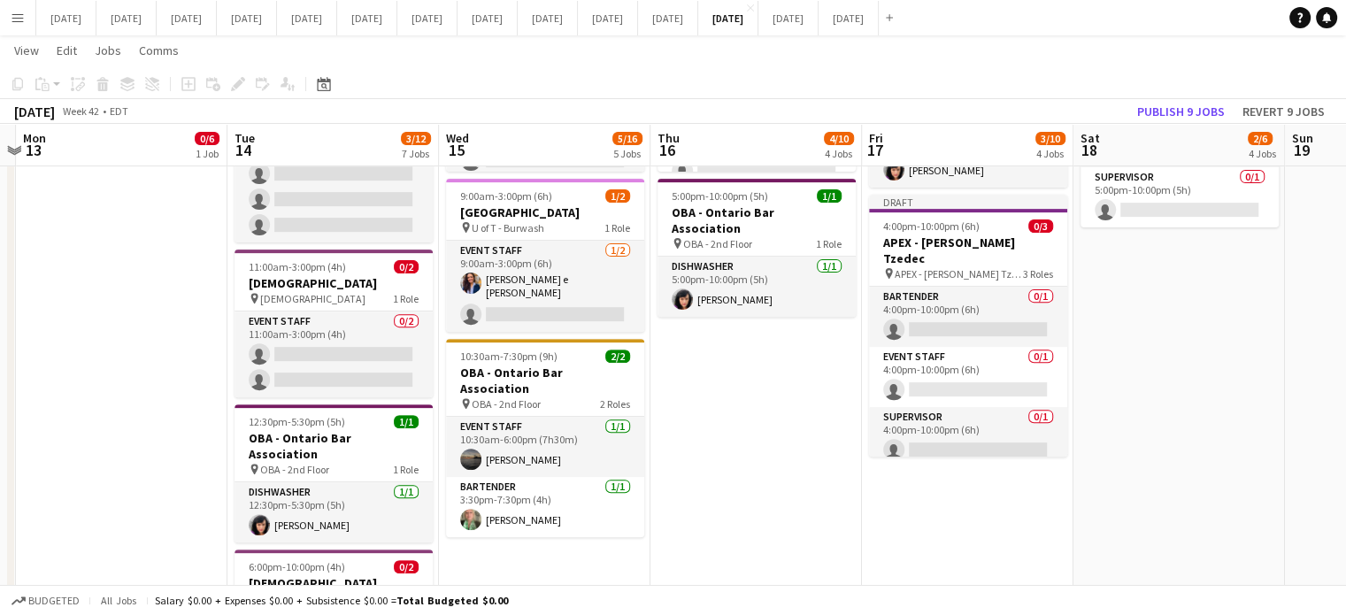
scroll to position [0, 614]
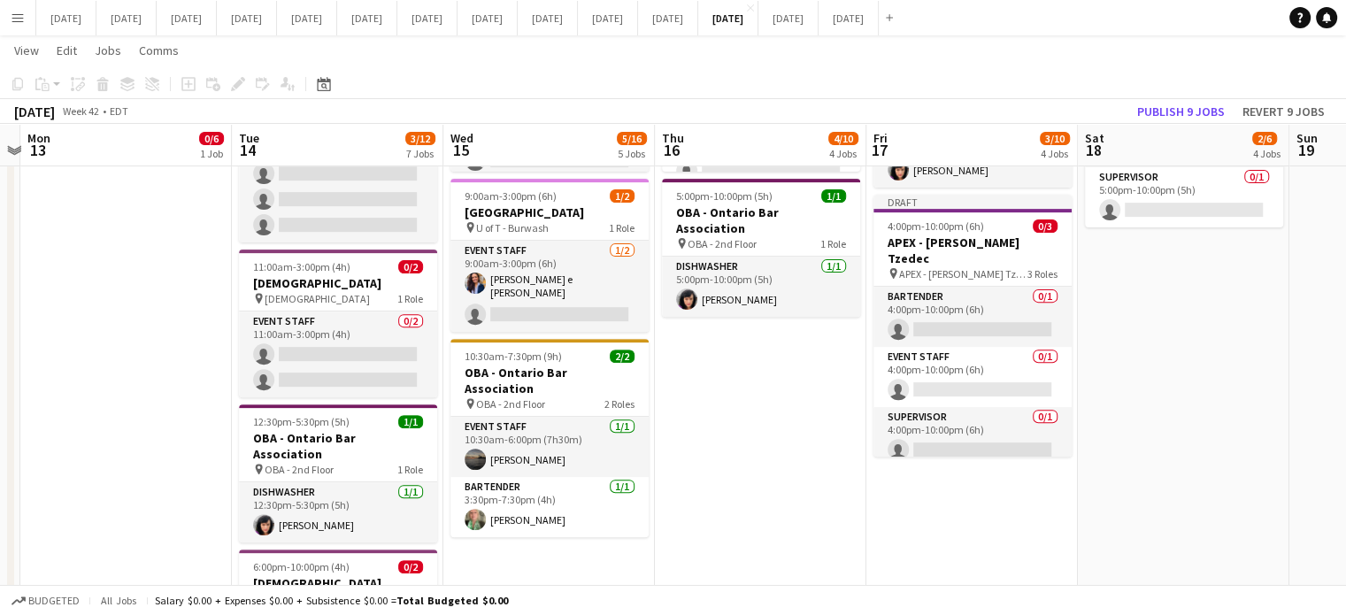
drag, startPoint x: 609, startPoint y: 418, endPoint x: 795, endPoint y: 408, distance: 186.2
click at [795, 408] on app-calendar-viewport "Fri 10 2/2 2 Jobs Sat 11 2/2 1 Job Sun 12 Mon 13 0/6 1 Job Tue 14 3/12 7 Jobs W…" at bounding box center [673, 290] width 1346 height 1683
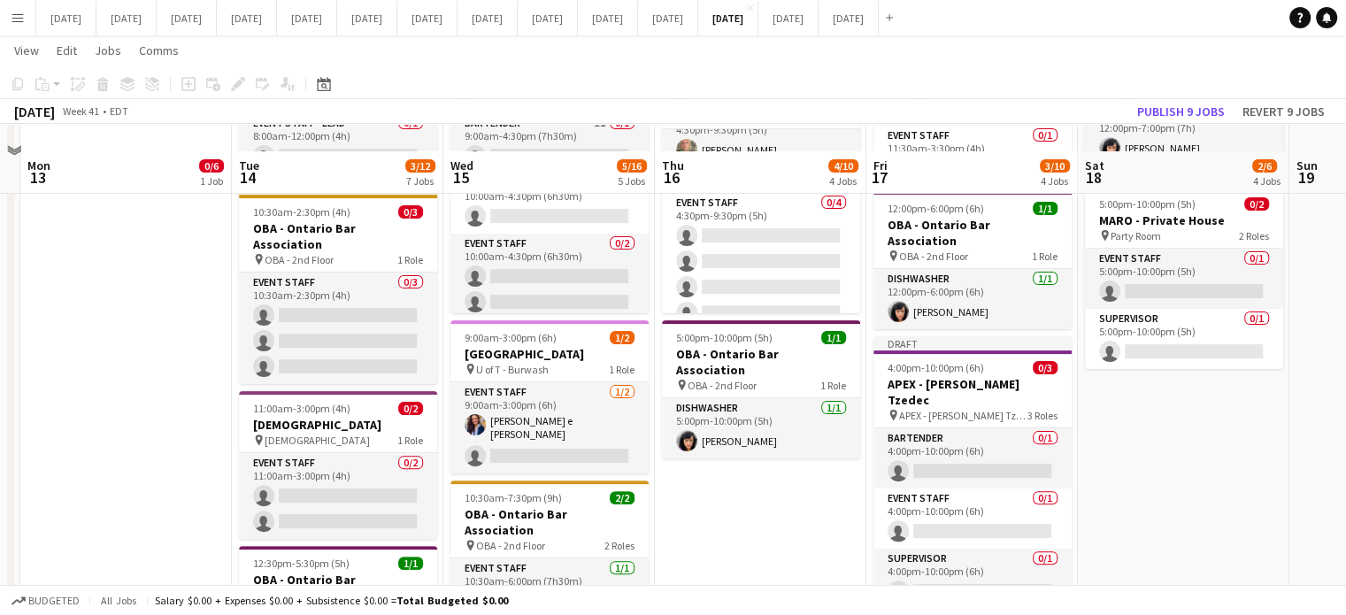
scroll to position [505, 0]
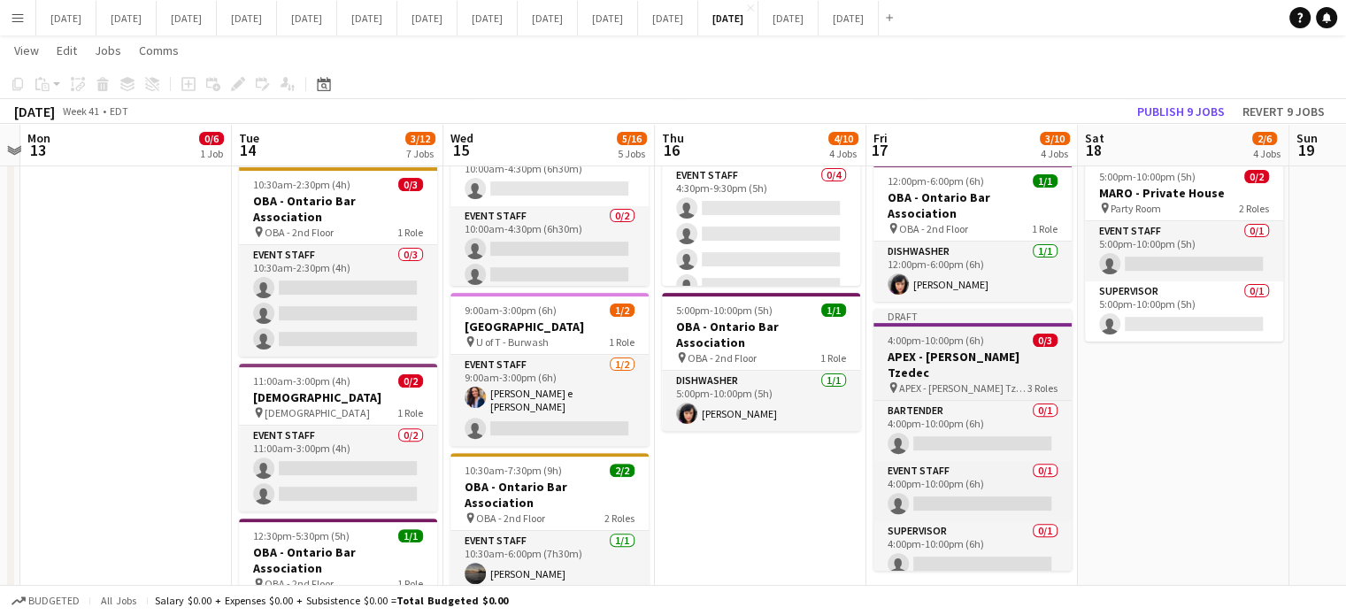
click at [981, 334] on span "4:00pm-10:00pm (6h)" at bounding box center [936, 340] width 96 height 13
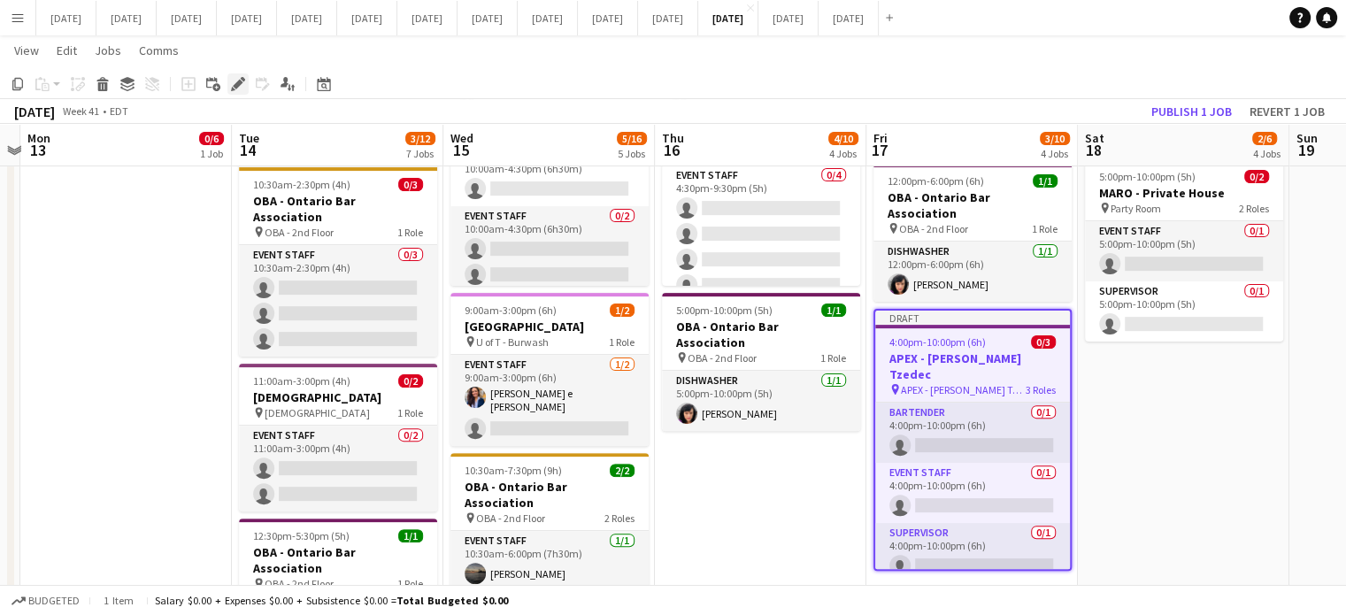
click at [229, 86] on div "Edit" at bounding box center [238, 83] width 21 height 21
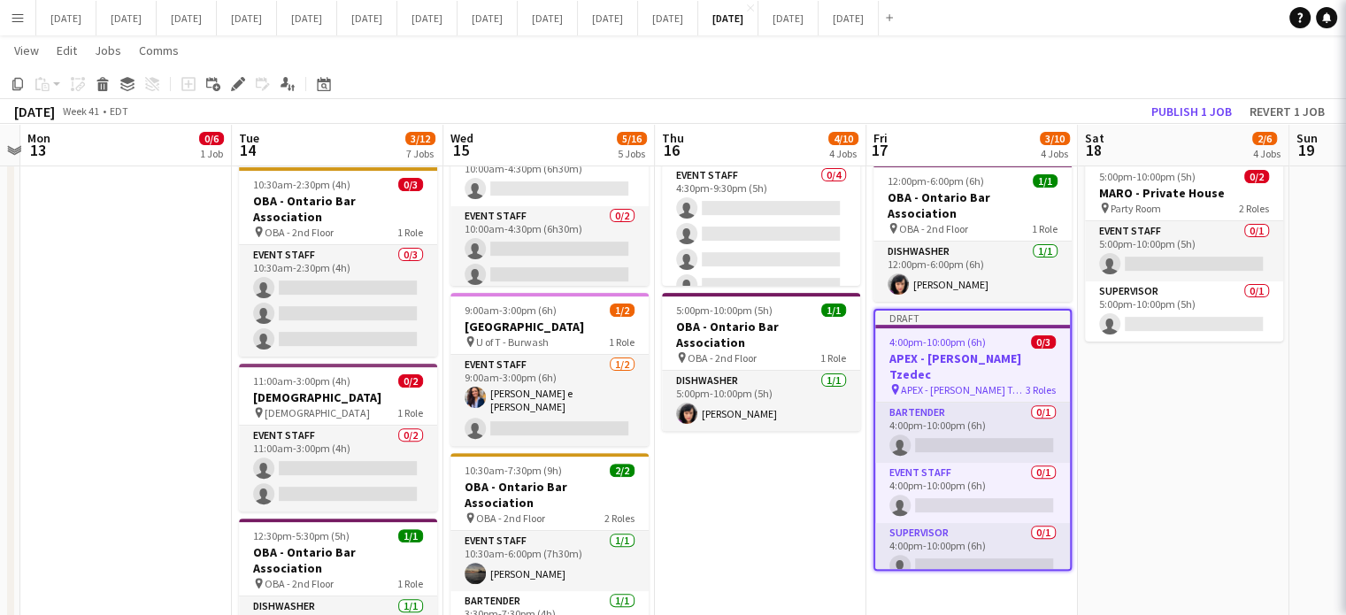
type input "**********"
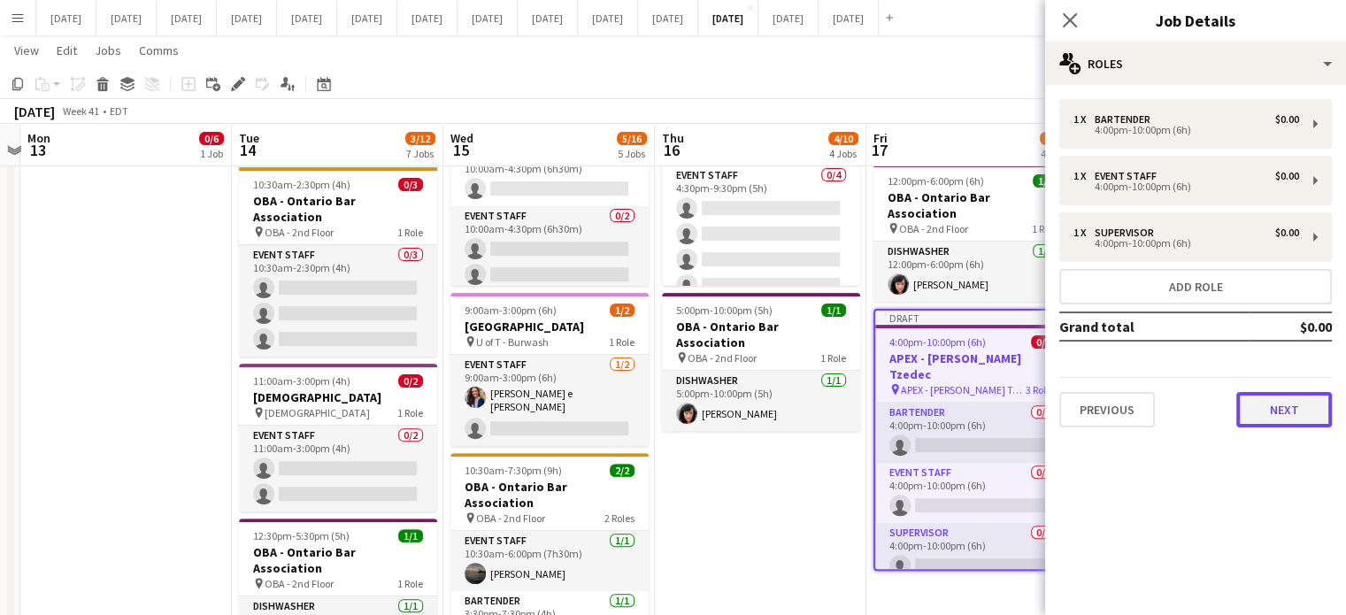
click at [1262, 401] on button "Next" at bounding box center [1285, 409] width 96 height 35
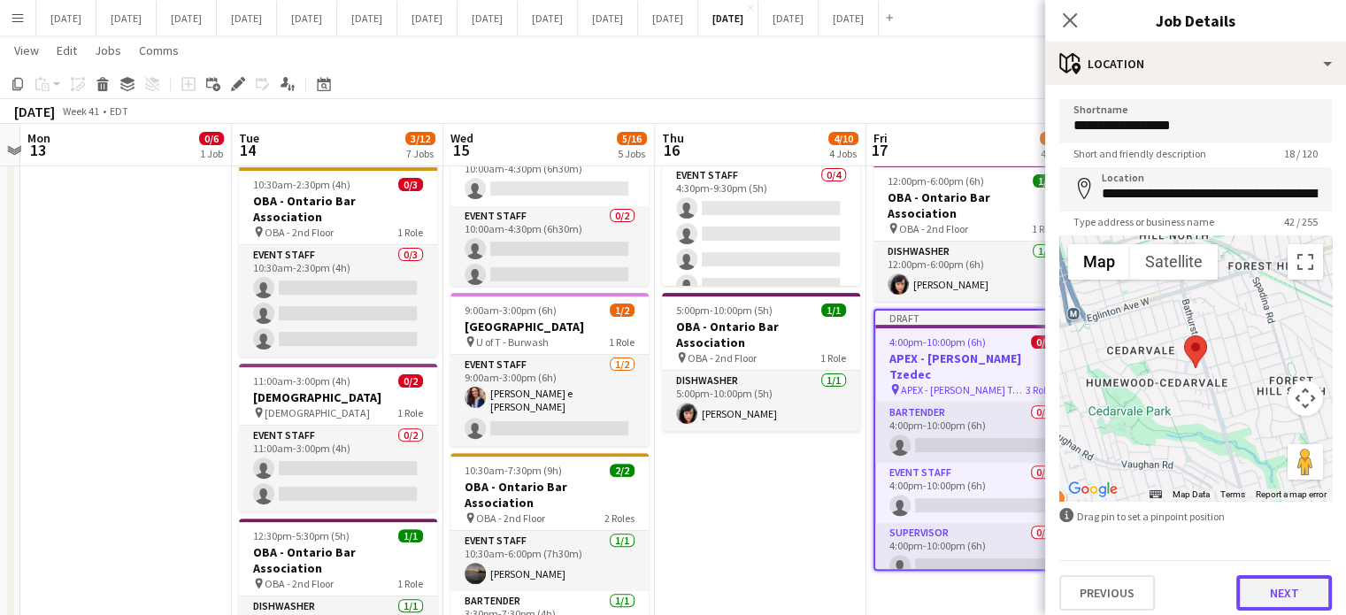
click at [1294, 586] on button "Next" at bounding box center [1285, 592] width 96 height 35
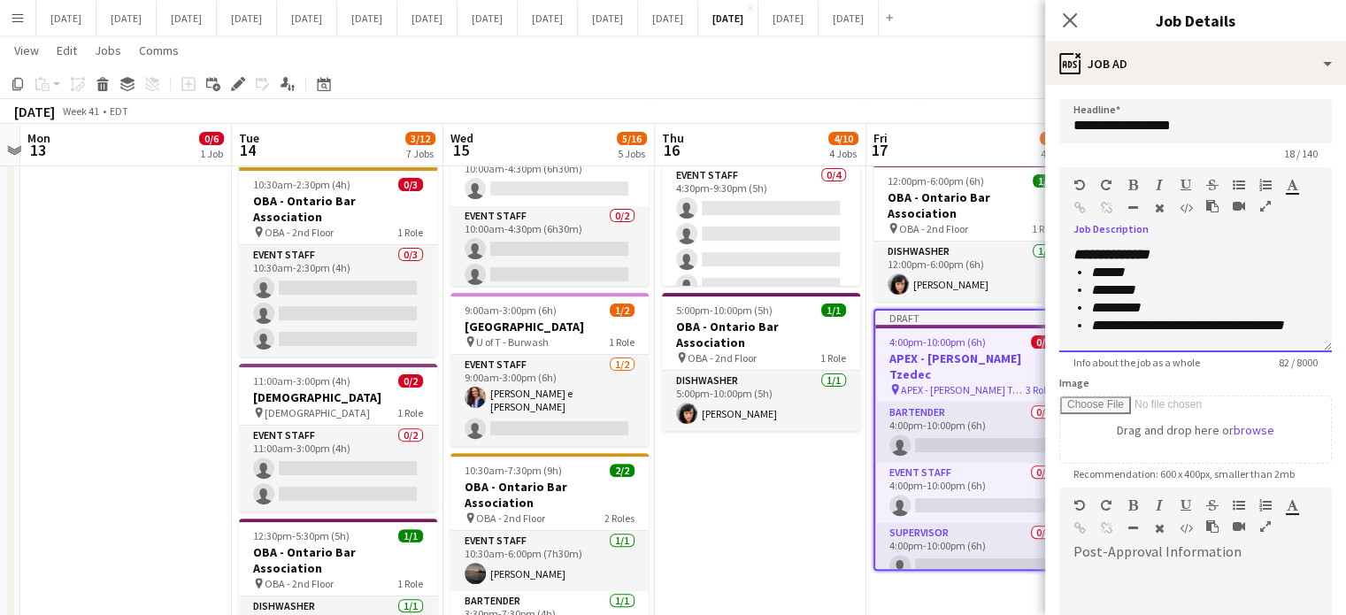
click at [1195, 264] on li "******" at bounding box center [1204, 273] width 227 height 18
click at [1200, 254] on div "**********" at bounding box center [1196, 299] width 273 height 106
click at [1070, 16] on icon "Close pop-in" at bounding box center [1070, 20] width 14 height 14
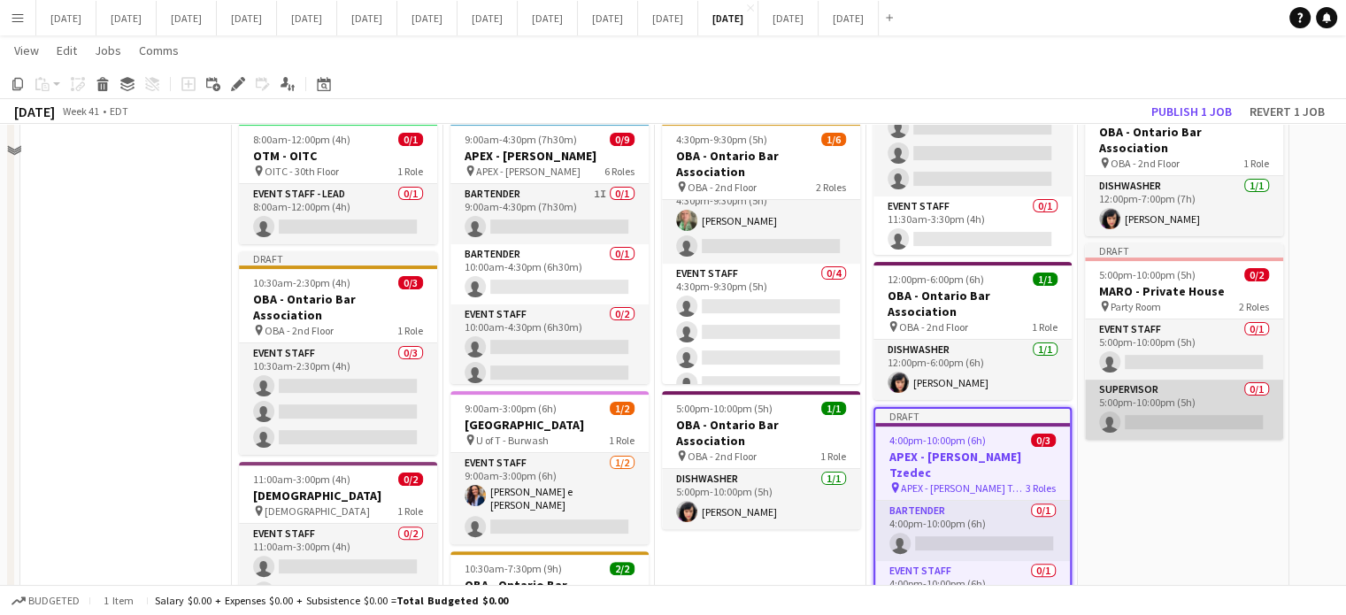
scroll to position [328, 0]
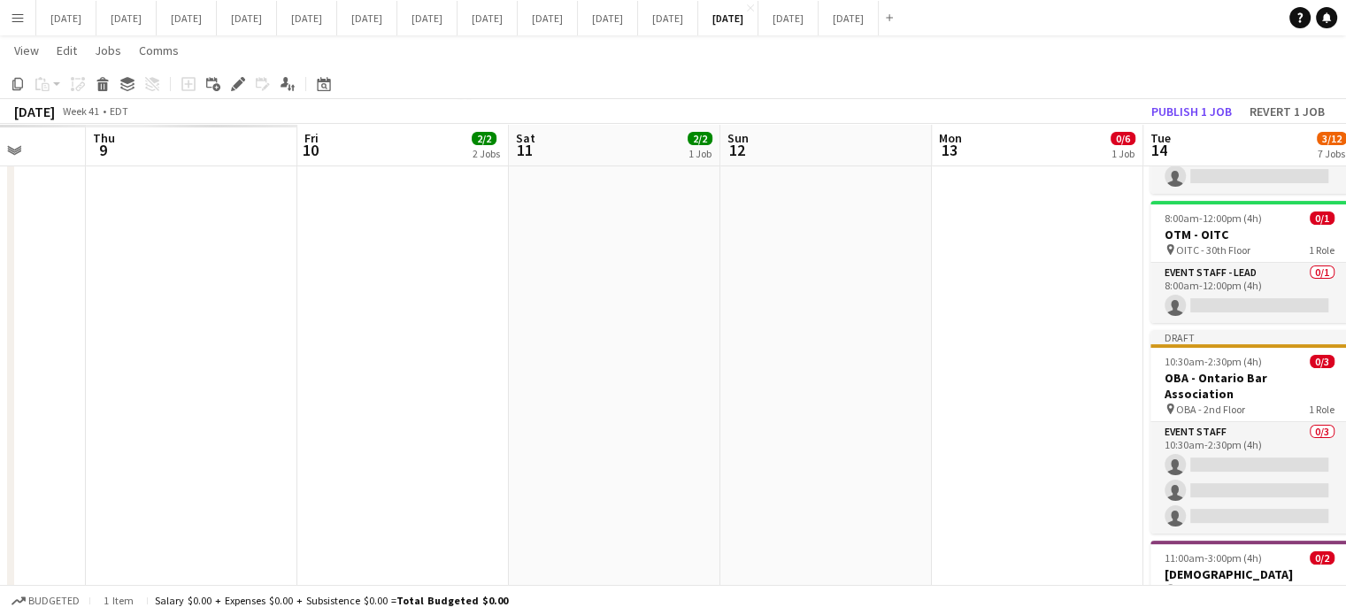
drag, startPoint x: 174, startPoint y: 382, endPoint x: 1250, endPoint y: 312, distance: 1078.7
click at [1250, 312] on app-calendar-viewport "Mon 6 Tue 7 Wed 8 Thu 9 Fri 10 2/2 2 Jobs Sat 11 2/2 1 Job Sun 12 Mon 13 0/6 1 …" at bounding box center [673, 385] width 1346 height 1288
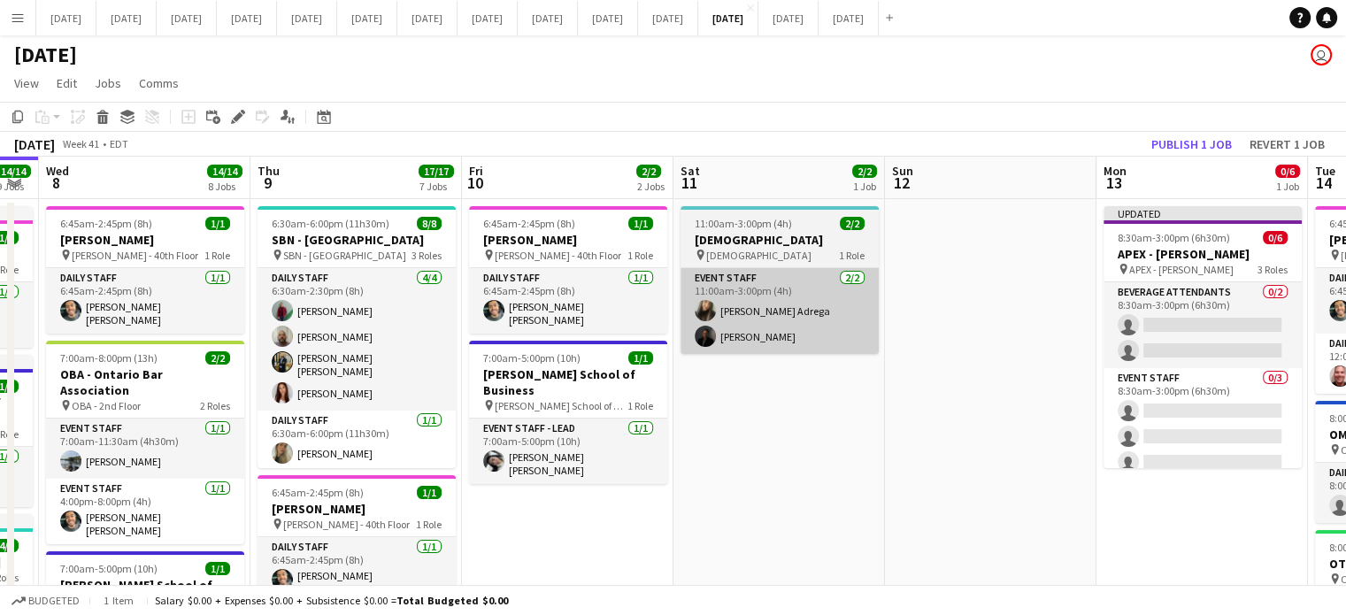
scroll to position [0, 0]
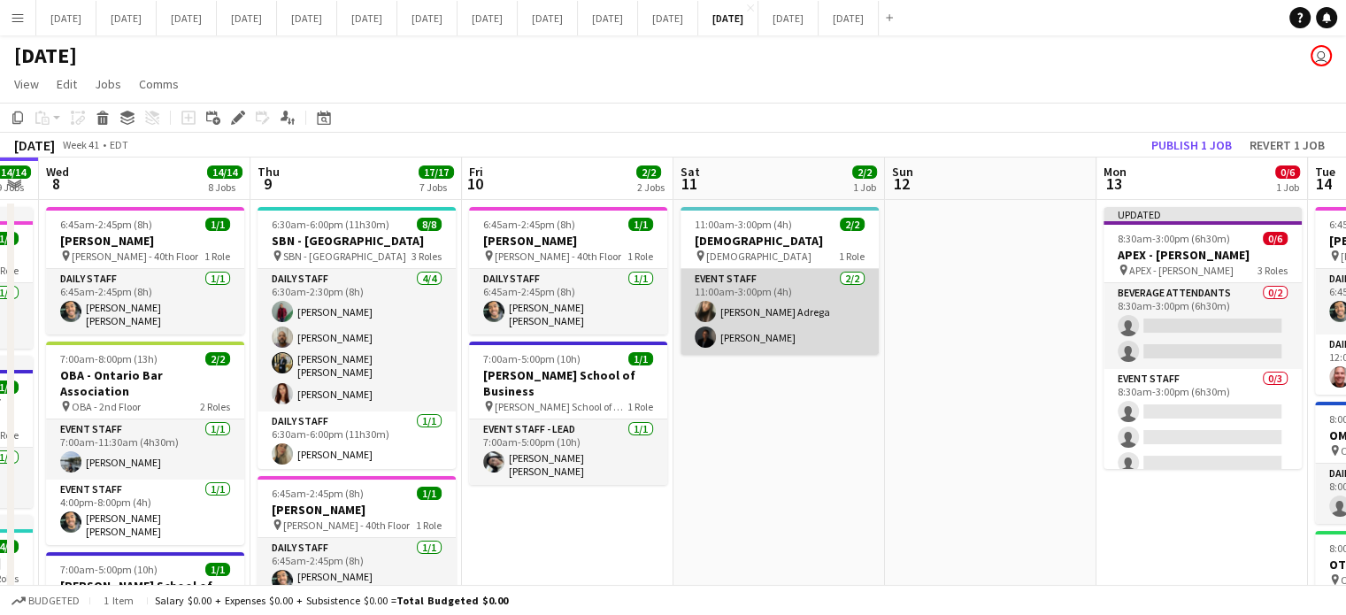
click at [810, 280] on app-card-role "Event Staff [DATE] 11:00am-3:00pm (4h) [PERSON_NAME] Adrega [PERSON_NAME]" at bounding box center [780, 312] width 198 height 86
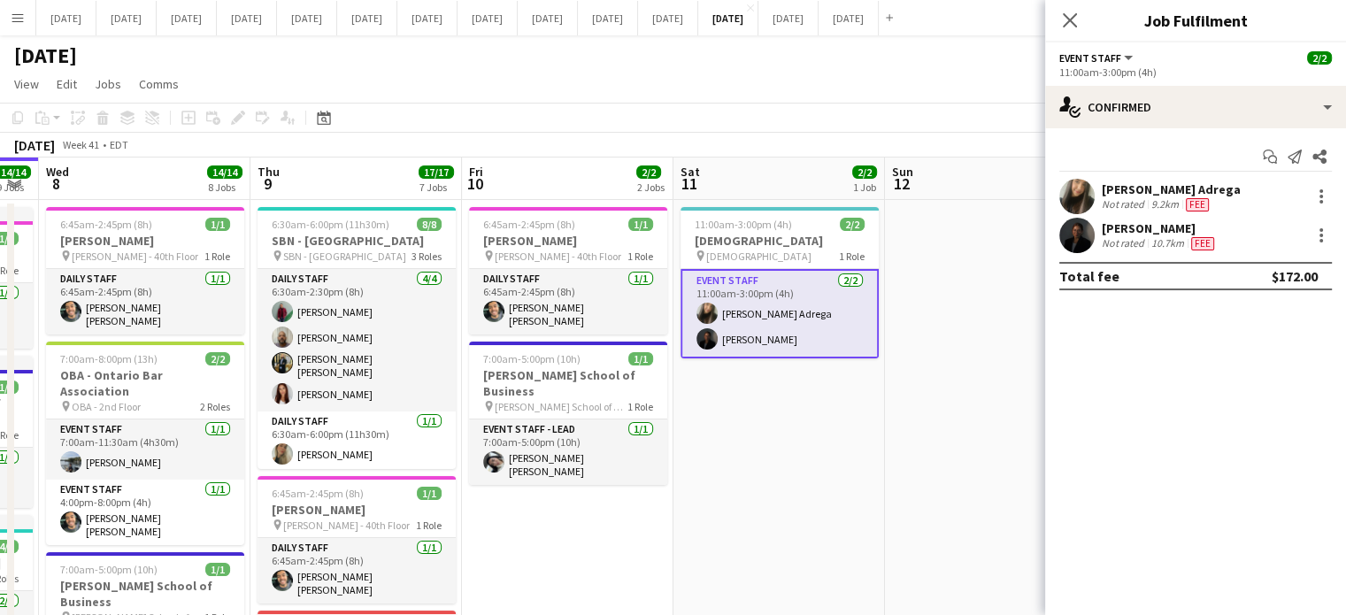
click at [1151, 78] on div "11:00am-3:00pm (4h)" at bounding box center [1196, 72] width 273 height 13
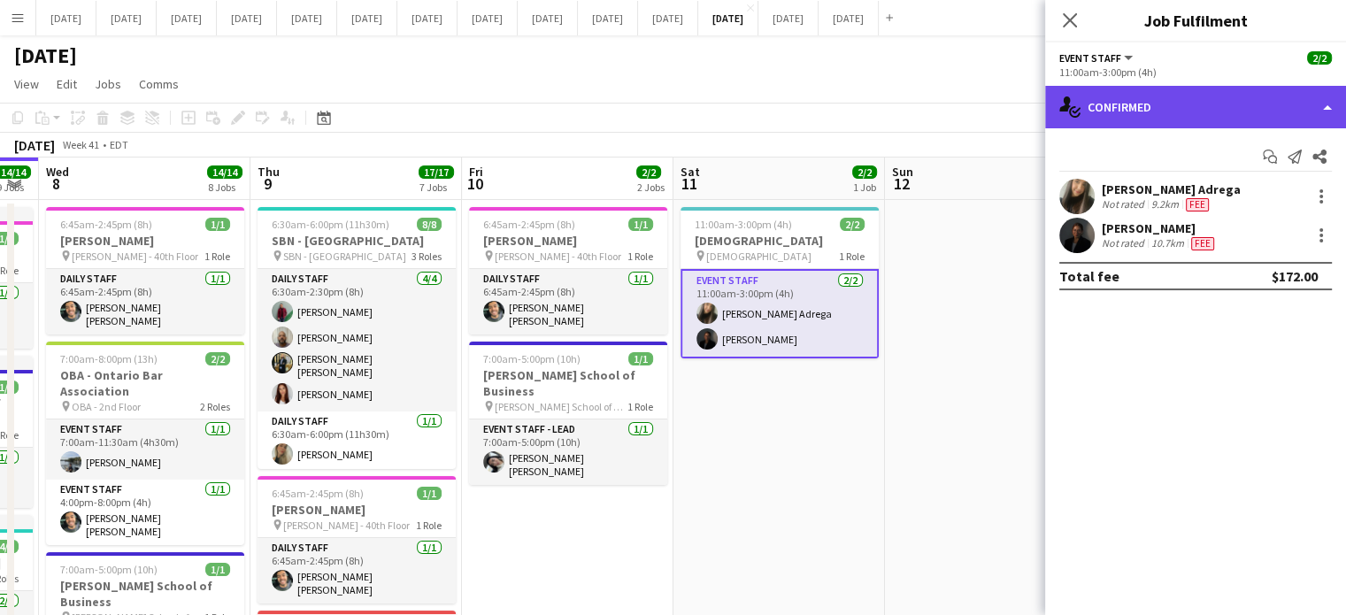
click at [1154, 95] on div "single-neutral-actions-check-2 Confirmed" at bounding box center [1195, 107] width 301 height 42
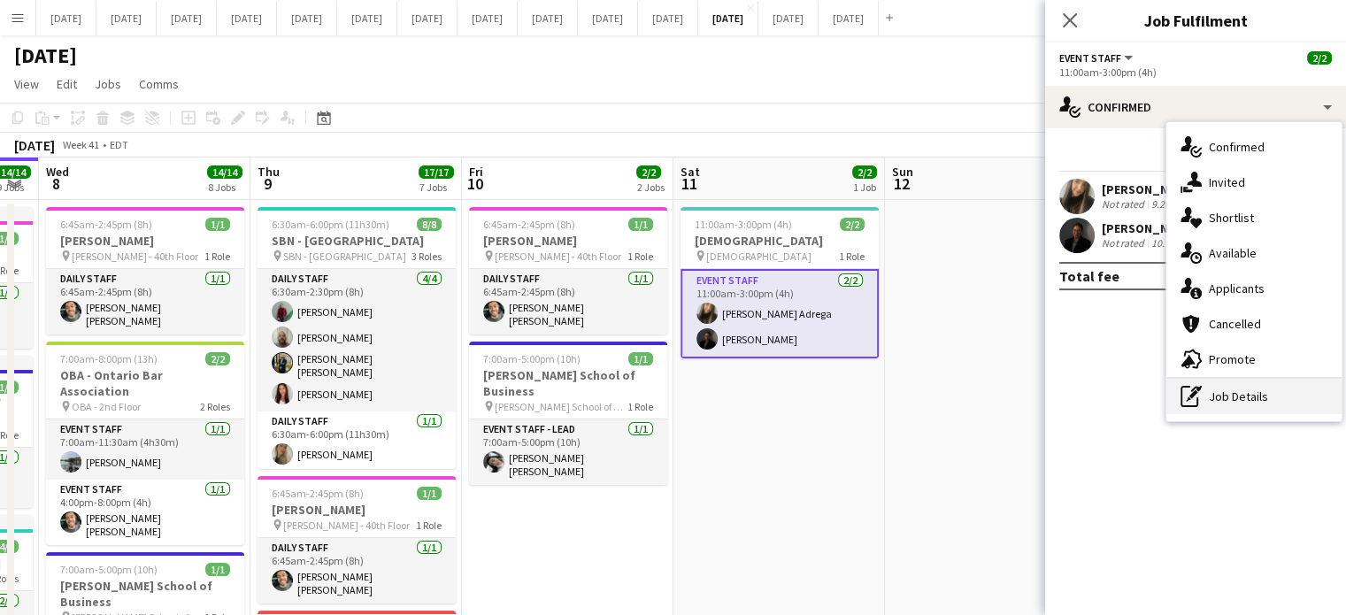
click at [1277, 401] on div "pen-write Job Details" at bounding box center [1254, 396] width 175 height 35
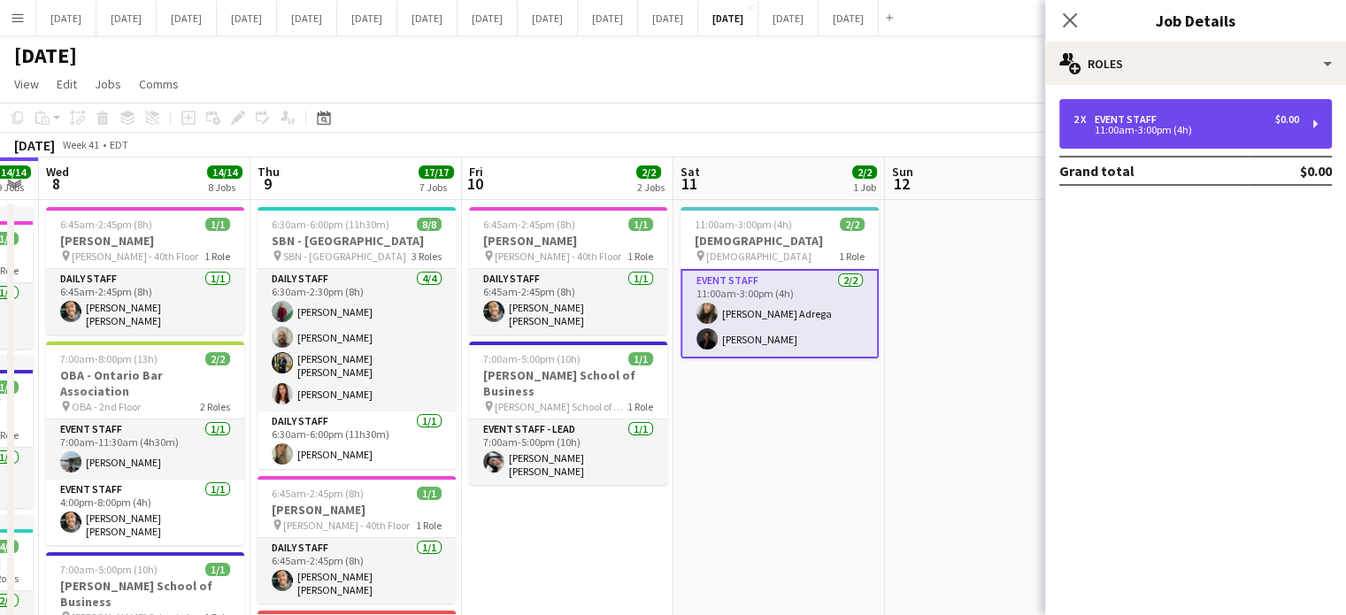
click at [1218, 125] on div "2 x Event Staff $0.00 11:00am-3:00pm (4h)" at bounding box center [1187, 123] width 226 height 21
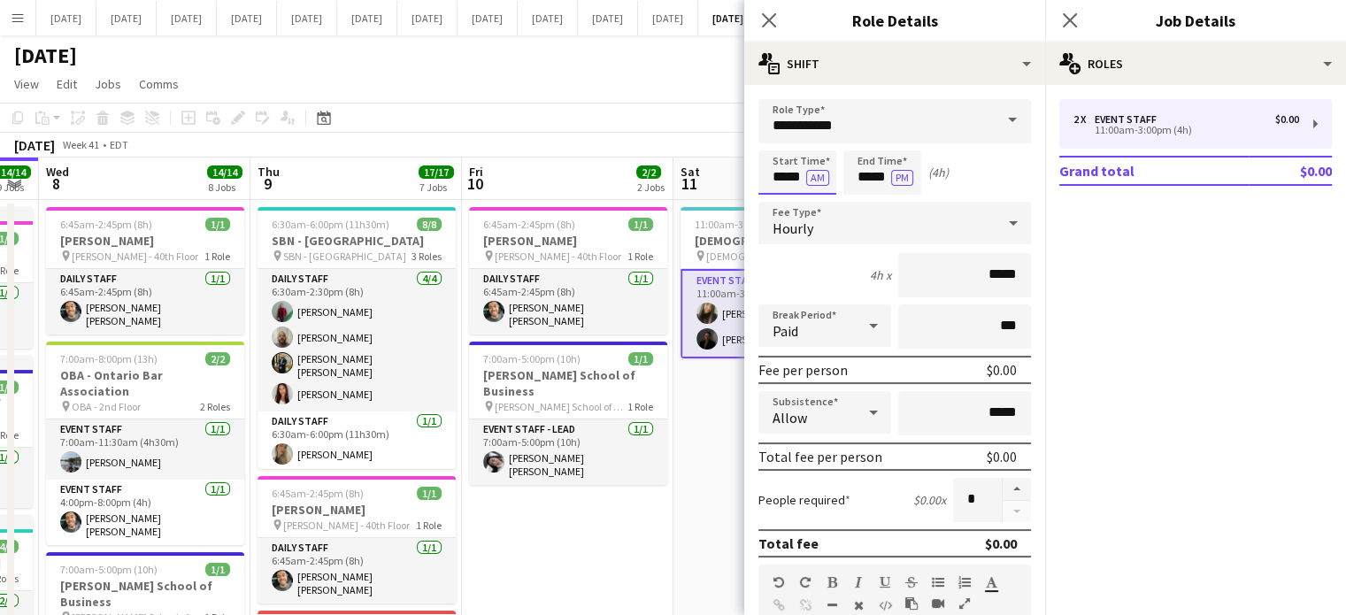
click at [779, 176] on input "*****" at bounding box center [798, 172] width 78 height 44
click at [783, 196] on div at bounding box center [779, 204] width 35 height 18
click at [814, 142] on div at bounding box center [815, 142] width 35 height 18
type input "*****"
click at [814, 142] on div at bounding box center [815, 142] width 35 height 18
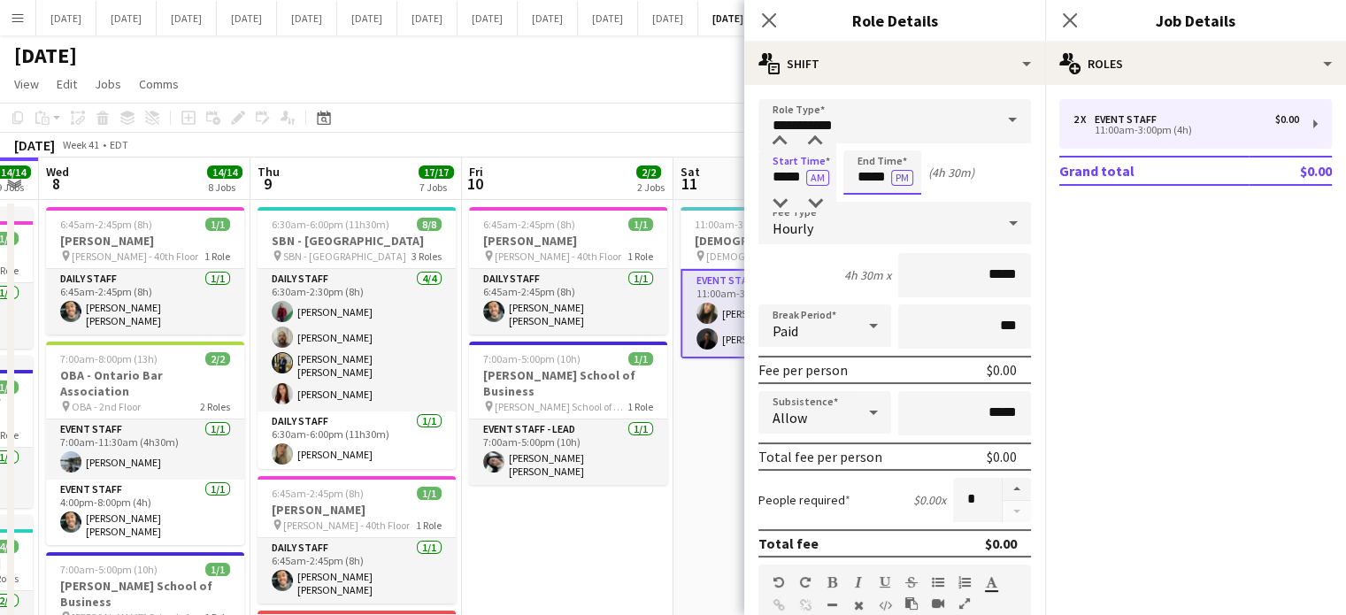
click at [864, 162] on input "*****" at bounding box center [883, 172] width 78 height 44
click at [875, 202] on div at bounding box center [864, 204] width 35 height 18
type input "*****"
click at [867, 135] on div at bounding box center [864, 142] width 35 height 18
click at [767, 20] on icon at bounding box center [768, 20] width 17 height 17
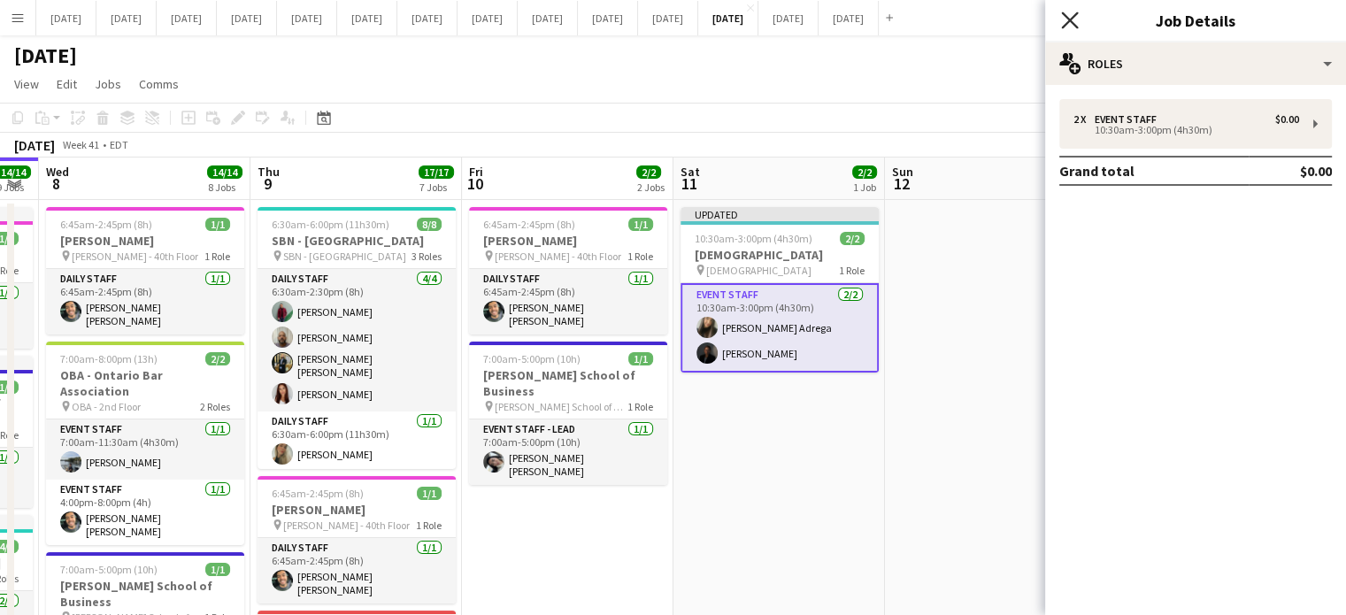
click at [1070, 23] on icon "Close pop-in" at bounding box center [1069, 20] width 17 height 17
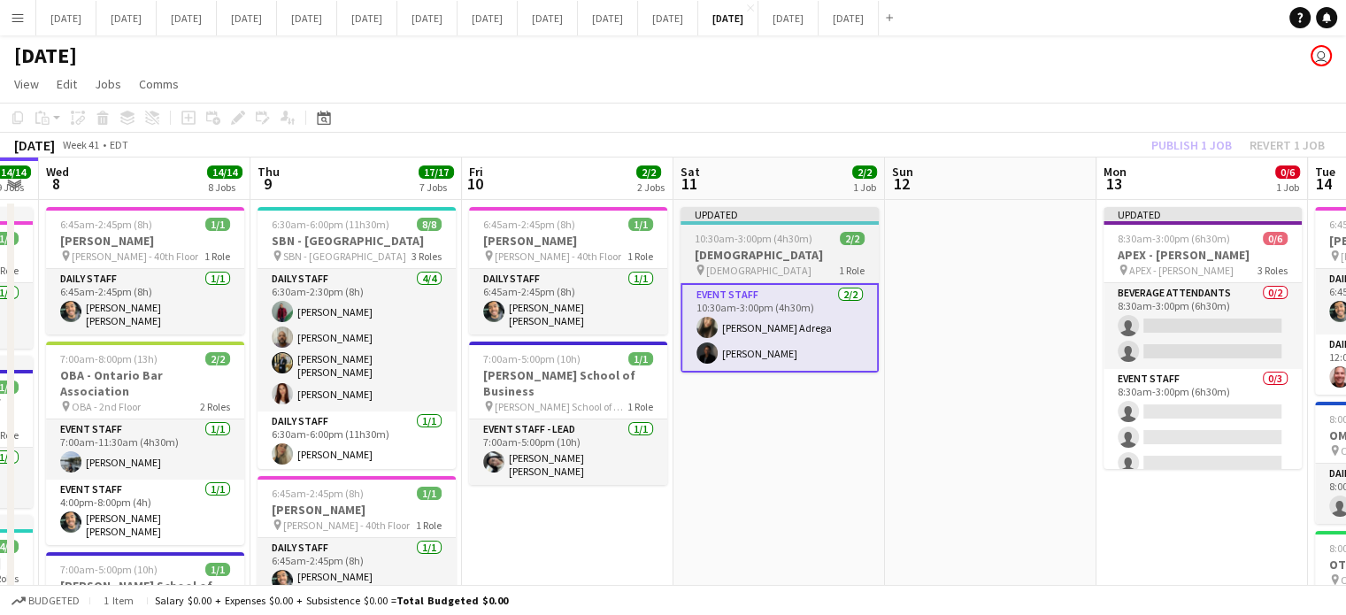
click at [837, 224] on div at bounding box center [780, 223] width 198 height 4
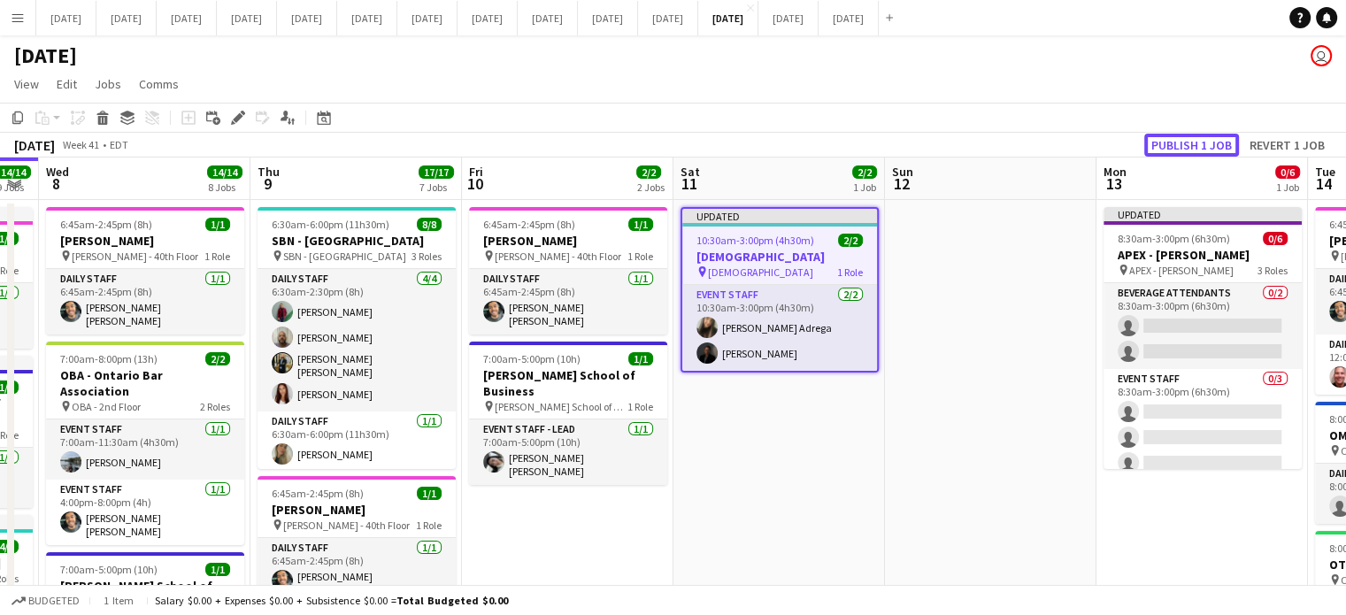
click at [1156, 147] on button "Publish 1 job" at bounding box center [1192, 145] width 95 height 23
